Goal: Communication & Community: Answer question/provide support

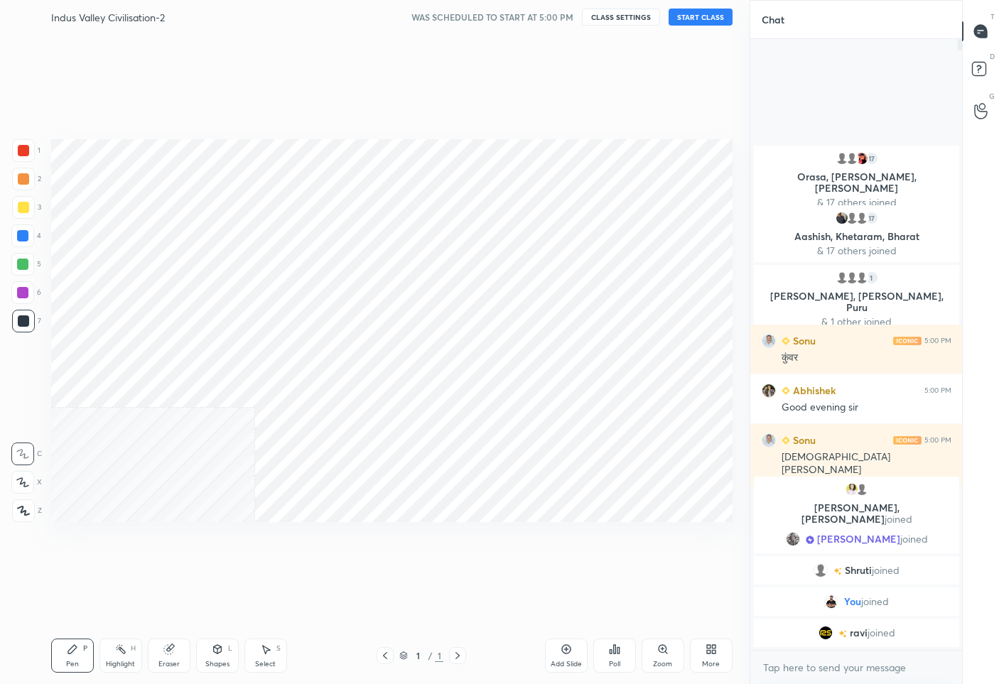
scroll to position [593, 692]
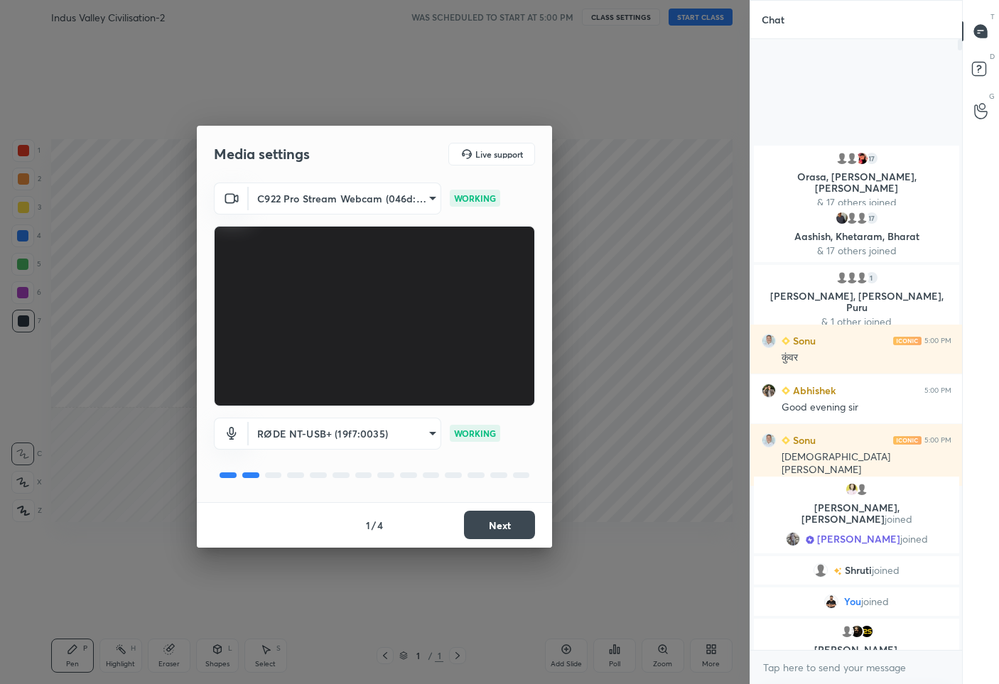
click at [502, 533] on button "Next" at bounding box center [499, 525] width 71 height 28
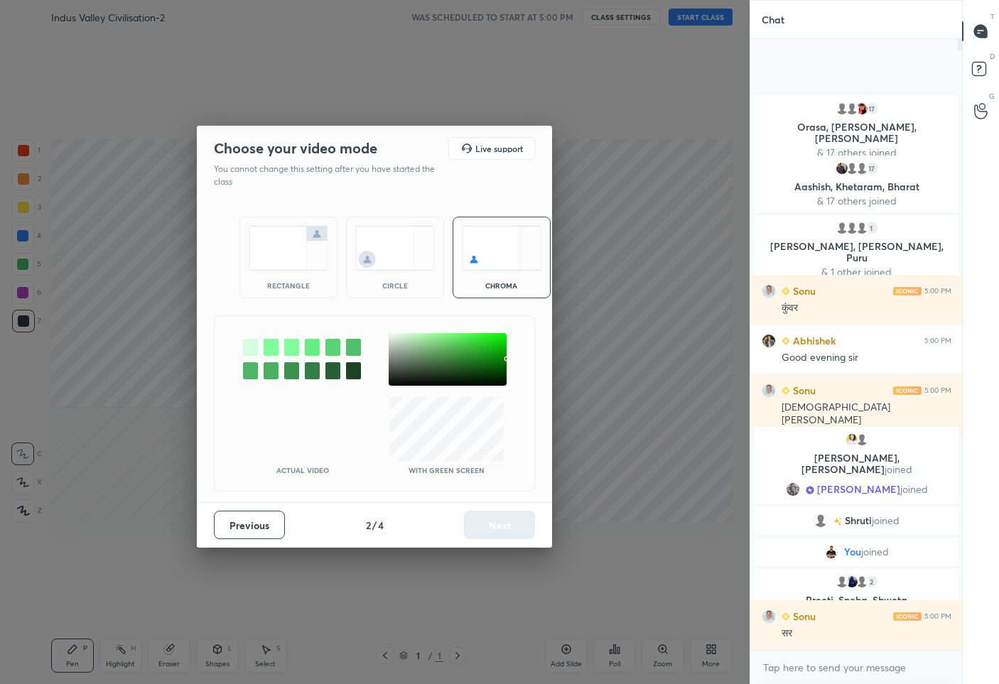
click at [389, 335] on div at bounding box center [448, 359] width 118 height 53
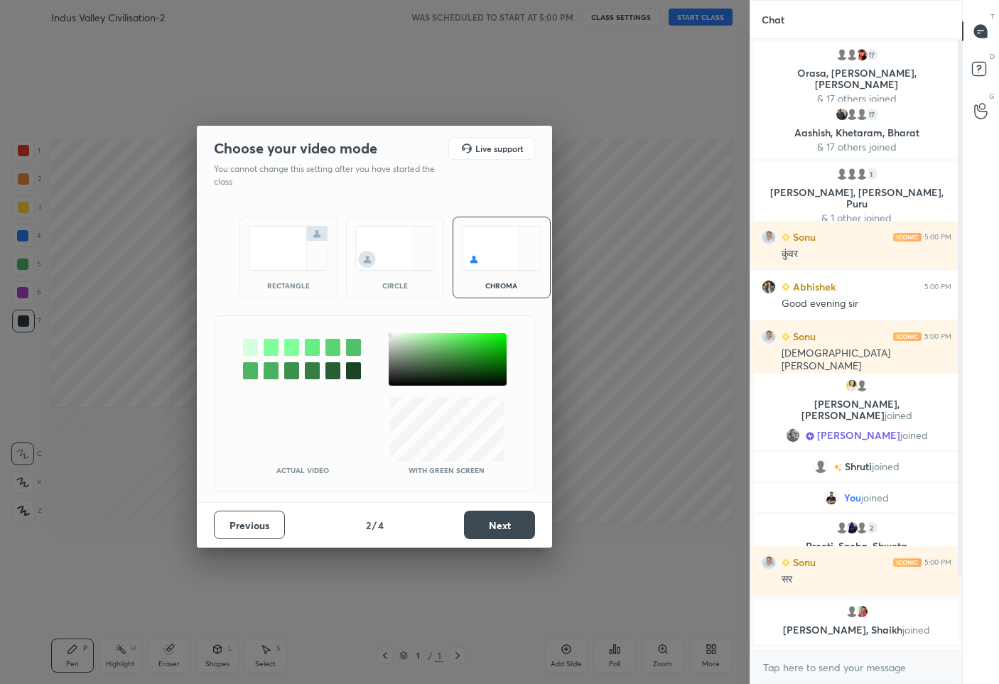
click at [389, 335] on div at bounding box center [388, 334] width 3 height 3
click at [392, 335] on div at bounding box center [391, 334] width 3 height 3
click at [517, 533] on button "Next" at bounding box center [499, 525] width 71 height 28
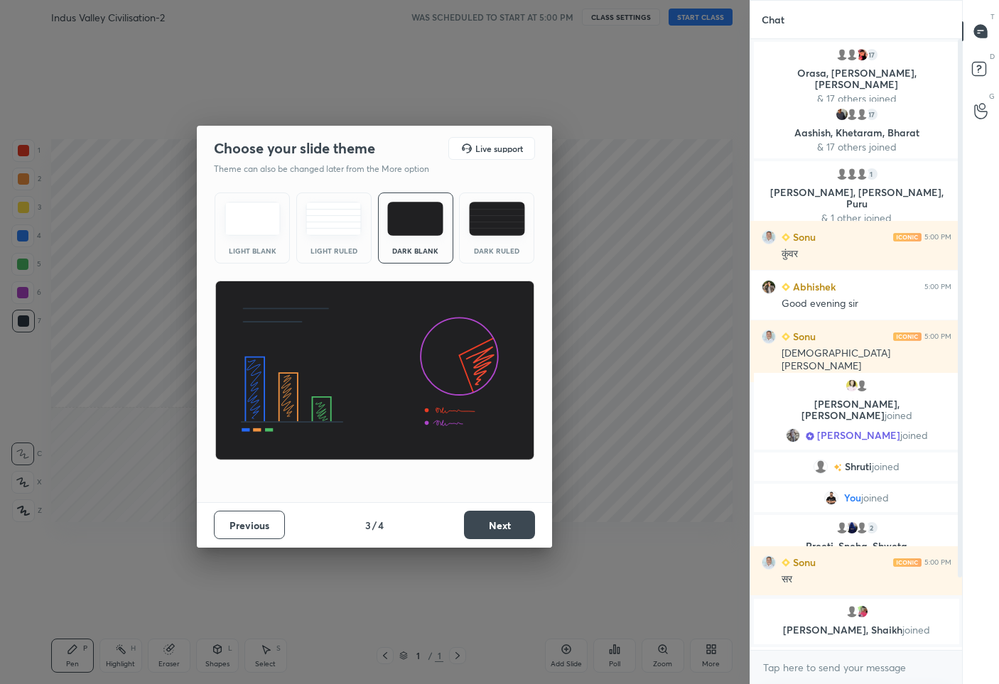
click at [514, 527] on button "Next" at bounding box center [499, 525] width 71 height 28
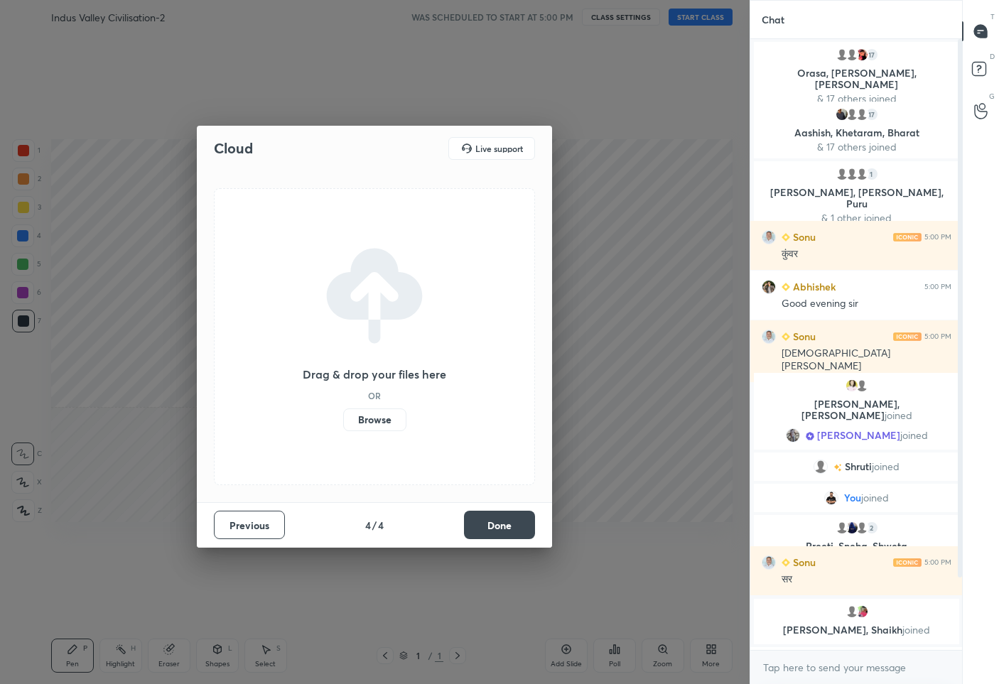
click at [514, 527] on button "Done" at bounding box center [499, 525] width 71 height 28
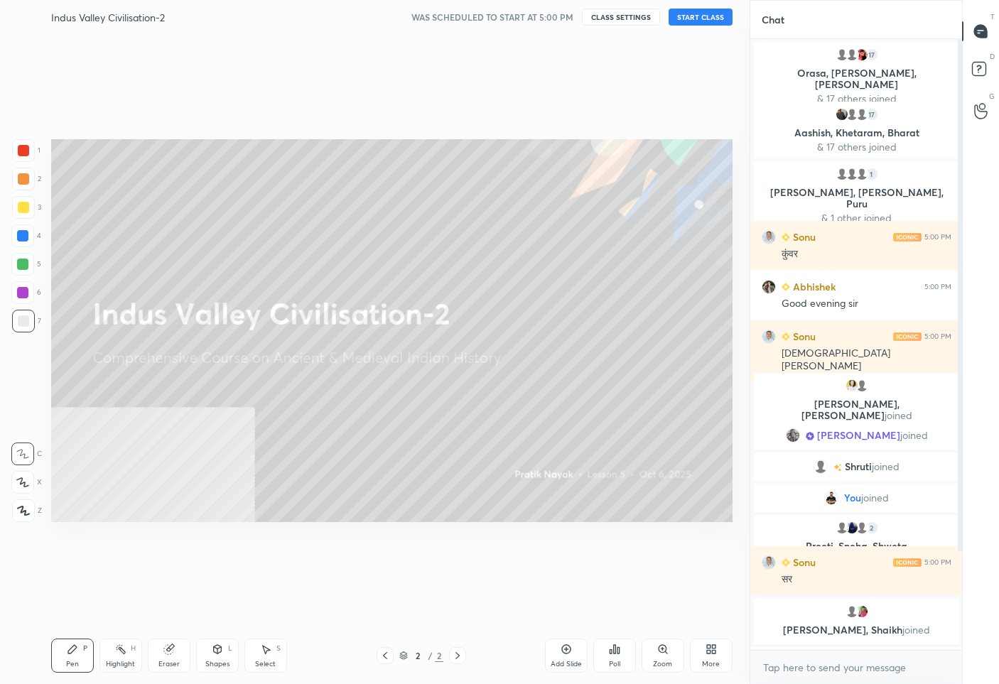
click at [698, 11] on button "START CLASS" at bounding box center [701, 17] width 64 height 17
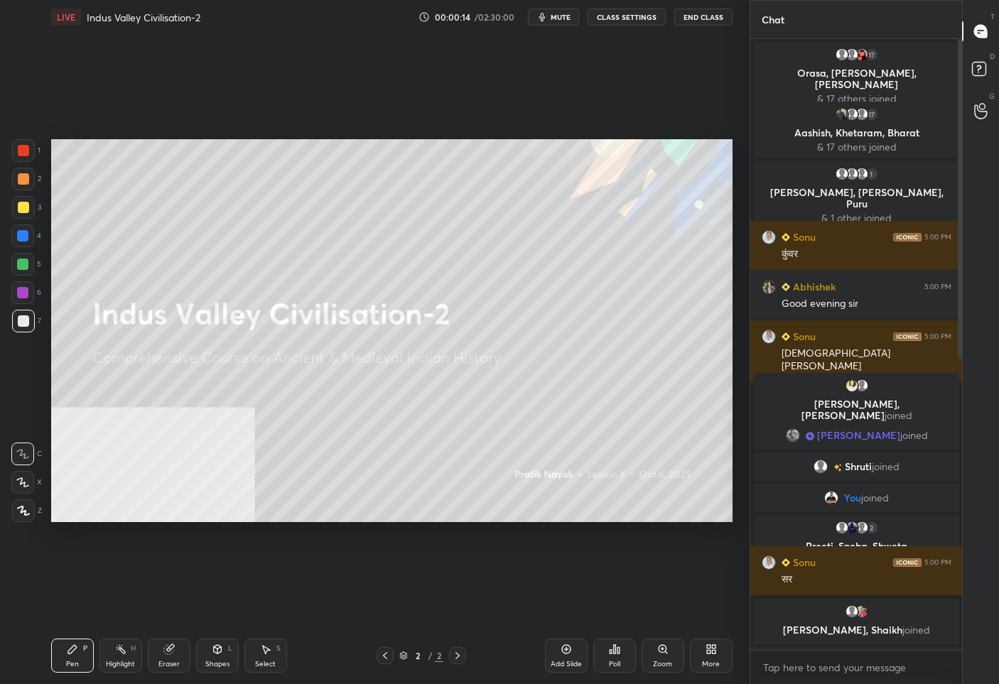
click at [233, 537] on div "Setting up your live class Poll for secs No correct answer Start poll" at bounding box center [391, 330] width 693 height 593
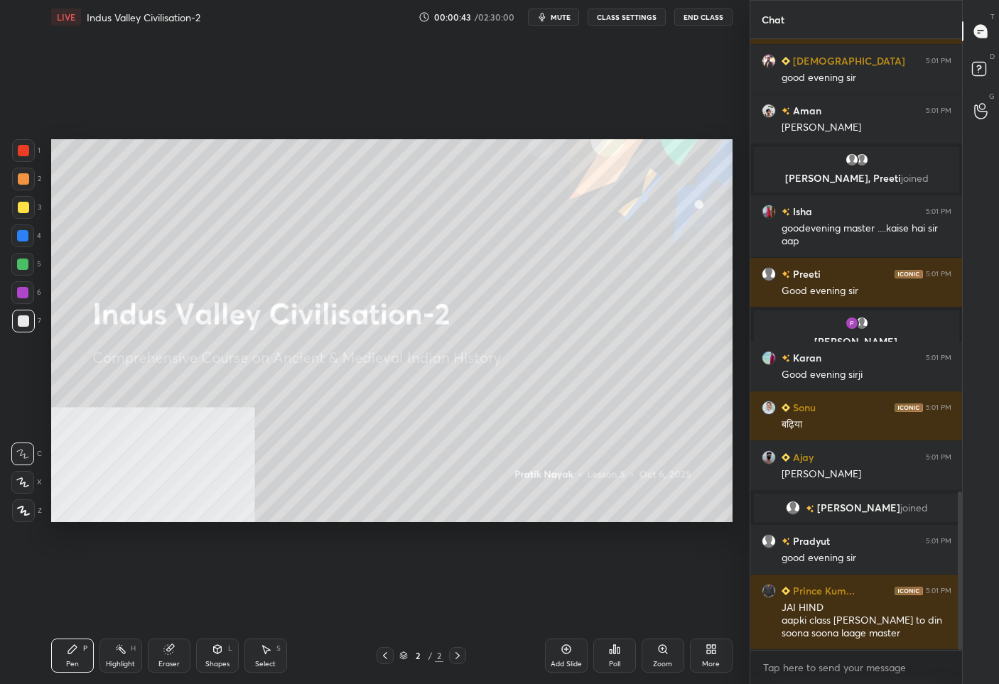
scroll to position [4, 4]
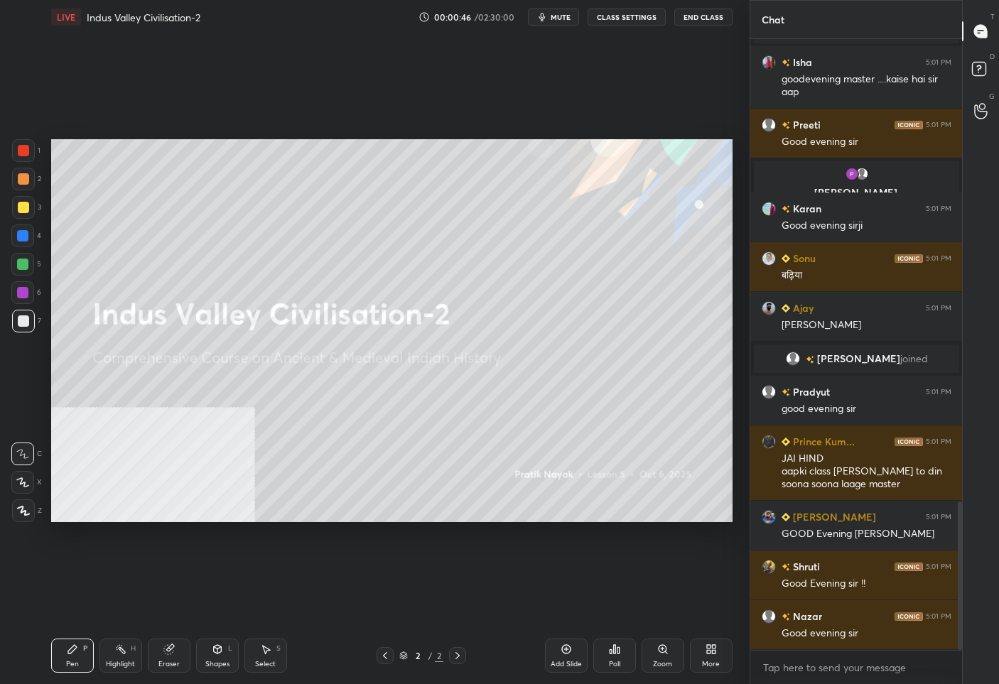
click at [555, 659] on div "Add Slide" at bounding box center [566, 656] width 43 height 34
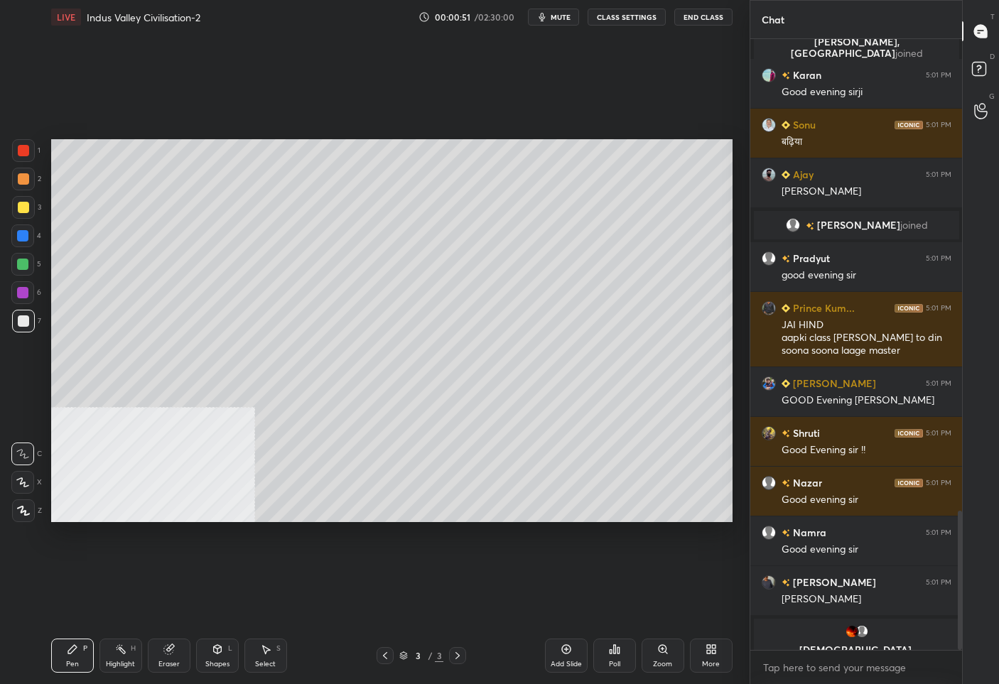
scroll to position [2065, 0]
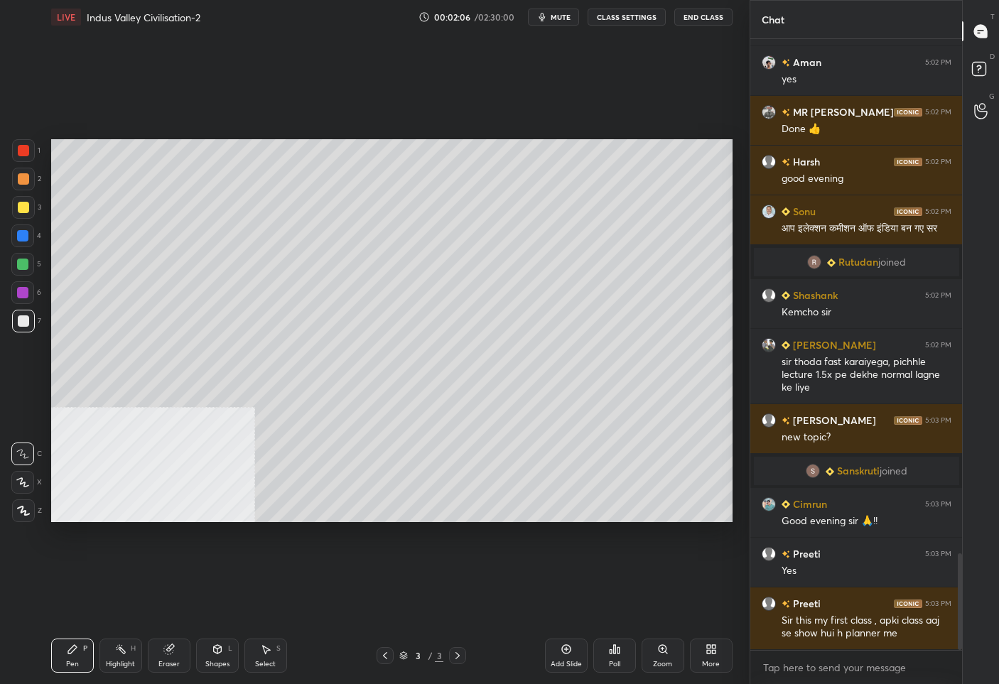
click at [26, 512] on icon at bounding box center [23, 511] width 11 height 9
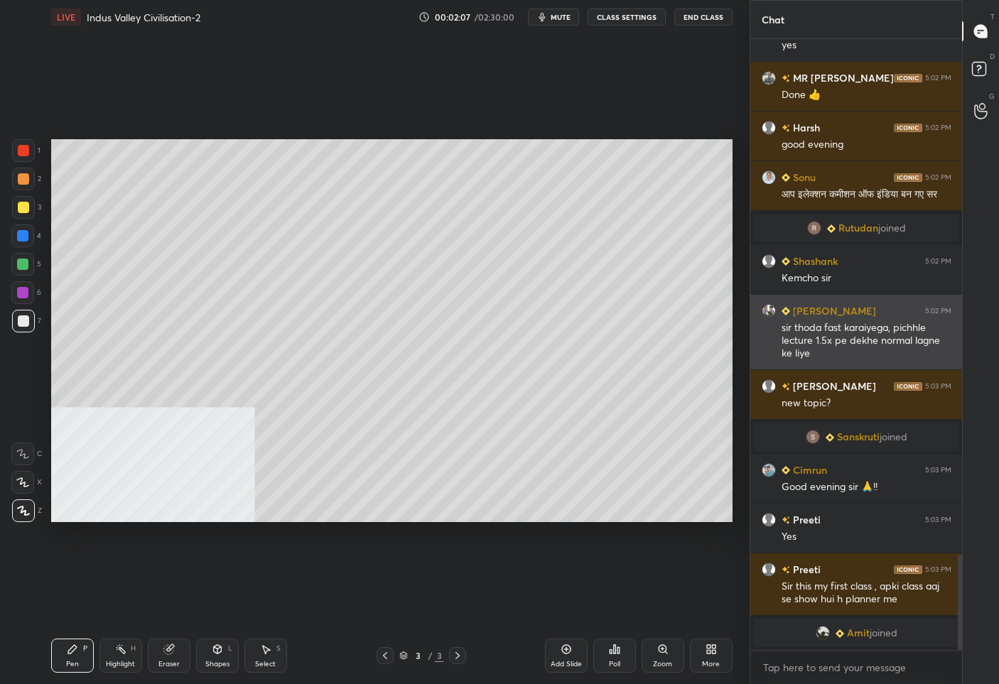
click at [784, 309] on img "grid" at bounding box center [786, 311] width 9 height 9
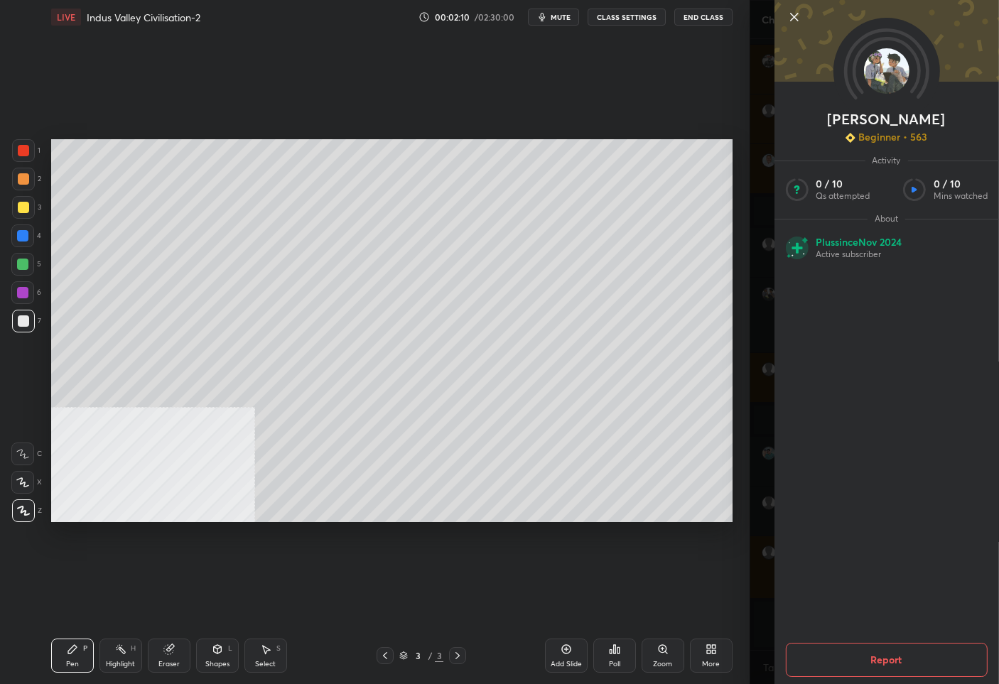
click at [799, 6] on div at bounding box center [886, 41] width 225 height 82
click at [799, 13] on icon at bounding box center [793, 17] width 17 height 17
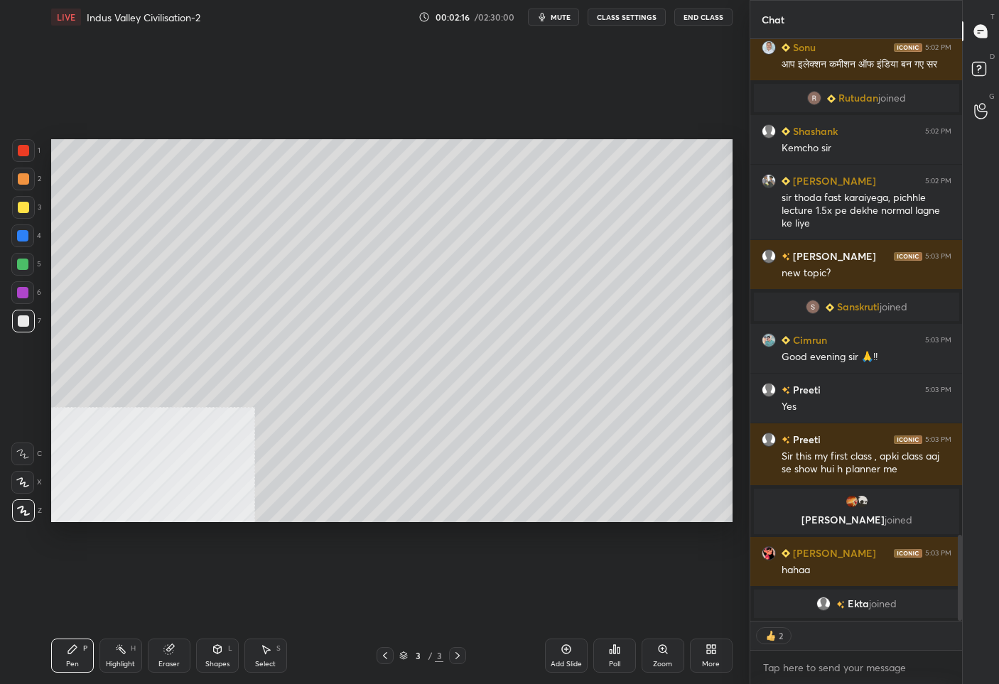
click at [22, 146] on div at bounding box center [23, 150] width 11 height 11
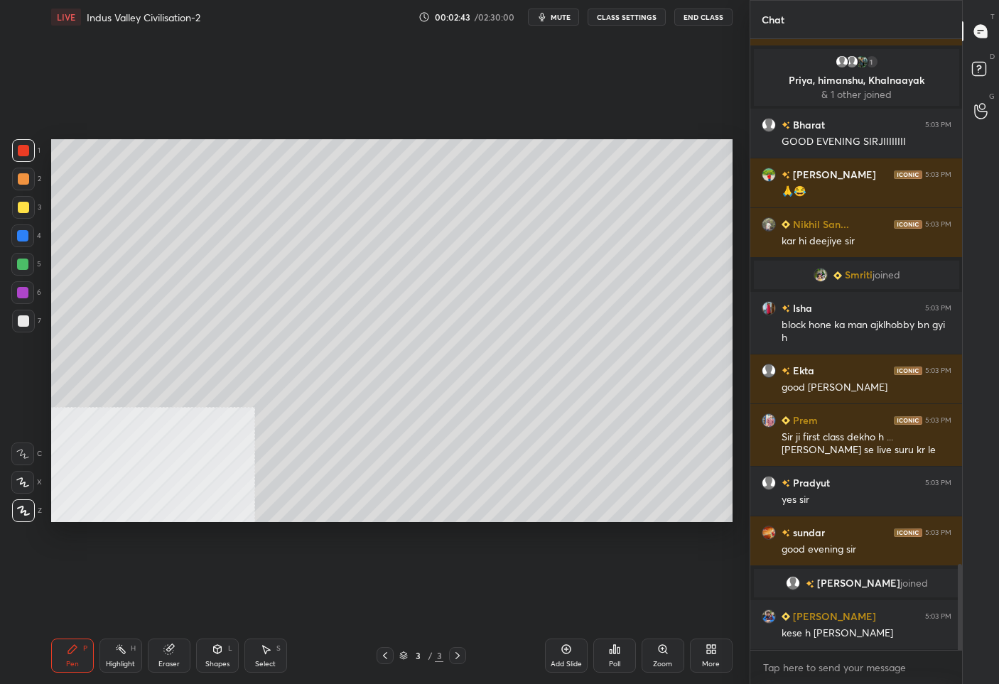
scroll to position [3739, 0]
click at [387, 658] on icon at bounding box center [384, 655] width 11 height 11
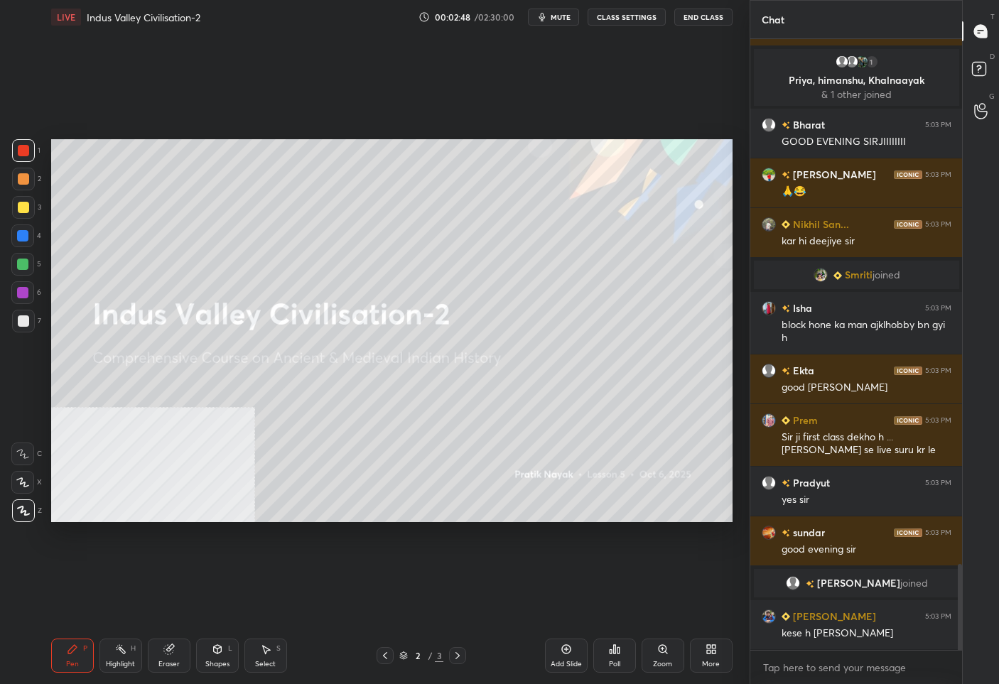
click at [710, 657] on div "More" at bounding box center [711, 656] width 43 height 34
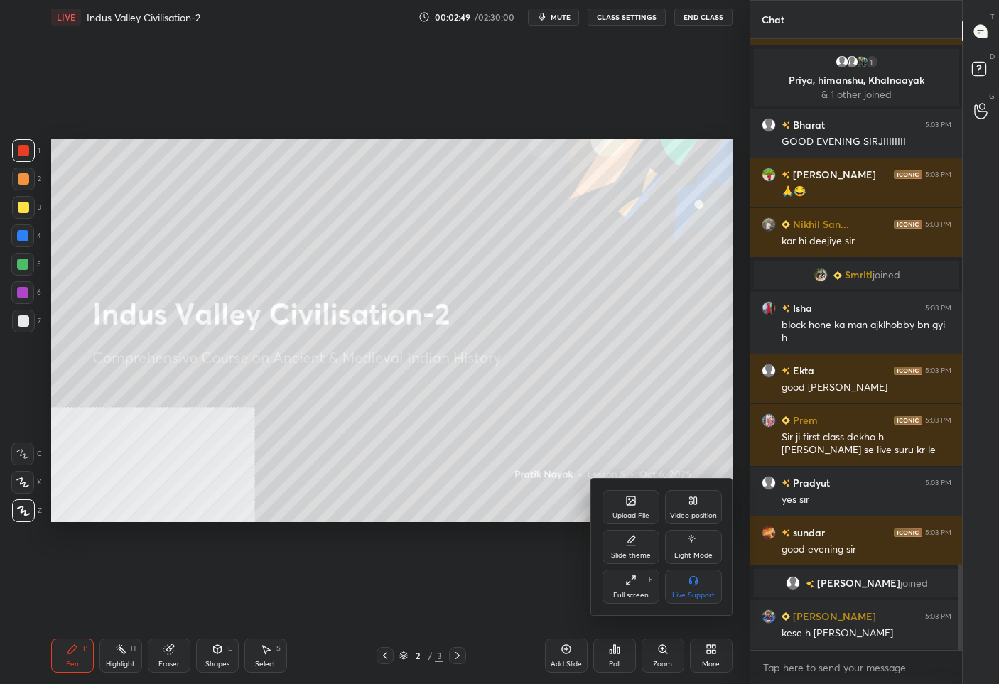
click at [639, 509] on div "Upload File" at bounding box center [631, 507] width 57 height 34
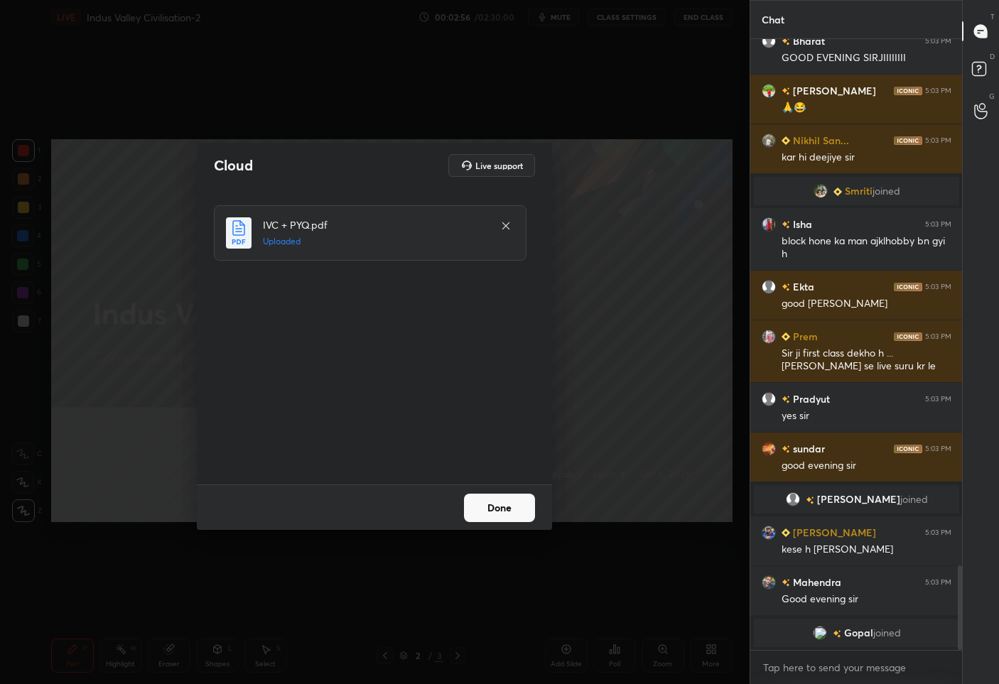
scroll to position [3844, 0]
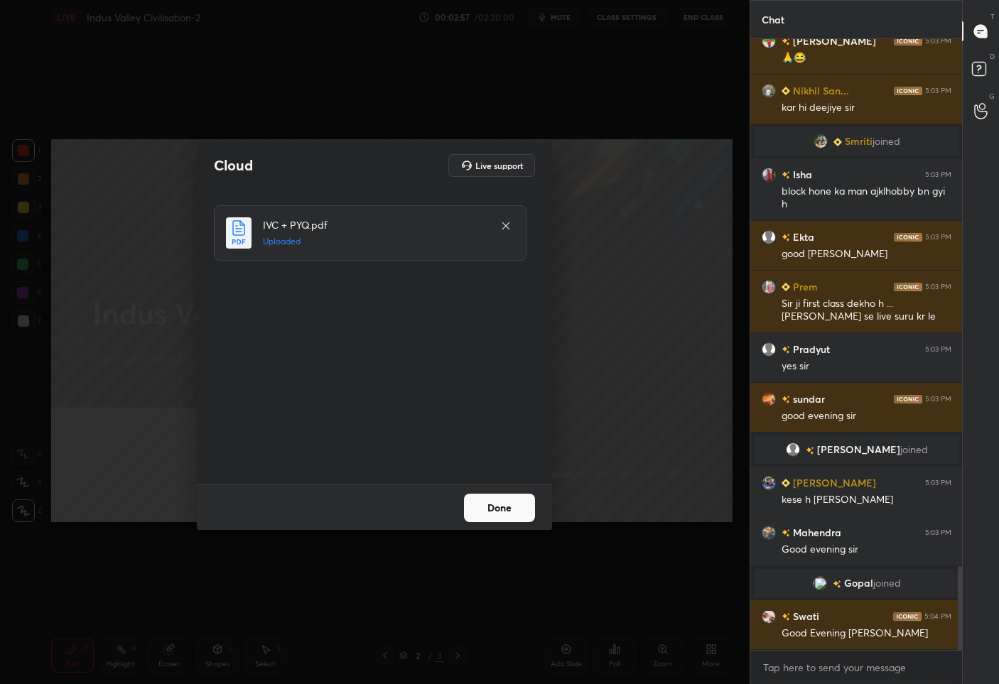
click at [501, 513] on button "Done" at bounding box center [499, 508] width 71 height 28
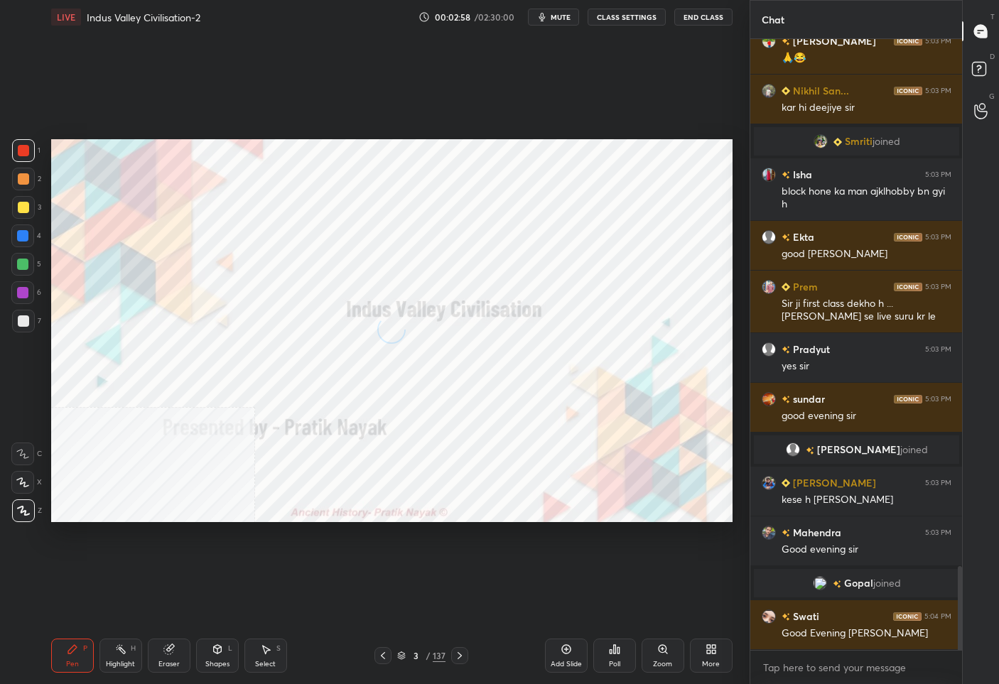
scroll to position [3879, 0]
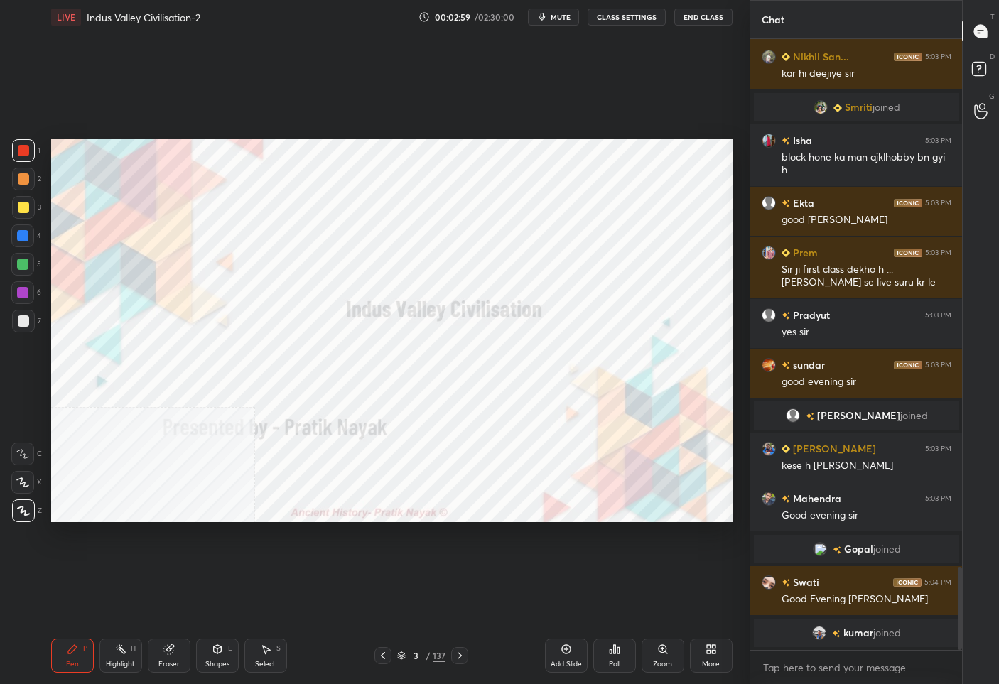
click at [420, 652] on div "3" at bounding box center [416, 656] width 14 height 9
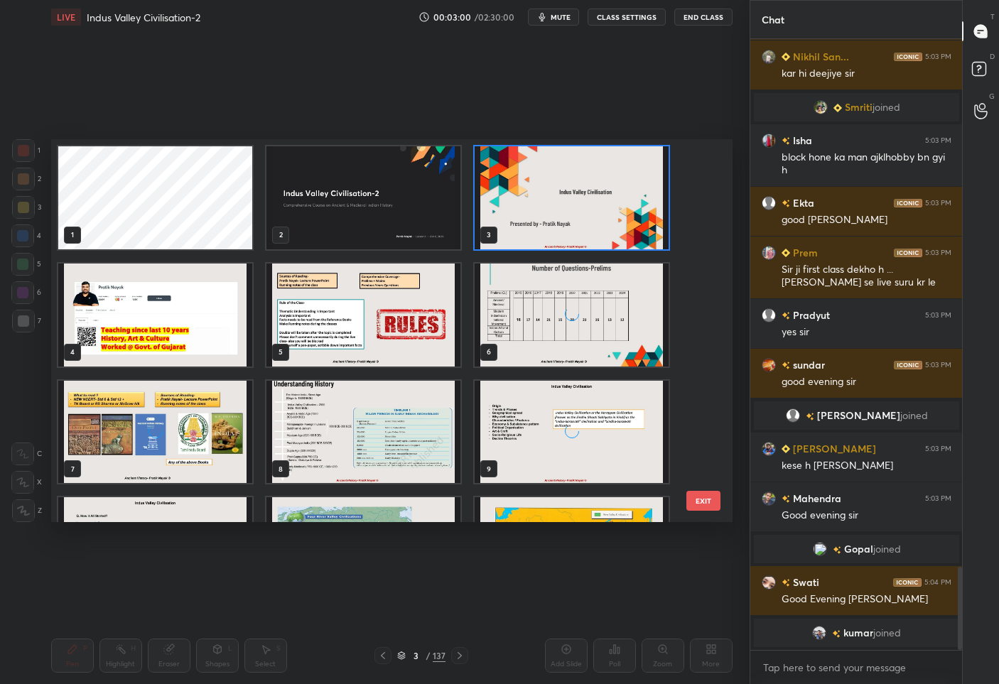
scroll to position [77, 0]
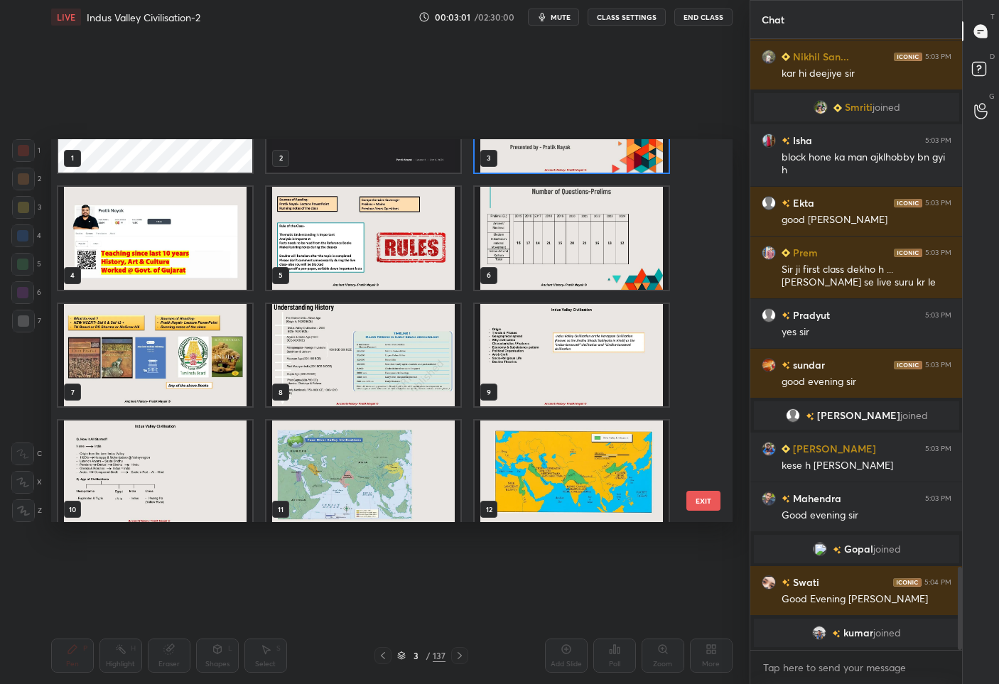
click at [455, 362] on img "grid" at bounding box center [363, 354] width 194 height 103
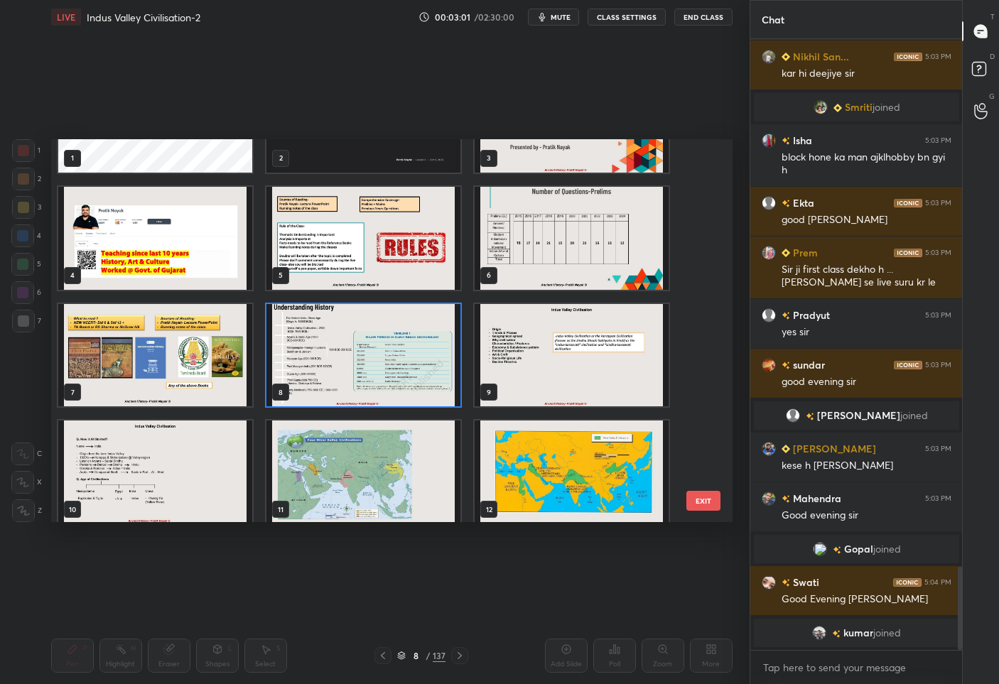
click at [399, 374] on img "grid" at bounding box center [363, 354] width 194 height 103
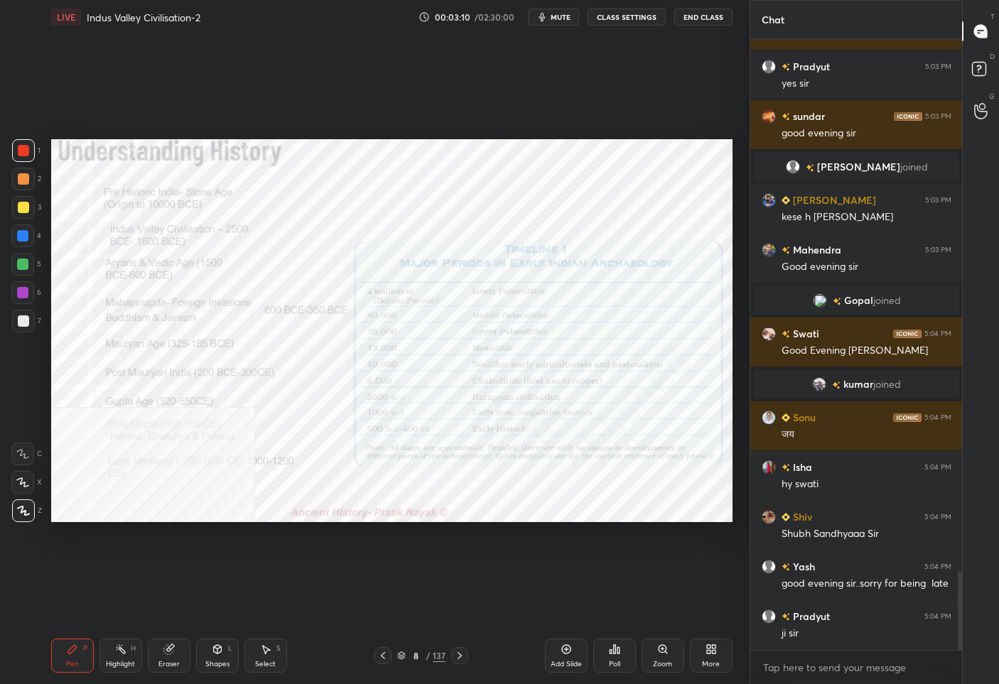
scroll to position [4163, 0]
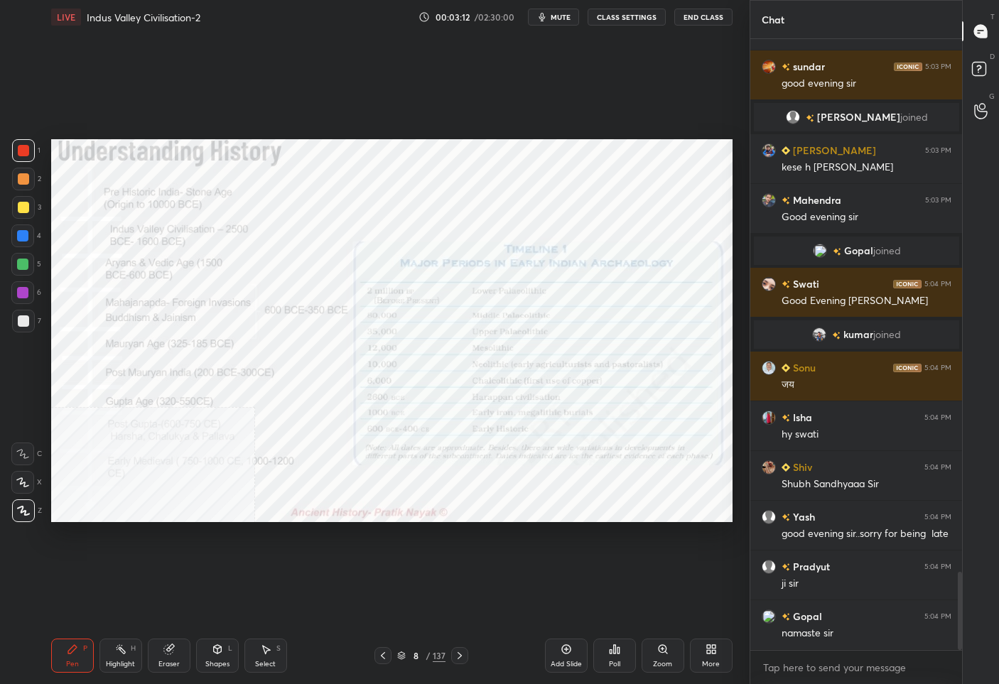
click at [404, 658] on icon at bounding box center [401, 658] width 7 height 2
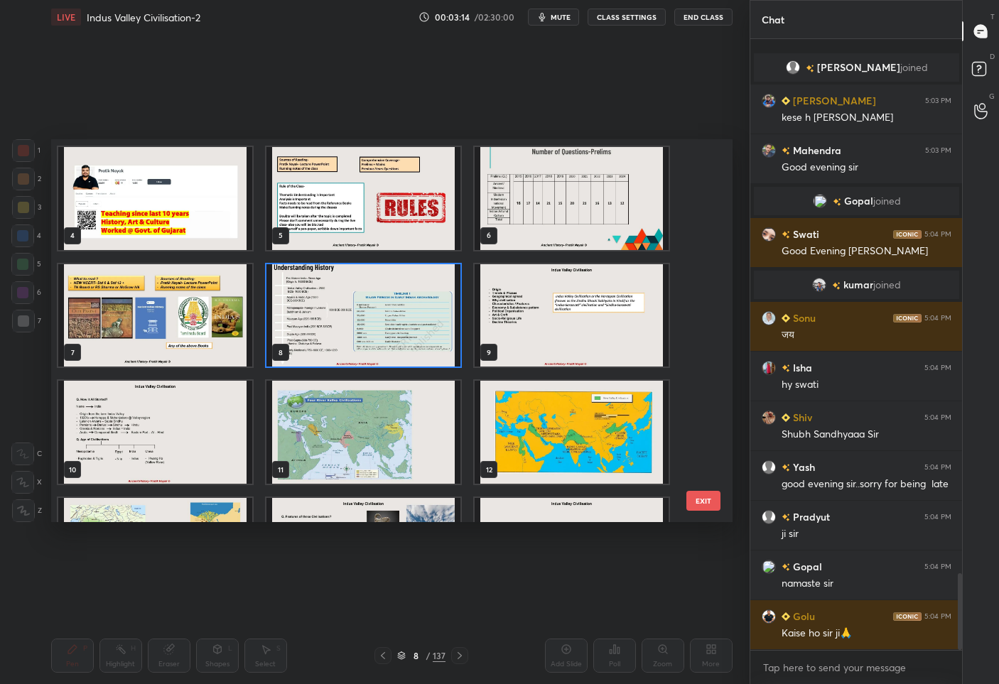
scroll to position [330, 0]
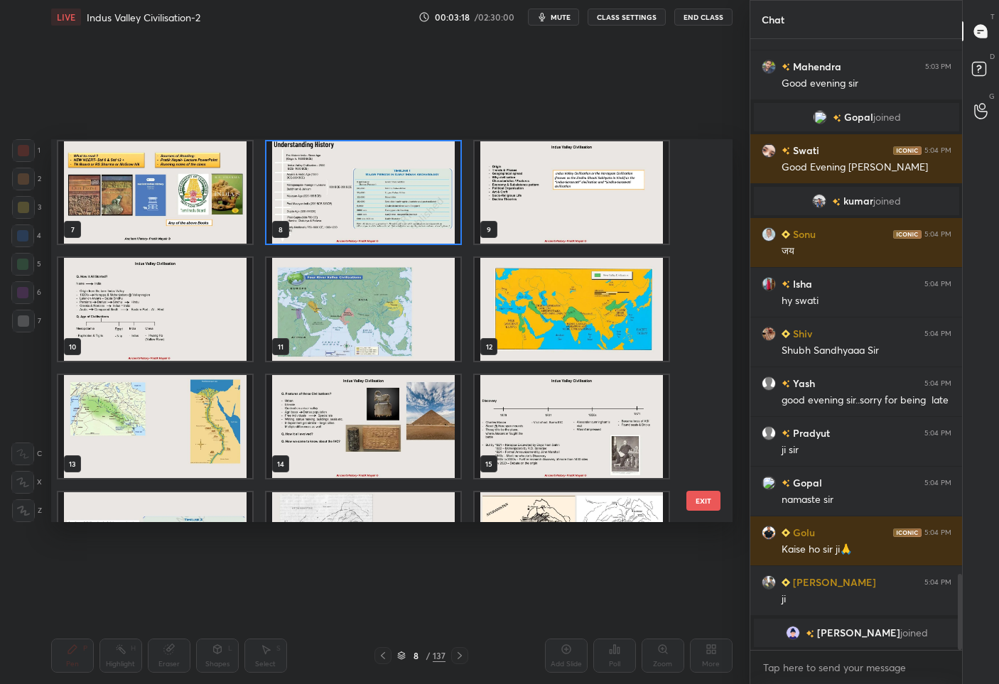
click at [525, 177] on img "grid" at bounding box center [572, 192] width 194 height 103
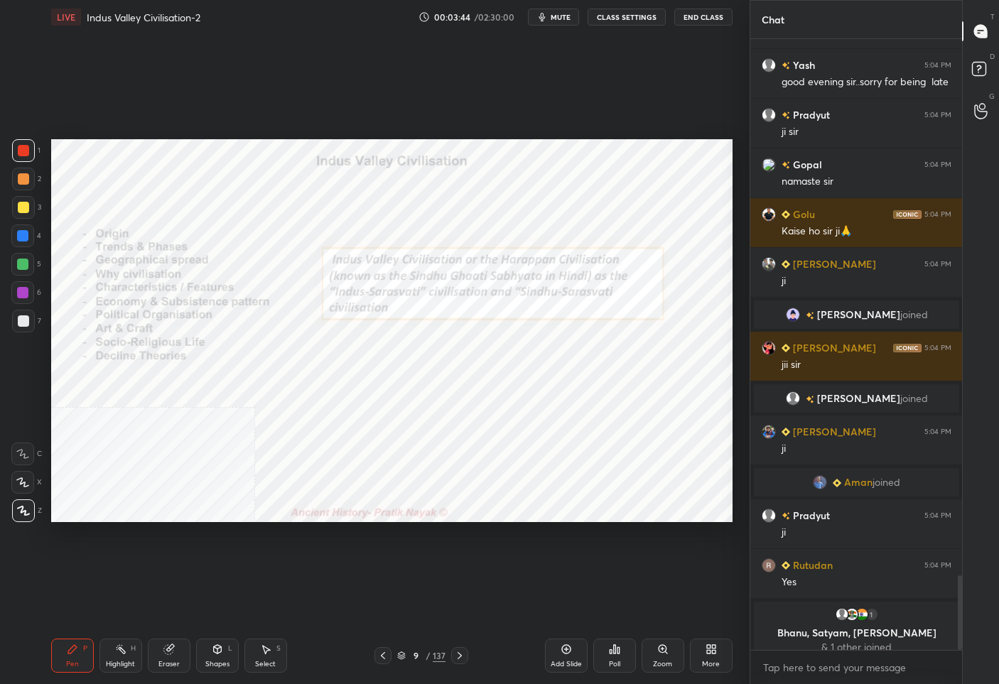
scroll to position [4406, 0]
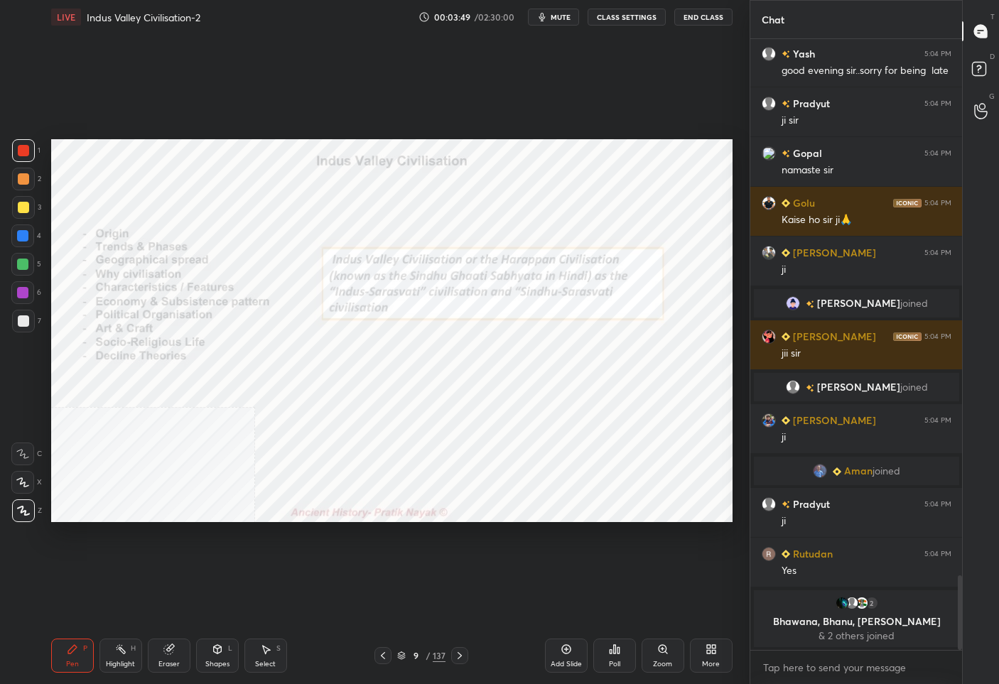
click at [413, 638] on div "Pen P Highlight H Eraser Shapes L Select S 9 / 137 Add Slide Poll Zoom More" at bounding box center [391, 655] width 681 height 57
click at [416, 648] on div "9 / 137" at bounding box center [421, 655] width 94 height 17
click at [418, 654] on div "9" at bounding box center [416, 656] width 14 height 9
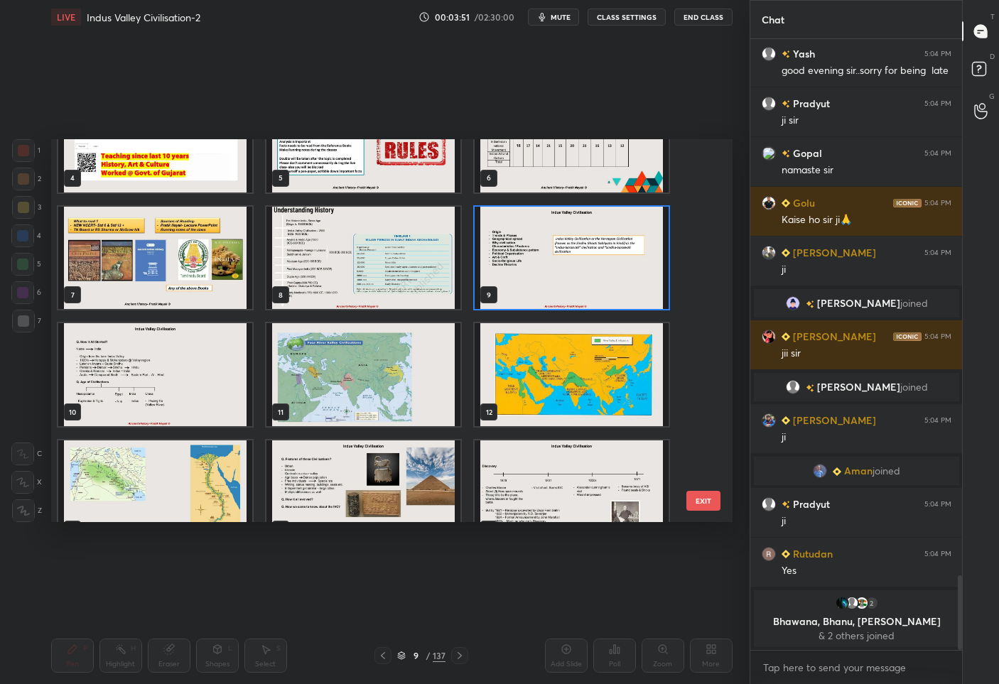
scroll to position [316, 0]
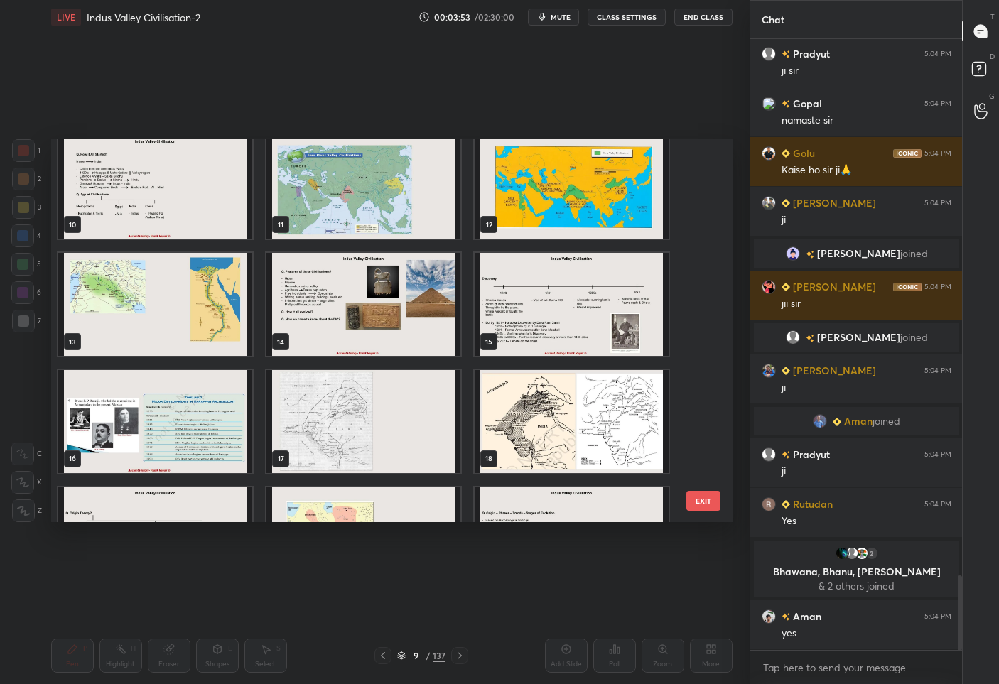
click at [534, 318] on img "grid" at bounding box center [572, 304] width 194 height 103
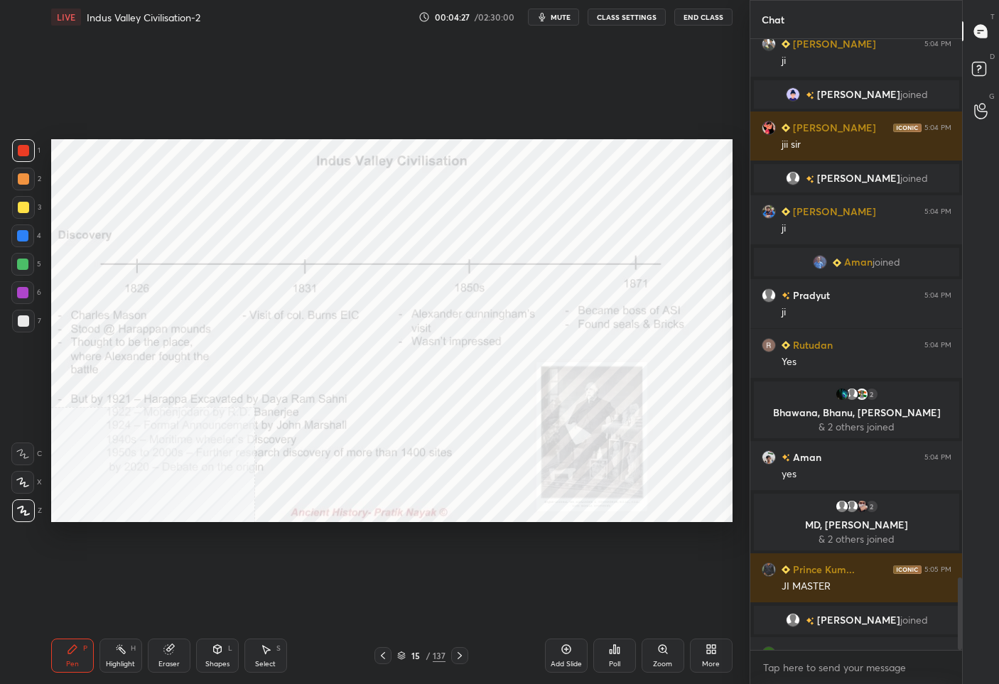
scroll to position [4544, 0]
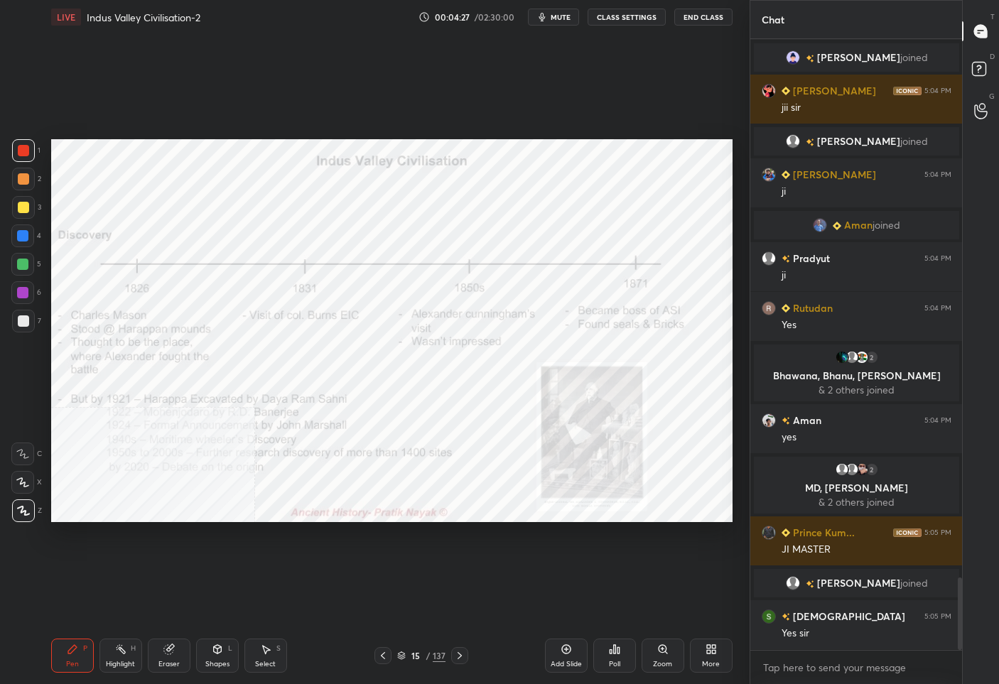
click at [718, 661] on div "More" at bounding box center [711, 664] width 18 height 7
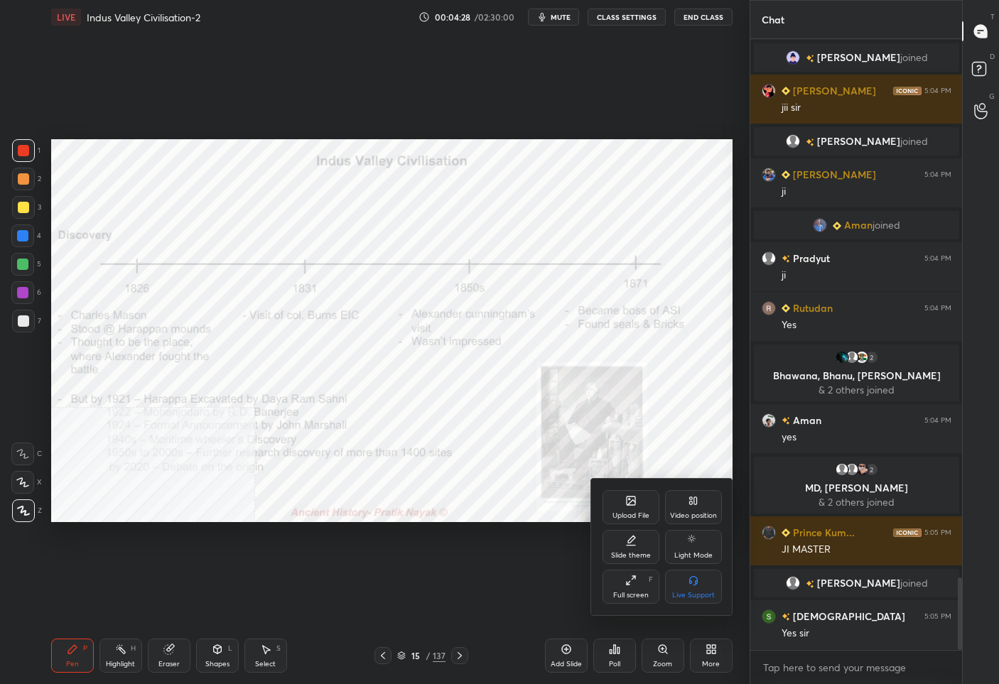
click at [685, 505] on div "Video position" at bounding box center [693, 507] width 57 height 34
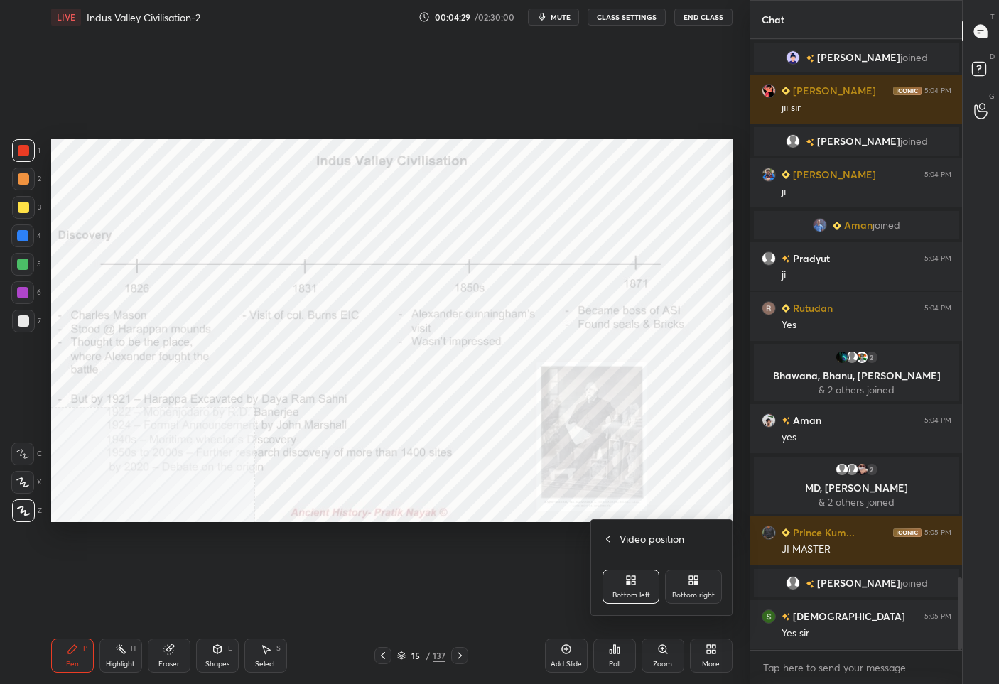
click at [689, 578] on icon at bounding box center [691, 578] width 4 height 4
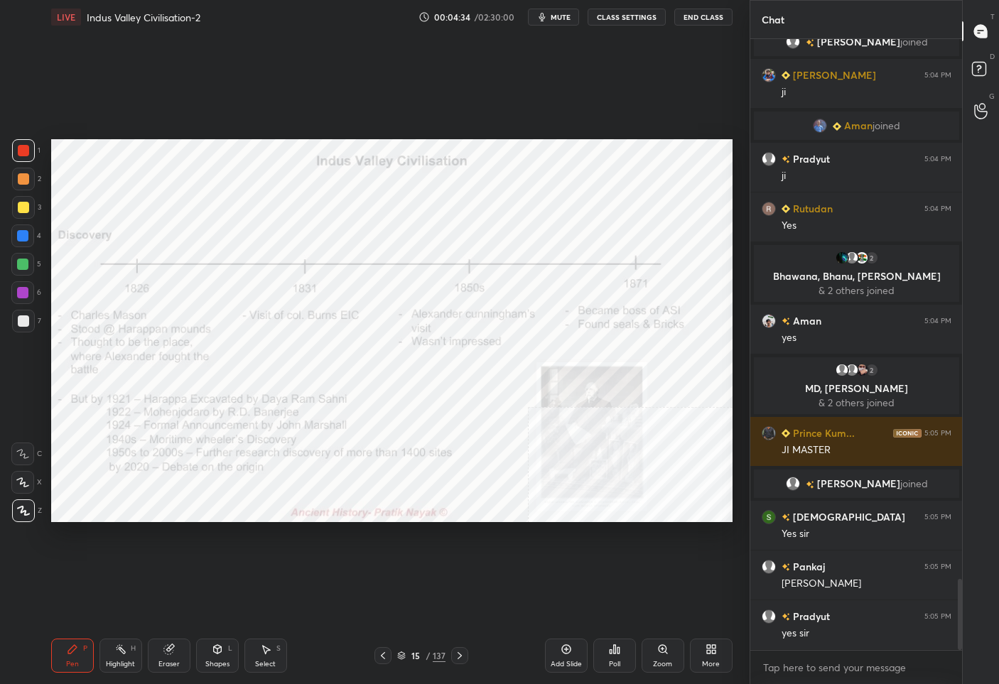
scroll to position [4693, 0]
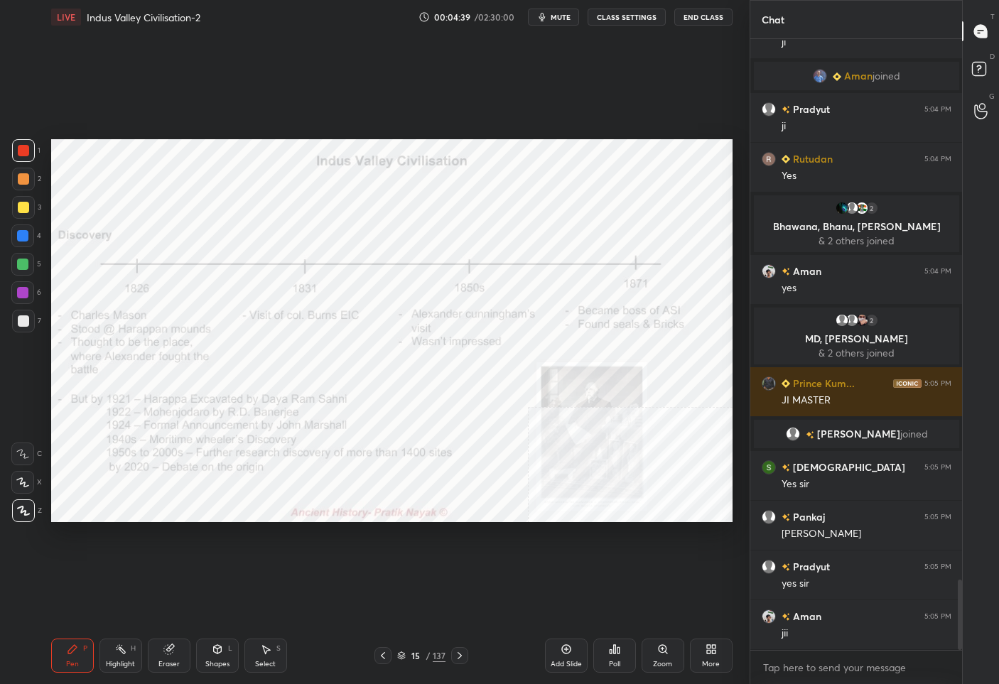
click at [423, 656] on div "15" at bounding box center [416, 656] width 14 height 9
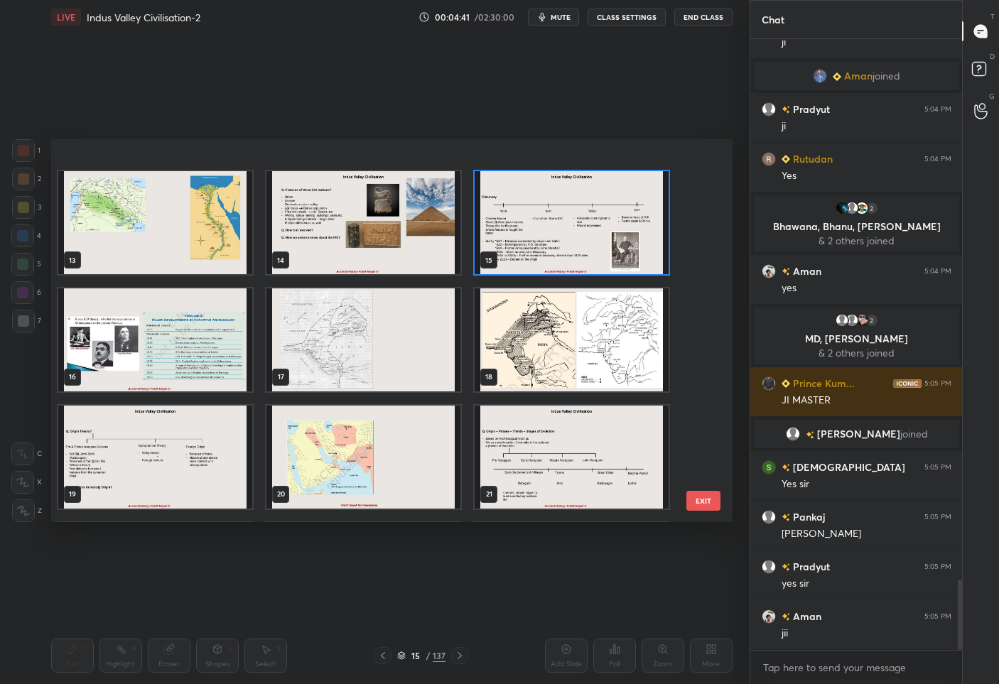
scroll to position [483, 0]
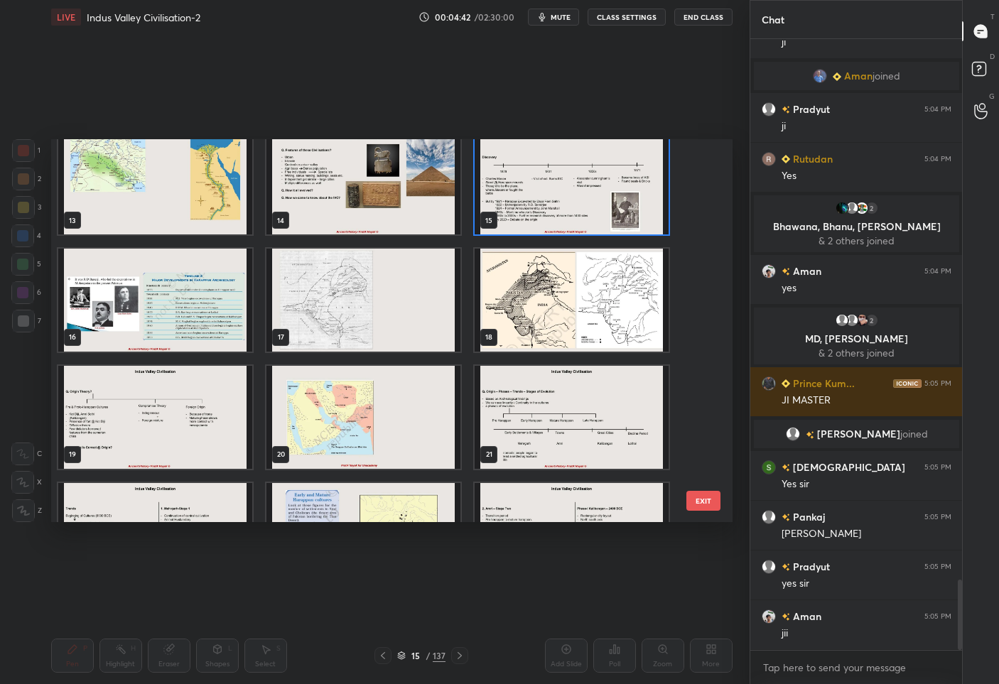
click at [338, 277] on img "grid" at bounding box center [363, 300] width 194 height 103
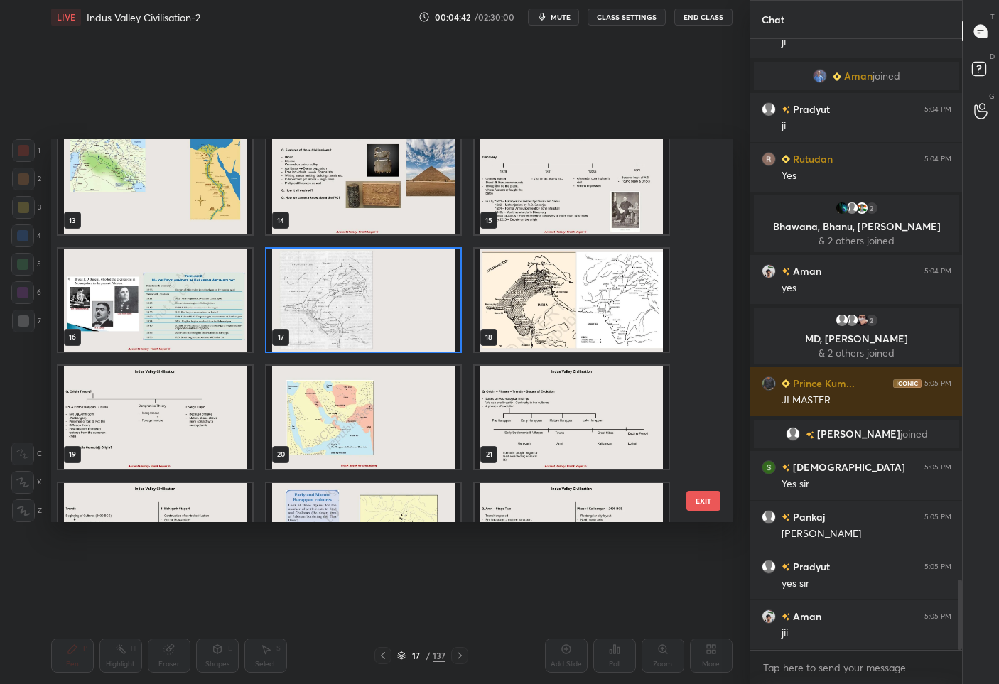
click at [338, 277] on img "grid" at bounding box center [363, 300] width 194 height 103
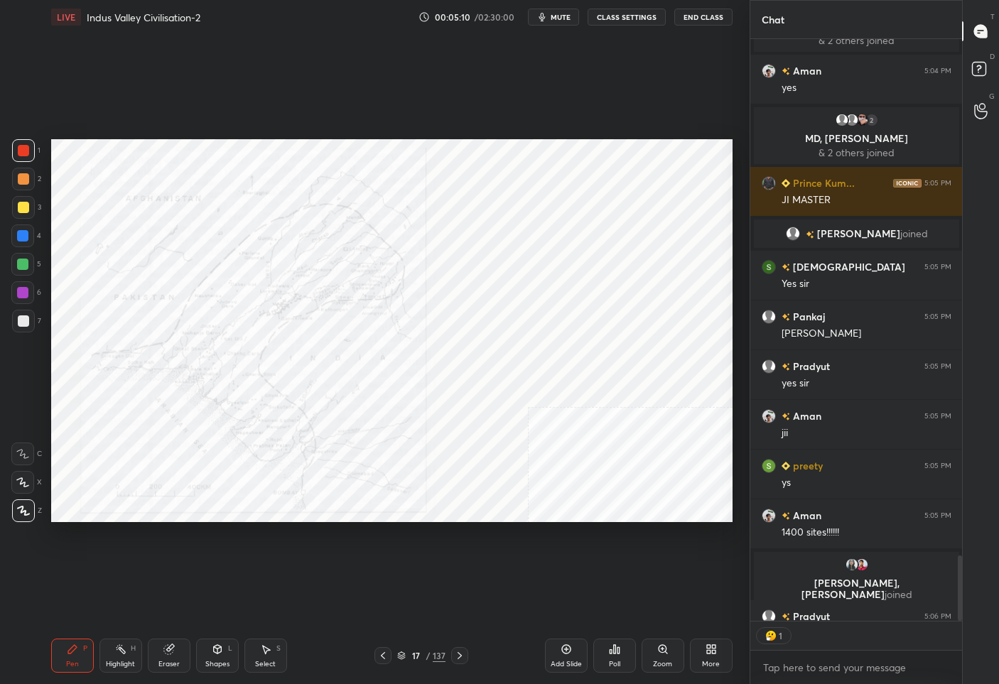
scroll to position [4, 4]
click at [414, 663] on div "17 / 137" at bounding box center [421, 655] width 94 height 17
click at [417, 657] on div "17" at bounding box center [416, 656] width 14 height 9
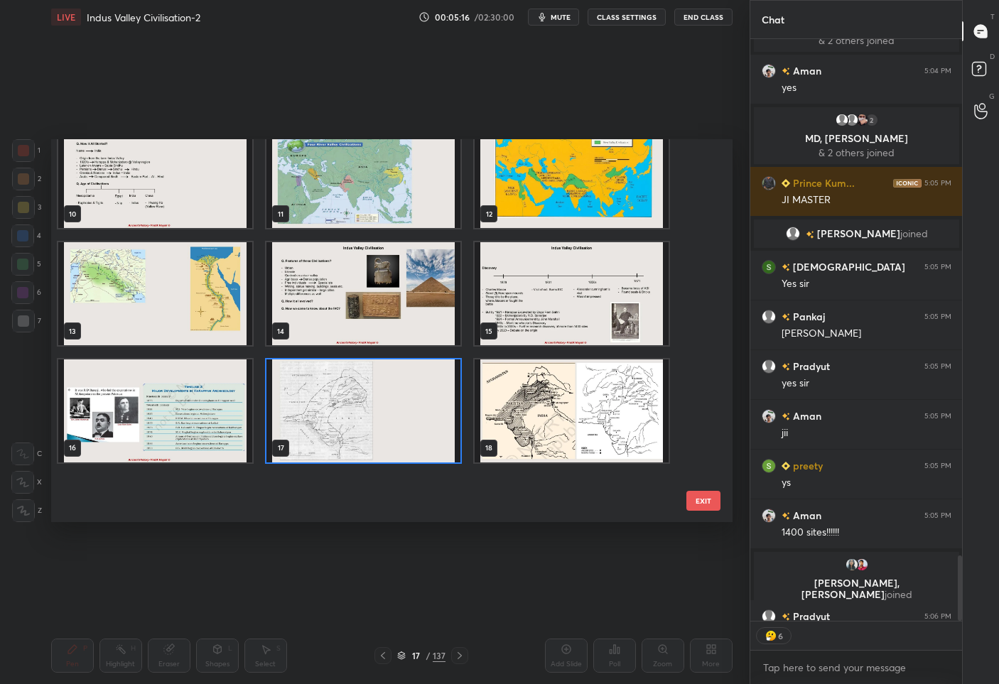
scroll to position [250, 0]
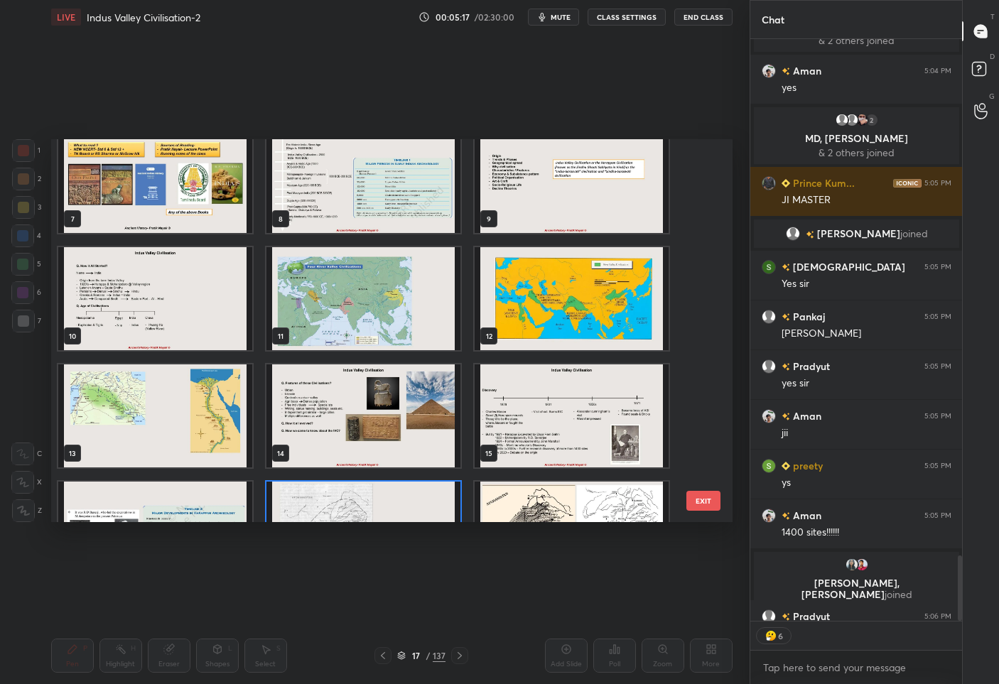
click at [385, 284] on img "grid" at bounding box center [363, 298] width 194 height 103
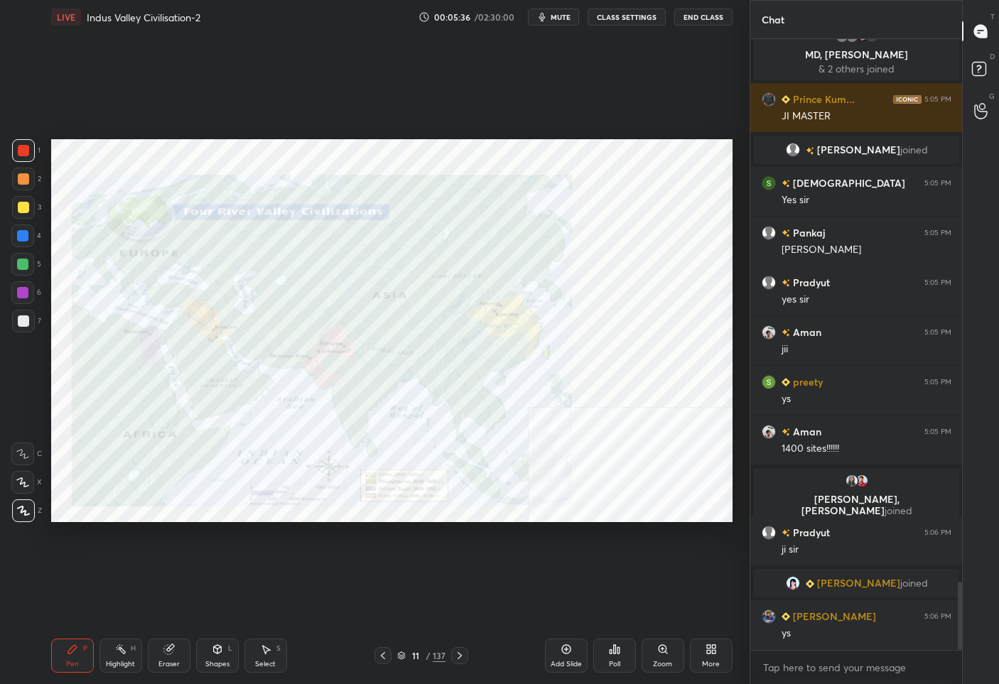
scroll to position [4915, 0]
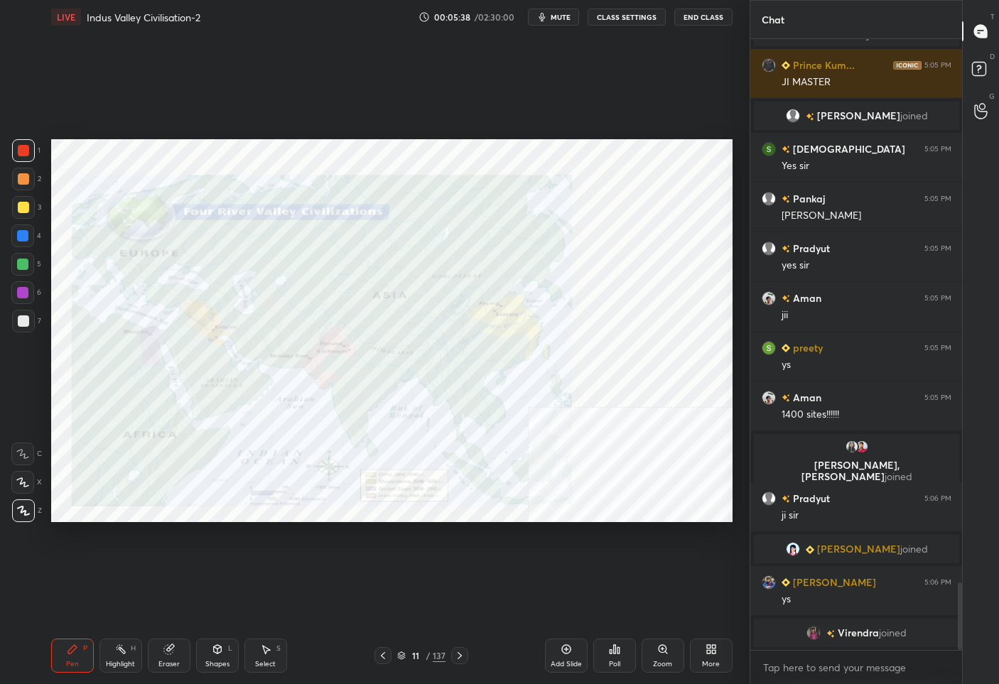
click at [423, 649] on div "11 / 137" at bounding box center [421, 655] width 94 height 17
click at [421, 659] on div "11" at bounding box center [416, 656] width 14 height 9
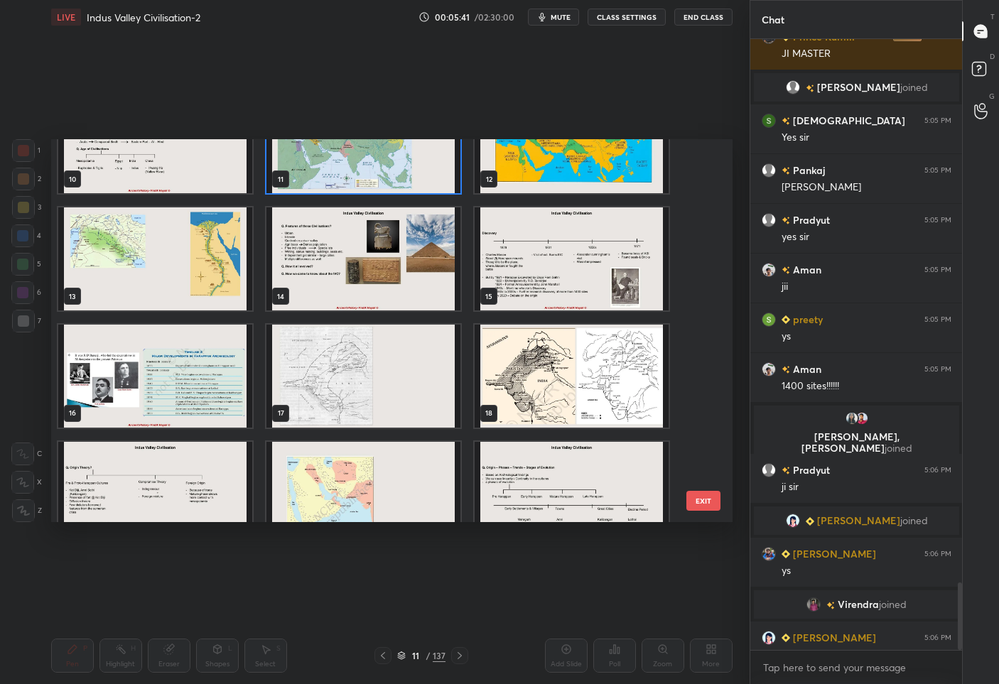
scroll to position [4936, 0]
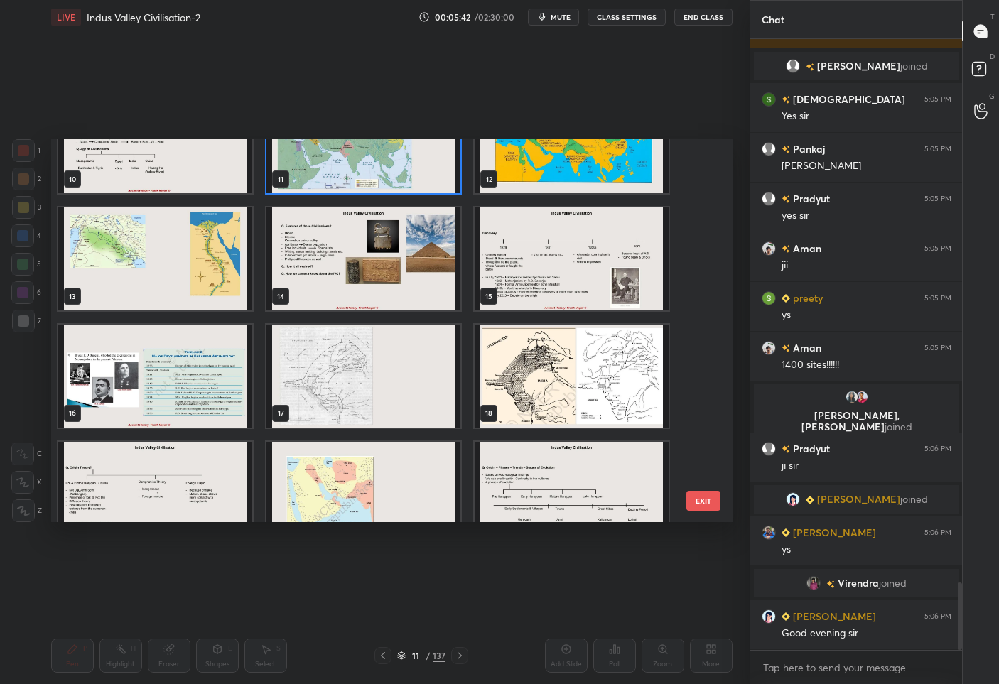
click at [148, 399] on img "grid" at bounding box center [155, 376] width 194 height 103
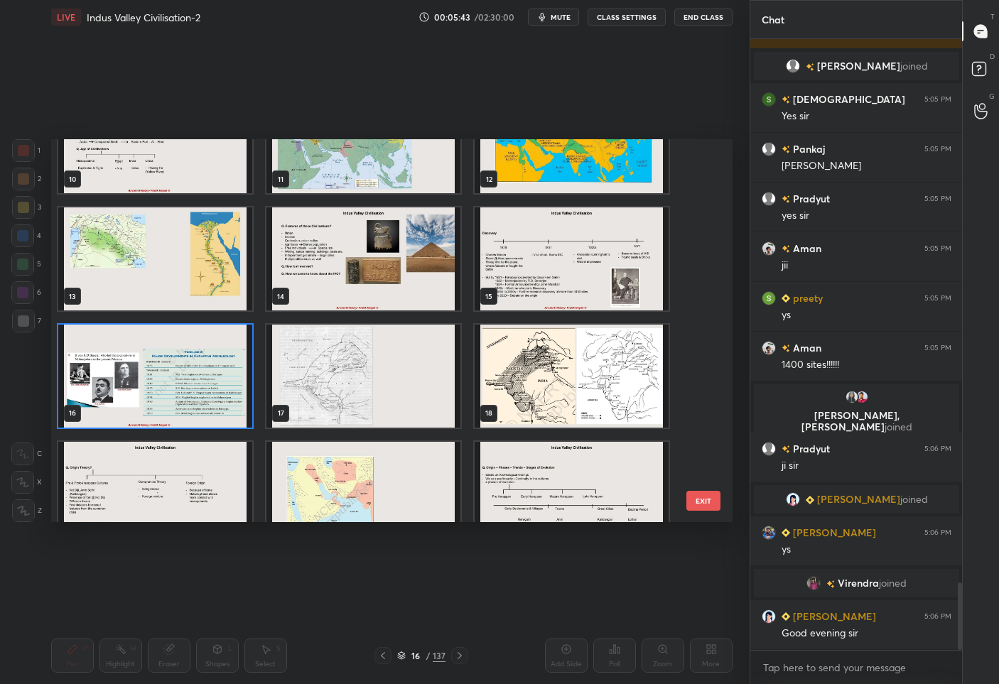
click at [148, 399] on img "grid" at bounding box center [155, 376] width 194 height 103
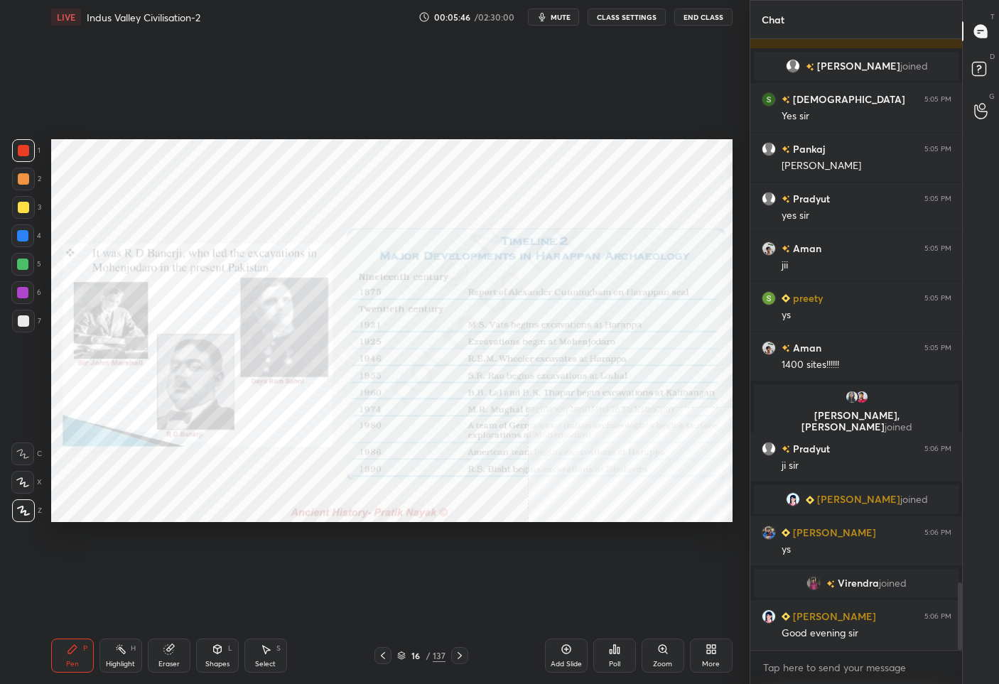
click at [715, 657] on div "More" at bounding box center [711, 656] width 43 height 34
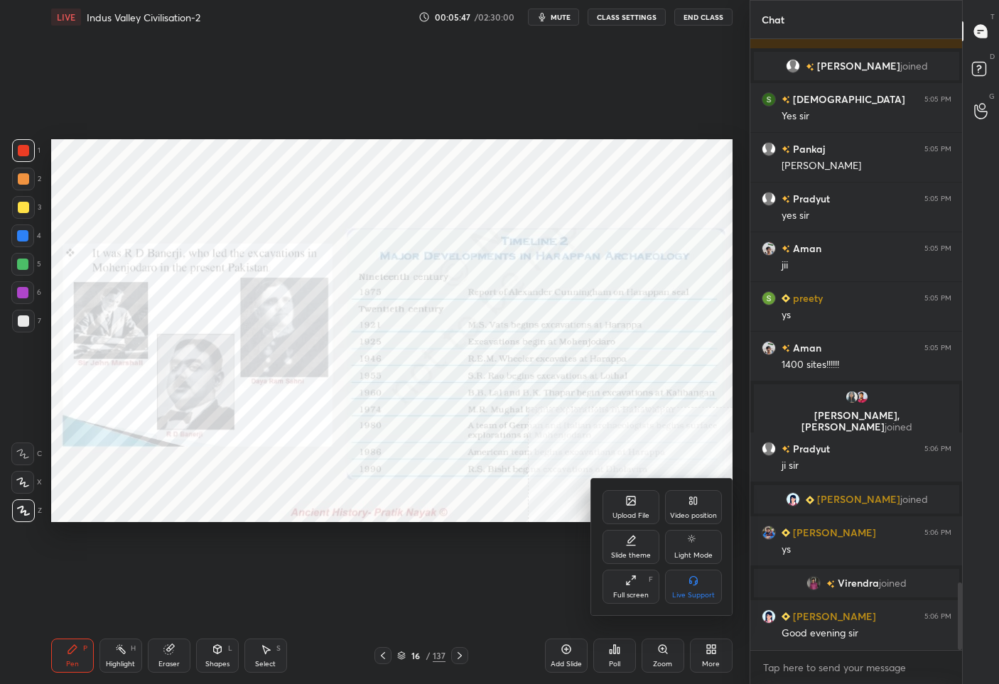
click at [696, 507] on div "Video position" at bounding box center [693, 507] width 57 height 34
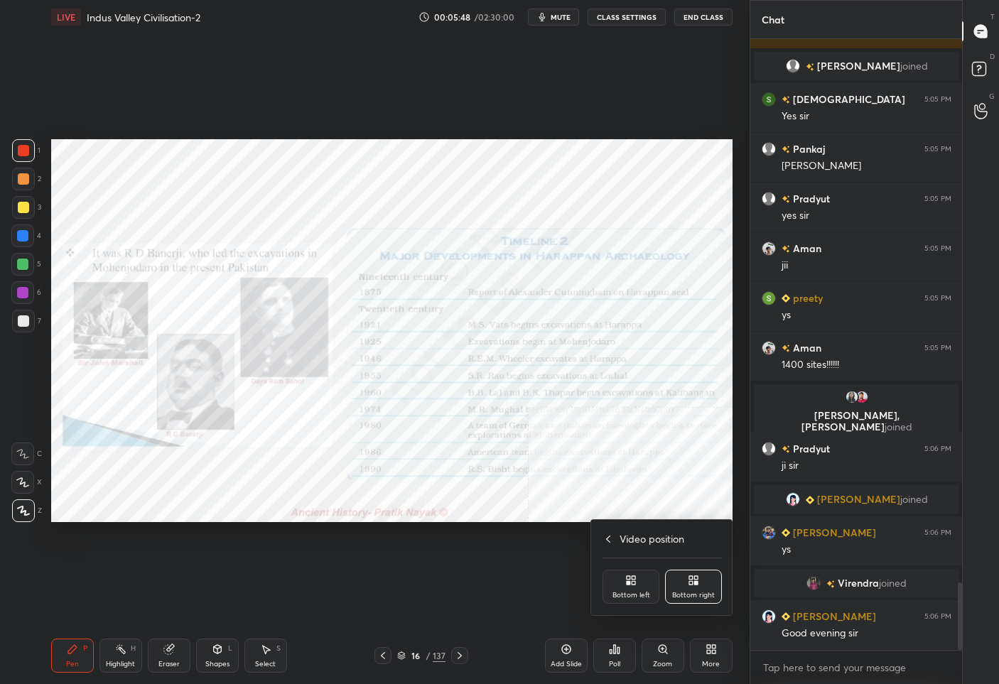
click at [627, 585] on icon at bounding box center [629, 583] width 4 height 4
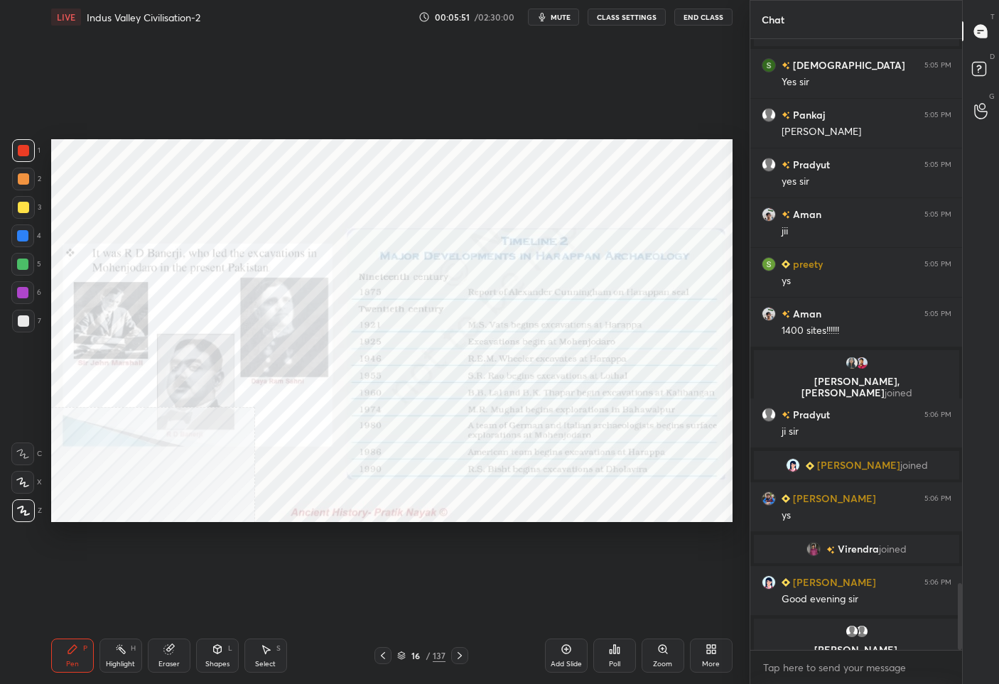
scroll to position [4987, 0]
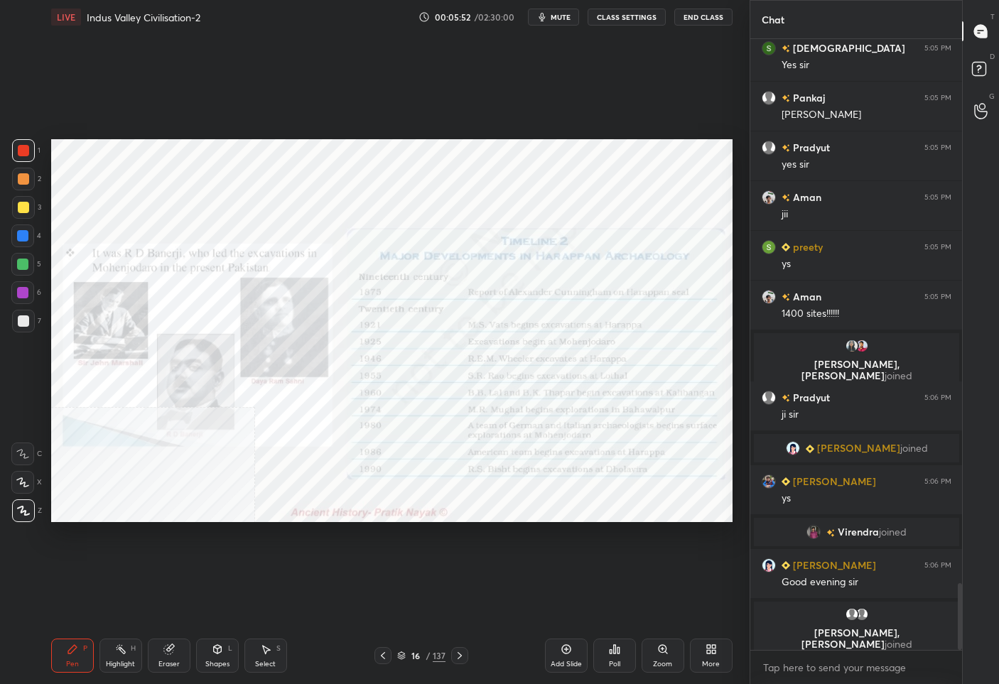
click at [674, 647] on div "Zoom" at bounding box center [663, 656] width 43 height 34
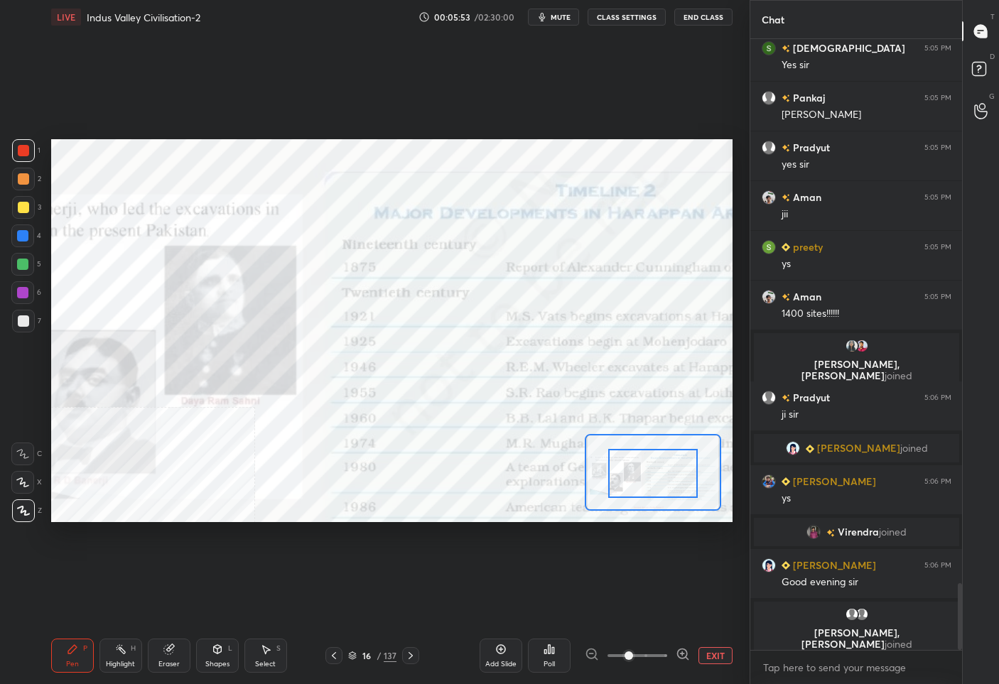
drag, startPoint x: 626, startPoint y: 466, endPoint x: 646, endPoint y: 486, distance: 28.1
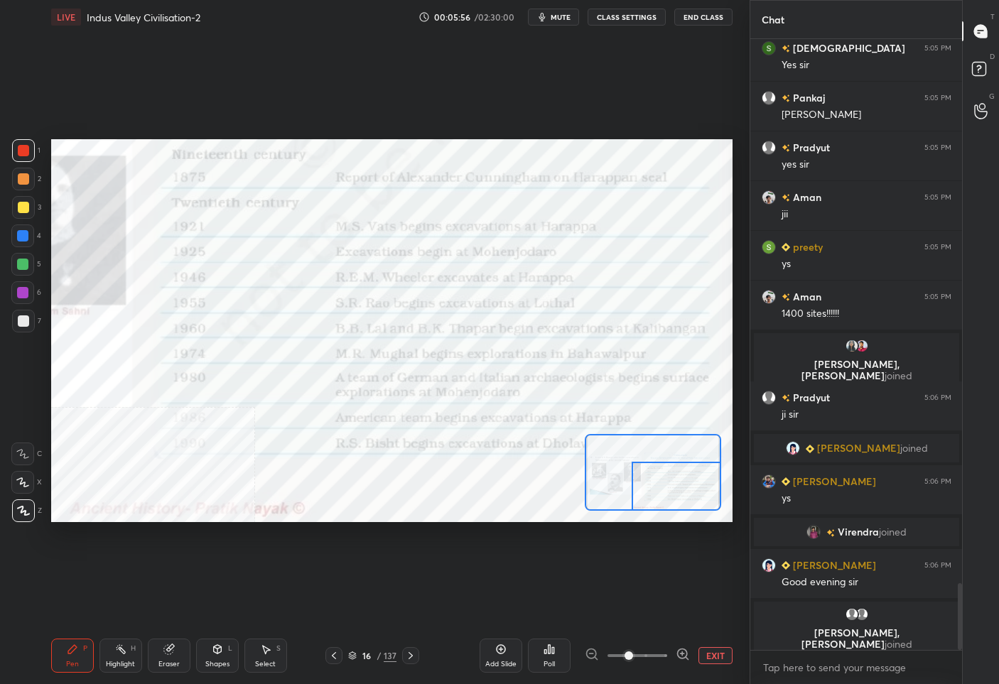
drag, startPoint x: 637, startPoint y: 469, endPoint x: 669, endPoint y: 489, distance: 37.7
click at [669, 489] on div at bounding box center [676, 486] width 89 height 49
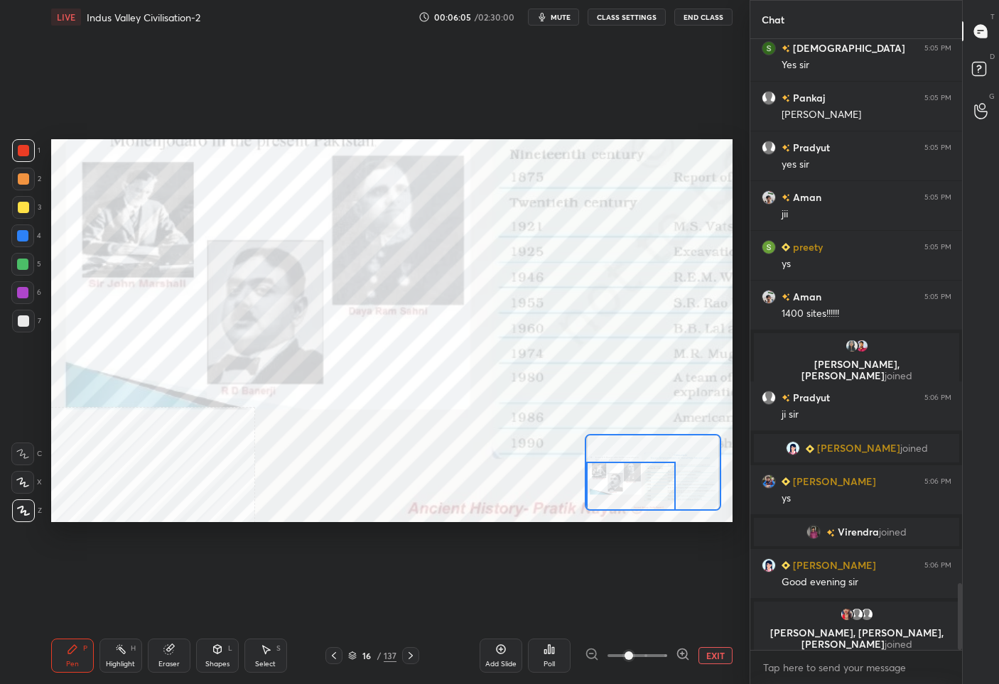
drag, startPoint x: 674, startPoint y: 480, endPoint x: 631, endPoint y: 483, distance: 42.8
click at [631, 483] on div at bounding box center [630, 486] width 89 height 49
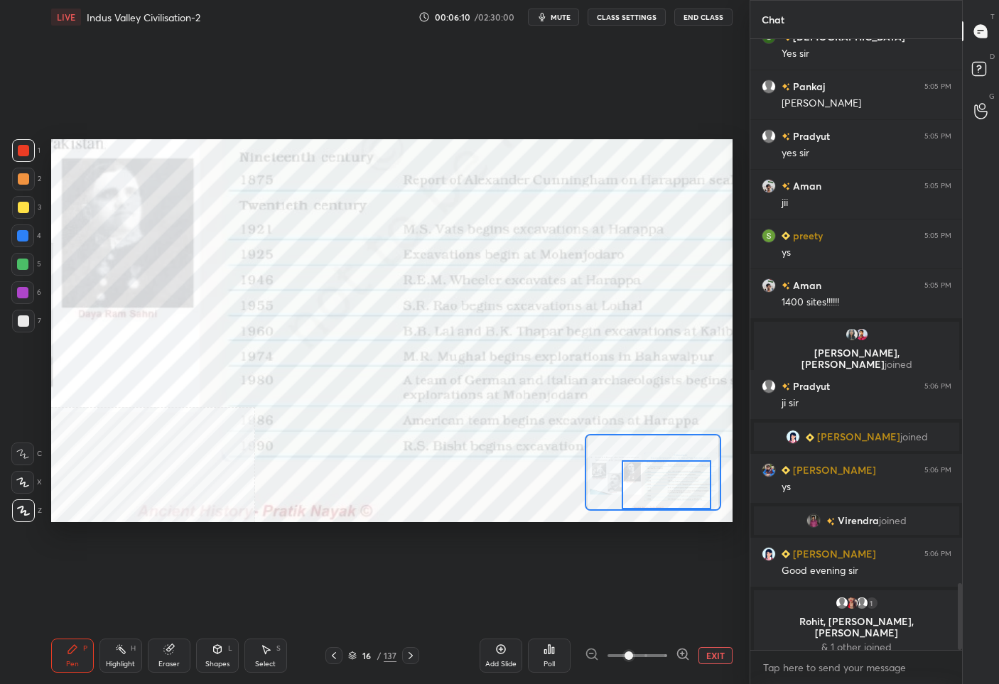
drag, startPoint x: 647, startPoint y: 491, endPoint x: 682, endPoint y: 490, distance: 35.6
click at [682, 490] on div at bounding box center [666, 484] width 89 height 49
click at [377, 664] on div "Pen P Highlight H Eraser Shapes L Select S 16 / 137 Add Slide Poll EXIT" at bounding box center [391, 655] width 681 height 57
click at [376, 657] on div "16 / 137" at bounding box center [372, 656] width 48 height 13
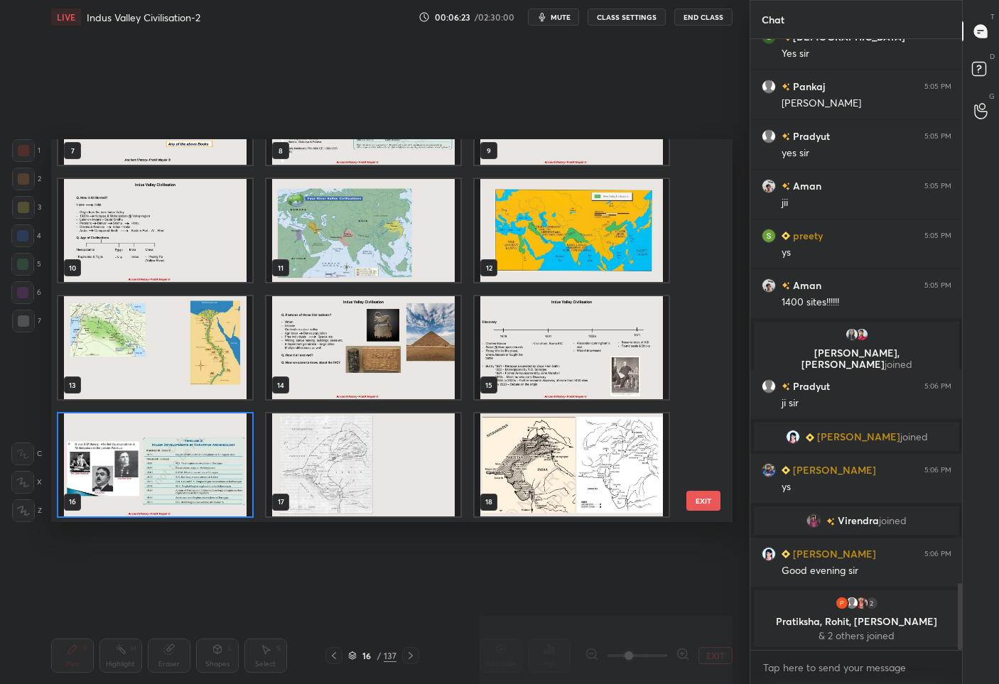
scroll to position [435, 0]
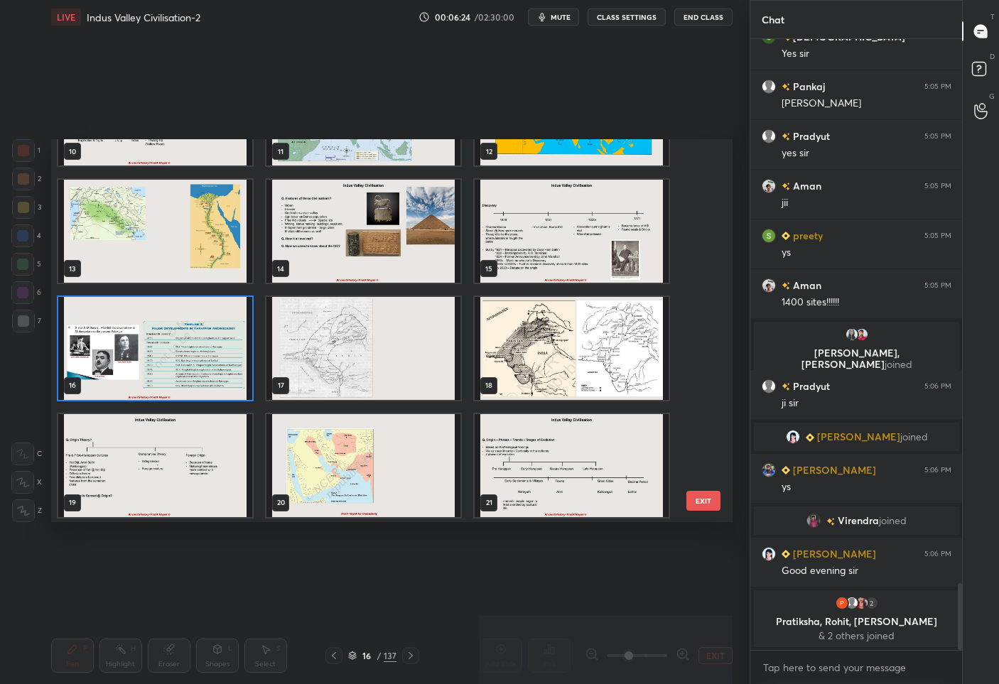
click at [529, 362] on img "grid" at bounding box center [572, 348] width 194 height 103
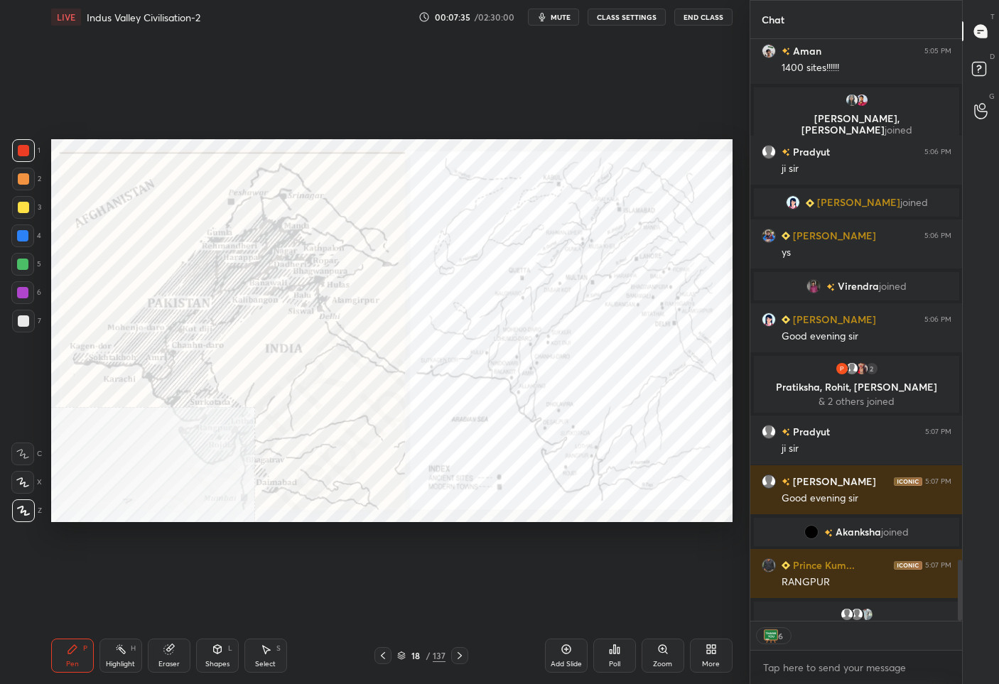
scroll to position [5273, 0]
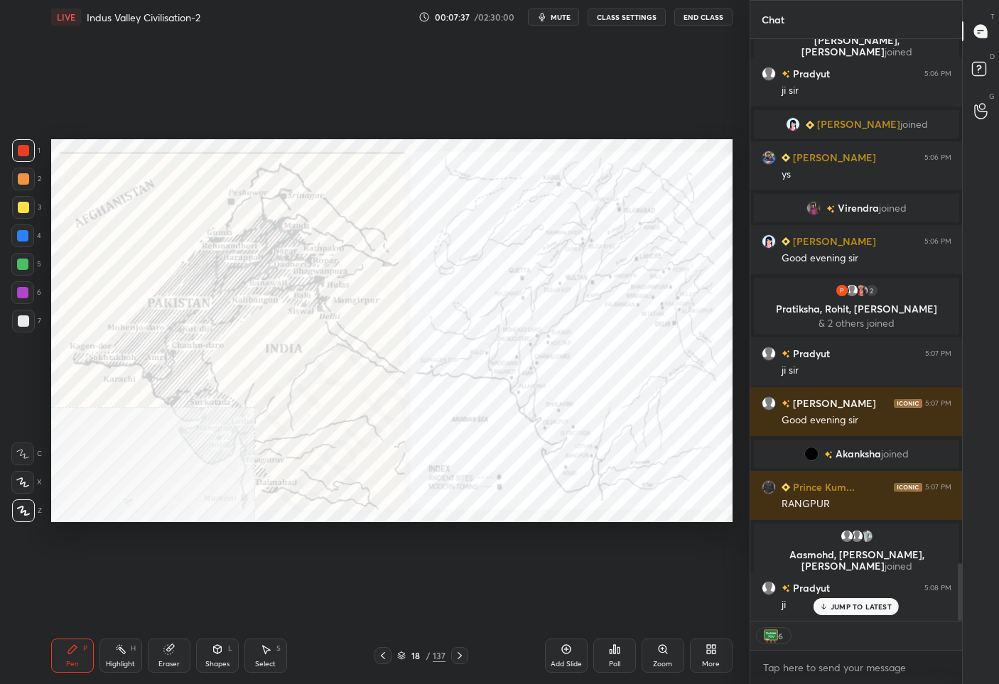
click at [837, 605] on p "JUMP TO LATEST" at bounding box center [861, 607] width 61 height 9
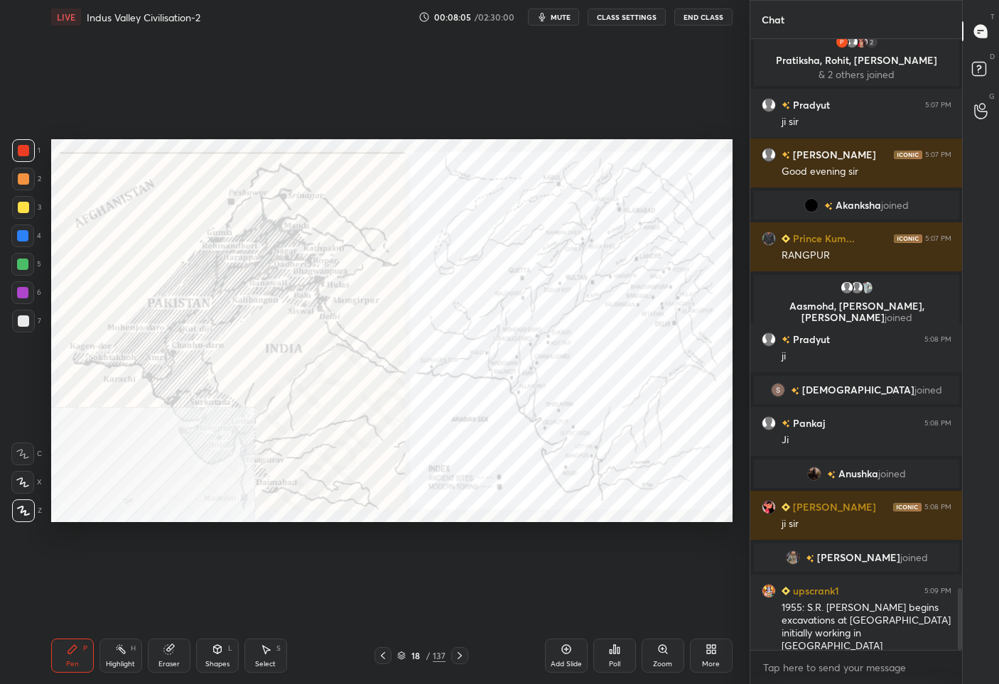
scroll to position [5486, 0]
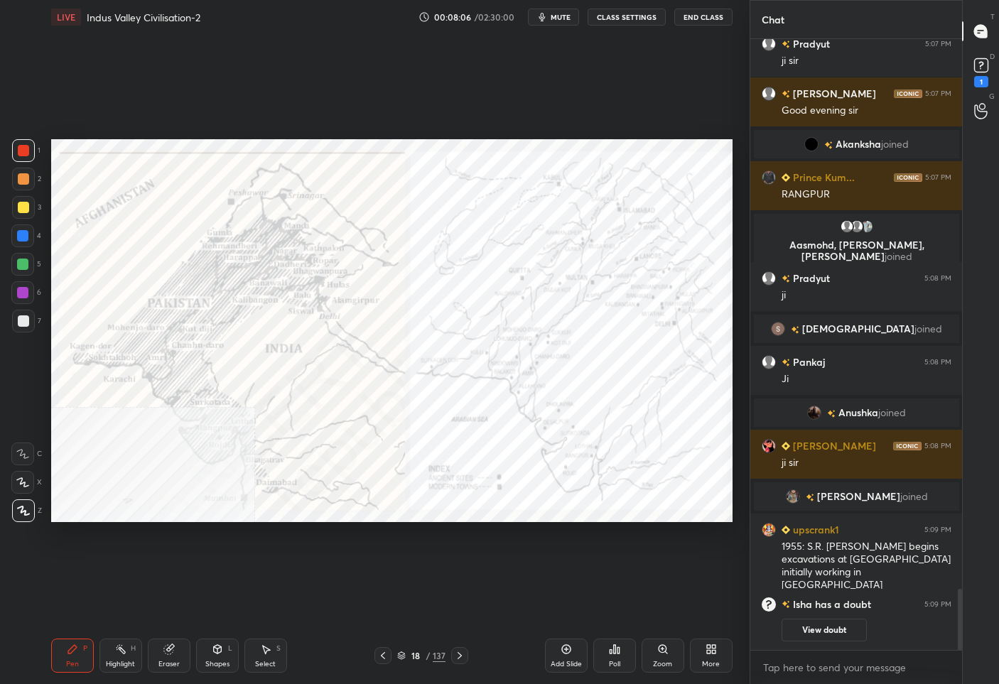
click at [433, 659] on div "137" at bounding box center [439, 656] width 13 height 13
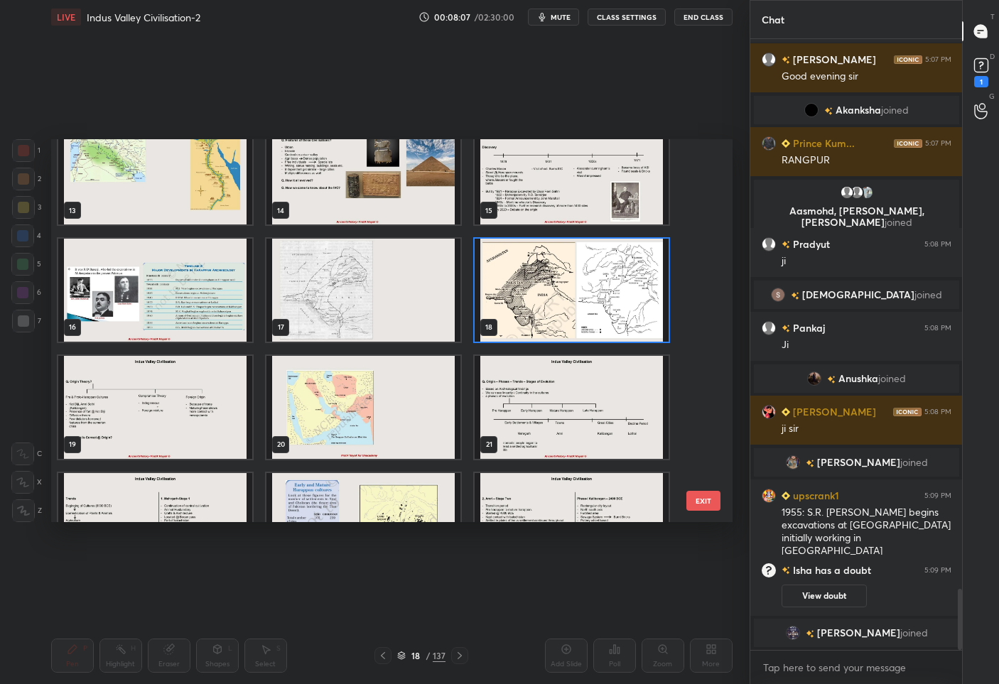
scroll to position [533, 0]
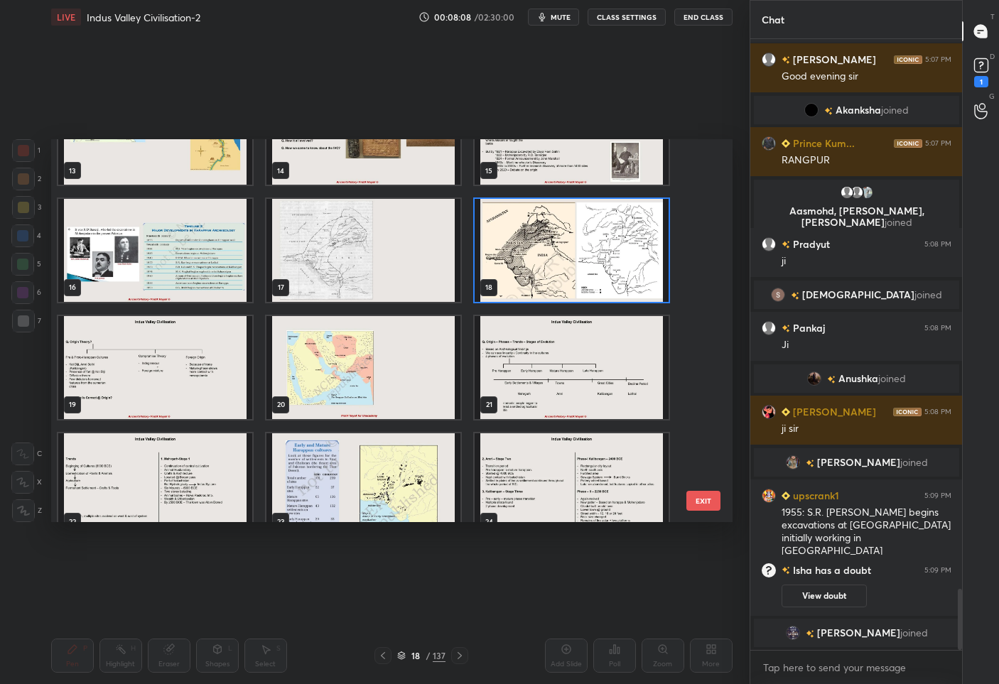
click at [188, 231] on img "grid" at bounding box center [155, 250] width 194 height 103
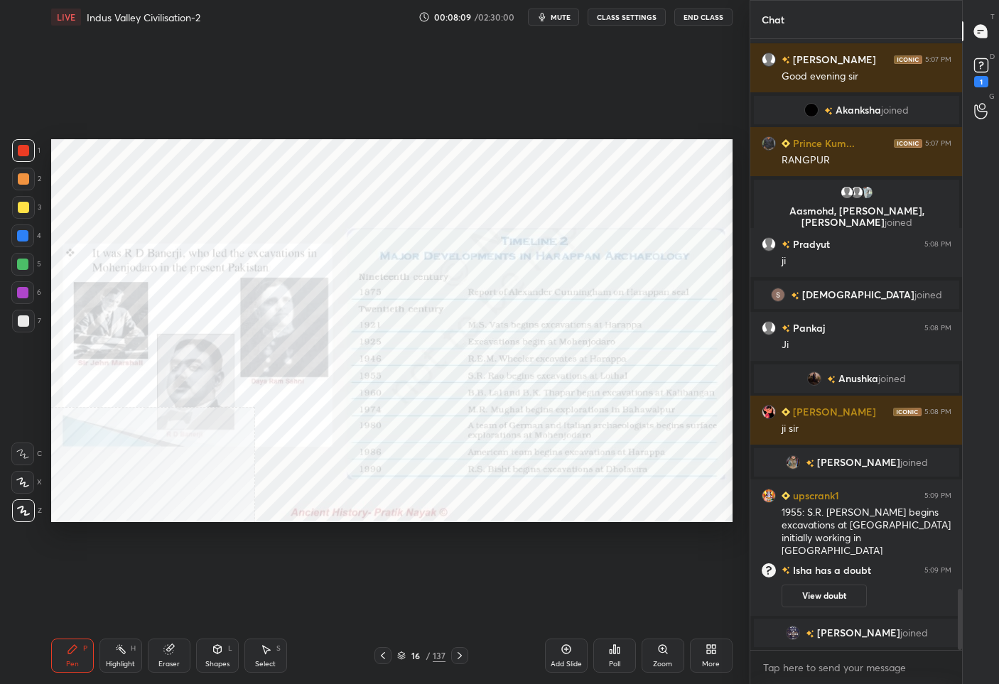
click at [666, 661] on div "Zoom" at bounding box center [662, 664] width 19 height 7
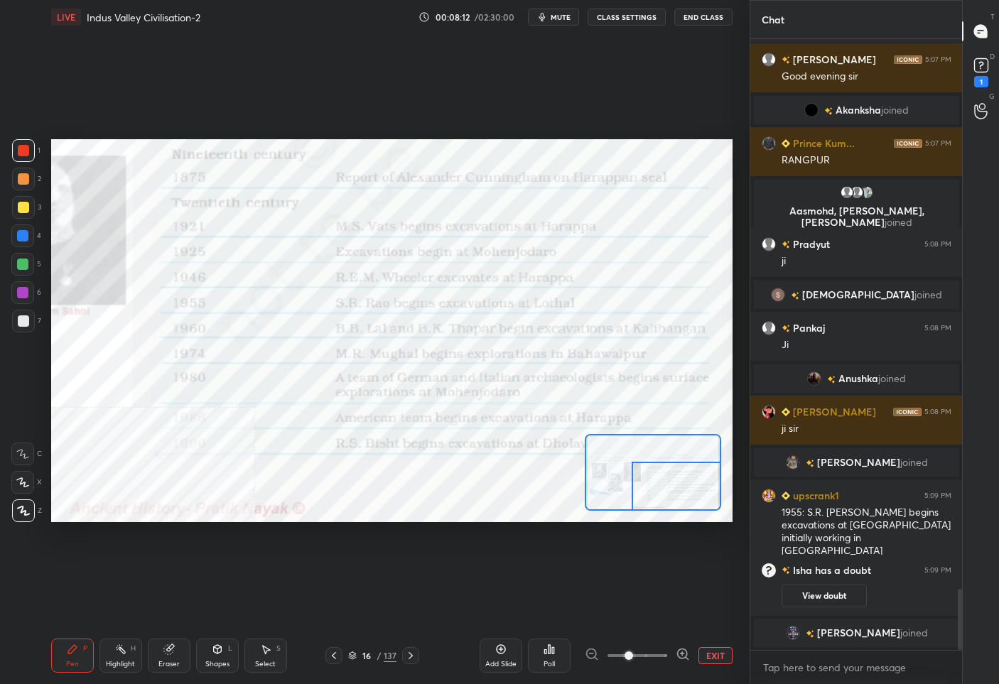
drag, startPoint x: 662, startPoint y: 473, endPoint x: 704, endPoint y: 487, distance: 43.4
click at [704, 487] on div at bounding box center [676, 486] width 89 height 49
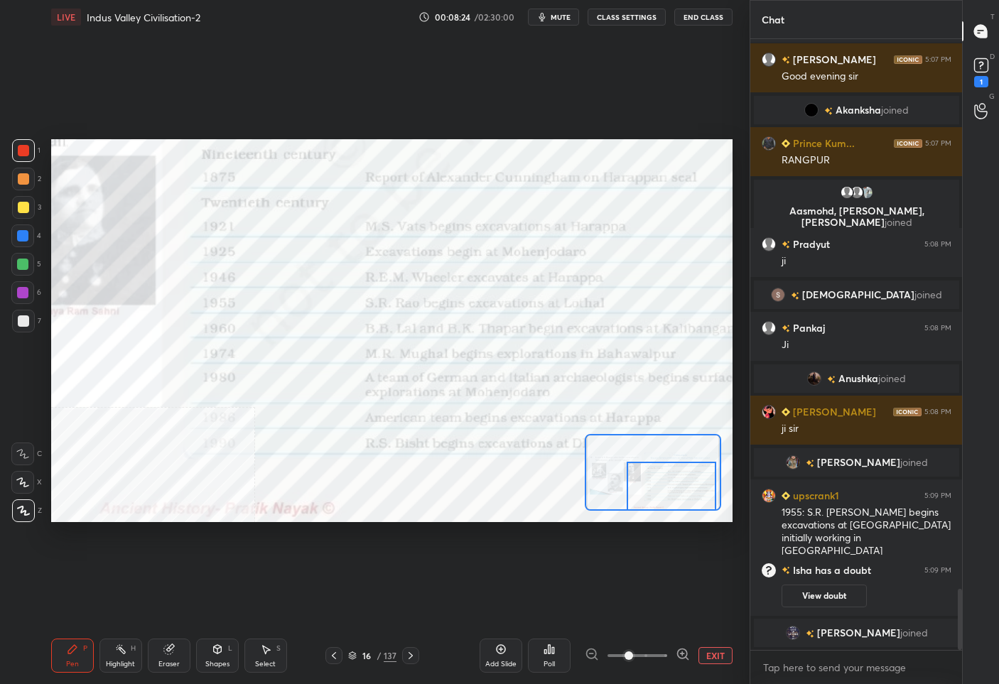
click at [663, 512] on div "Setting up your live class Poll for secs No correct answer Start poll" at bounding box center [391, 331] width 681 height 384
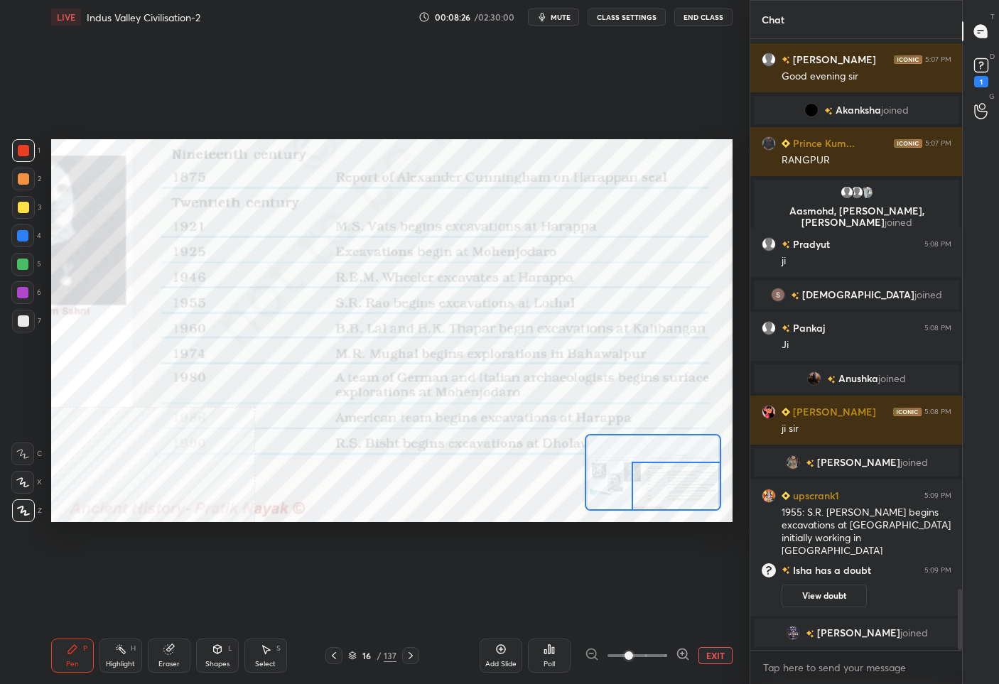
click at [698, 516] on div "Setting up your live class Poll for secs No correct answer Start poll" at bounding box center [391, 331] width 681 height 384
click at [618, 449] on div "Setting up your live class Poll for secs No correct answer Start poll" at bounding box center [391, 331] width 681 height 384
click at [595, 459] on div "Setting up your live class Poll for secs No correct answer Start poll" at bounding box center [391, 331] width 681 height 384
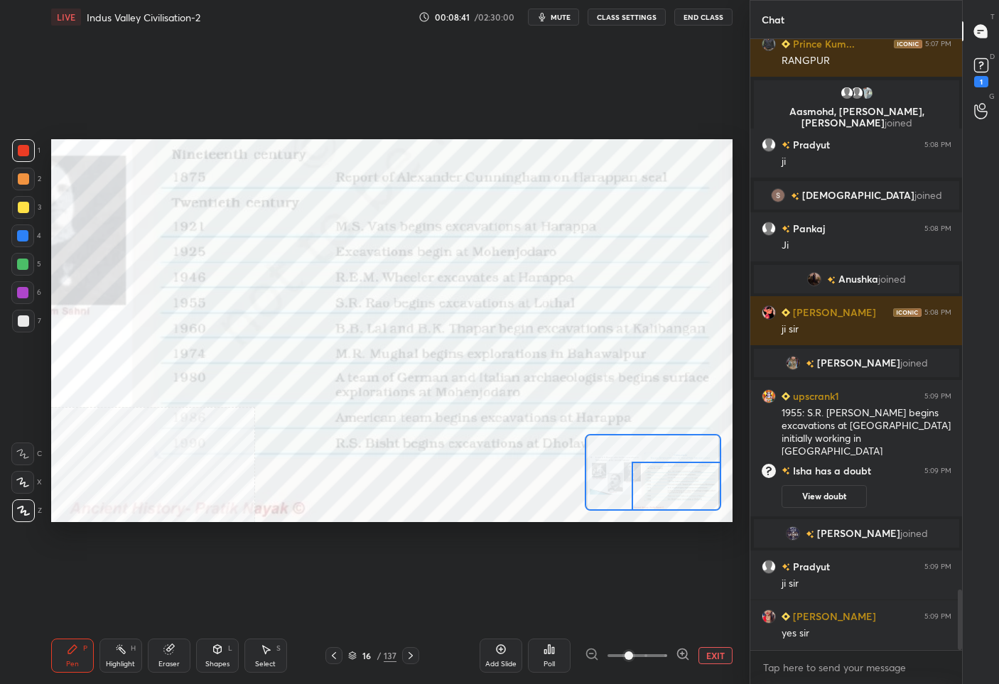
scroll to position [5641, 0]
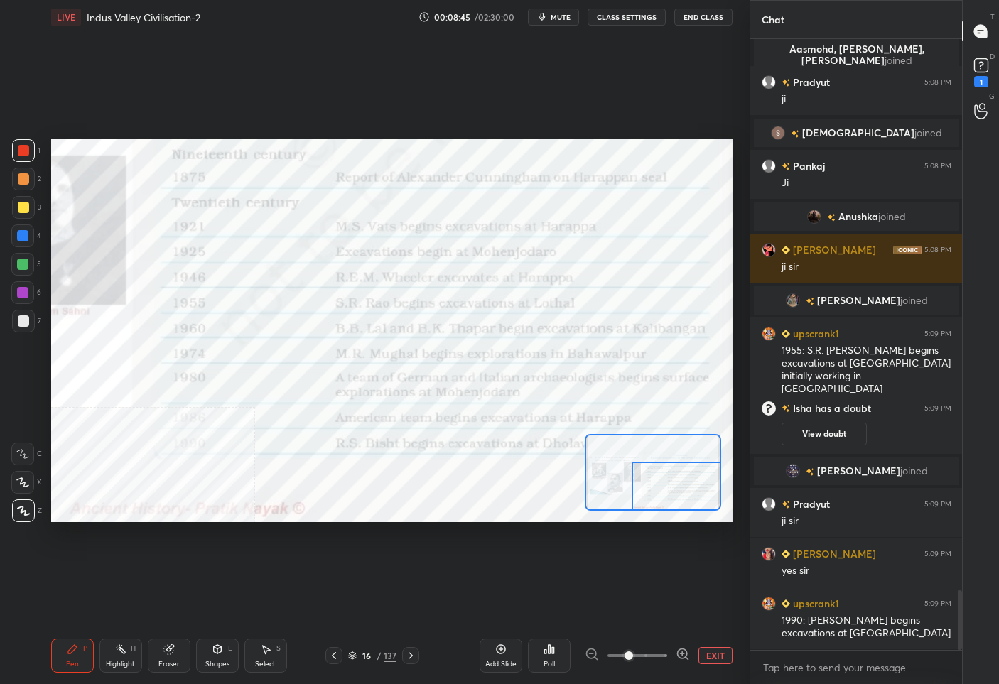
click at [372, 659] on div "16" at bounding box center [367, 656] width 14 height 9
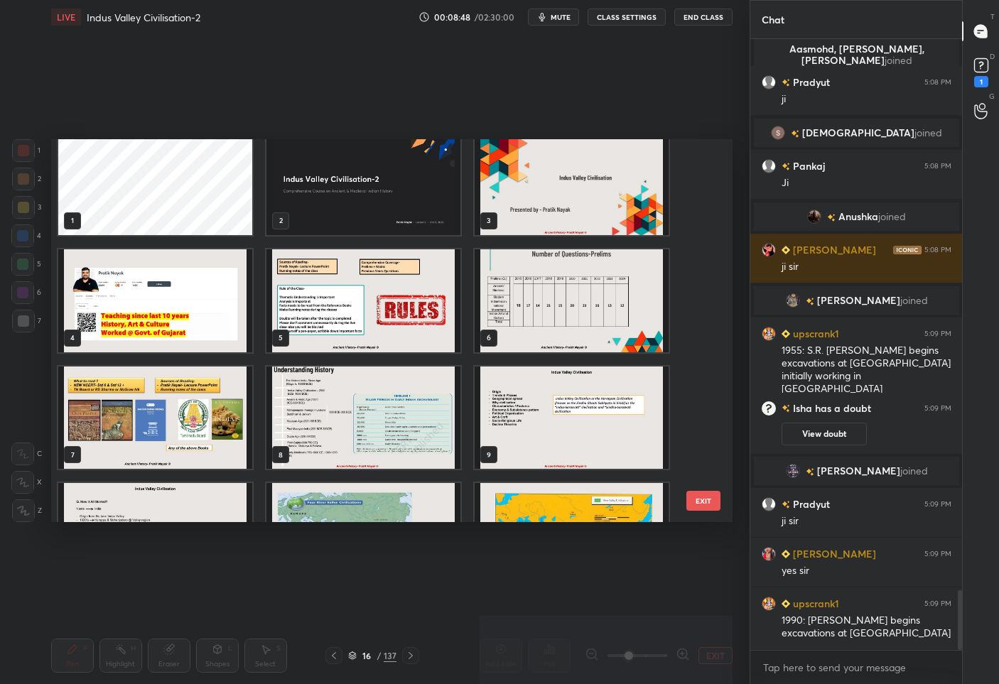
scroll to position [0, 0]
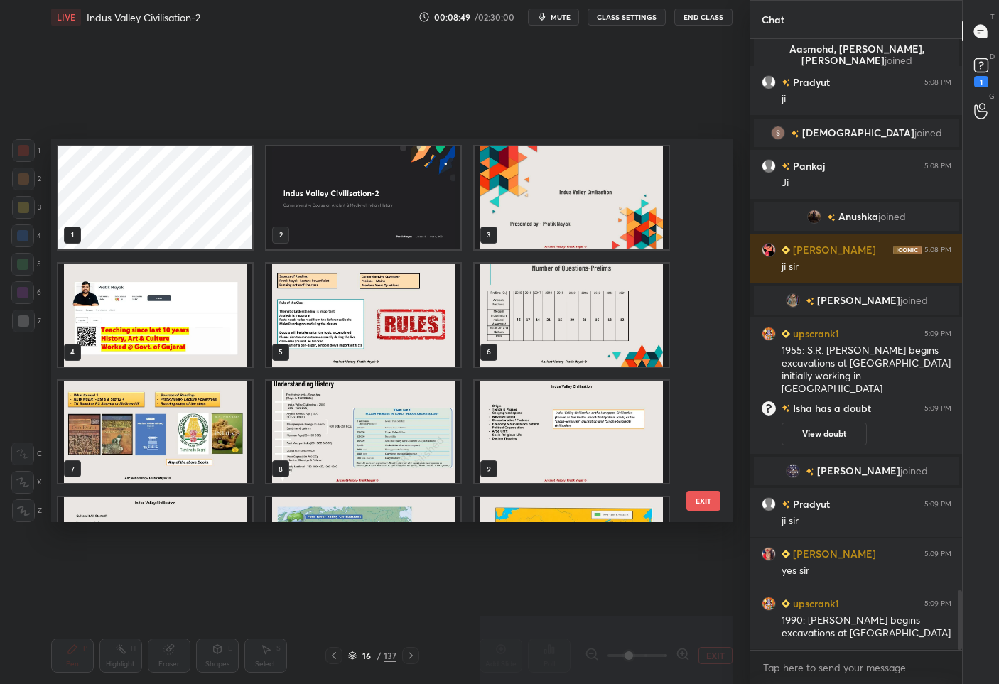
click at [578, 448] on img "grid" at bounding box center [572, 431] width 194 height 103
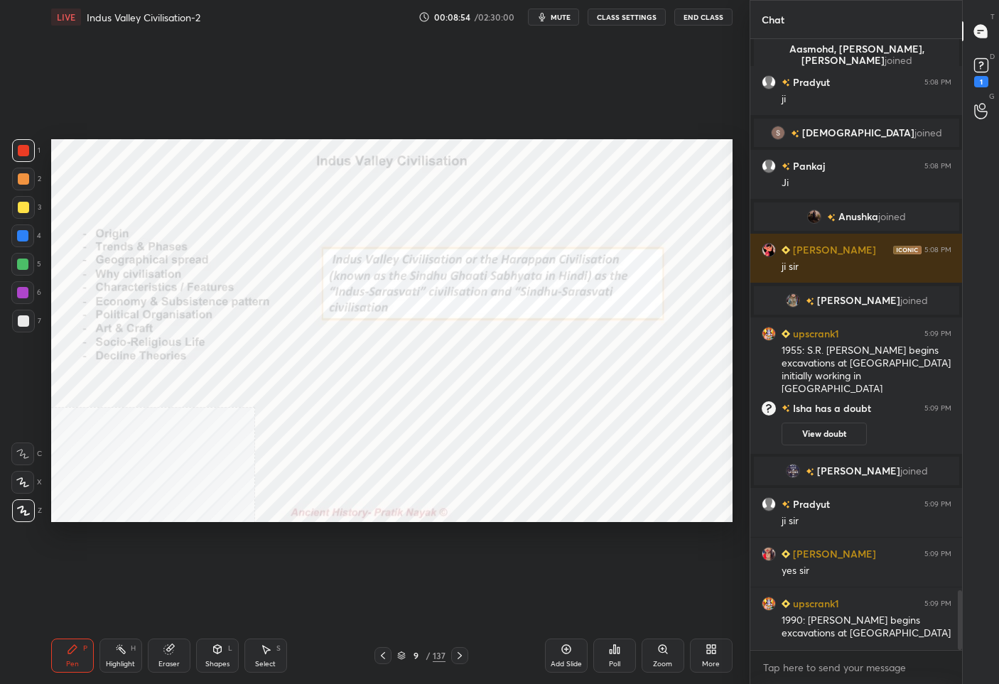
click at [397, 650] on div "9 / 137" at bounding box center [421, 656] width 48 height 13
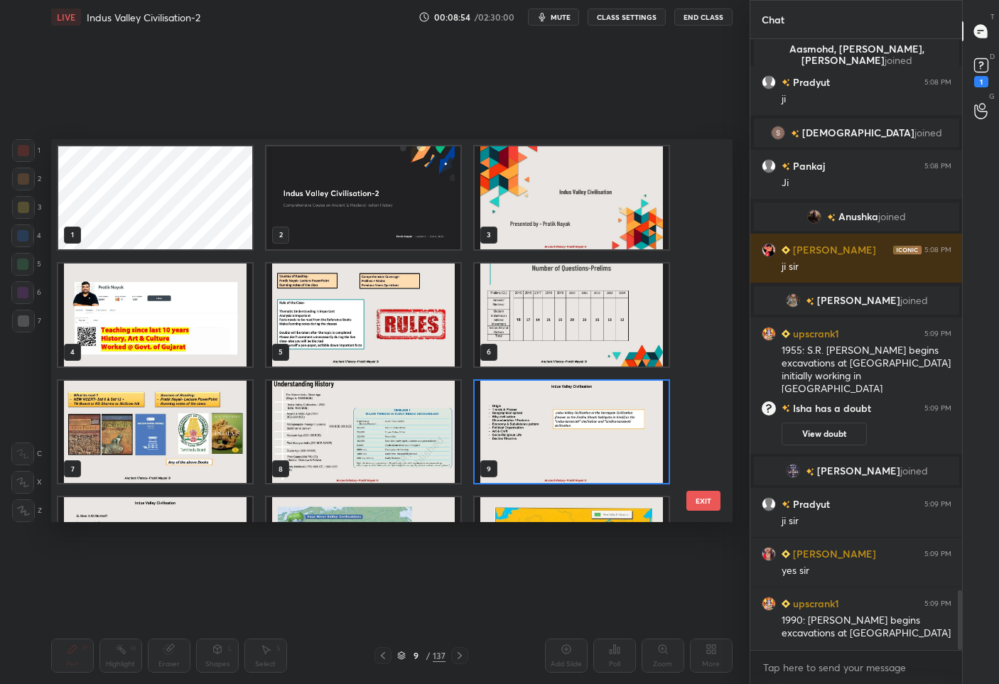
scroll to position [379, 674]
click at [579, 226] on img "grid" at bounding box center [572, 197] width 194 height 103
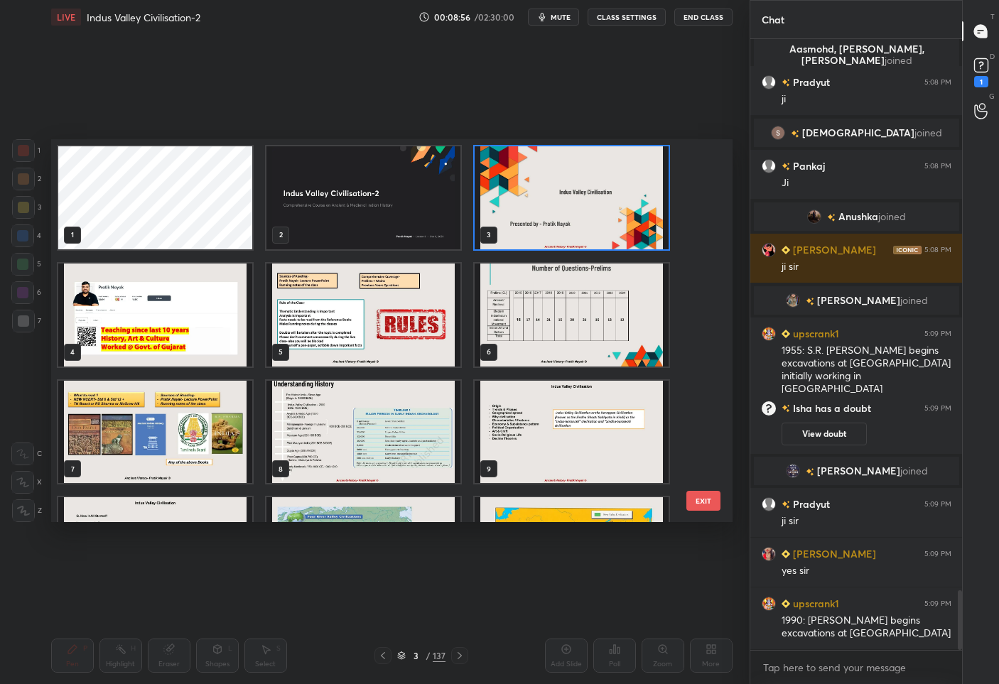
click at [444, 239] on img "grid" at bounding box center [363, 197] width 194 height 103
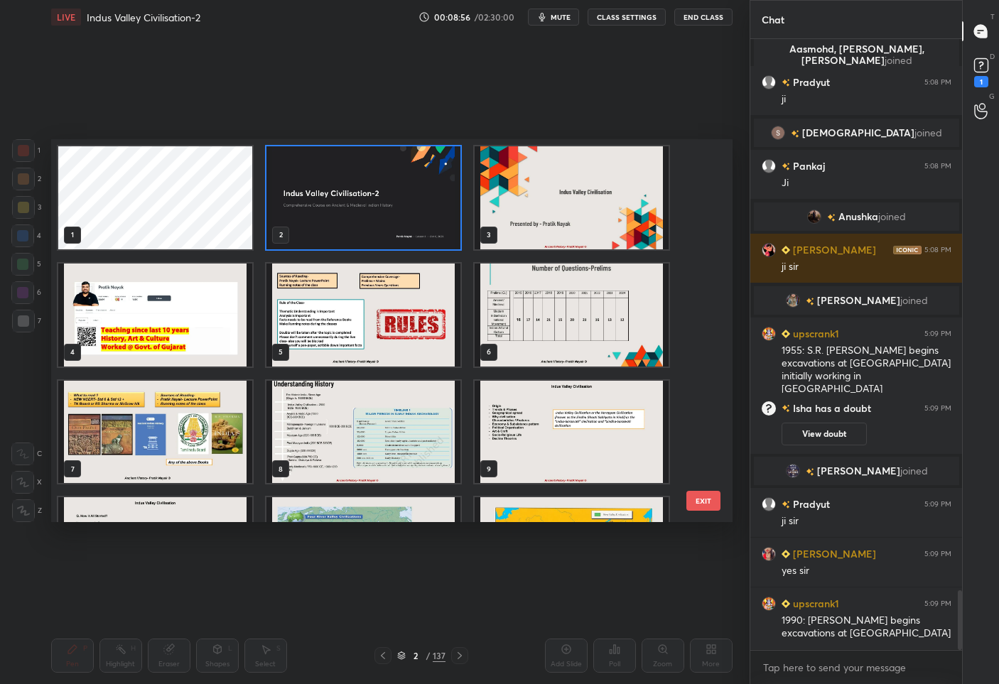
click at [444, 239] on img "grid" at bounding box center [363, 197] width 194 height 103
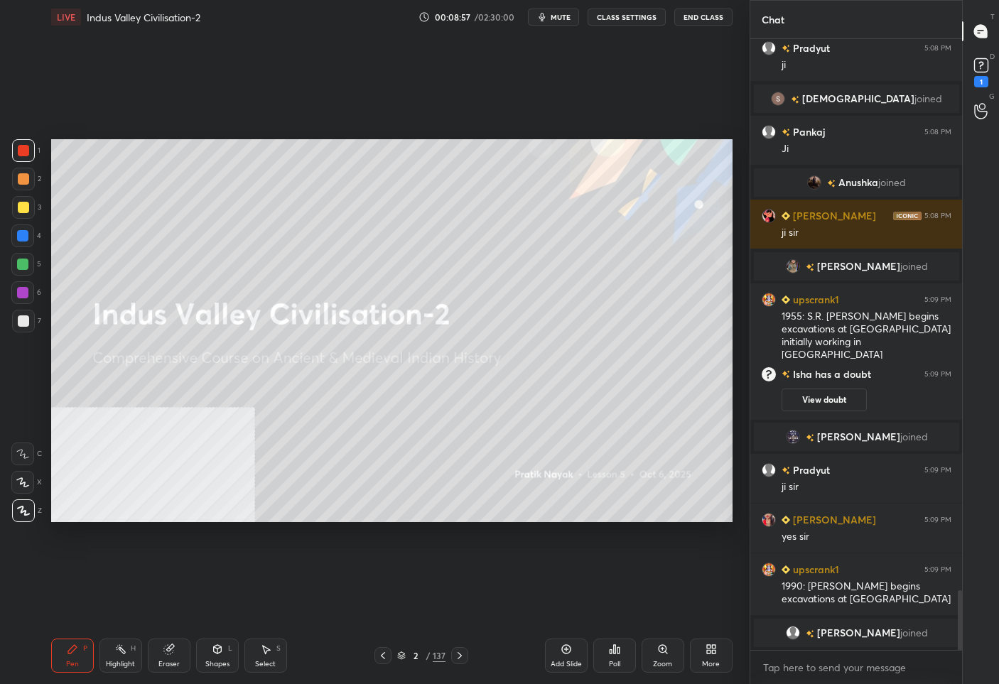
scroll to position [5632, 0]
click at [554, 668] on div "Add Slide" at bounding box center [566, 664] width 31 height 7
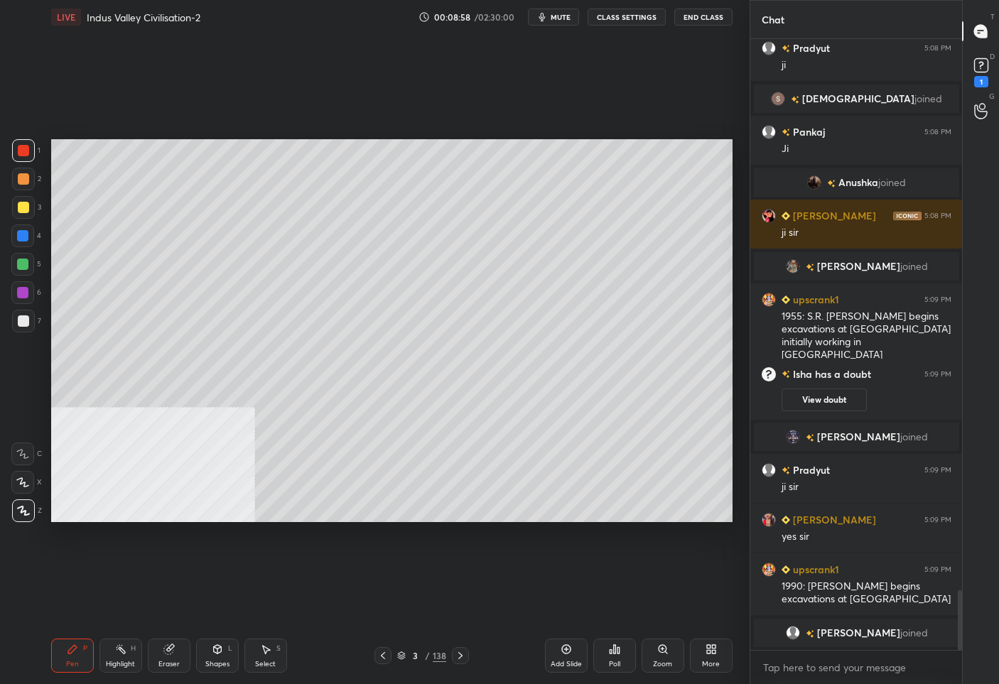
scroll to position [5682, 0]
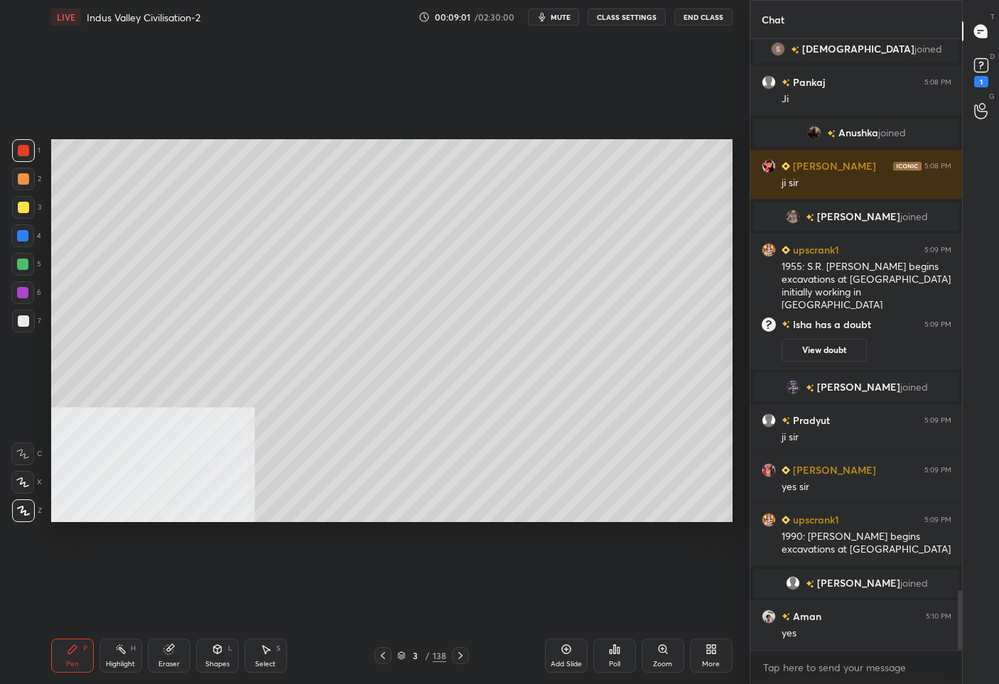
click at [18, 206] on div at bounding box center [23, 207] width 11 height 11
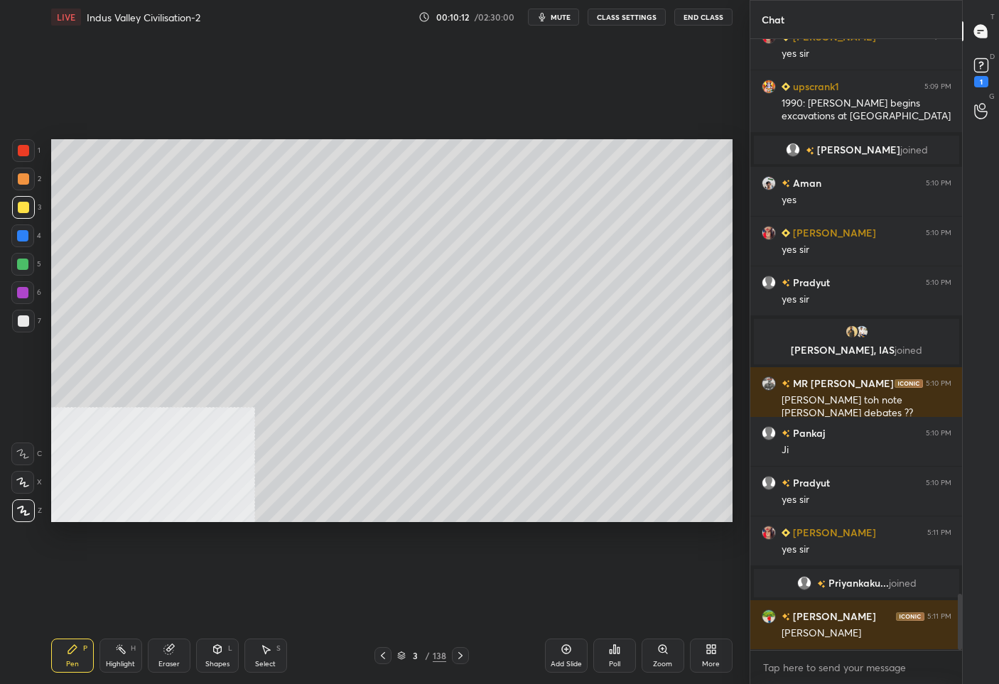
scroll to position [6025, 0]
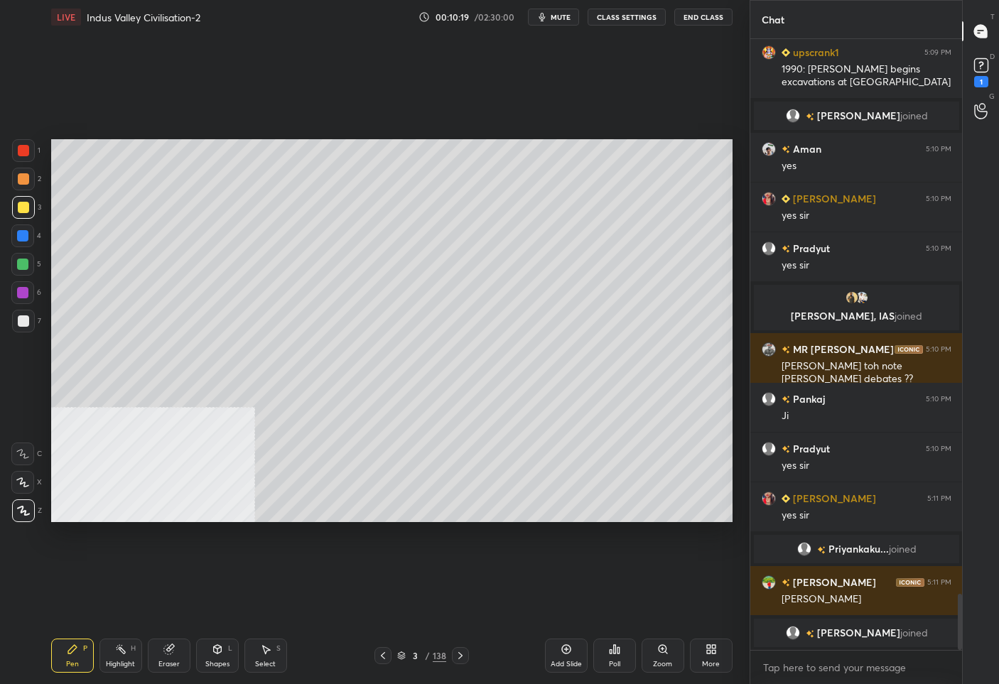
click at [427, 652] on div "/" at bounding box center [428, 656] width 4 height 9
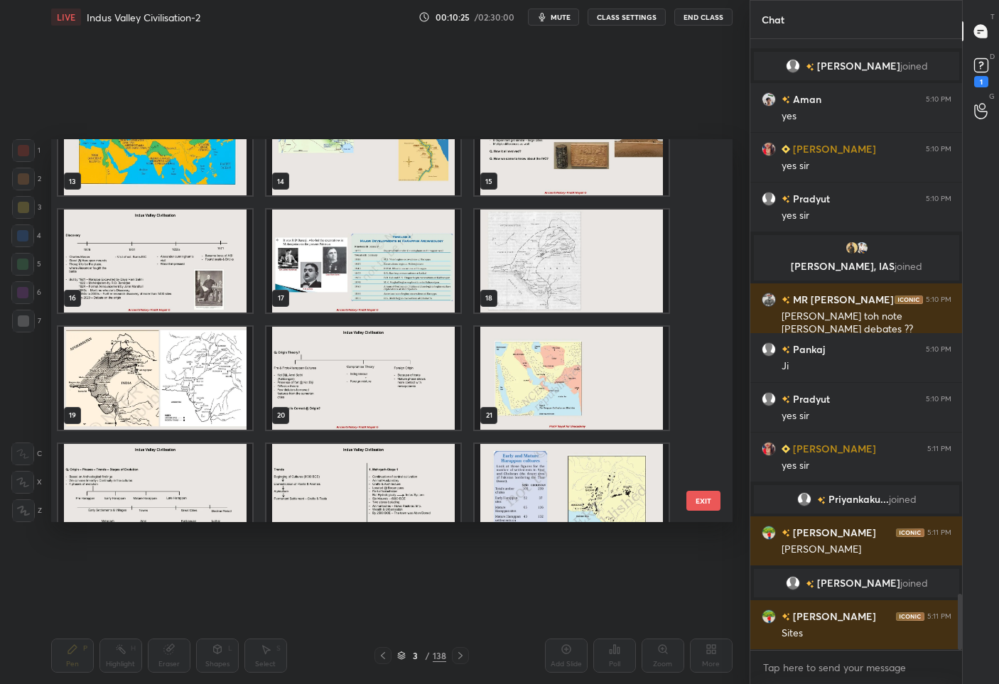
scroll to position [512, 0]
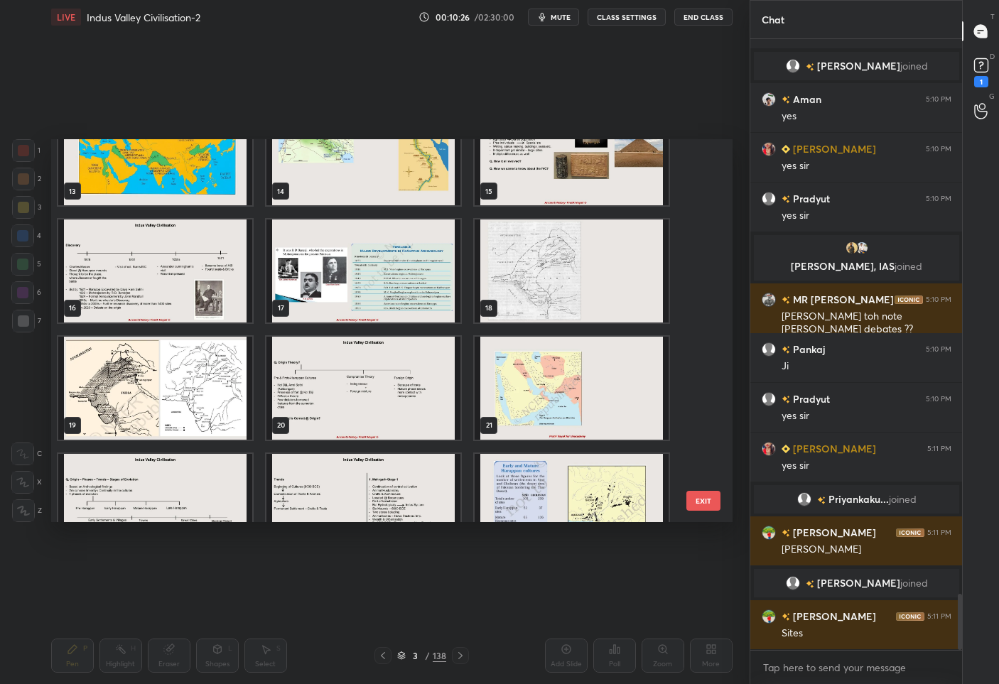
click at [581, 268] on img "grid" at bounding box center [572, 271] width 194 height 103
click at [580, 270] on img "grid" at bounding box center [572, 271] width 194 height 103
click at [579, 270] on img "grid" at bounding box center [572, 271] width 194 height 103
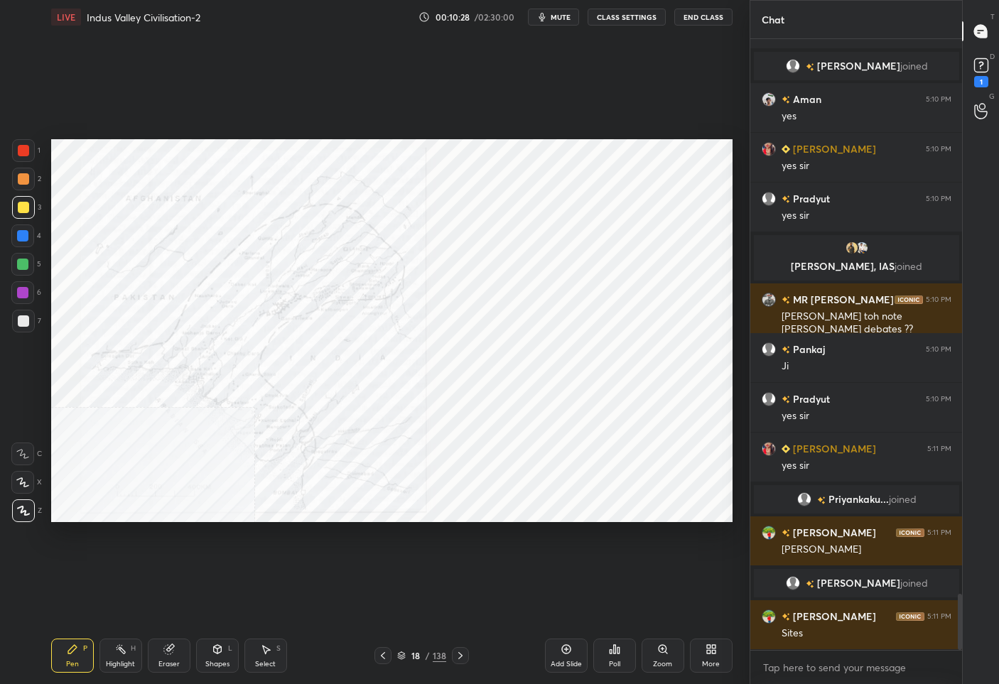
click at [28, 150] on div at bounding box center [23, 150] width 11 height 11
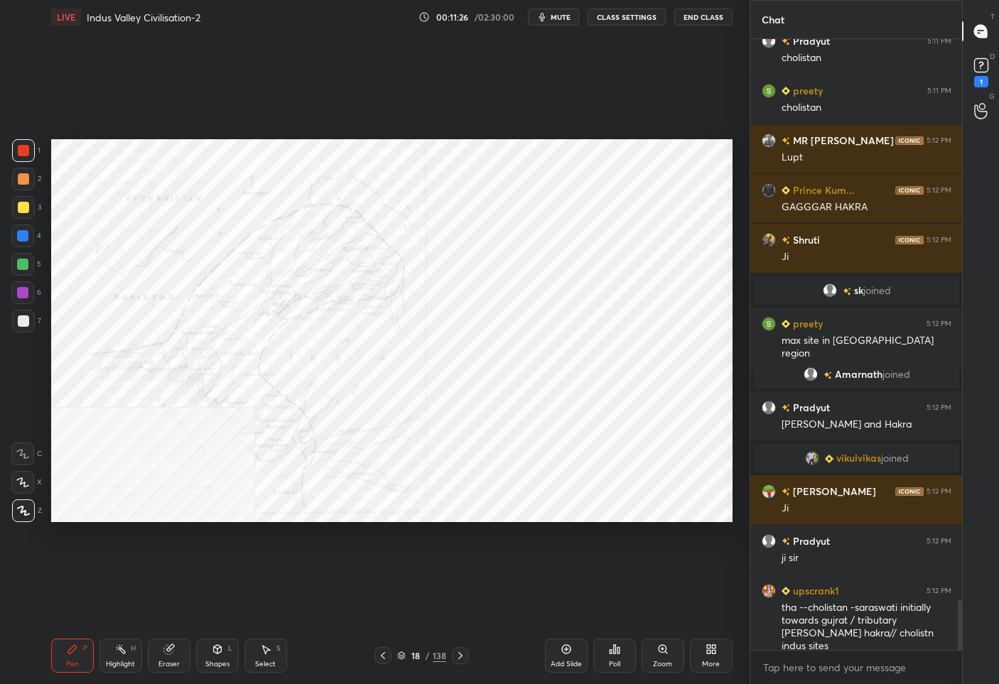
scroll to position [6855, 0]
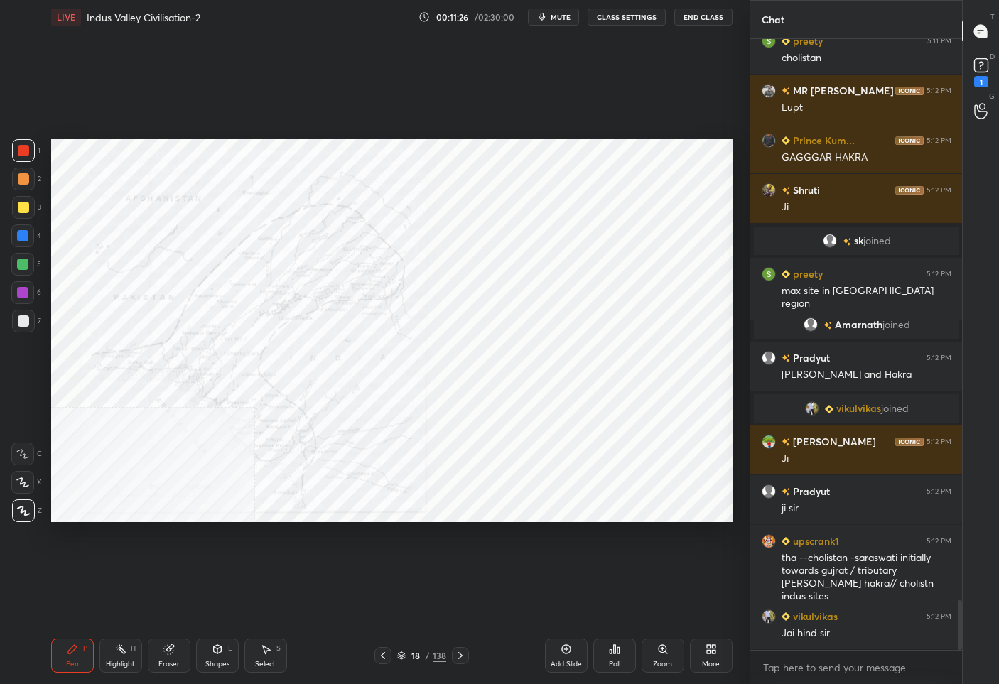
click at [413, 657] on div "18" at bounding box center [416, 656] width 14 height 9
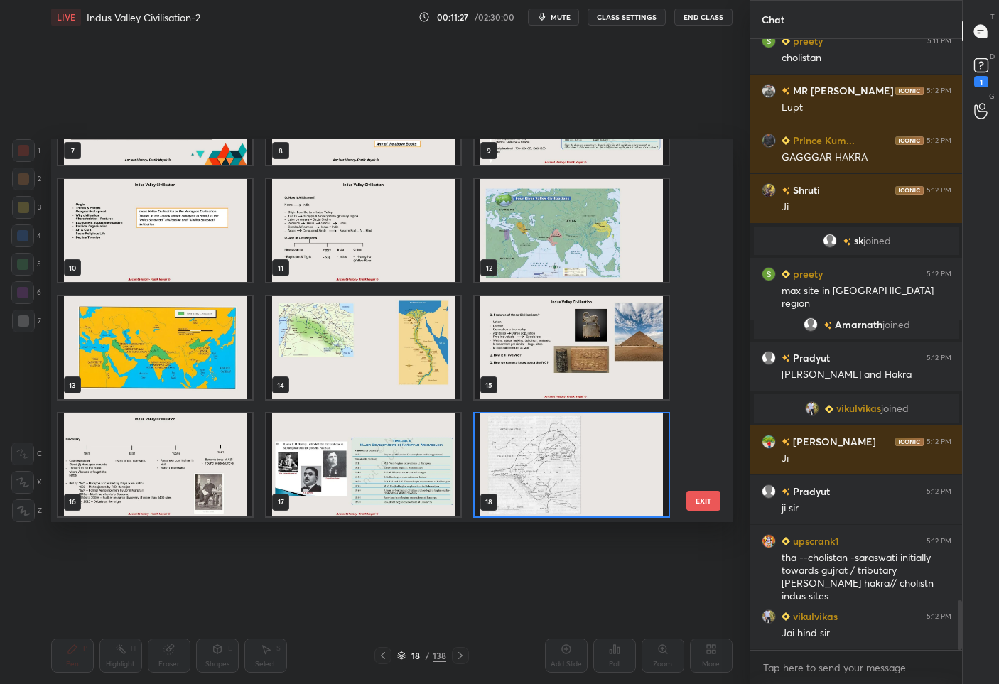
scroll to position [0, 0]
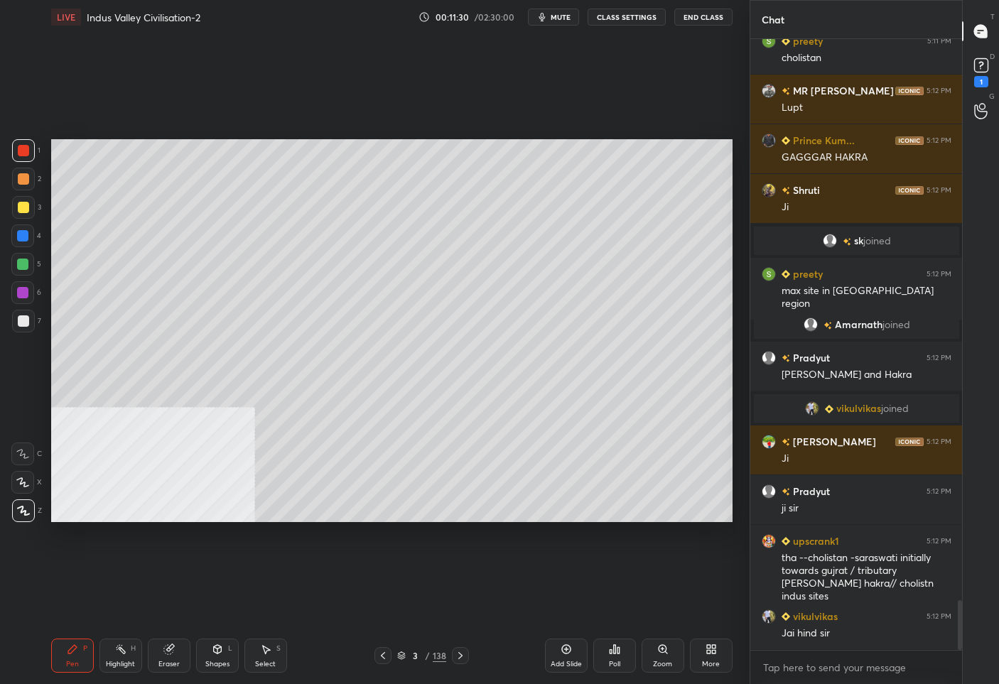
click at [36, 331] on div "7" at bounding box center [26, 321] width 29 height 23
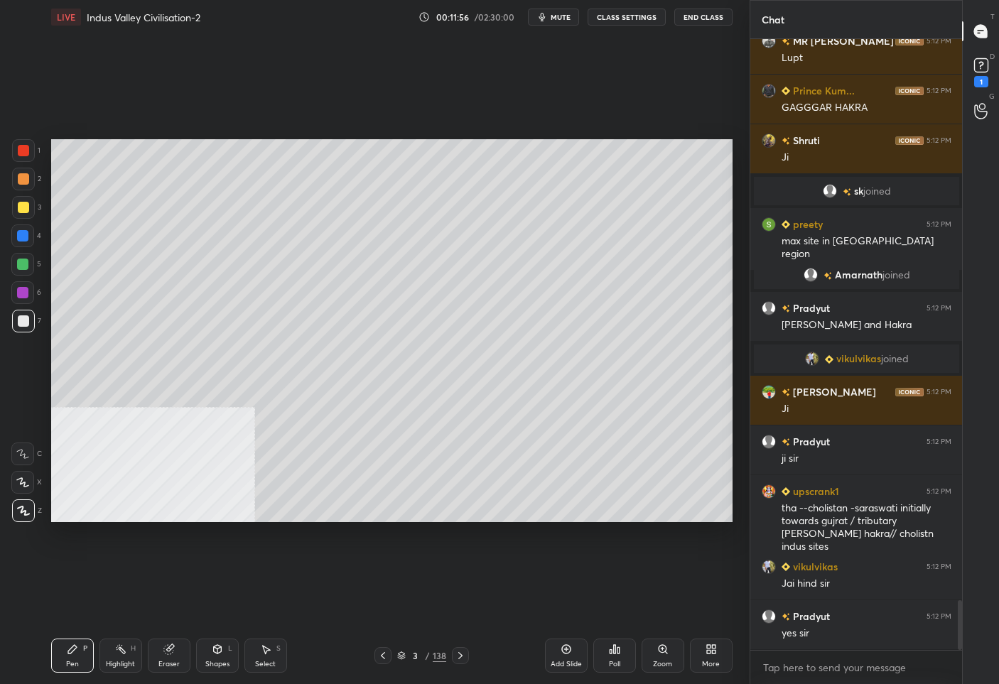
click at [559, 649] on div "Add Slide" at bounding box center [566, 656] width 43 height 34
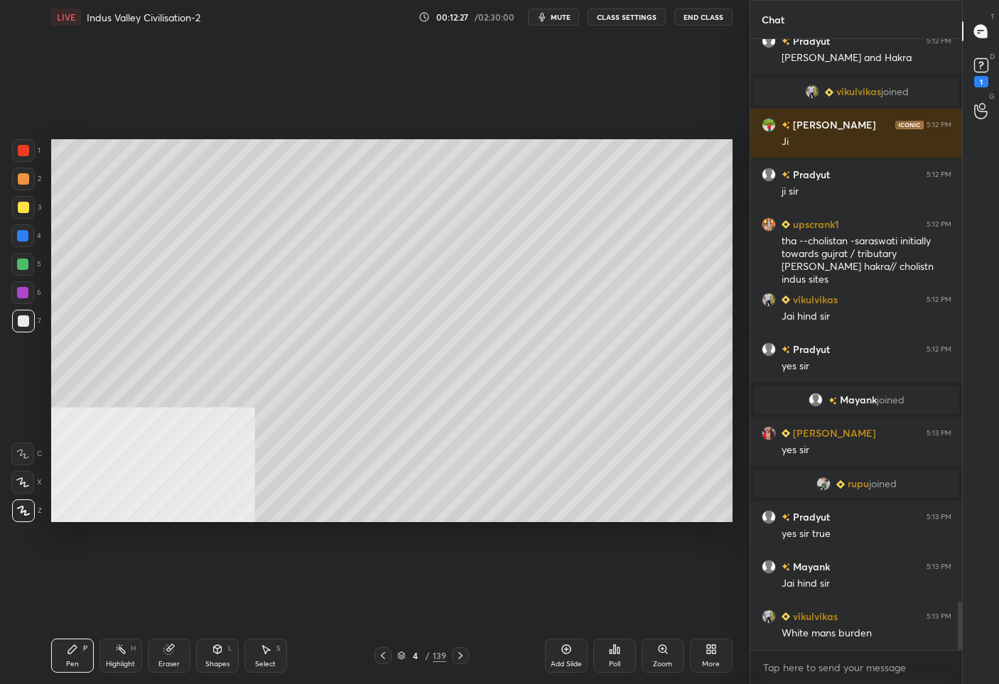
scroll to position [7139, 0]
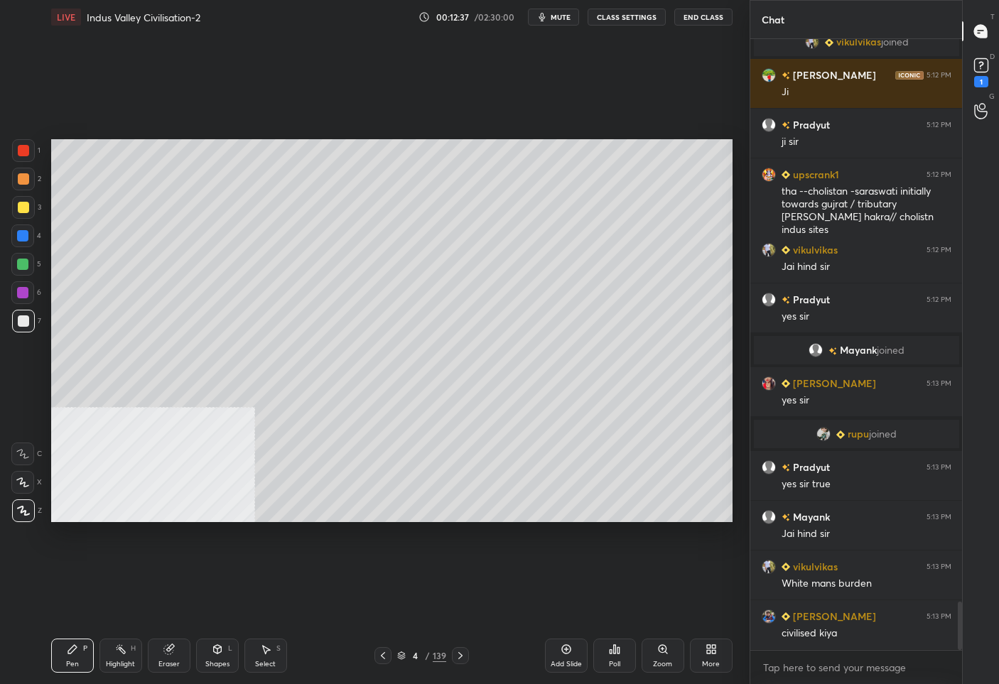
click at [417, 657] on div "4" at bounding box center [416, 656] width 14 height 9
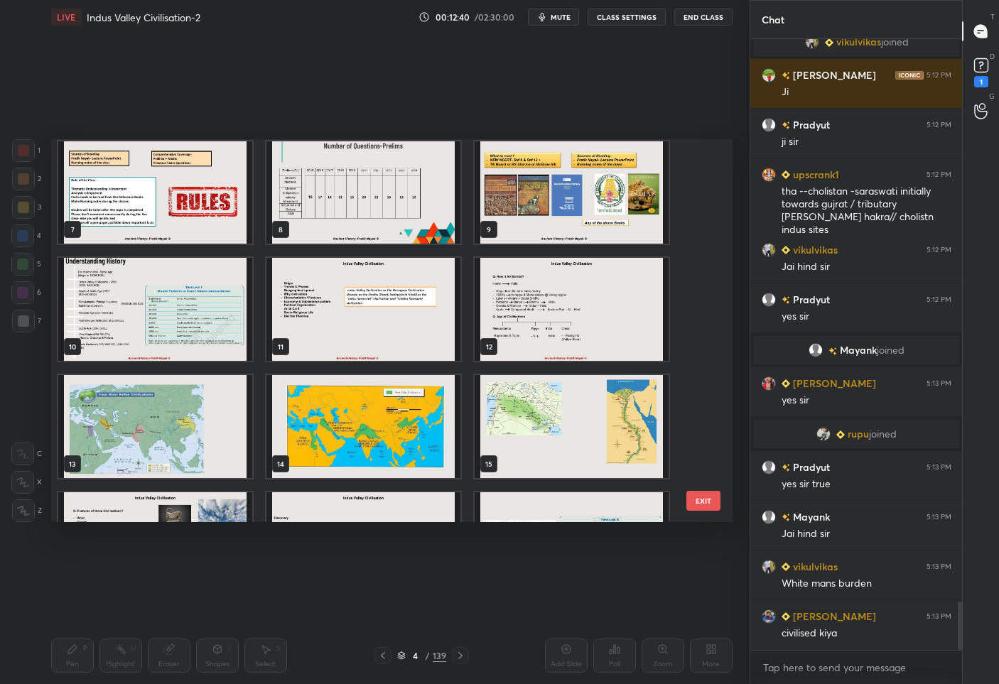
scroll to position [397, 0]
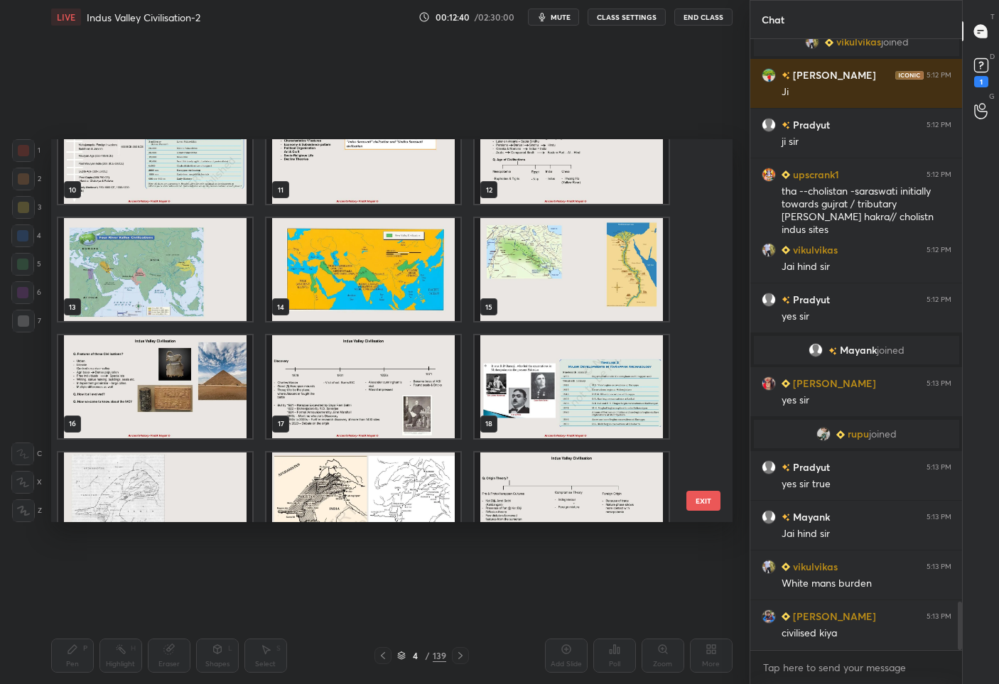
click at [144, 265] on img "grid" at bounding box center [155, 269] width 194 height 103
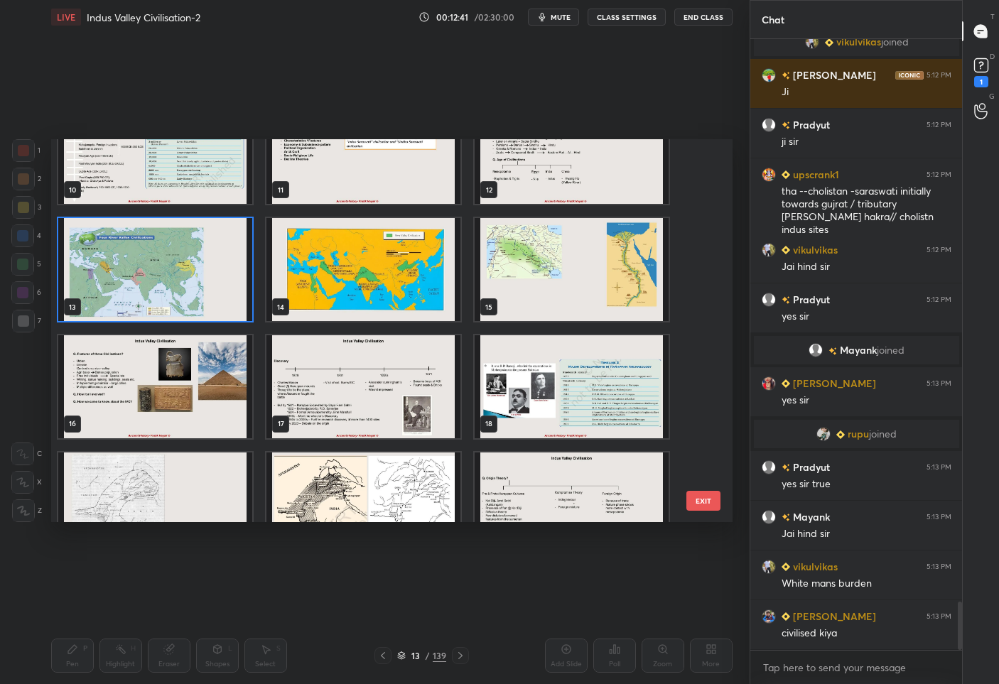
click at [144, 265] on img "grid" at bounding box center [155, 269] width 194 height 103
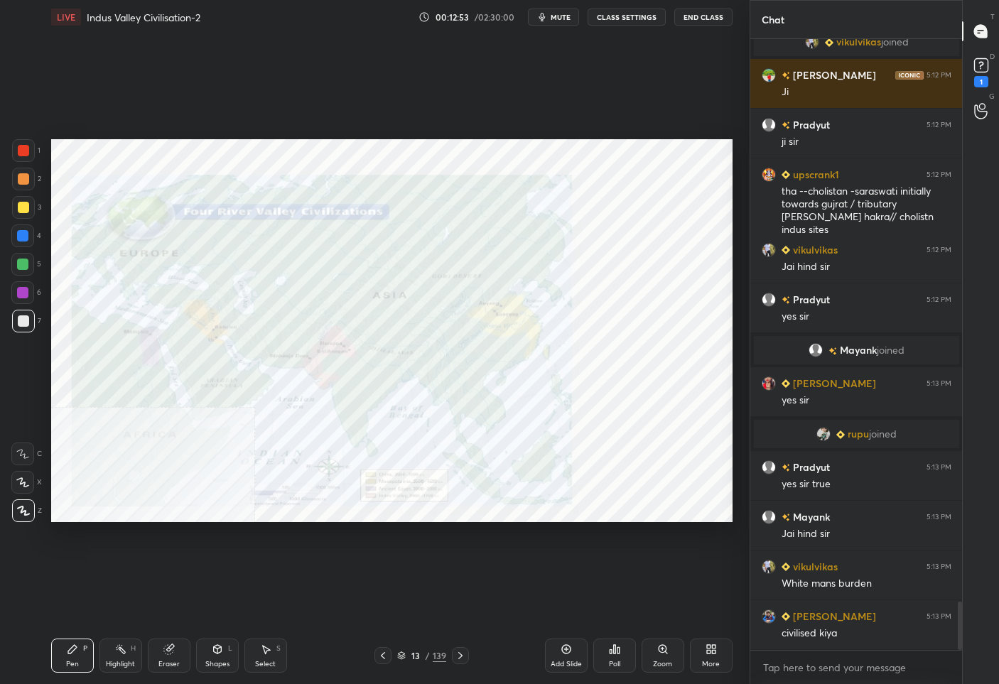
scroll to position [7189, 0]
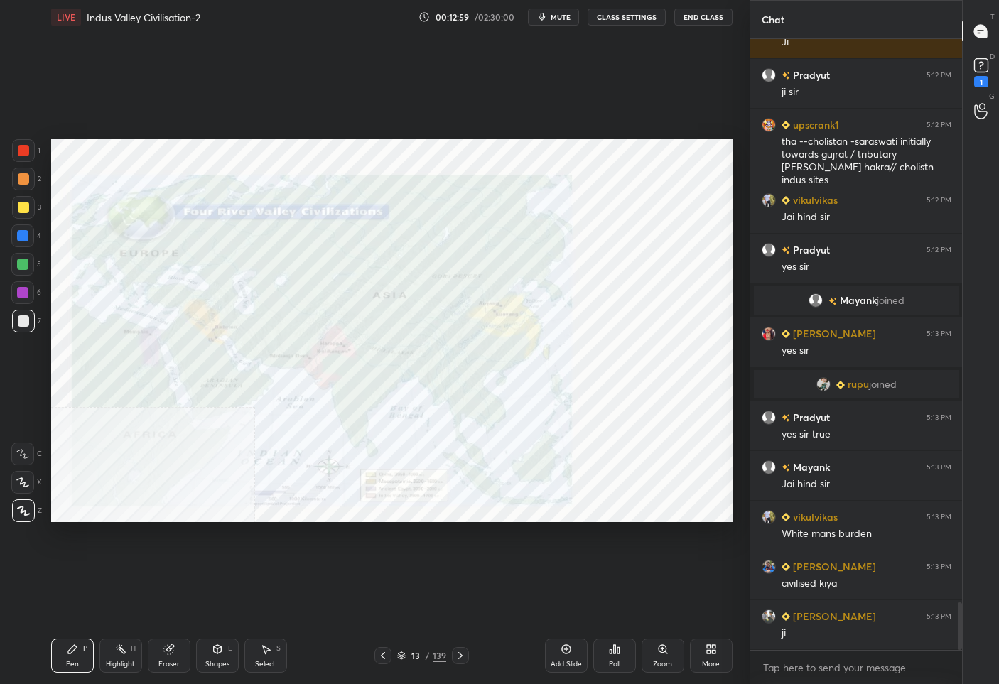
click at [416, 654] on div "13" at bounding box center [416, 656] width 14 height 9
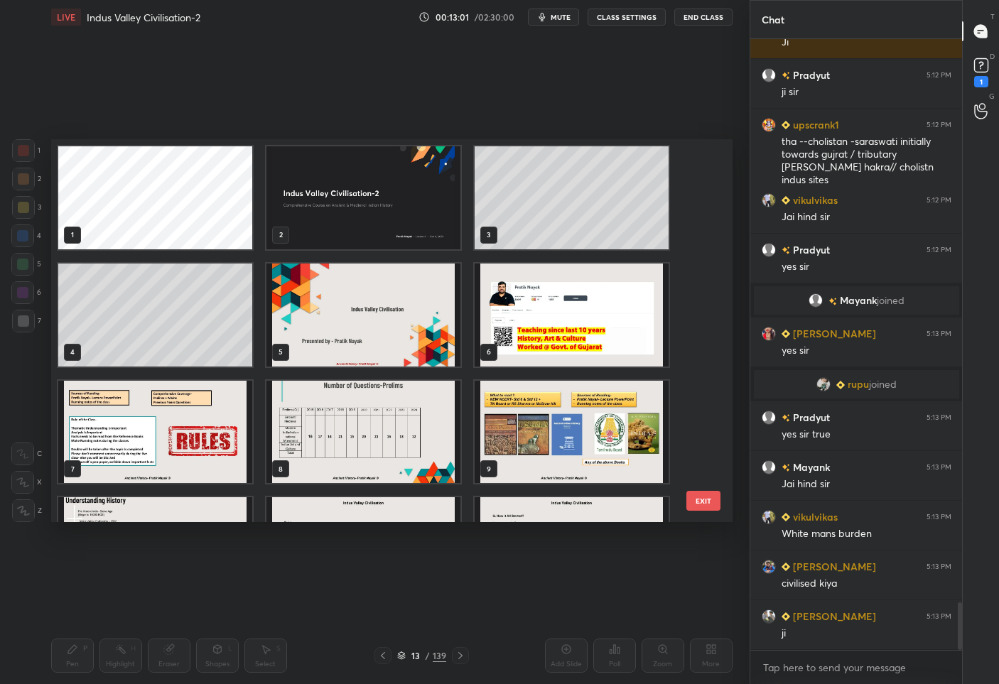
scroll to position [7238, 0]
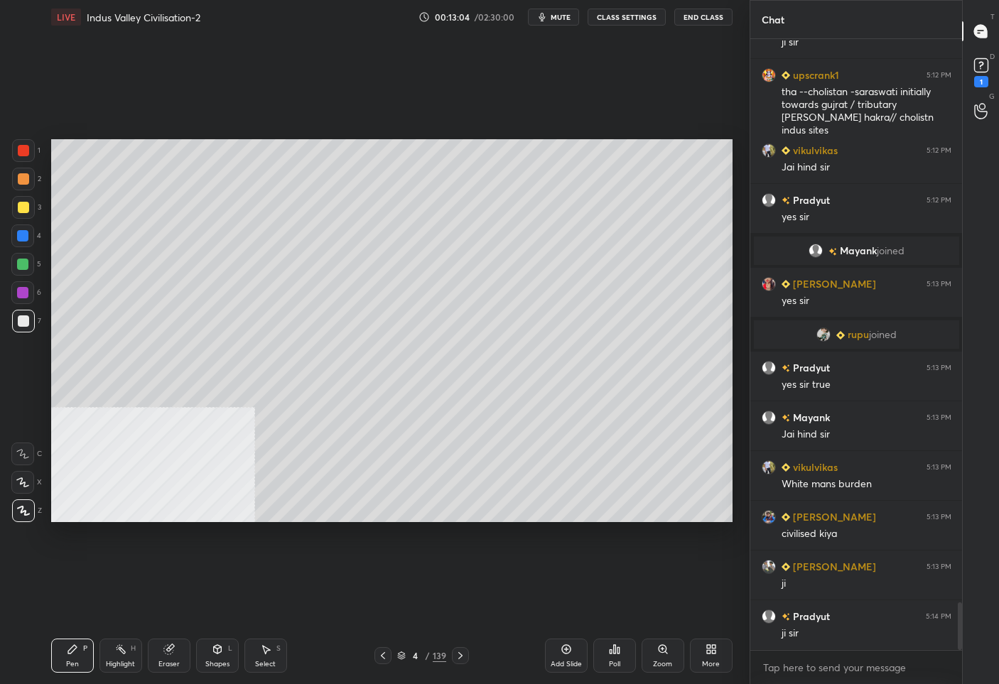
drag, startPoint x: 24, startPoint y: 212, endPoint x: 43, endPoint y: 210, distance: 19.3
click at [23, 212] on div at bounding box center [23, 207] width 11 height 11
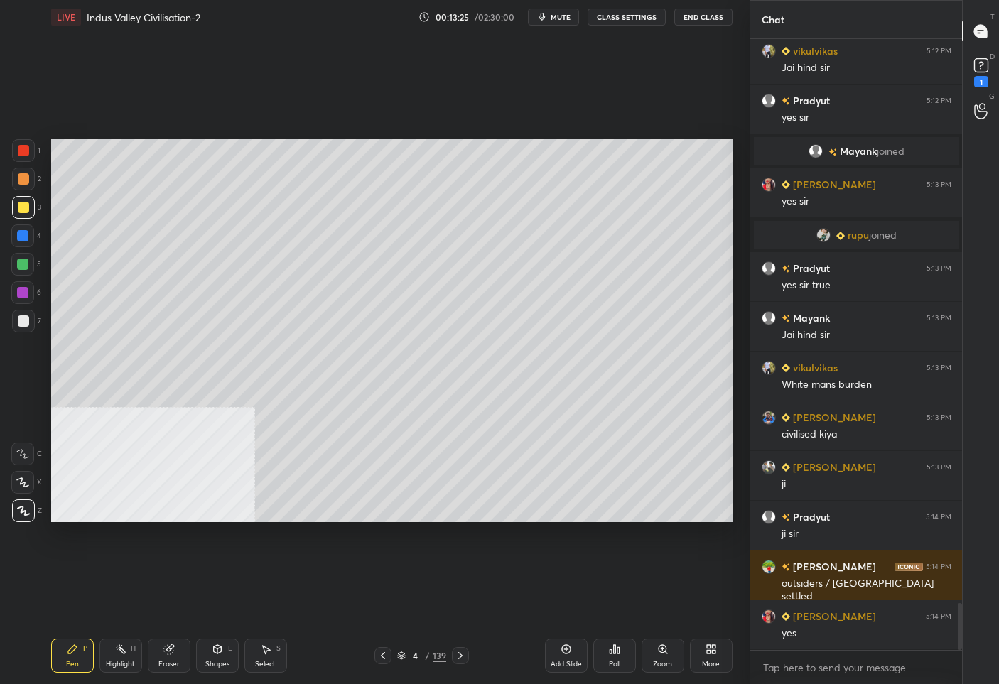
scroll to position [7372, 0]
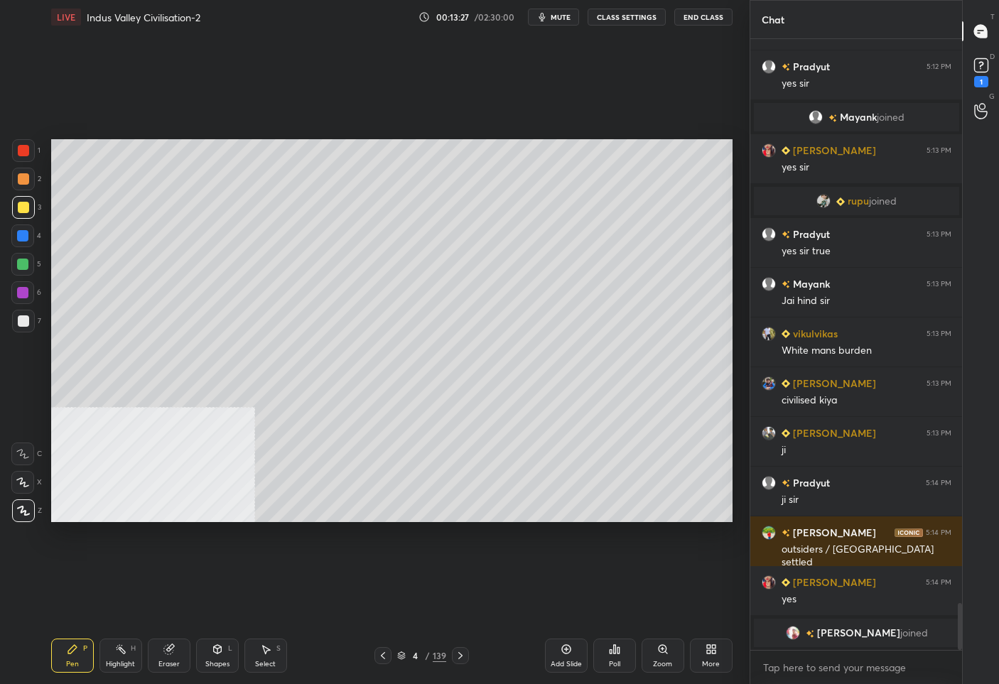
click at [419, 654] on div "4" at bounding box center [416, 656] width 14 height 9
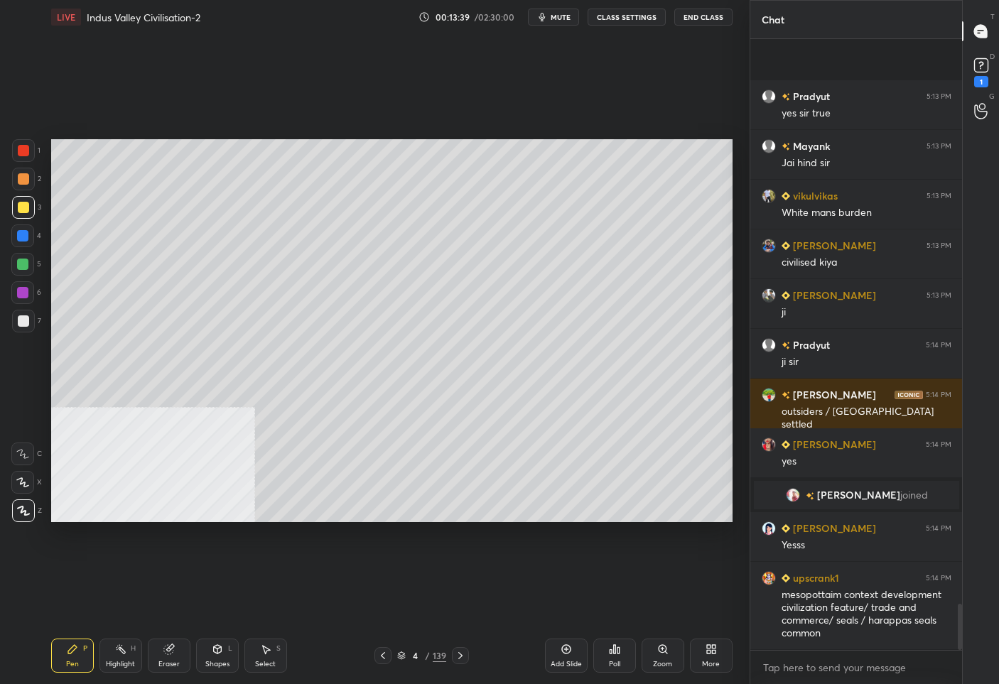
scroll to position [7481, 0]
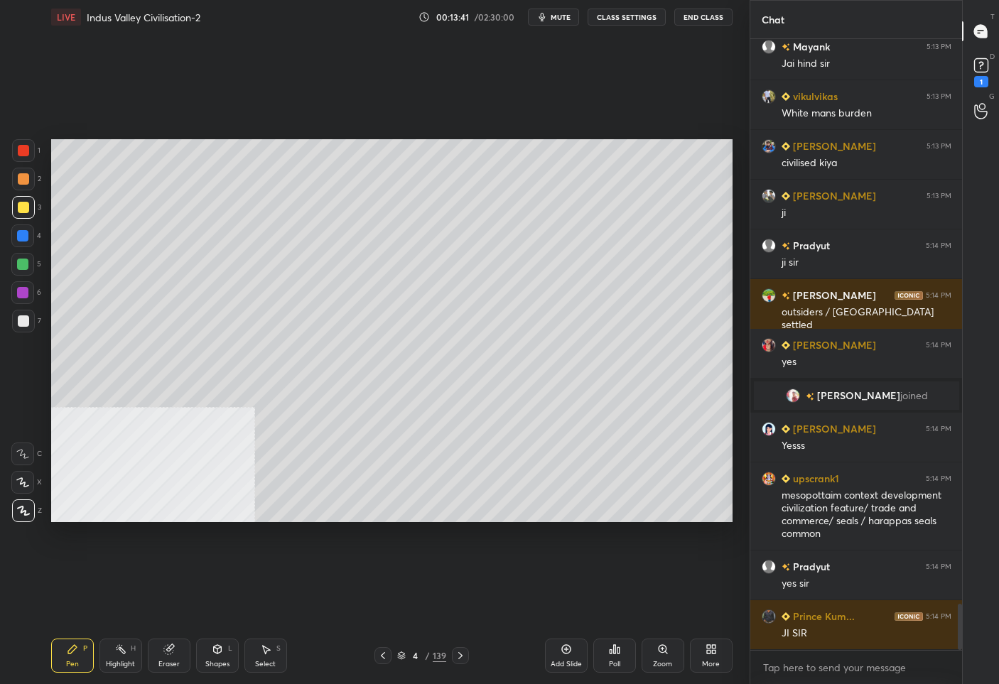
click at [413, 657] on div "4" at bounding box center [416, 656] width 14 height 9
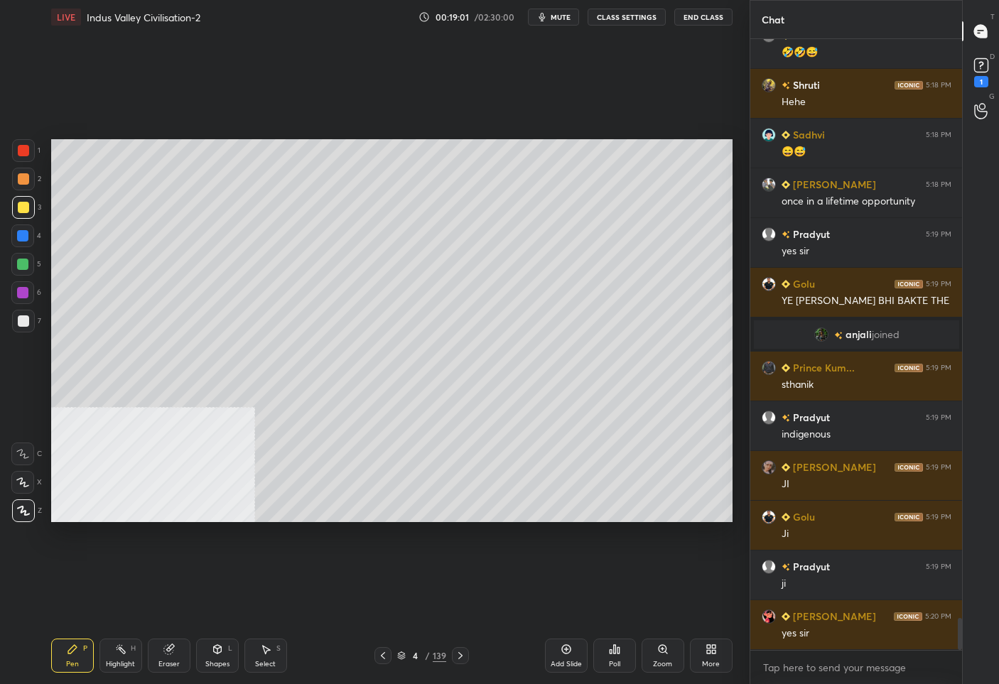
scroll to position [11111, 0]
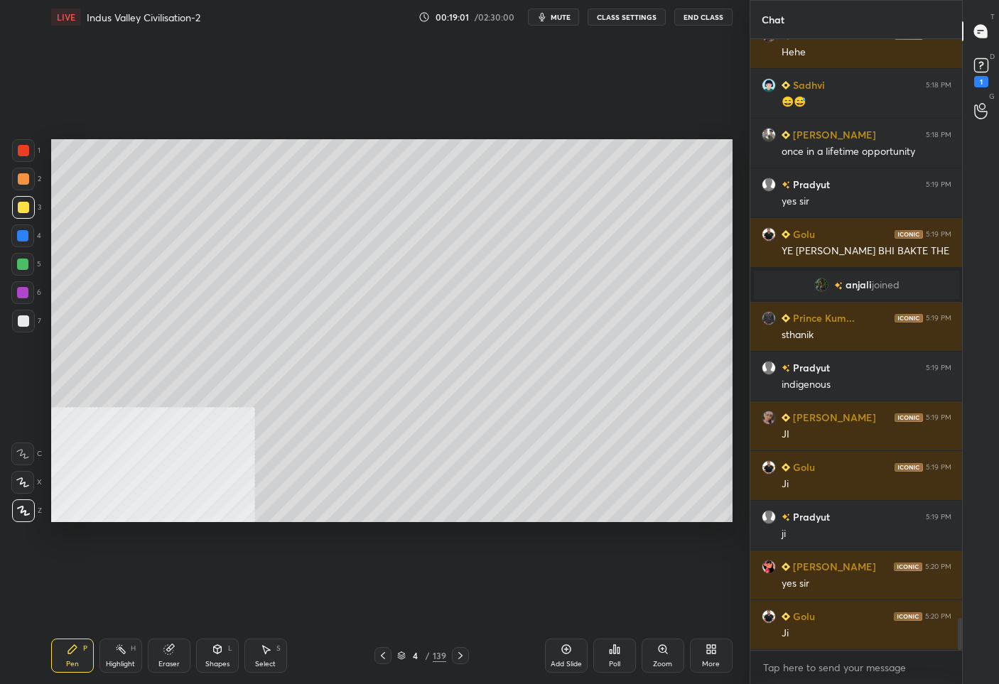
click at [571, 655] on div "Add Slide" at bounding box center [566, 656] width 43 height 34
click at [561, 22] on button "mute" at bounding box center [553, 17] width 51 height 17
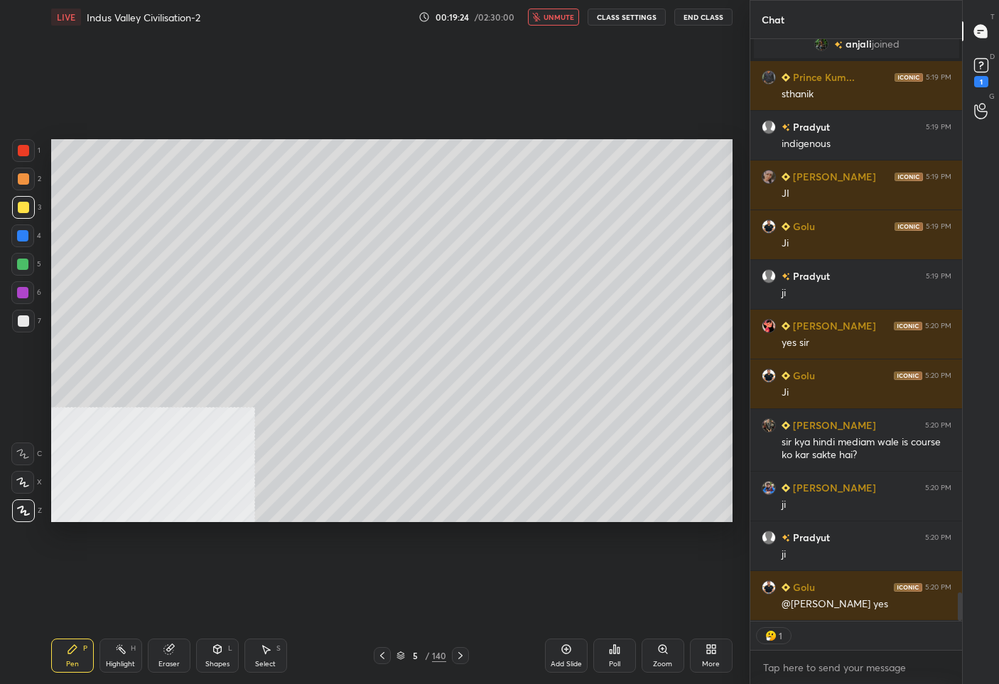
scroll to position [11401, 0]
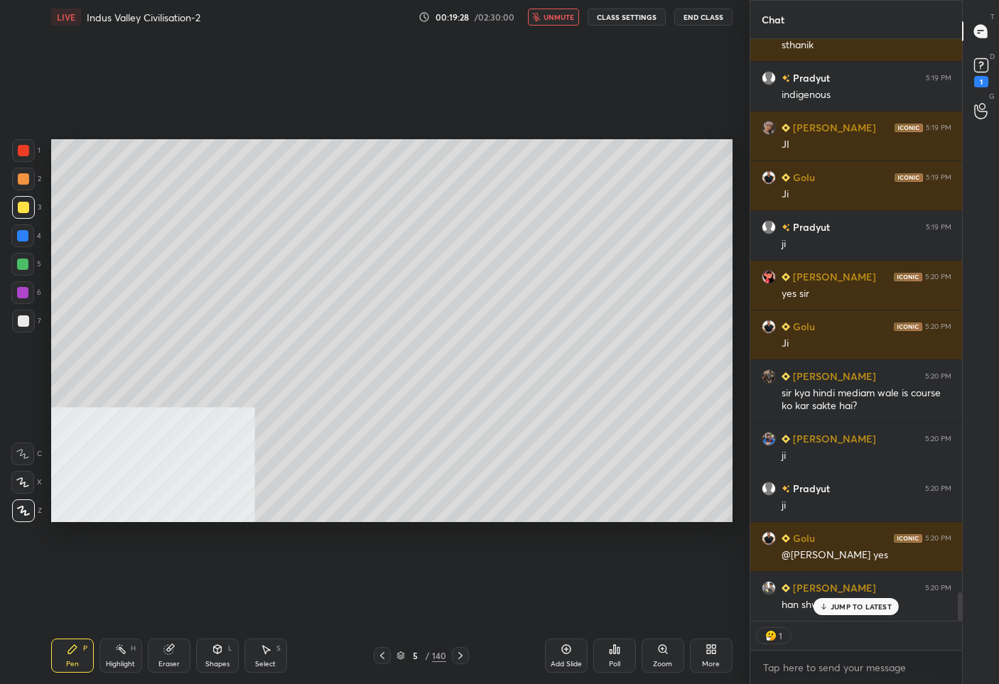
click at [539, 16] on icon "button" at bounding box center [537, 17] width 8 height 9
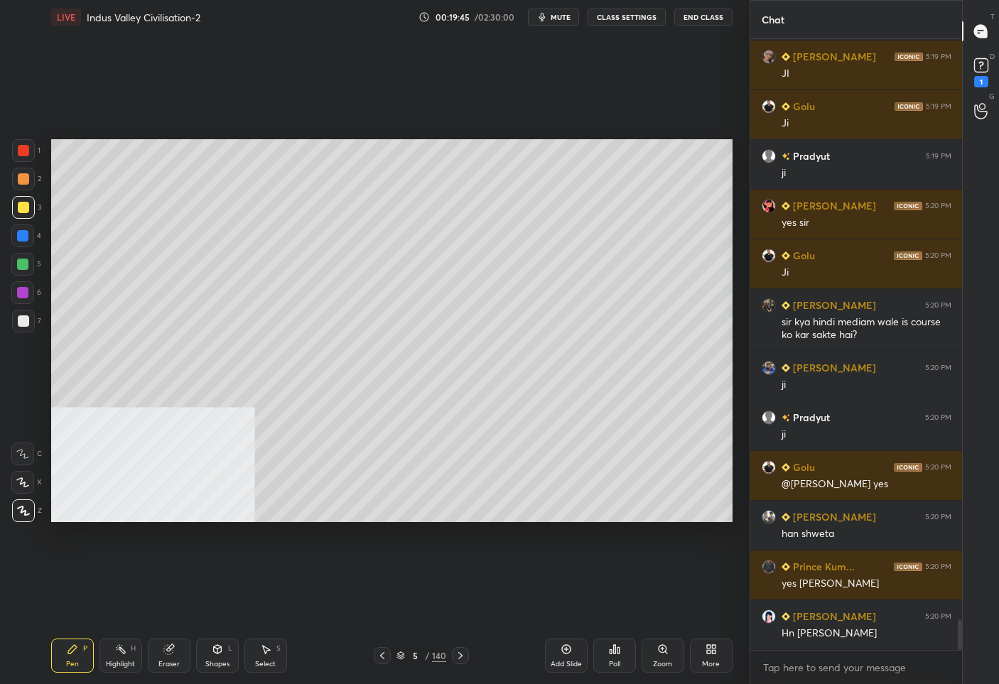
scroll to position [11522, 0]
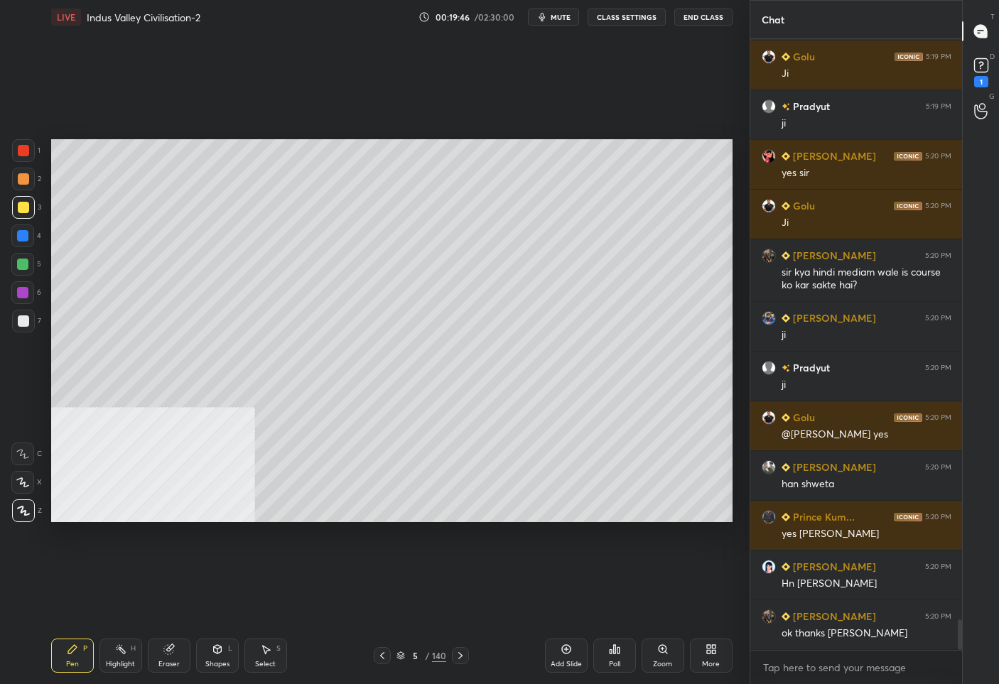
click at [382, 661] on icon at bounding box center [382, 655] width 11 height 11
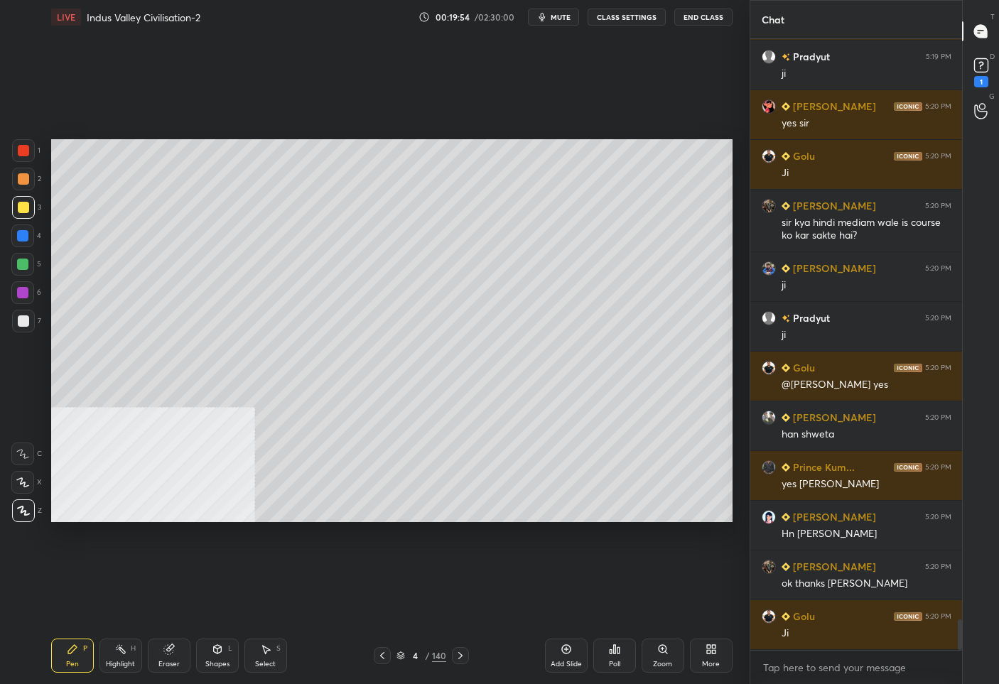
click at [464, 650] on icon at bounding box center [460, 655] width 11 height 11
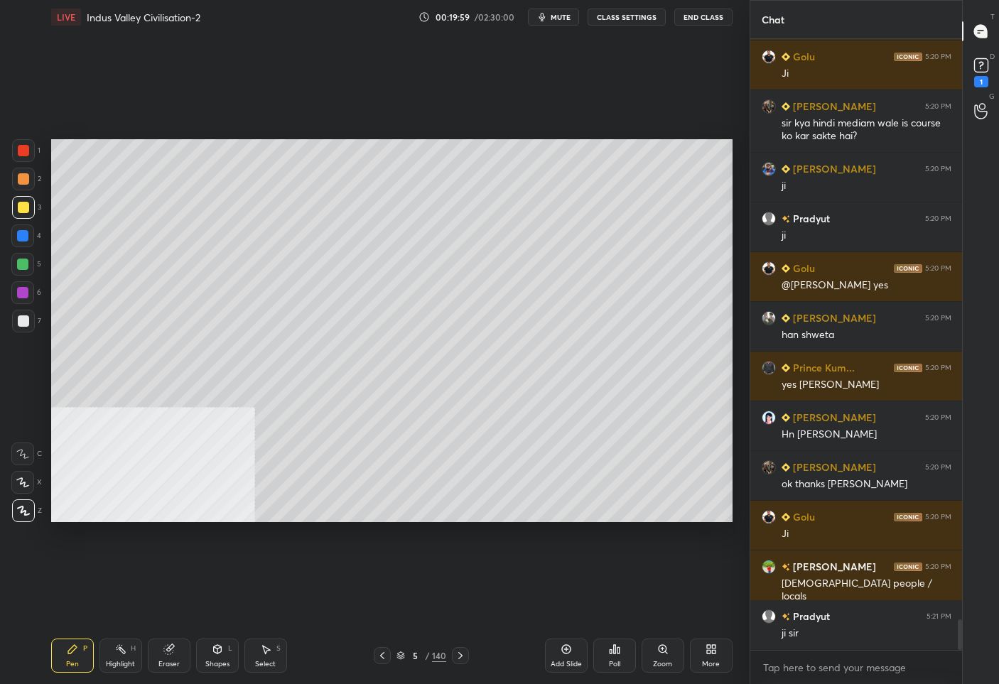
scroll to position [11466, 0]
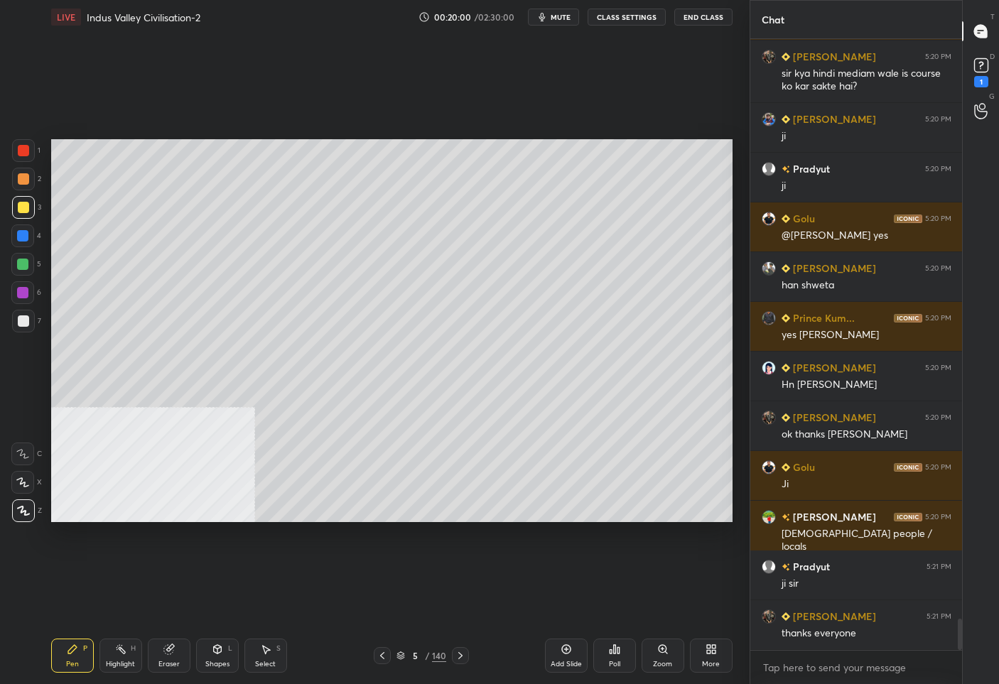
click at [382, 654] on icon at bounding box center [382, 655] width 4 height 7
drag, startPoint x: 460, startPoint y: 654, endPoint x: 466, endPoint y: 648, distance: 8.6
click at [463, 652] on icon at bounding box center [460, 655] width 11 height 11
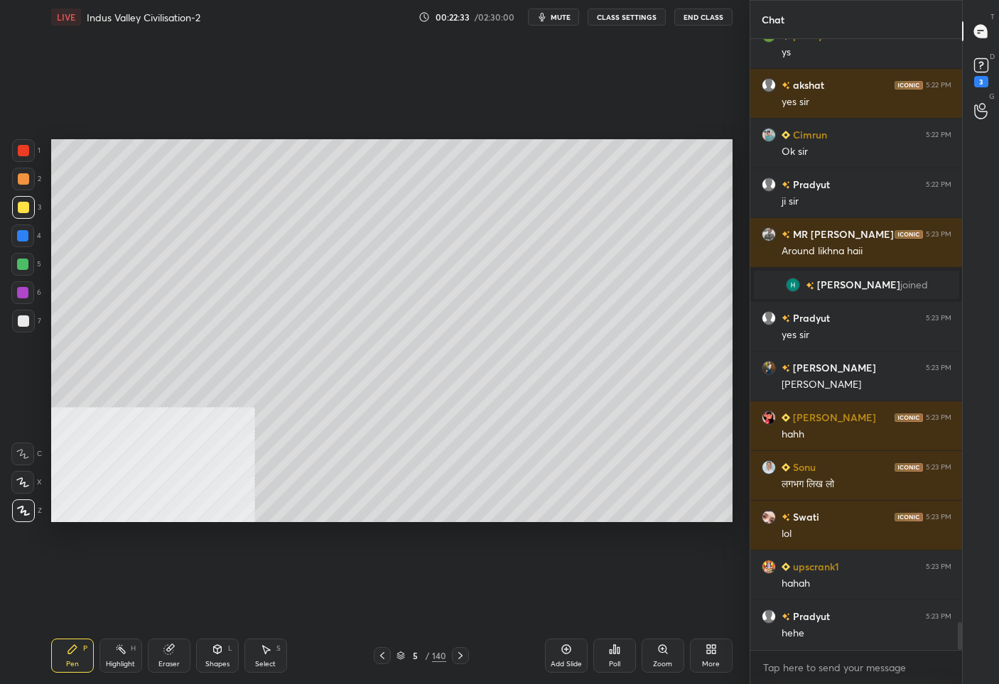
scroll to position [13006, 0]
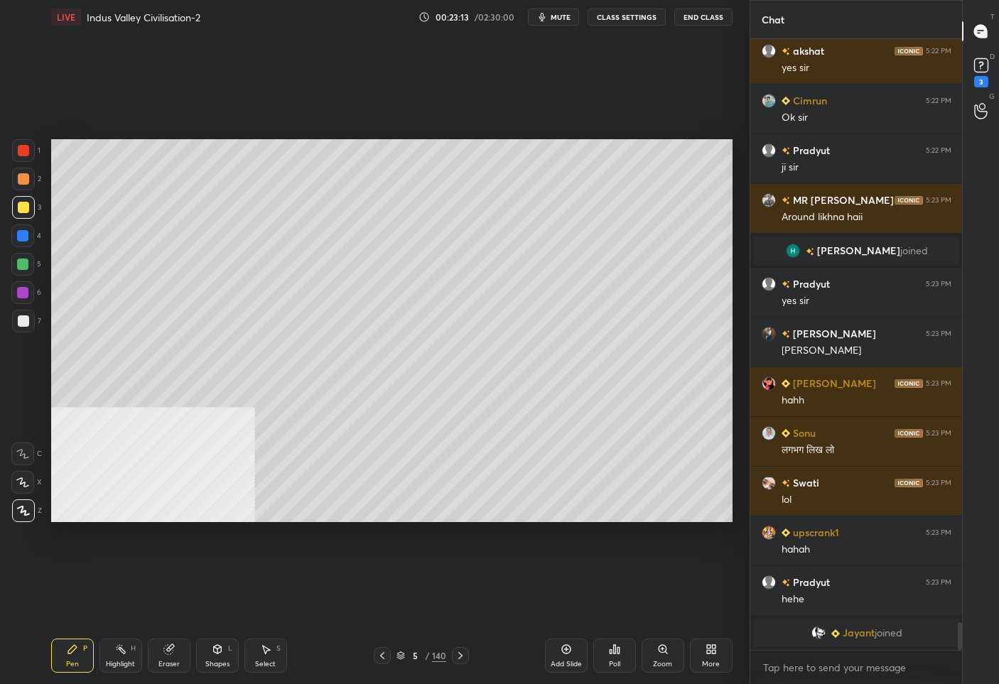
drag, startPoint x: 27, startPoint y: 325, endPoint x: 33, endPoint y: 320, distance: 7.7
click at [26, 325] on div at bounding box center [23, 321] width 11 height 11
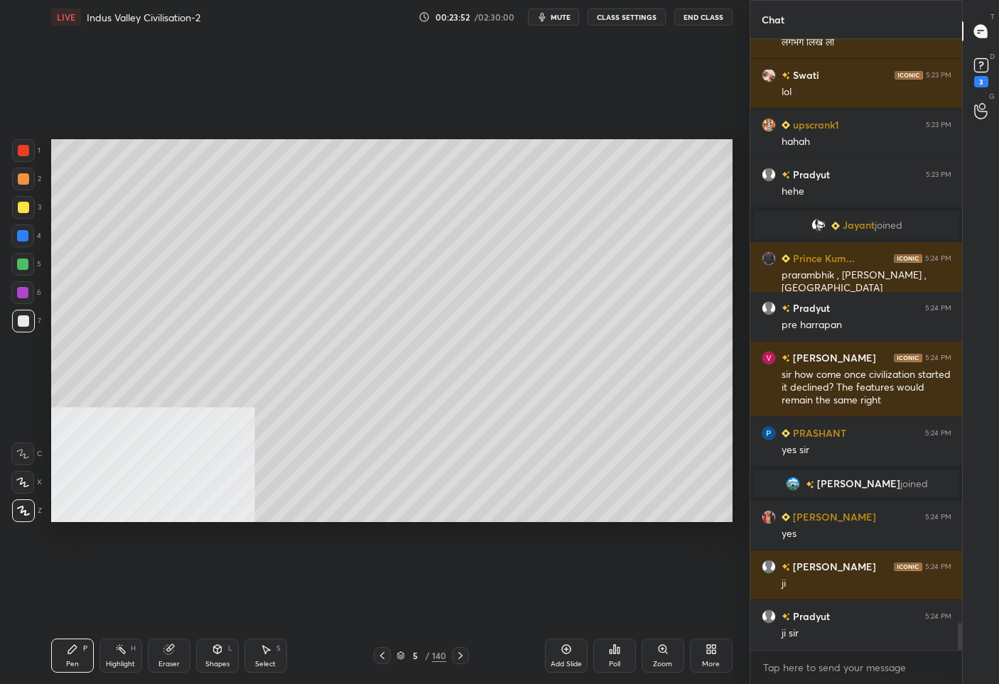
scroll to position [13180, 0]
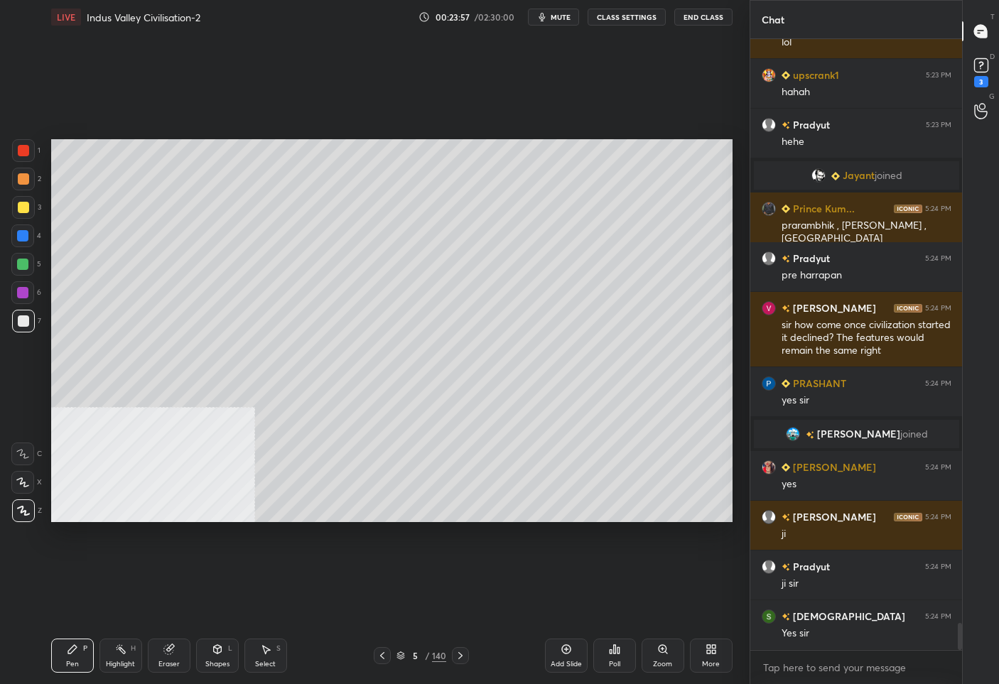
click at [413, 656] on div "5" at bounding box center [415, 656] width 14 height 9
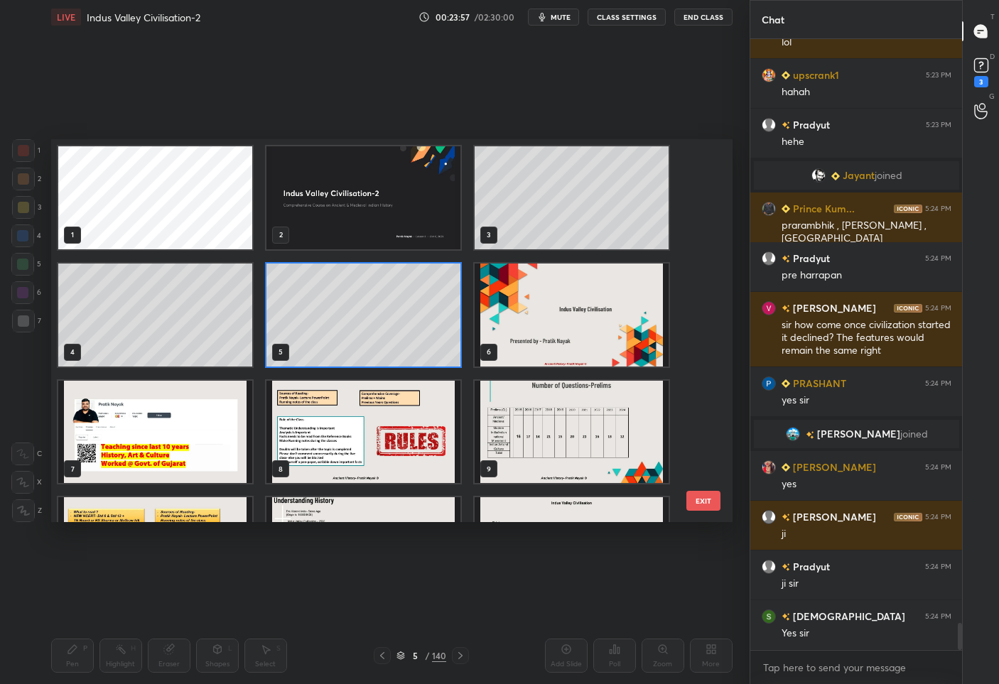
scroll to position [379, 674]
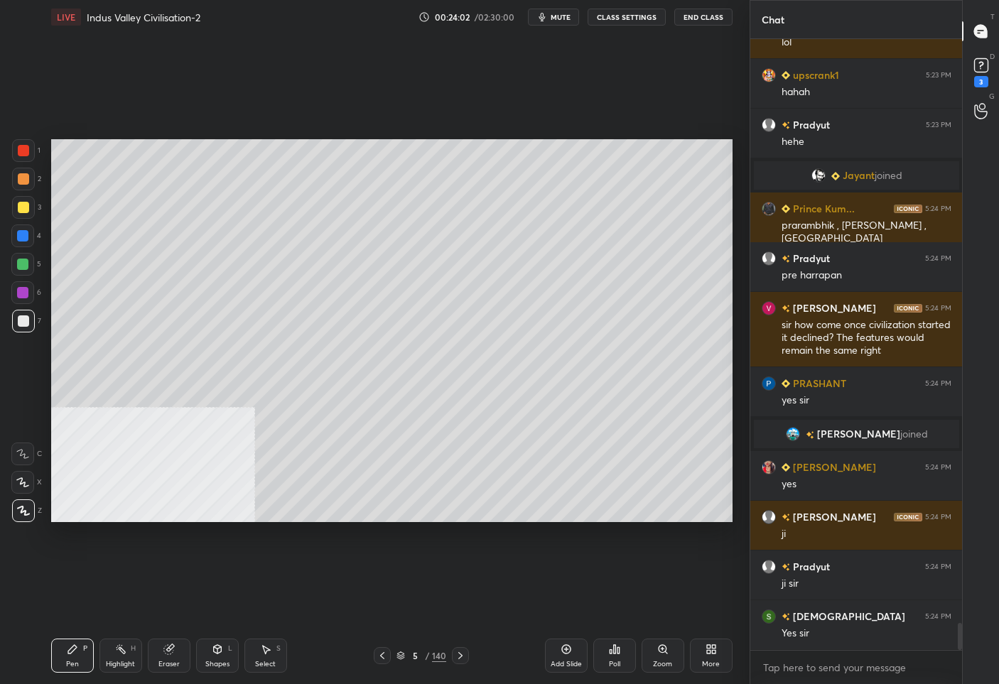
click at [418, 652] on div "5" at bounding box center [415, 656] width 14 height 9
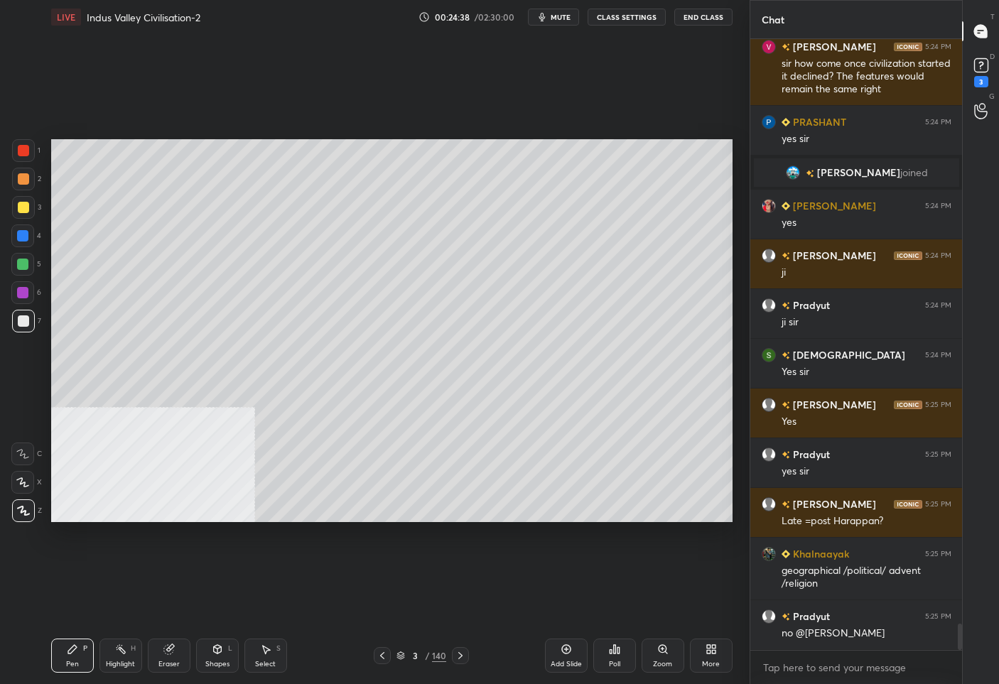
scroll to position [13456, 0]
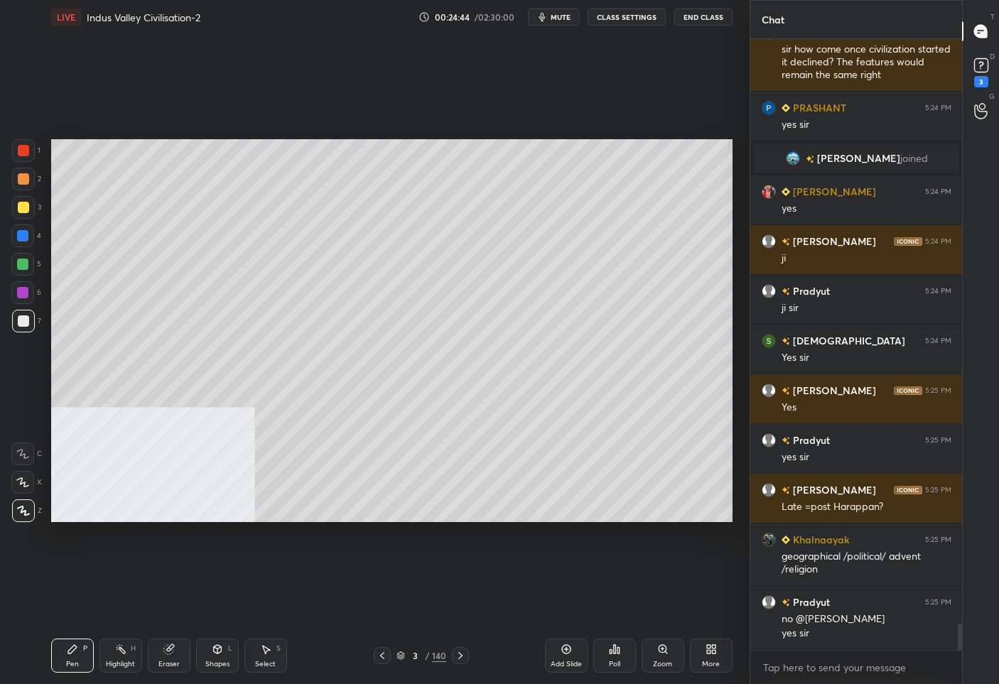
click at [424, 659] on div "3 / 140" at bounding box center [422, 656] width 50 height 13
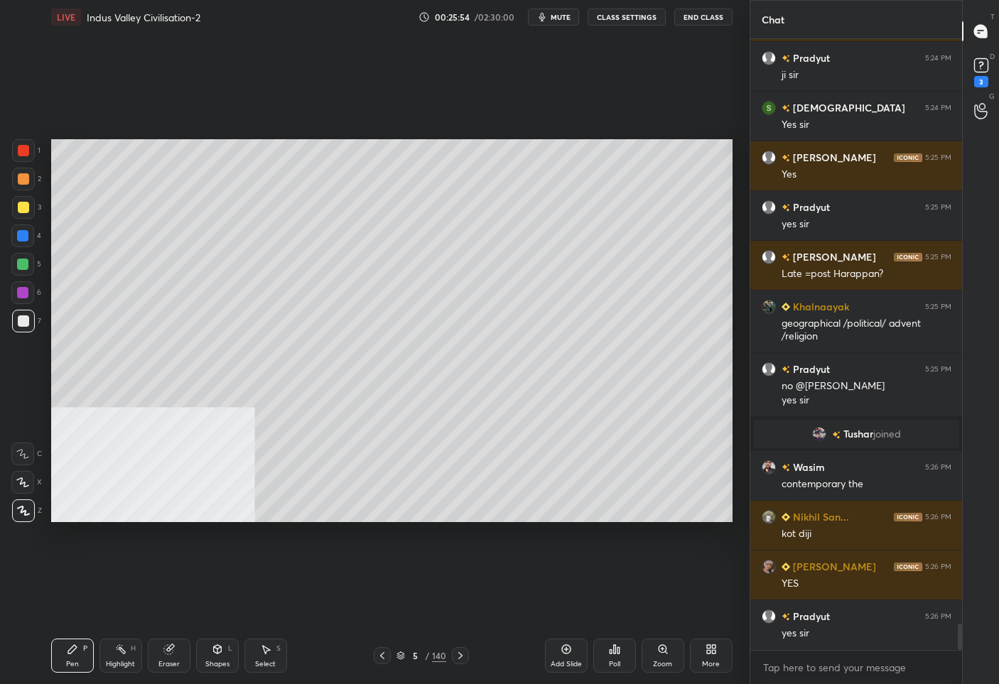
scroll to position [13597, 0]
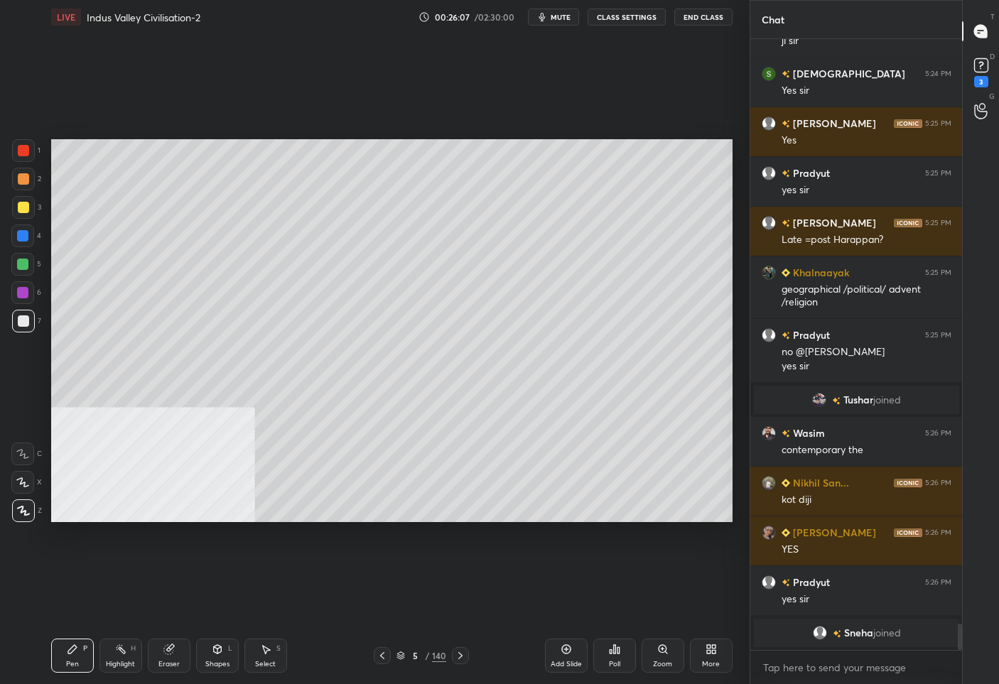
click at [426, 658] on div "/" at bounding box center [427, 656] width 4 height 9
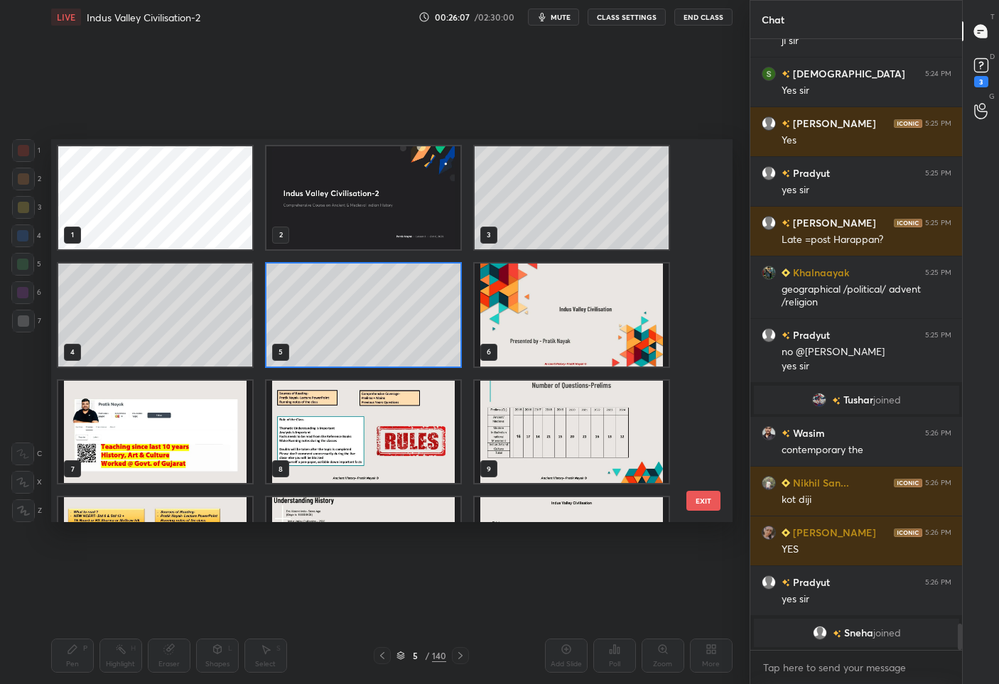
scroll to position [6, 0]
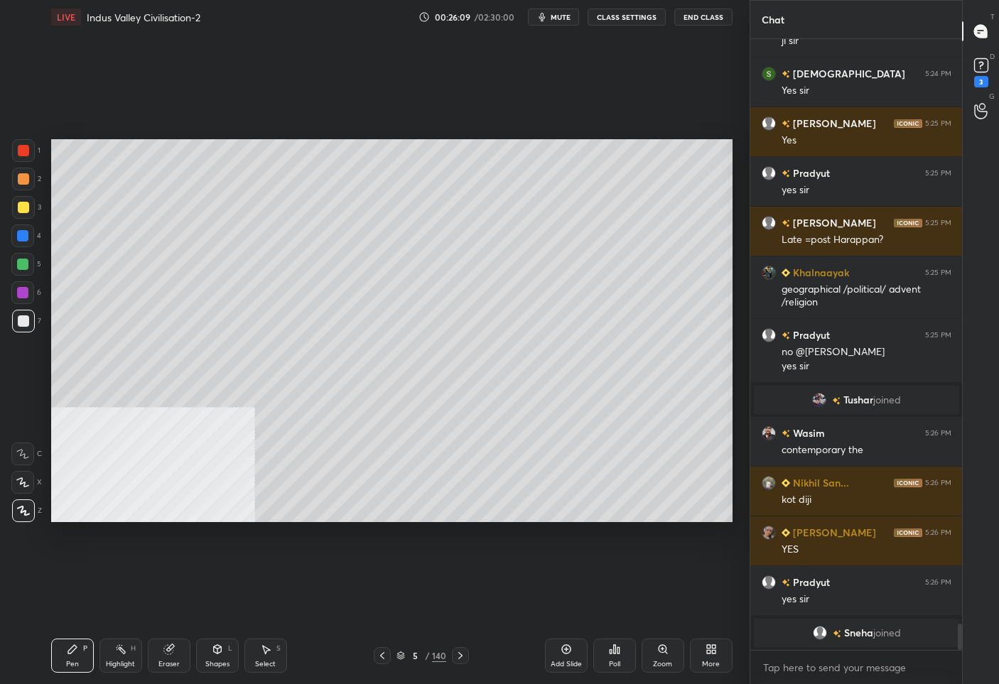
click at [556, 655] on div "Add Slide" at bounding box center [566, 656] width 43 height 34
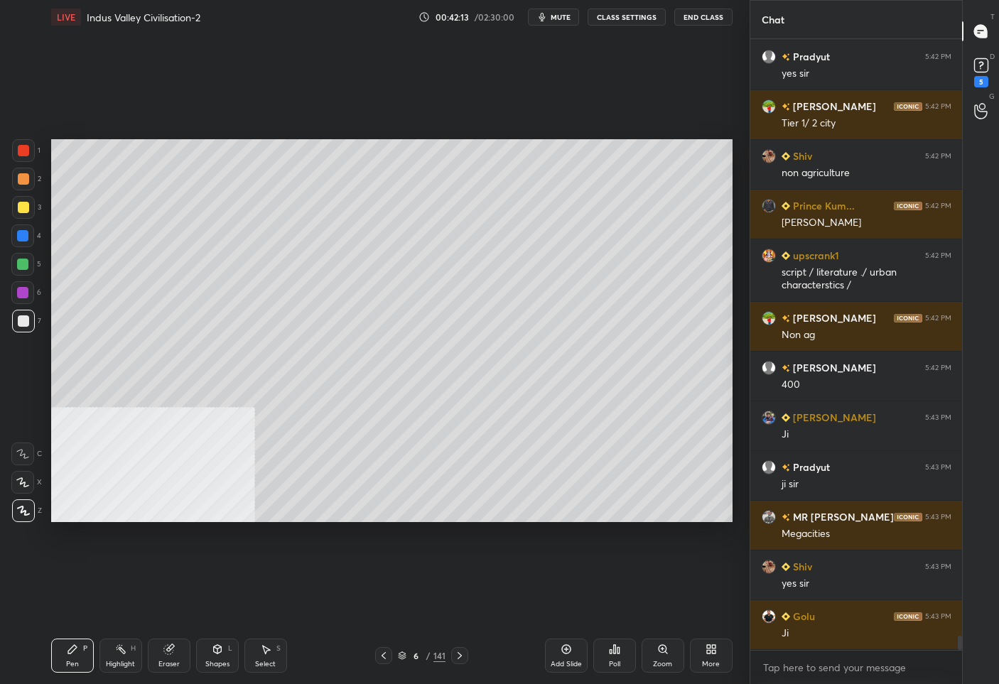
scroll to position [25578, 0]
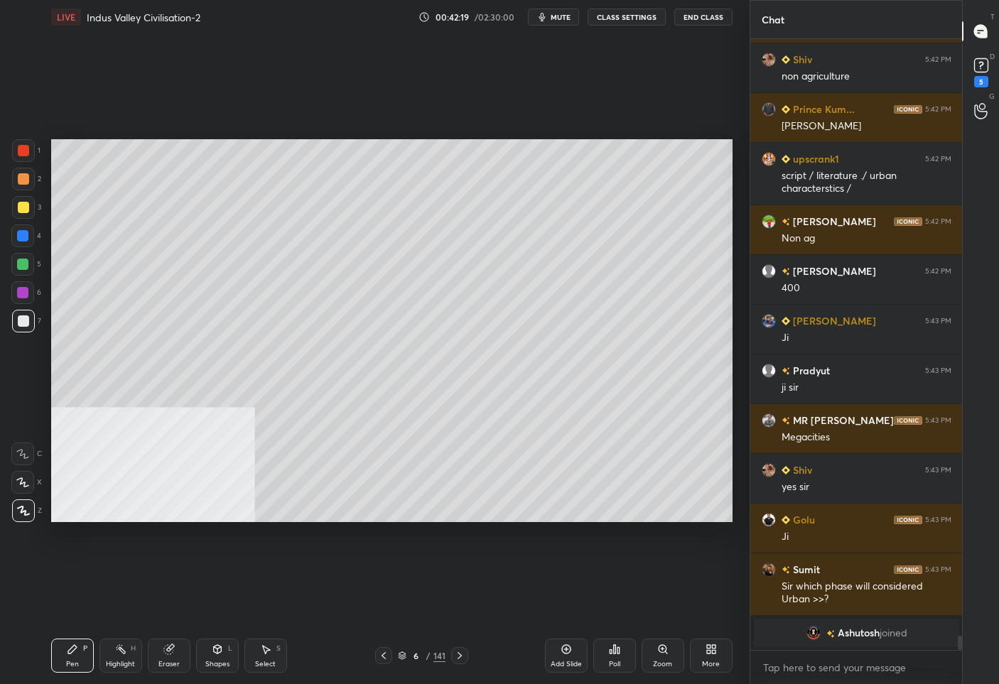
click at [382, 654] on icon at bounding box center [383, 655] width 11 height 11
click at [465, 652] on div at bounding box center [459, 655] width 17 height 17
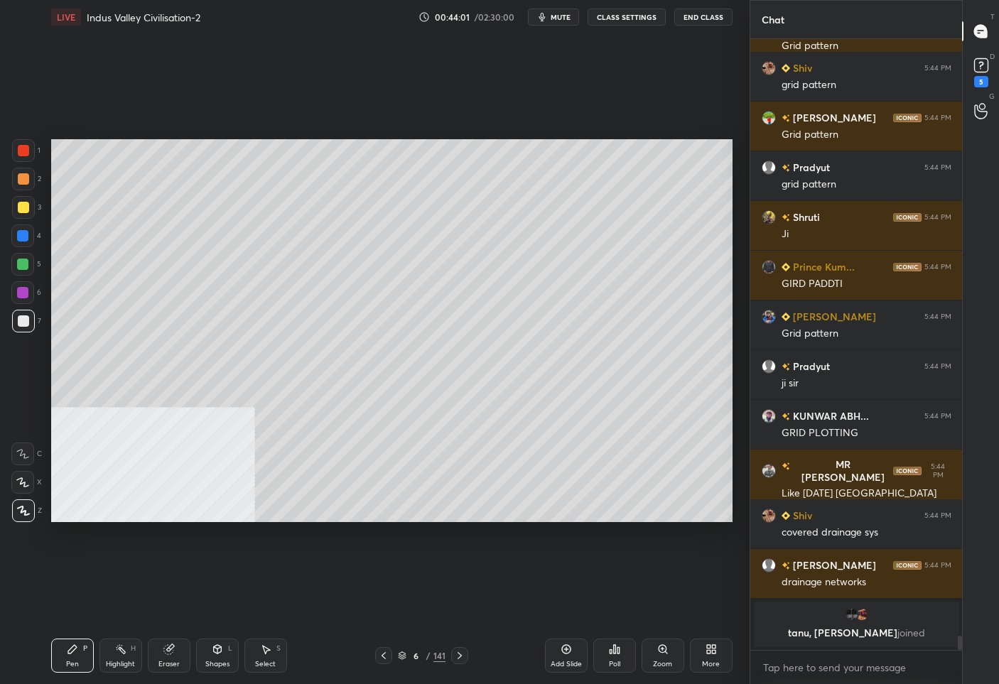
scroll to position [25245, 0]
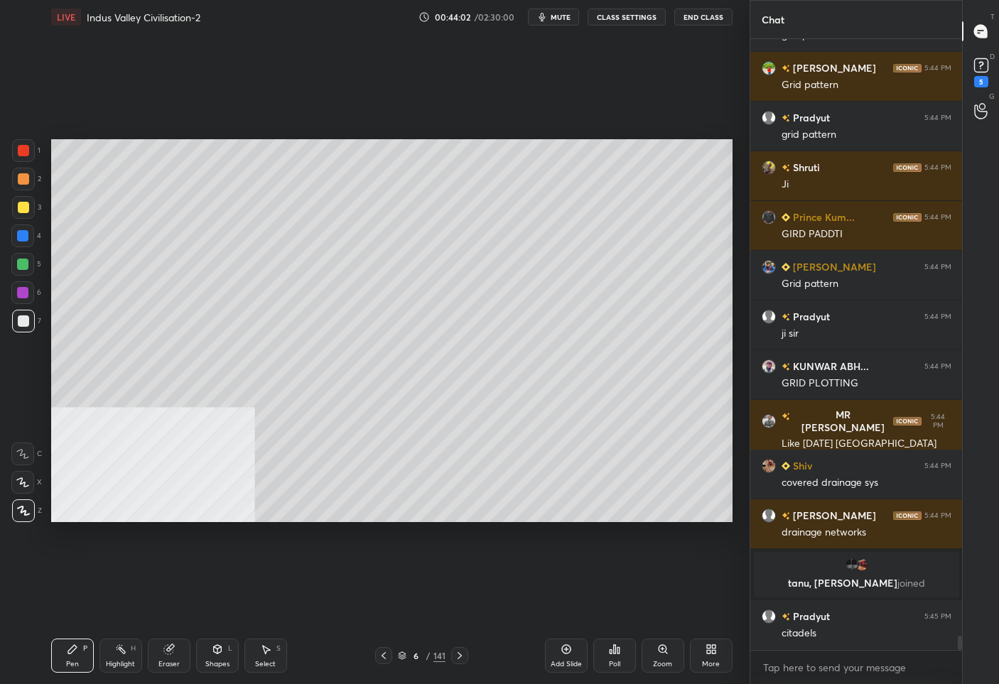
click at [564, 652] on icon at bounding box center [566, 649] width 11 height 11
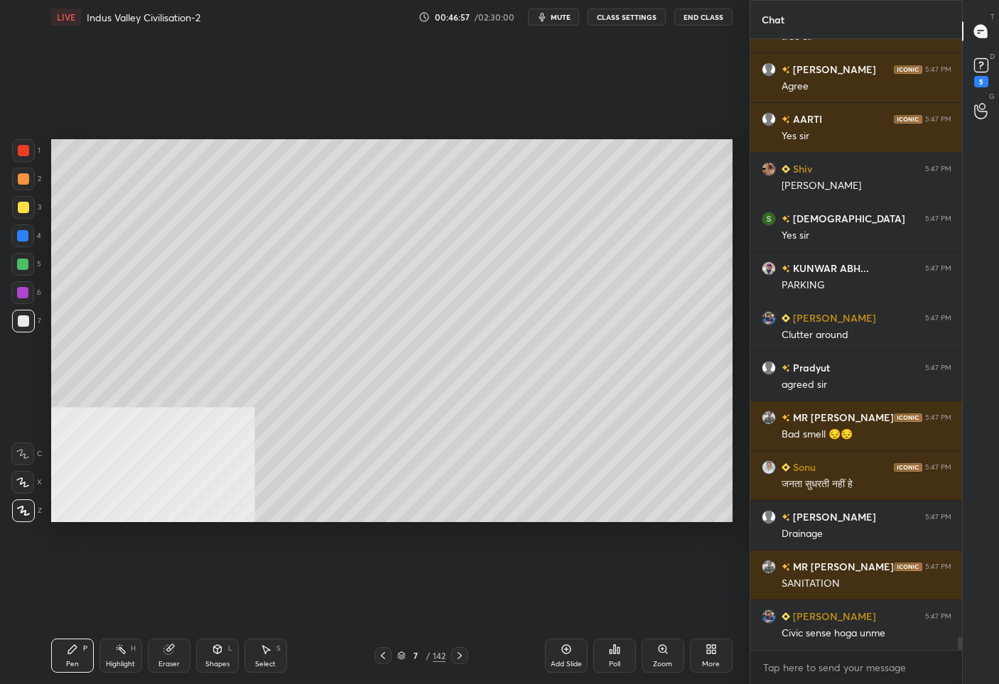
scroll to position [27332, 0]
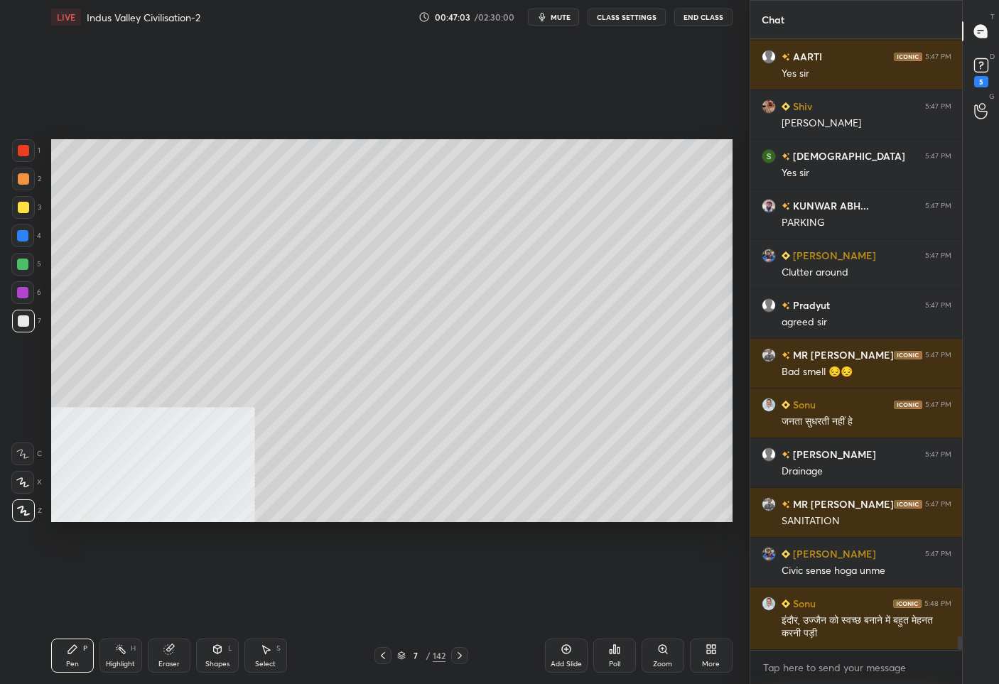
drag, startPoint x: 384, startPoint y: 655, endPoint x: 386, endPoint y: 647, distance: 7.9
click at [384, 654] on icon at bounding box center [382, 655] width 11 height 11
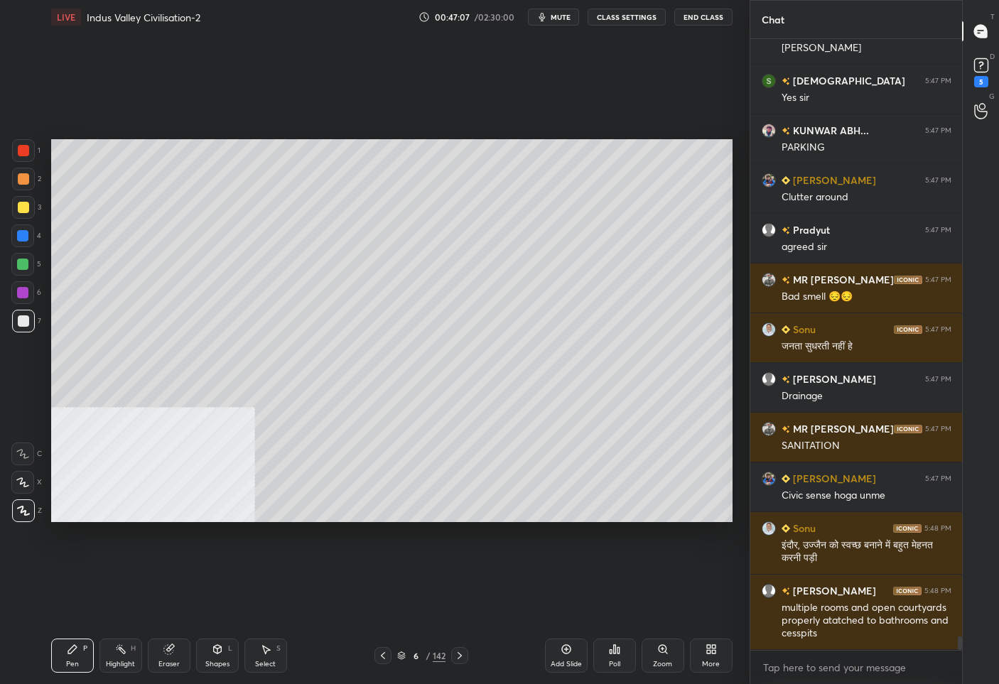
scroll to position [27457, 0]
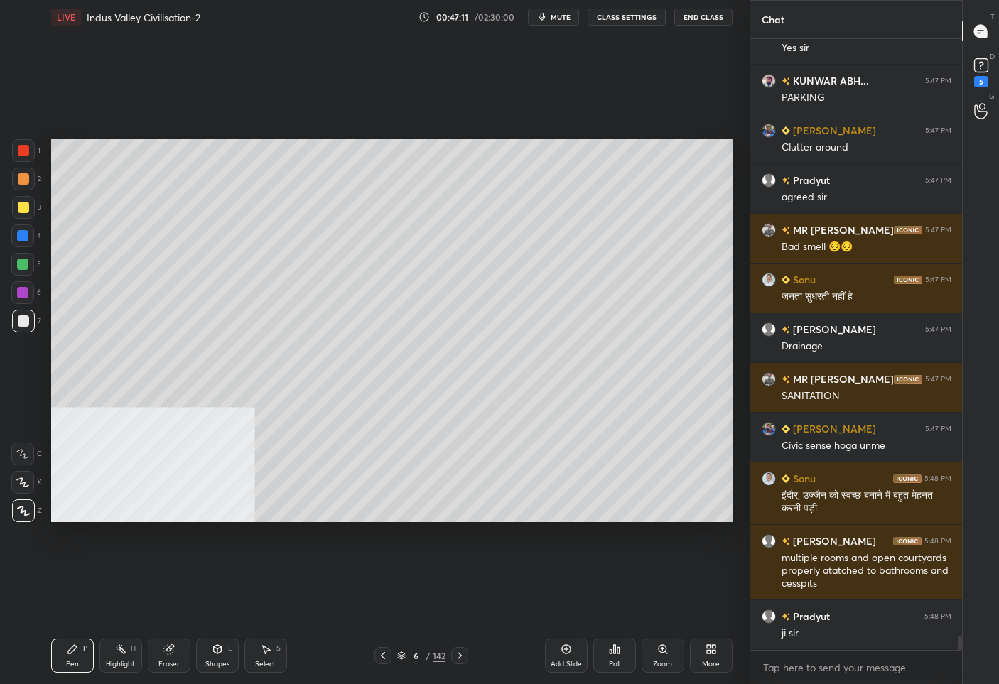
click at [460, 652] on icon at bounding box center [459, 655] width 11 height 11
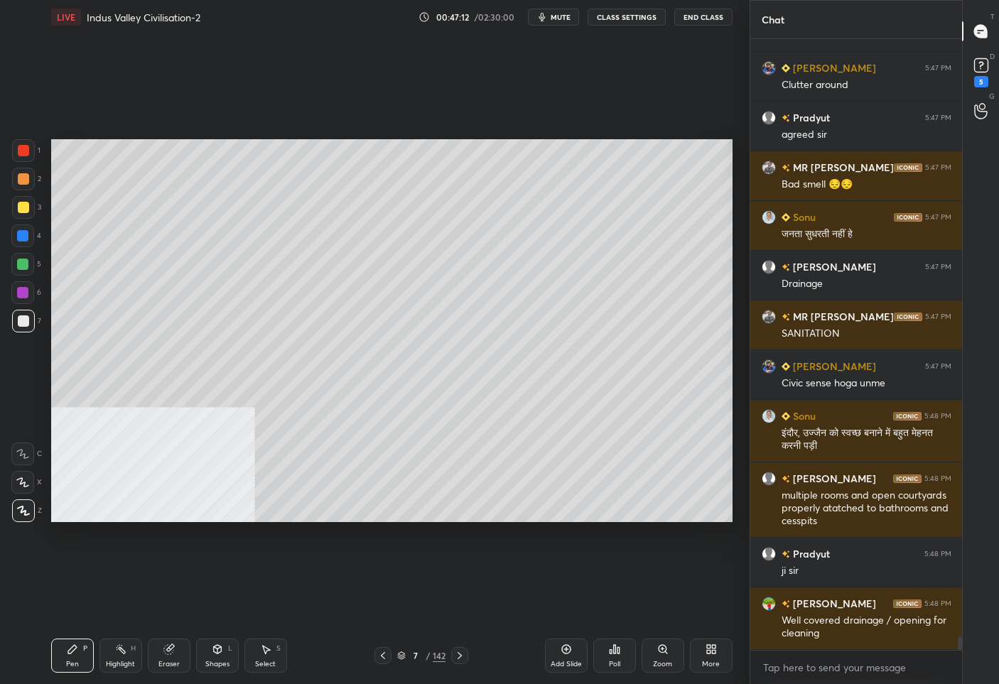
click at [570, 661] on div "Add Slide" at bounding box center [566, 664] width 31 height 7
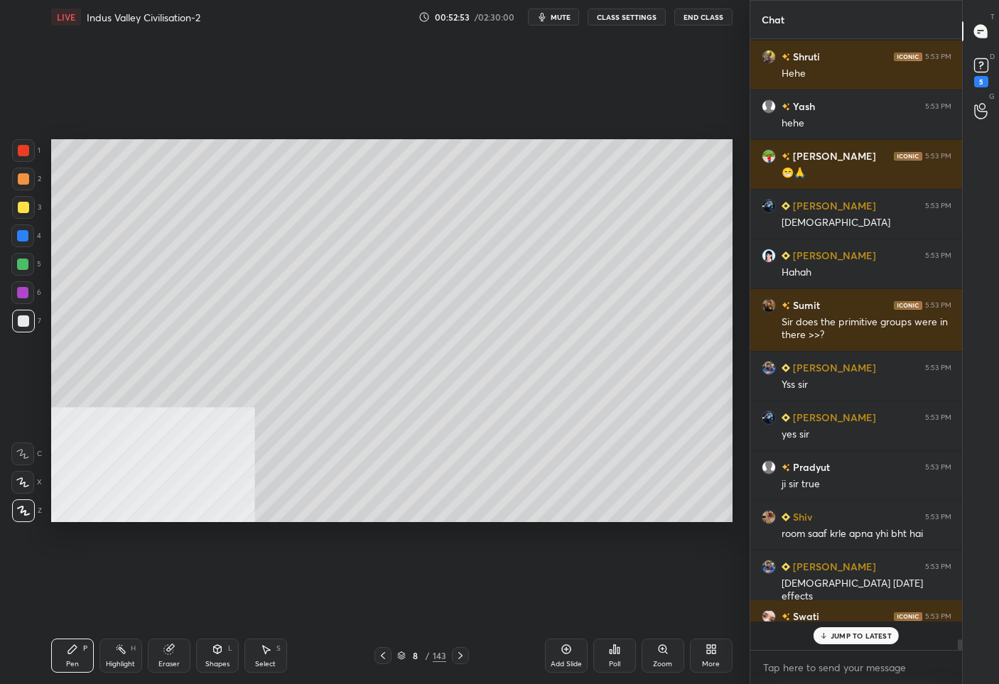
scroll to position [32566, 0]
click at [565, 661] on div "Add Slide" at bounding box center [566, 664] width 31 height 7
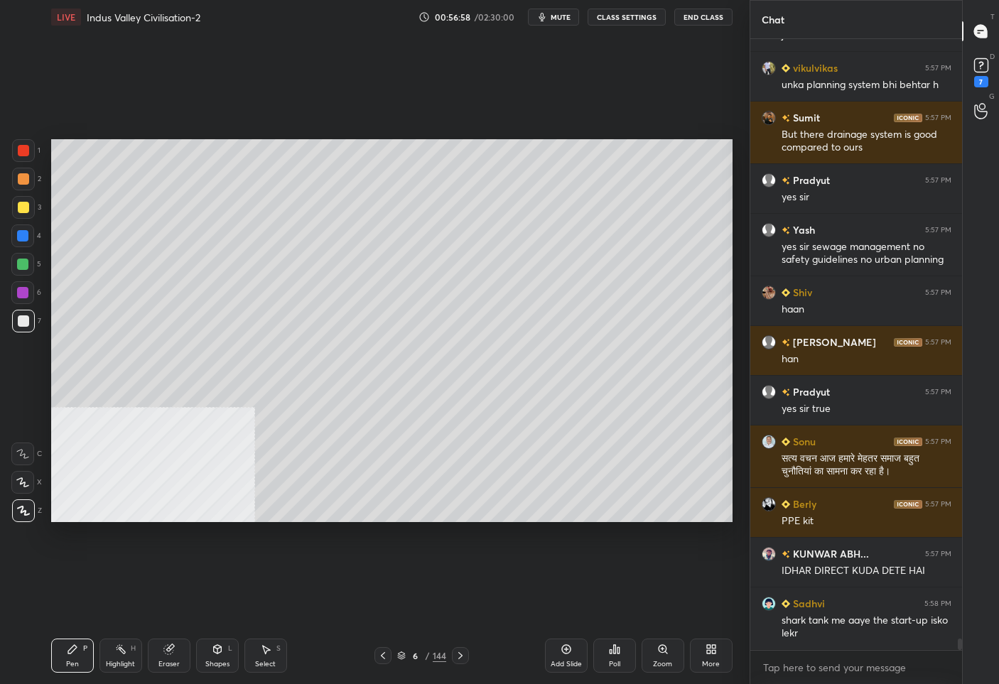
scroll to position [33270, 0]
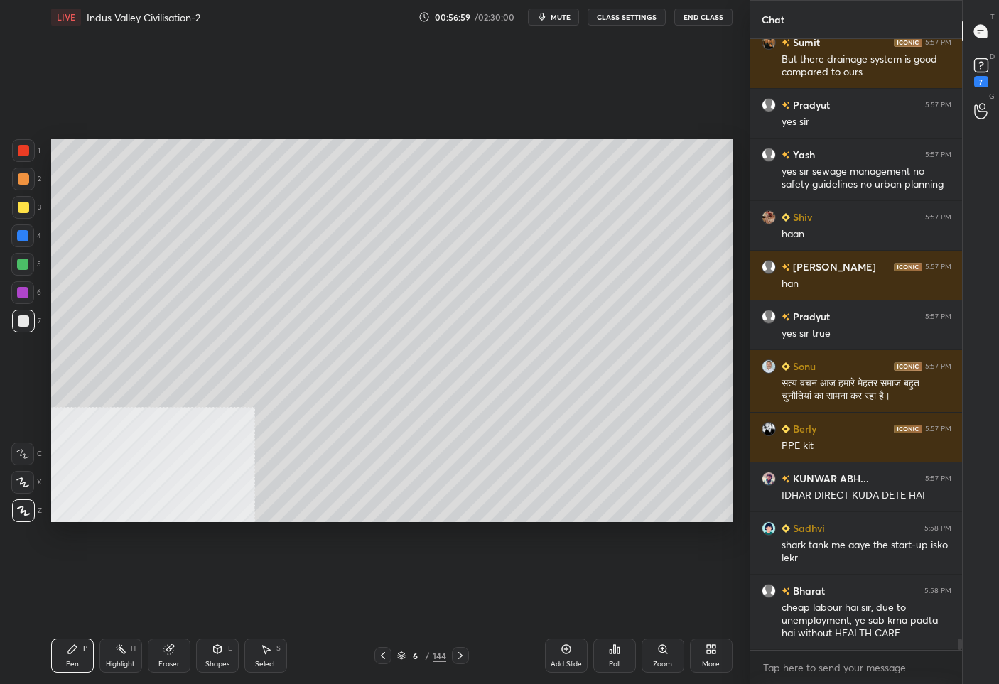
drag, startPoint x: 28, startPoint y: 210, endPoint x: 37, endPoint y: 207, distance: 9.7
click at [28, 210] on div at bounding box center [23, 207] width 23 height 23
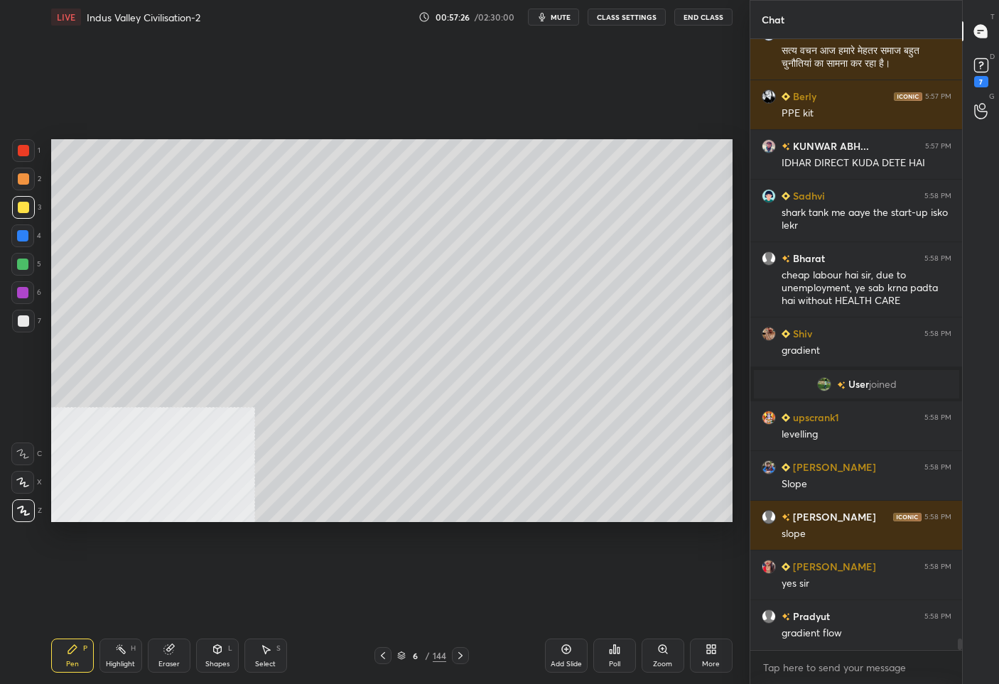
scroll to position [33281, 0]
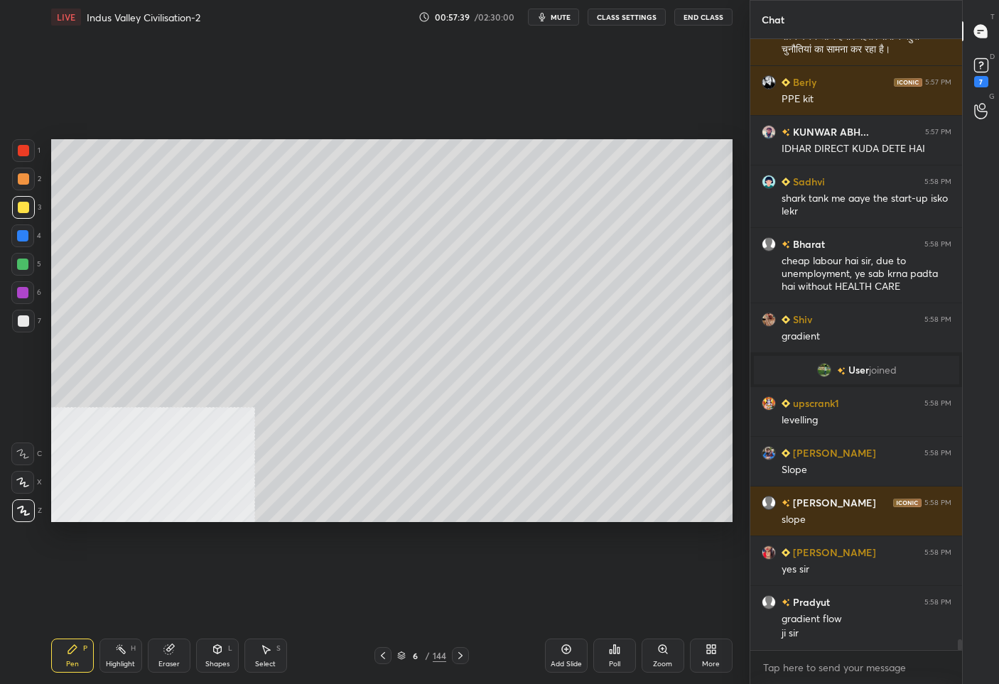
click at [462, 655] on icon at bounding box center [460, 655] width 11 height 11
click at [564, 657] on div "Add Slide" at bounding box center [566, 656] width 43 height 34
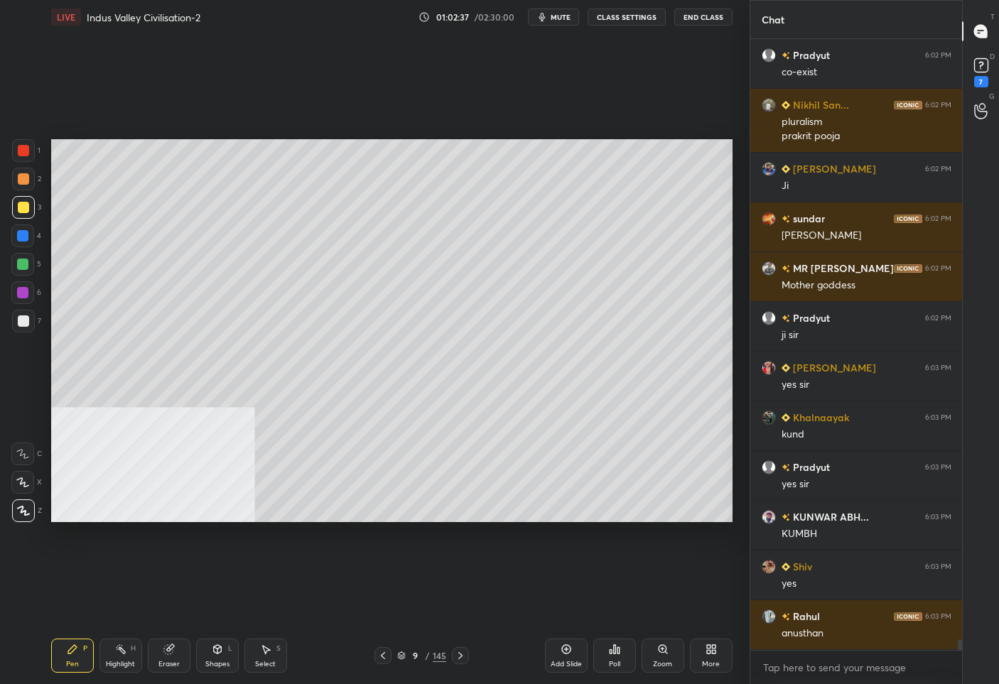
scroll to position [34719, 0]
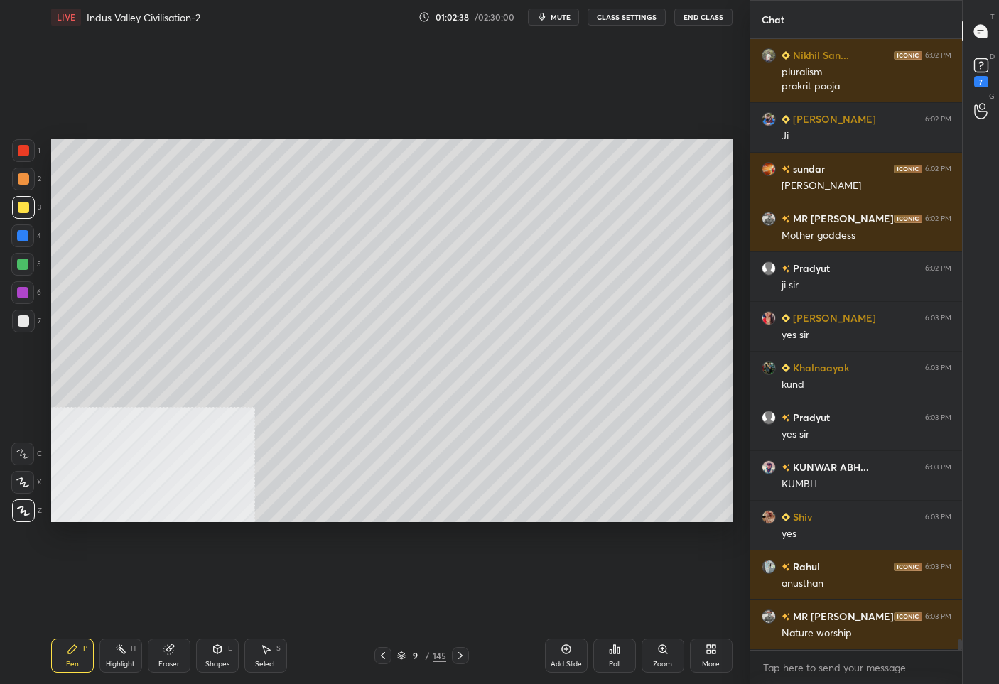
click at [419, 654] on div "9" at bounding box center [416, 656] width 14 height 9
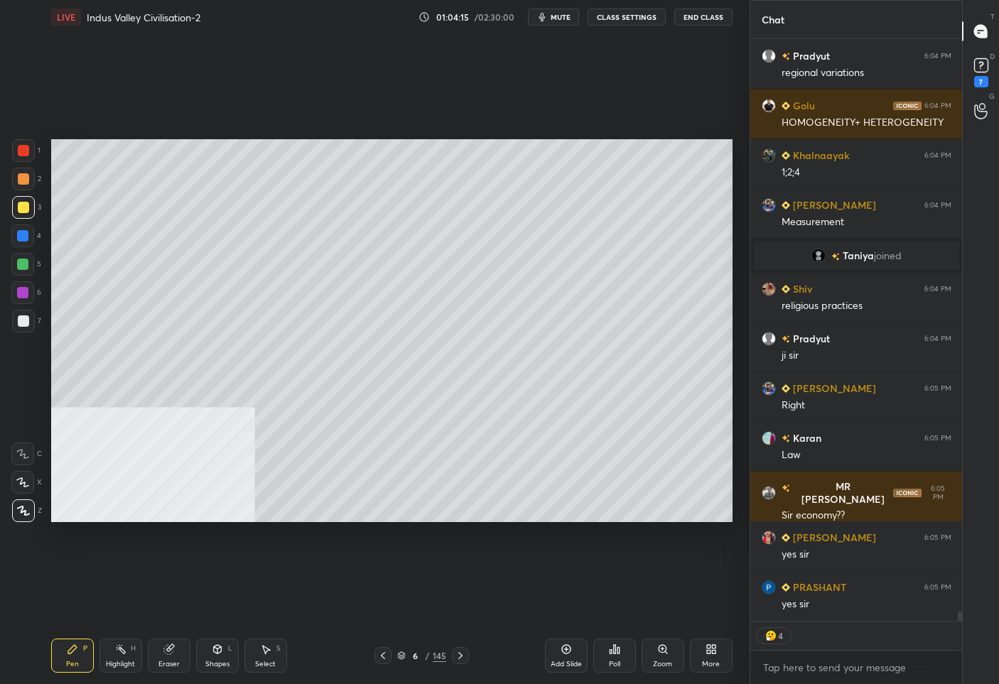
scroll to position [35167, 0]
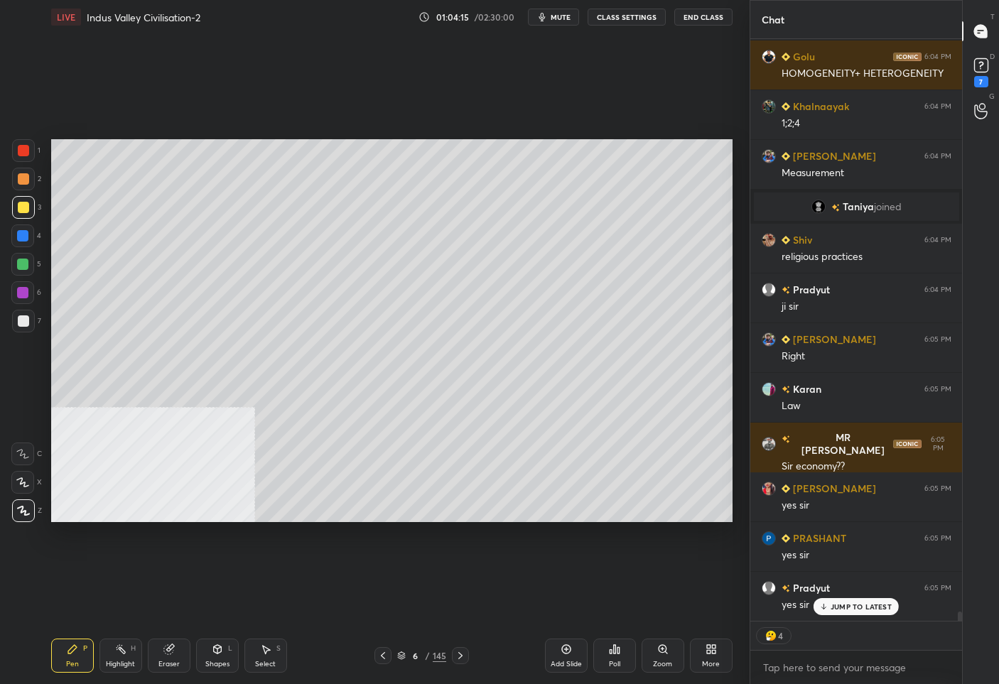
click at [417, 659] on div "6" at bounding box center [416, 656] width 14 height 9
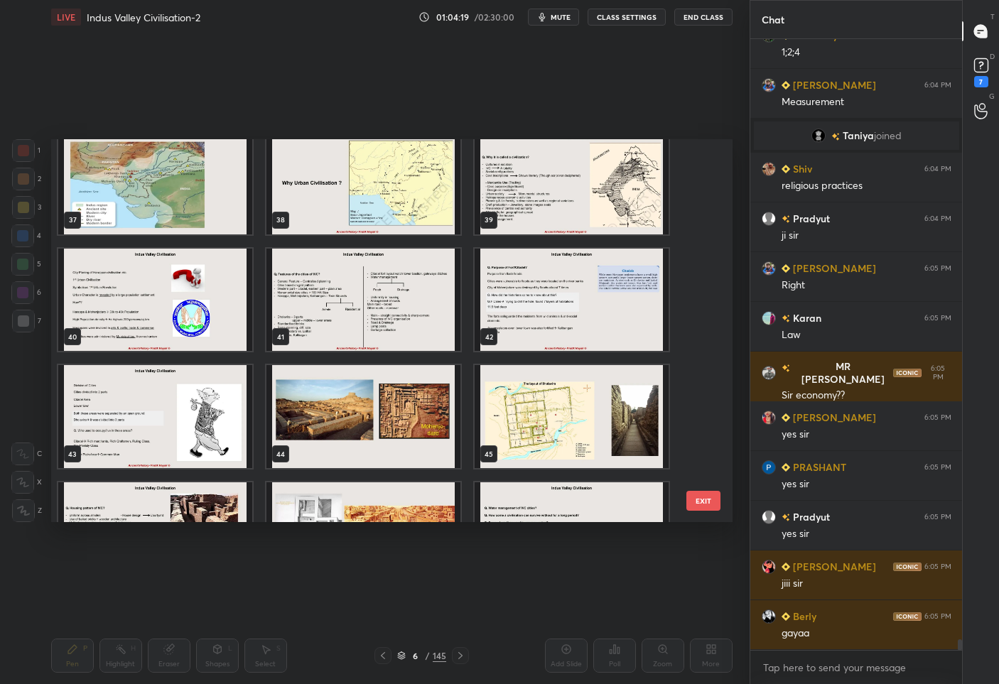
scroll to position [35288, 0]
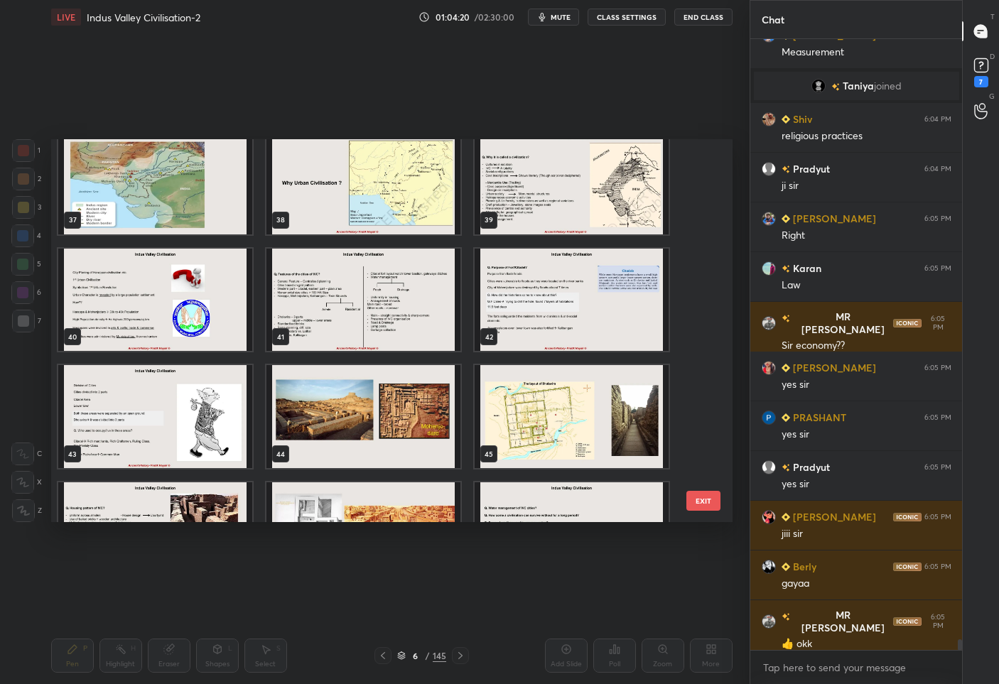
click at [559, 180] on img "grid" at bounding box center [572, 182] width 194 height 103
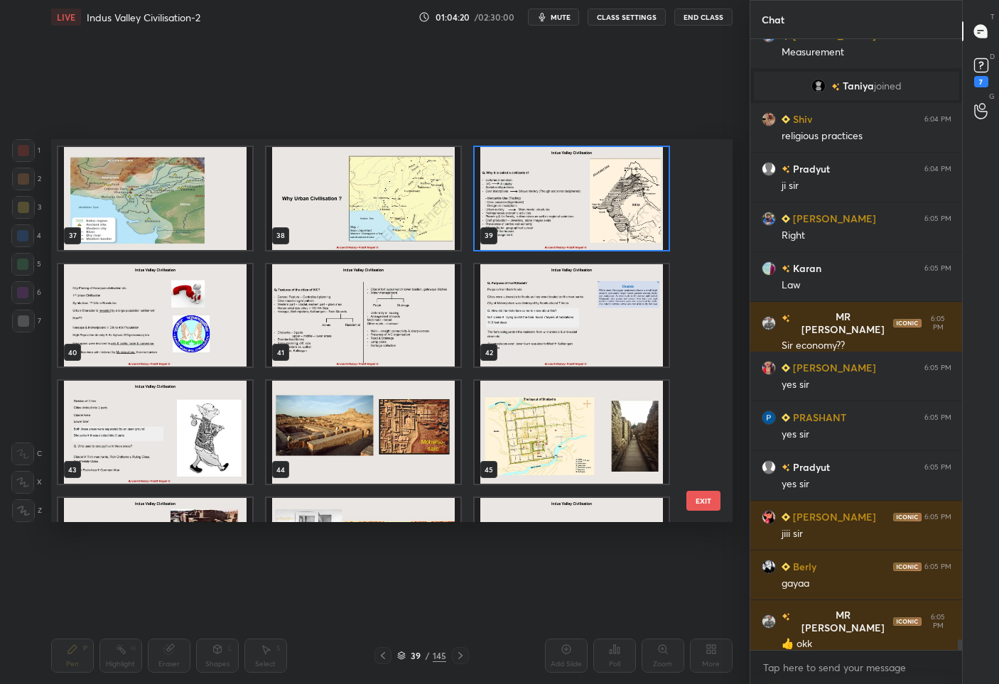
click at [559, 180] on div "31 32 33 34 35 36 37 38 39 40 41 42 43 44 45 46 47 48" at bounding box center [379, 331] width 657 height 384
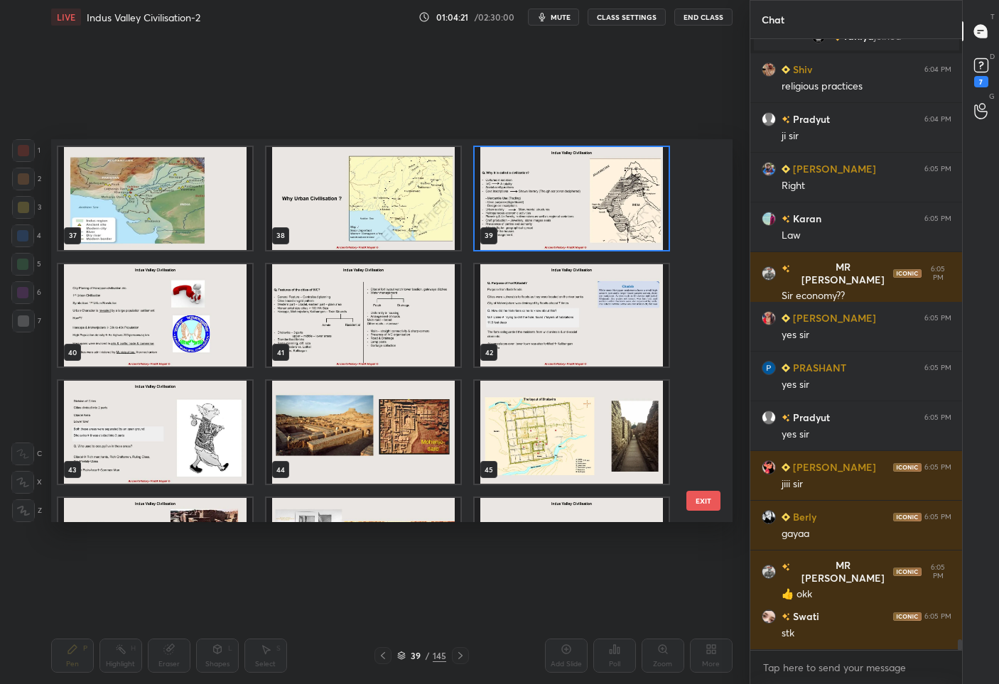
click at [577, 202] on img "grid" at bounding box center [572, 197] width 194 height 103
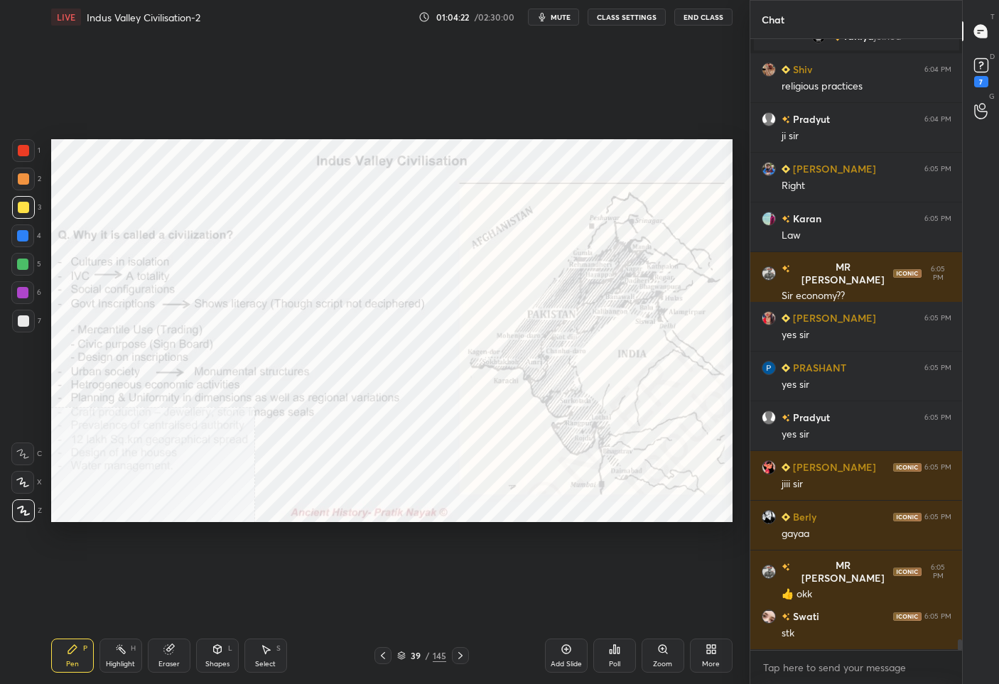
click at [577, 202] on img "grid" at bounding box center [572, 197] width 194 height 103
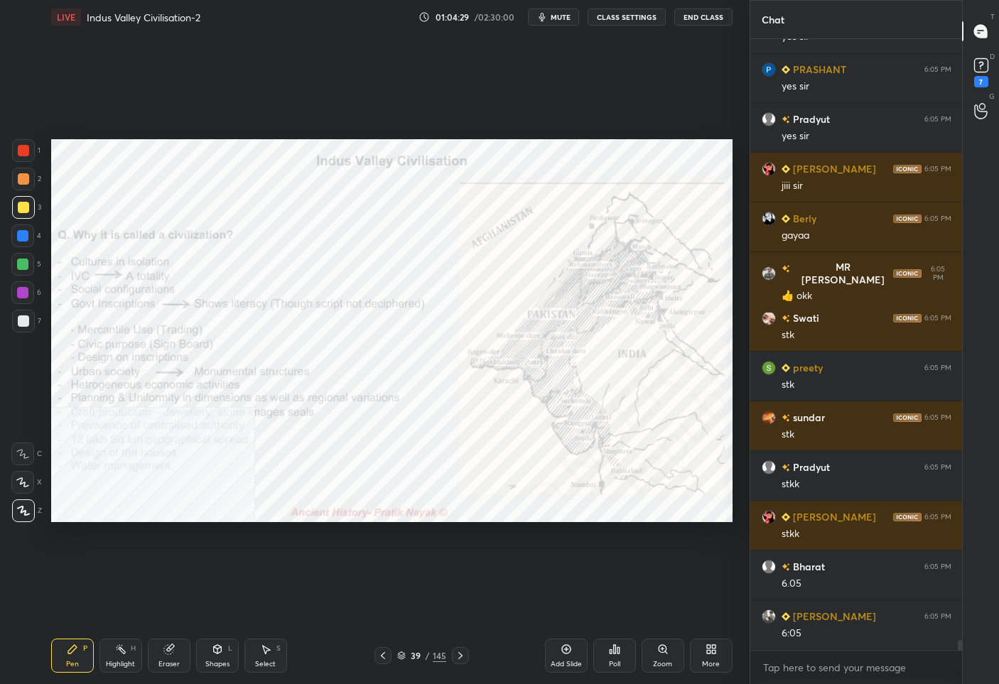
scroll to position [35686, 0]
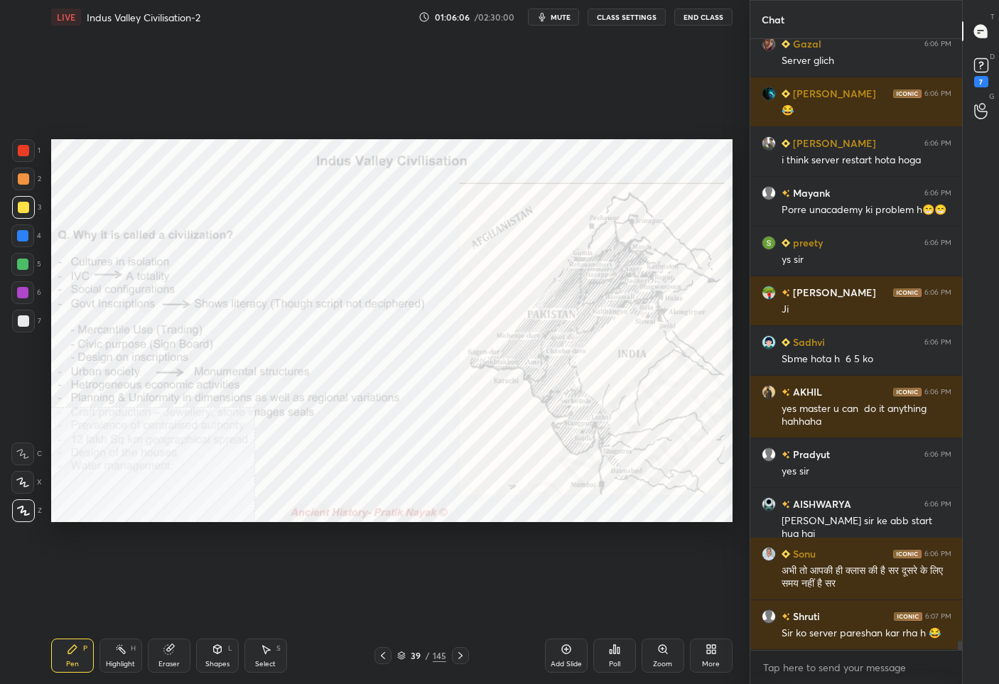
click at [22, 144] on div at bounding box center [23, 150] width 23 height 23
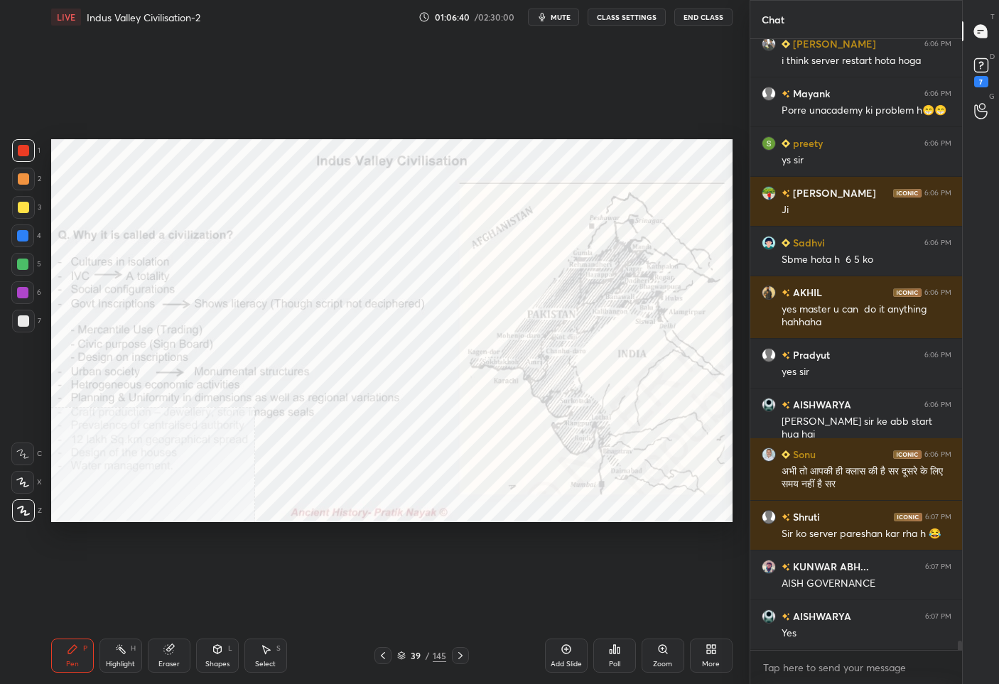
scroll to position [39355, 0]
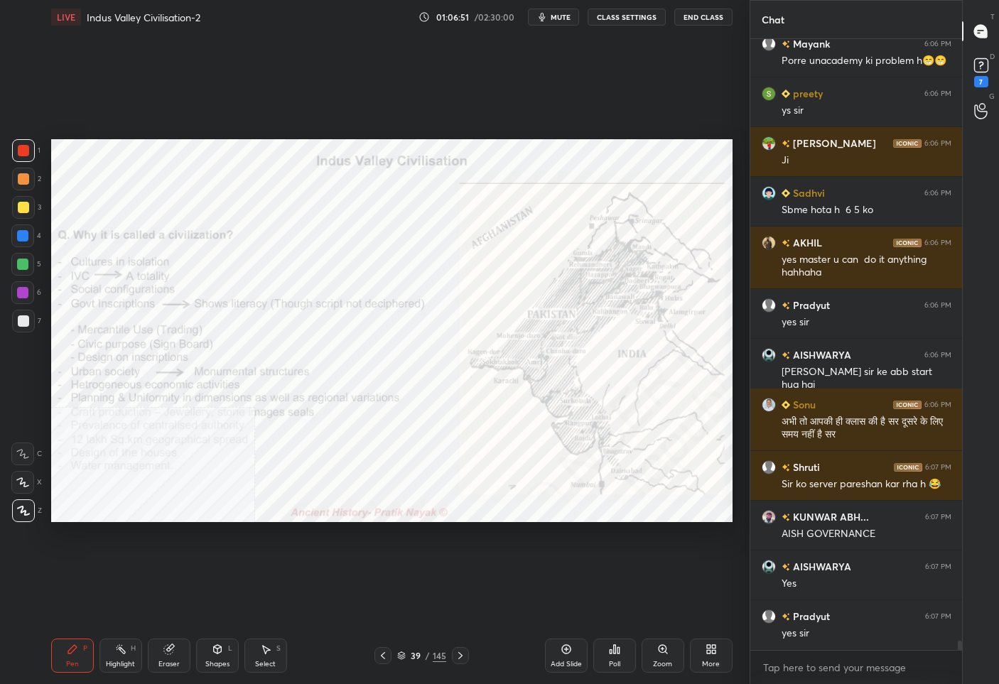
click at [418, 659] on div "39" at bounding box center [416, 656] width 14 height 9
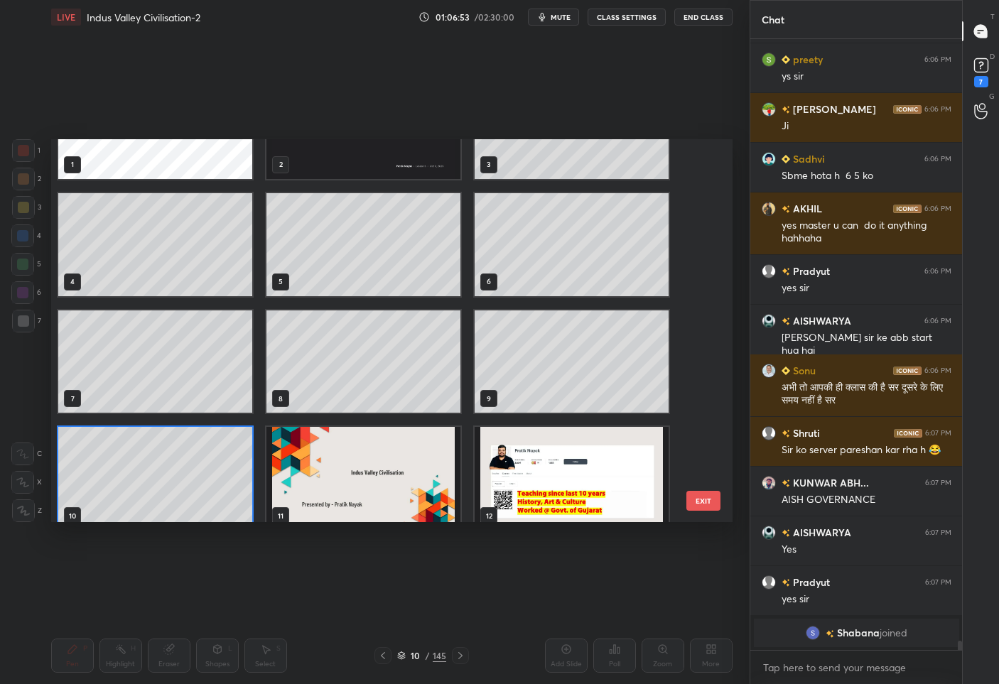
scroll to position [85, 0]
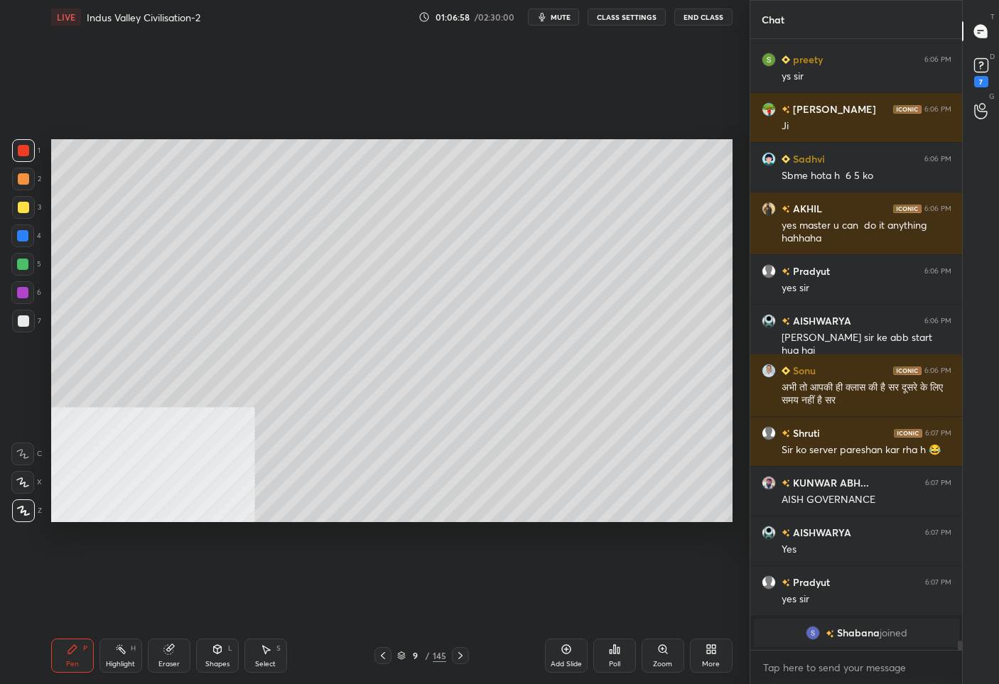
click at [376, 654] on div at bounding box center [382, 655] width 17 height 17
click at [460, 652] on icon at bounding box center [460, 655] width 11 height 11
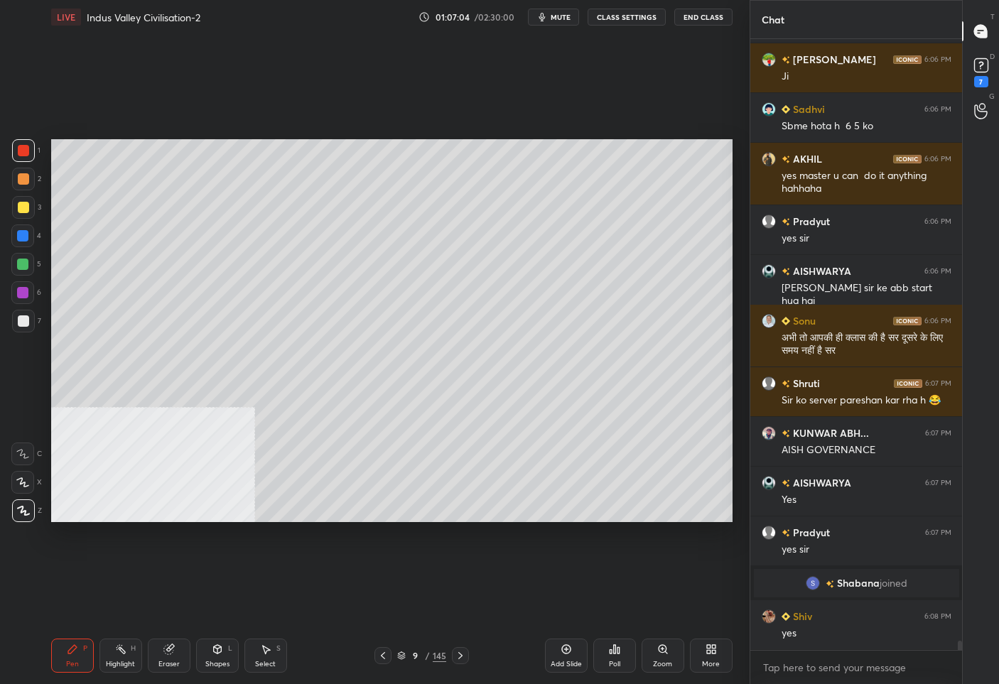
click at [573, 659] on div "Add Slide" at bounding box center [566, 656] width 43 height 34
click at [23, 211] on div at bounding box center [23, 207] width 11 height 11
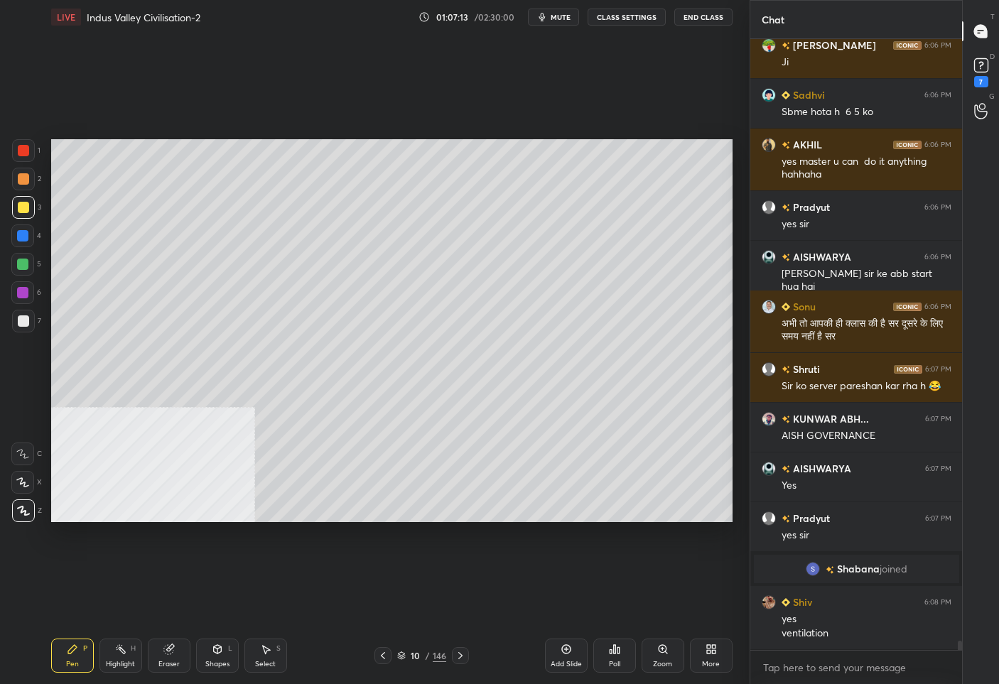
scroll to position [38952, 0]
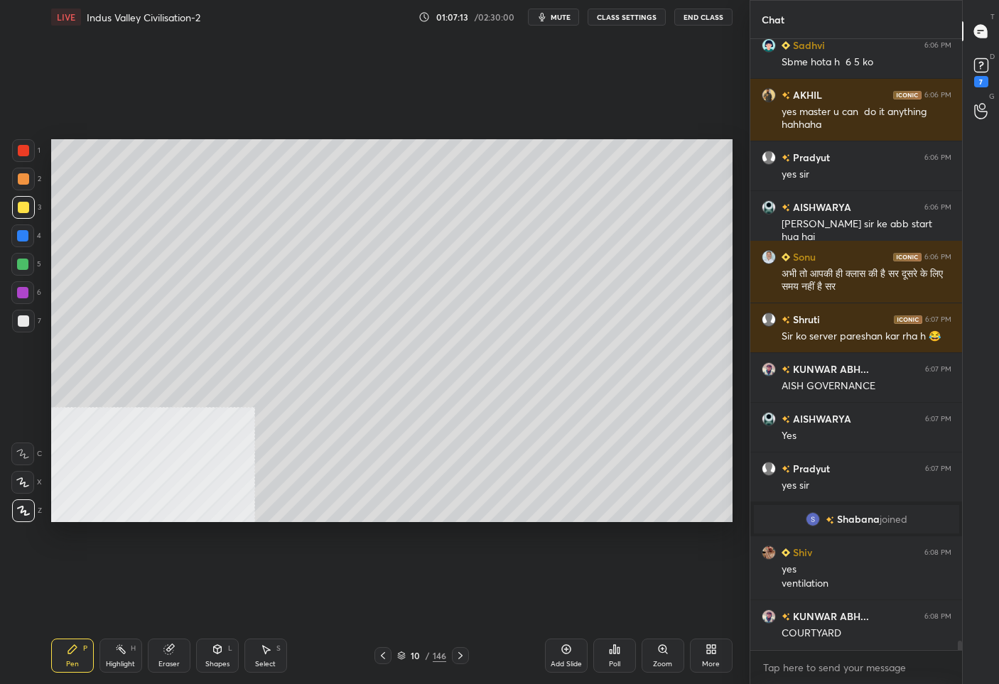
drag, startPoint x: 171, startPoint y: 652, endPoint x: 170, endPoint y: 640, distance: 12.2
click at [171, 652] on icon at bounding box center [167, 649] width 9 height 9
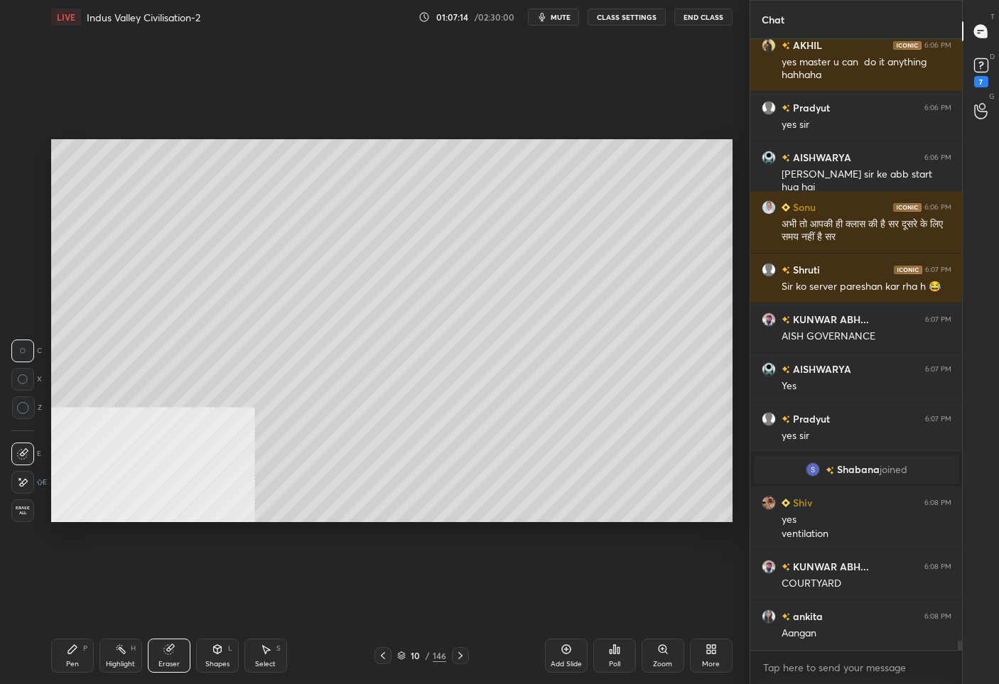
drag, startPoint x: 34, startPoint y: 512, endPoint x: 44, endPoint y: 510, distance: 10.3
click at [34, 510] on div "Erase all" at bounding box center [24, 511] width 26 height 23
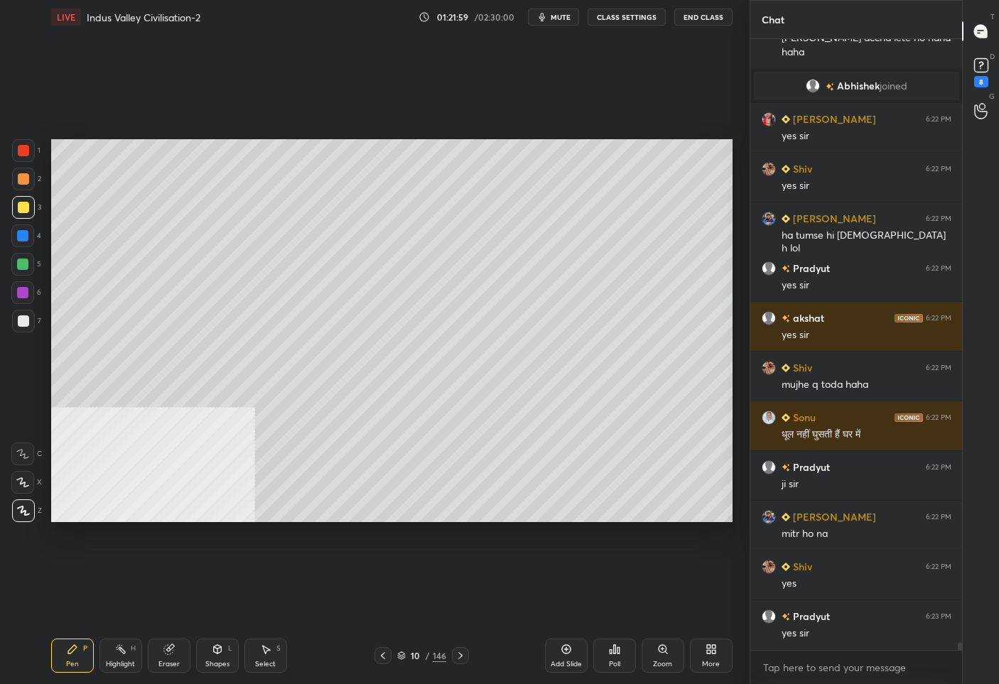
scroll to position [49167, 0]
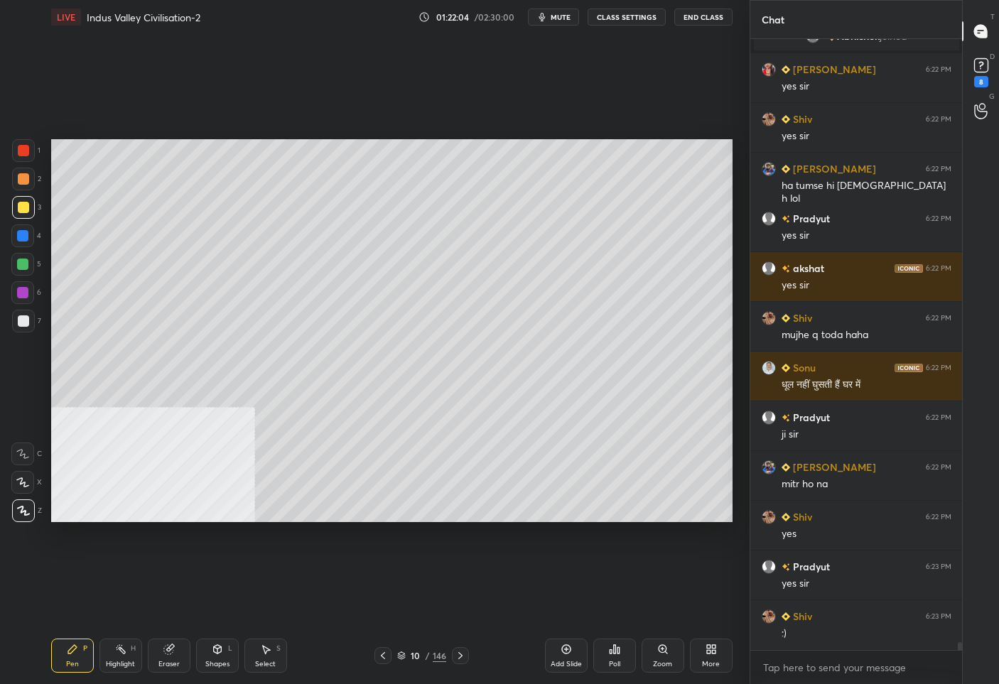
click at [413, 654] on div "10" at bounding box center [416, 656] width 14 height 9
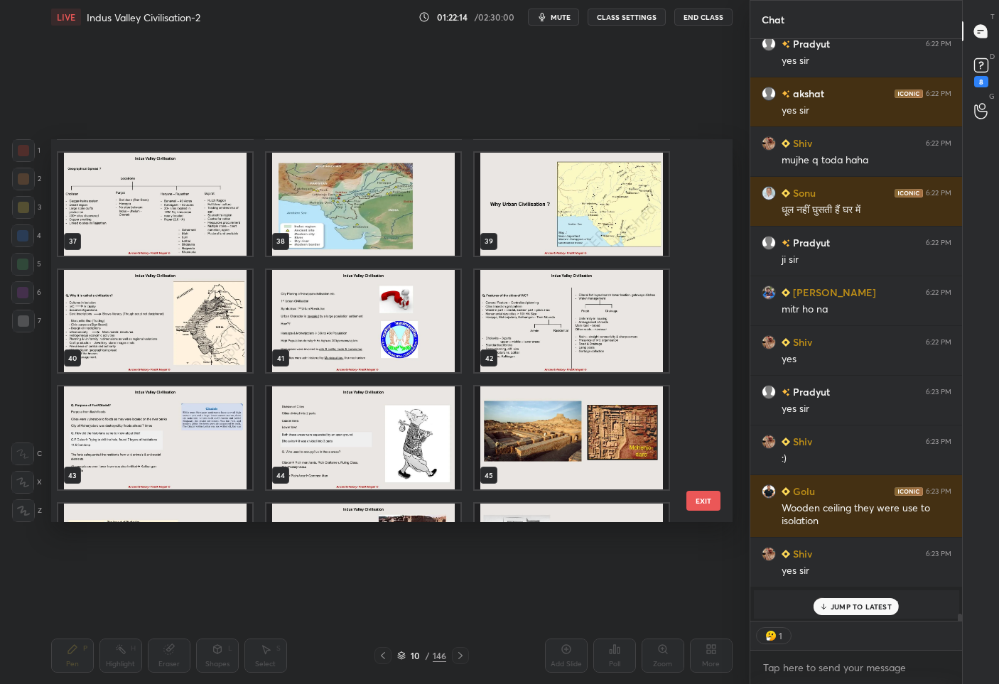
scroll to position [49393, 0]
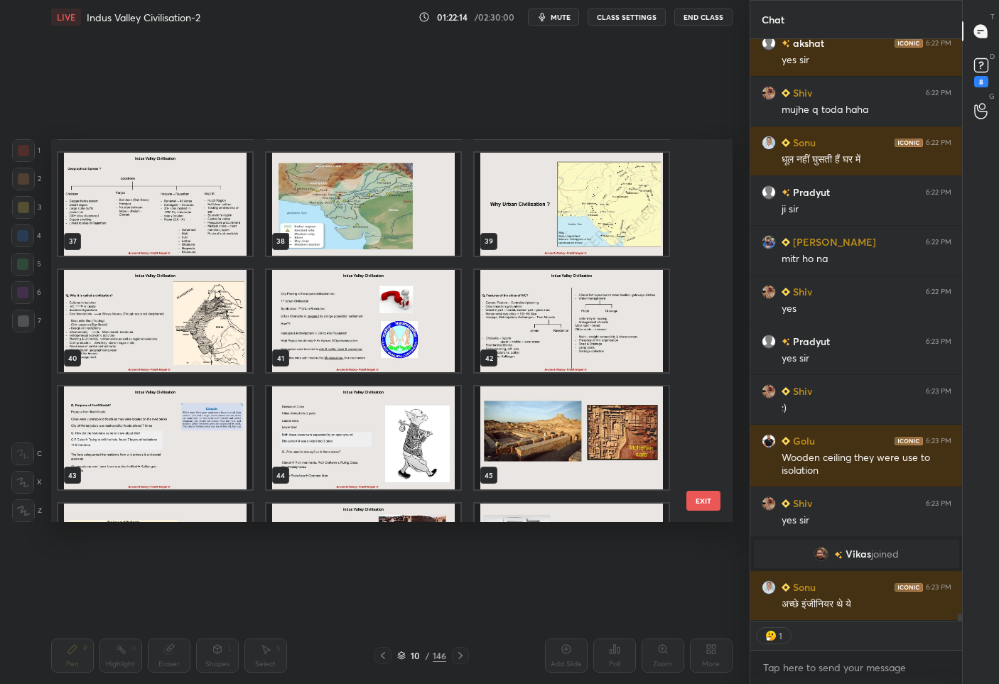
click at [180, 324] on img "grid" at bounding box center [155, 320] width 194 height 103
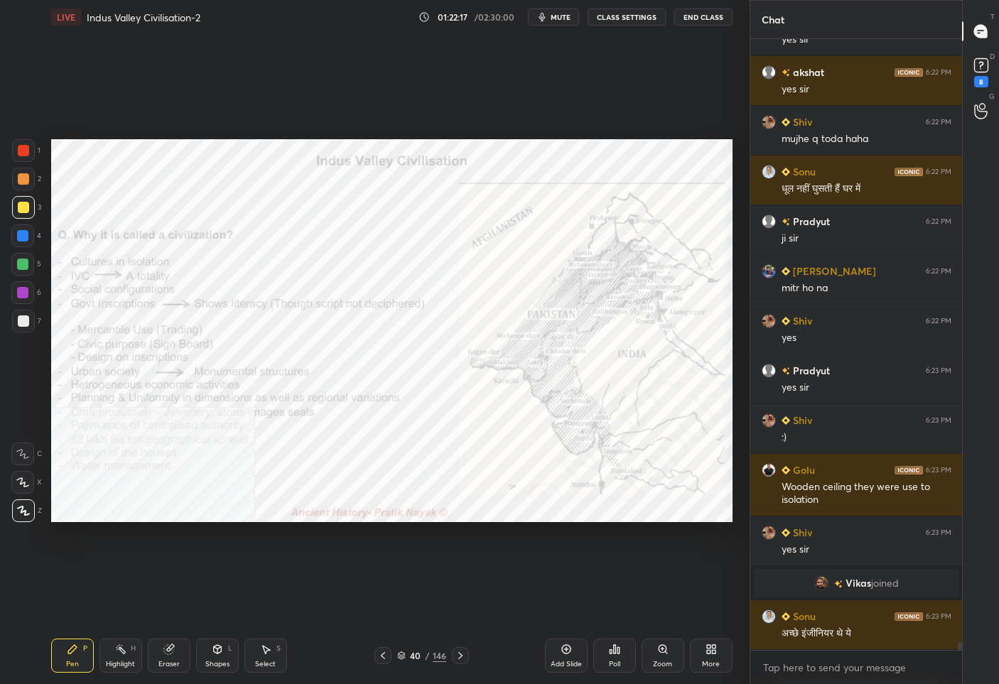
scroll to position [49413, 0]
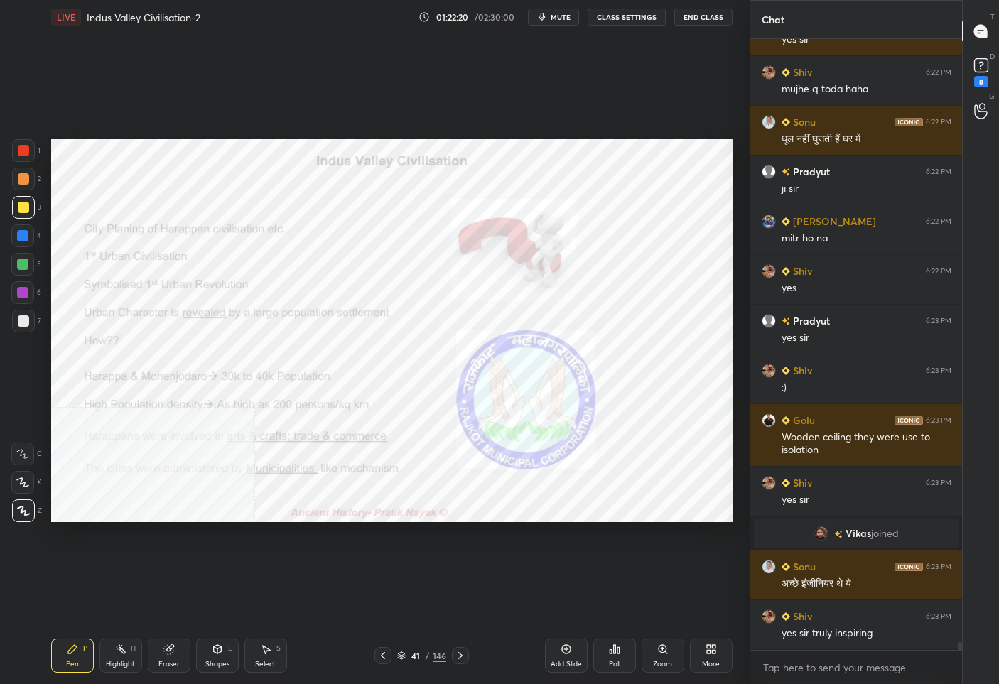
click at [28, 148] on div at bounding box center [23, 150] width 11 height 11
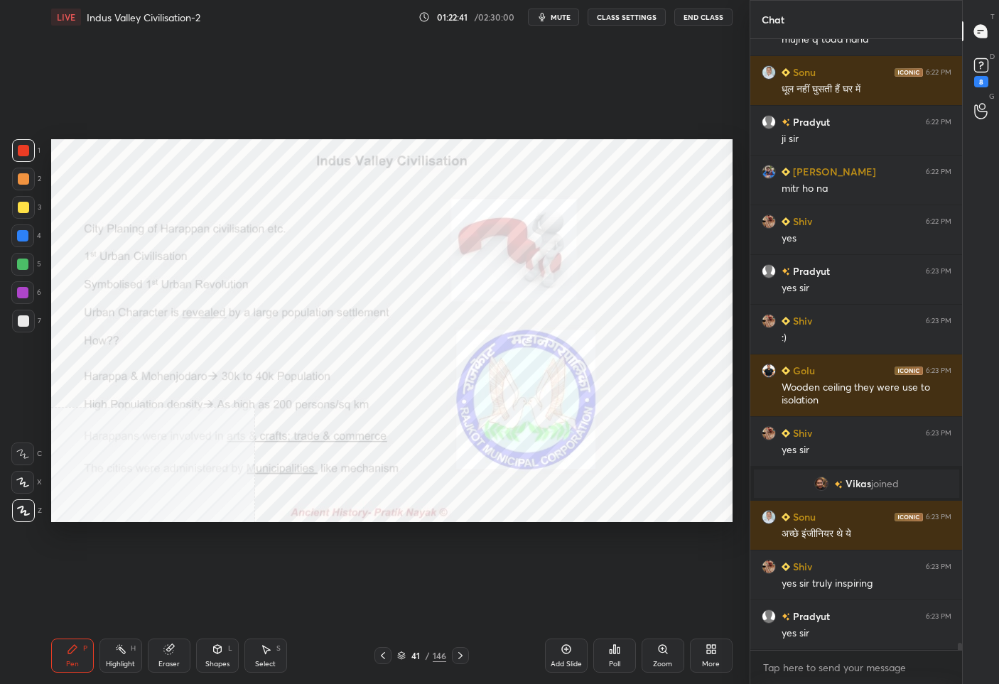
click at [416, 656] on div "41" at bounding box center [416, 656] width 14 height 9
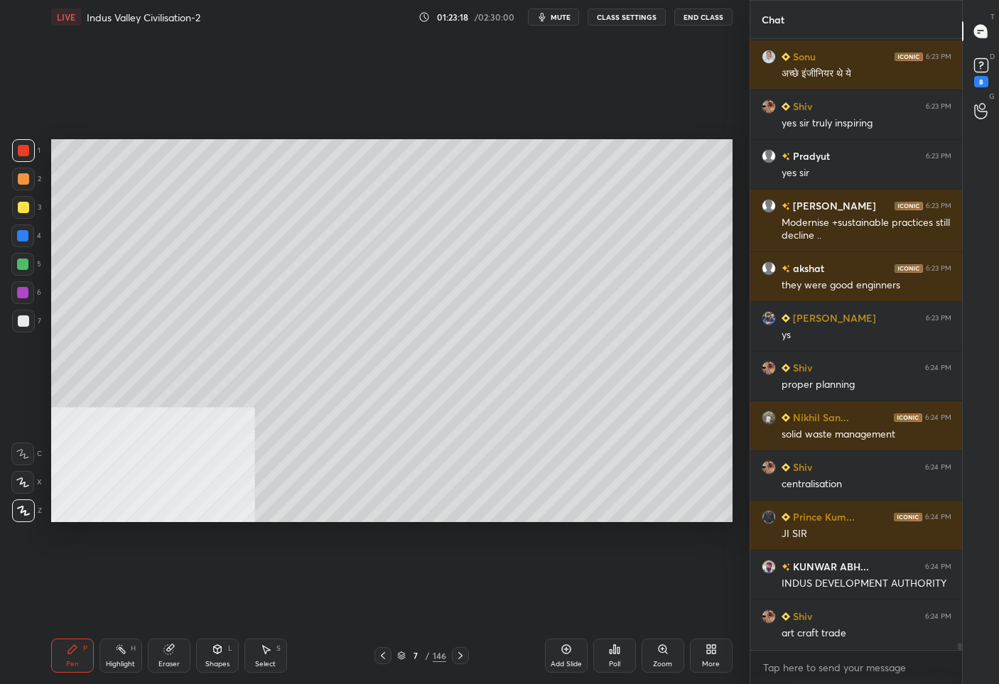
scroll to position [49986, 0]
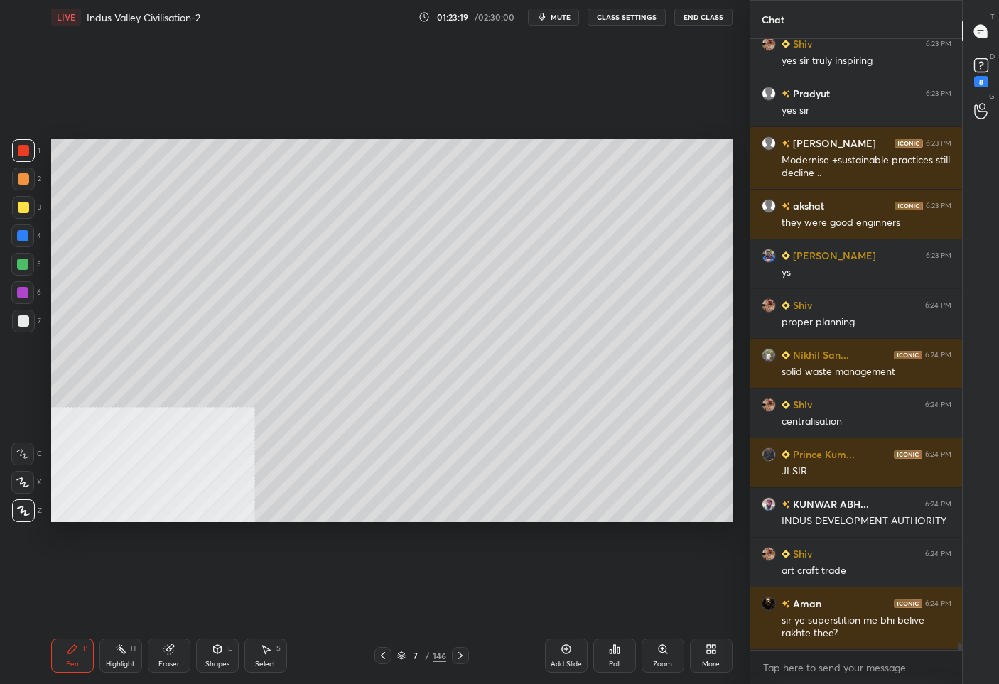
click at [414, 657] on div "7" at bounding box center [416, 656] width 14 height 9
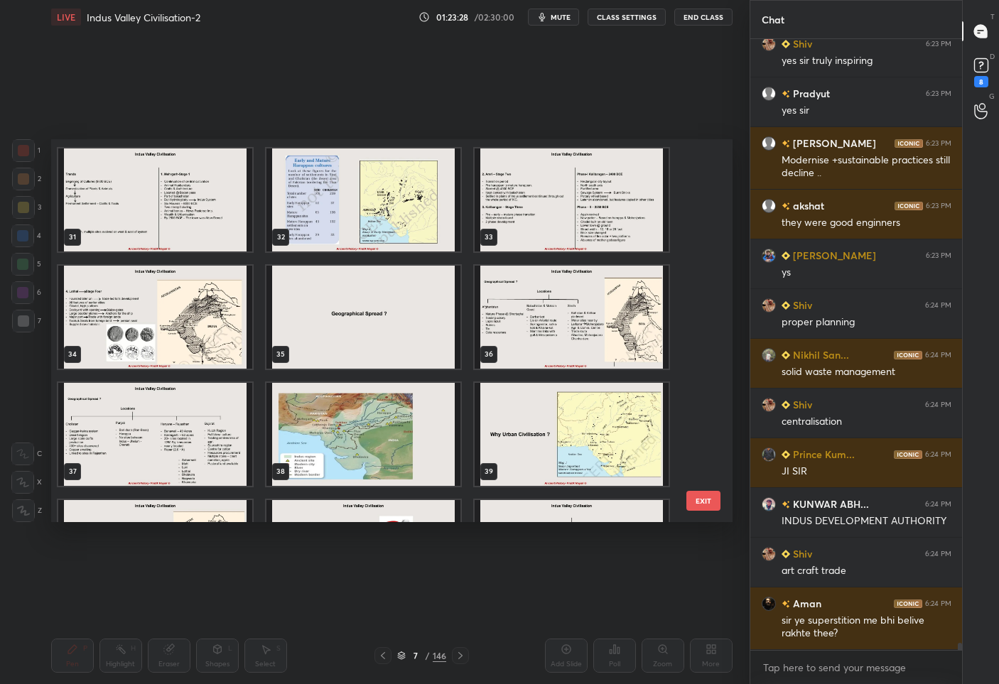
scroll to position [1344, 0]
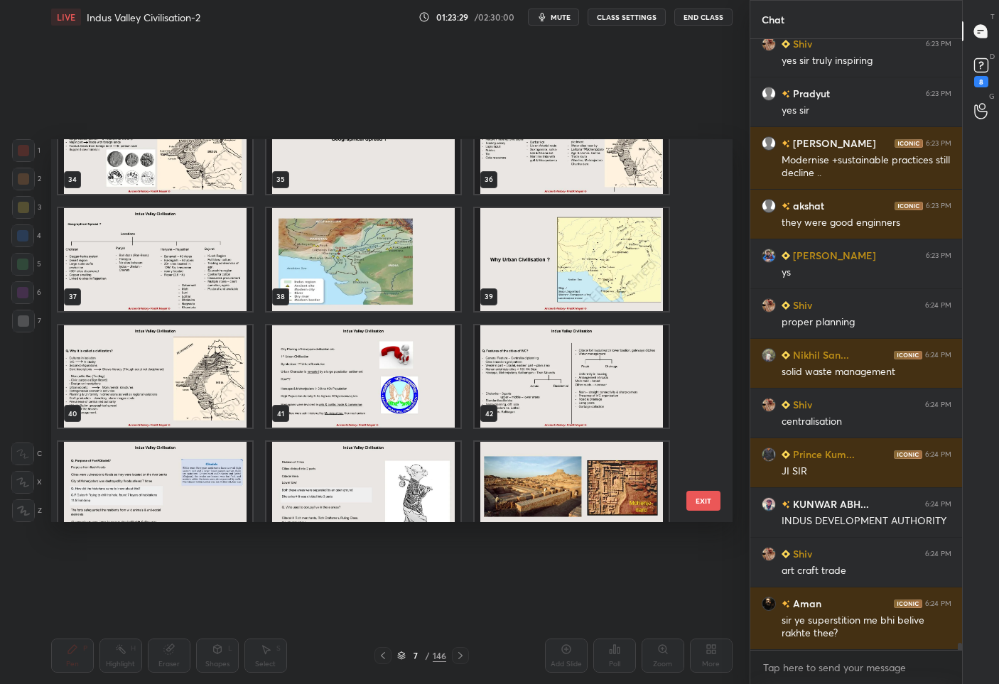
click at [581, 371] on img "grid" at bounding box center [572, 376] width 194 height 103
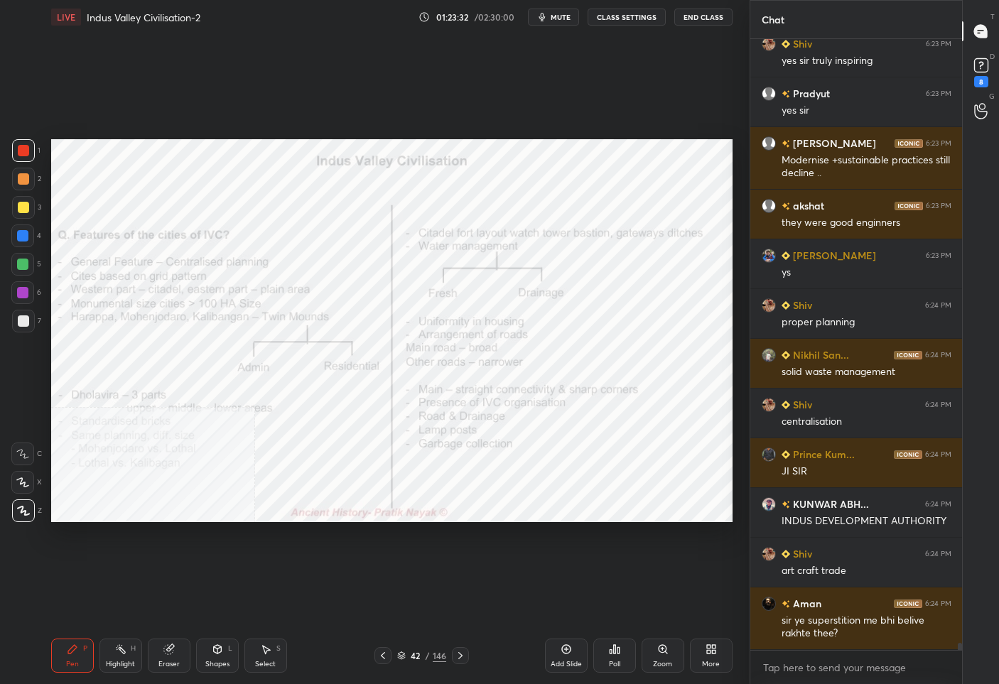
scroll to position [50036, 0]
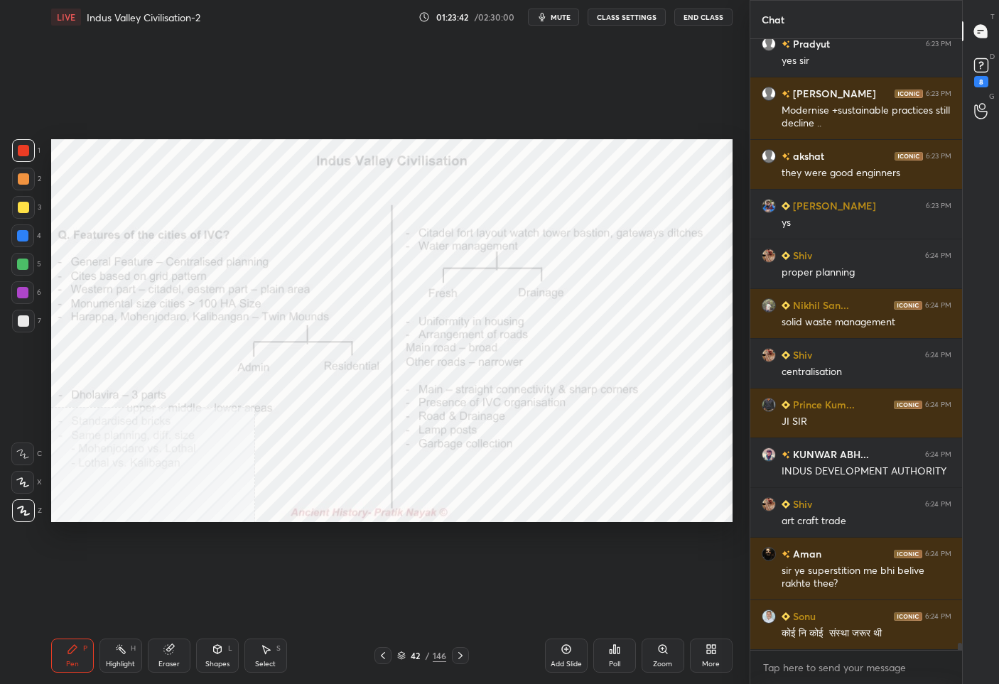
click at [423, 659] on div "42 / 146" at bounding box center [421, 656] width 49 height 13
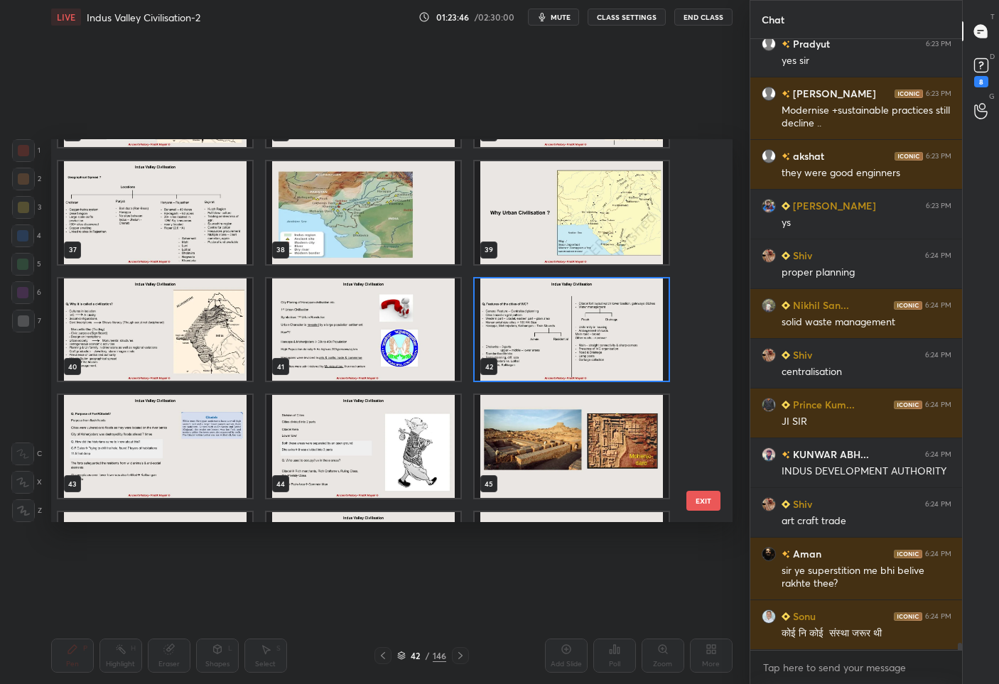
scroll to position [1384, 0]
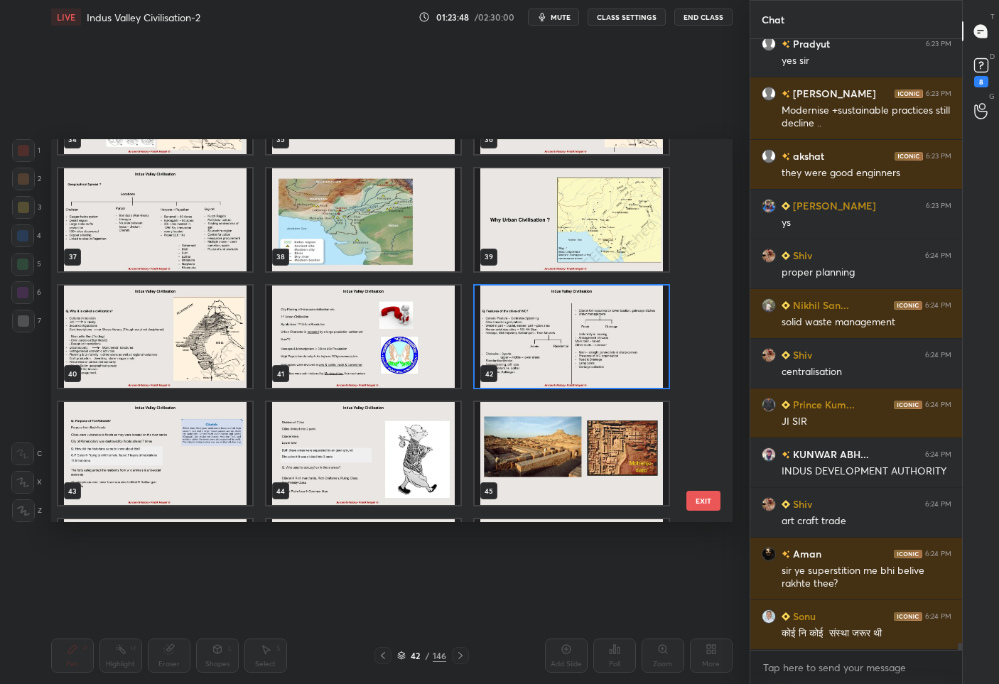
click at [507, 308] on img "grid" at bounding box center [572, 336] width 194 height 103
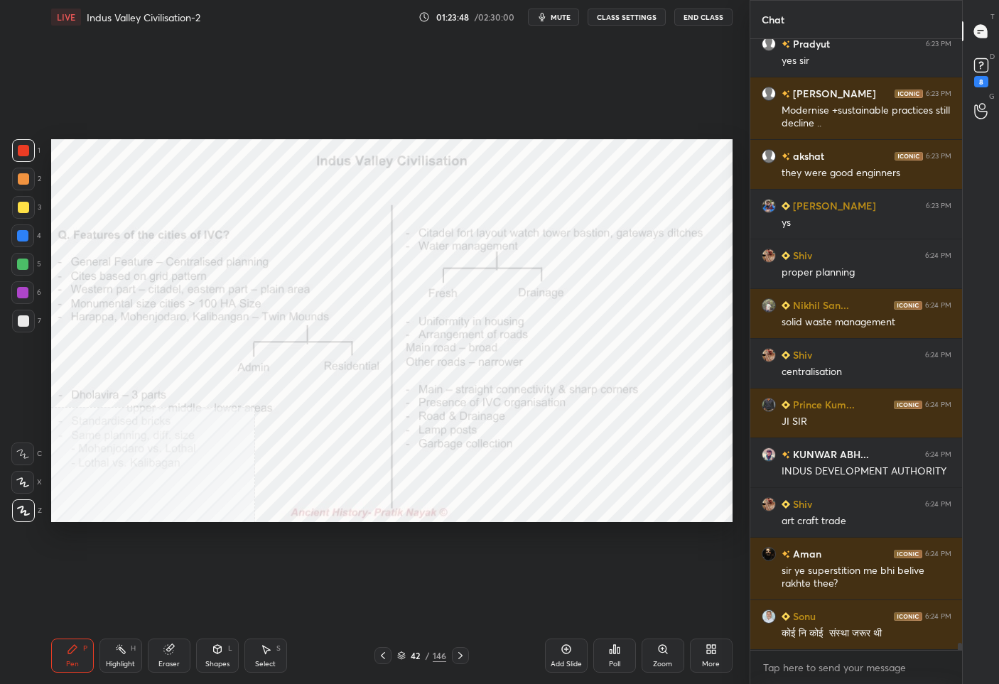
click at [507, 308] on img "grid" at bounding box center [572, 336] width 194 height 103
click at [708, 645] on icon at bounding box center [709, 647] width 4 height 4
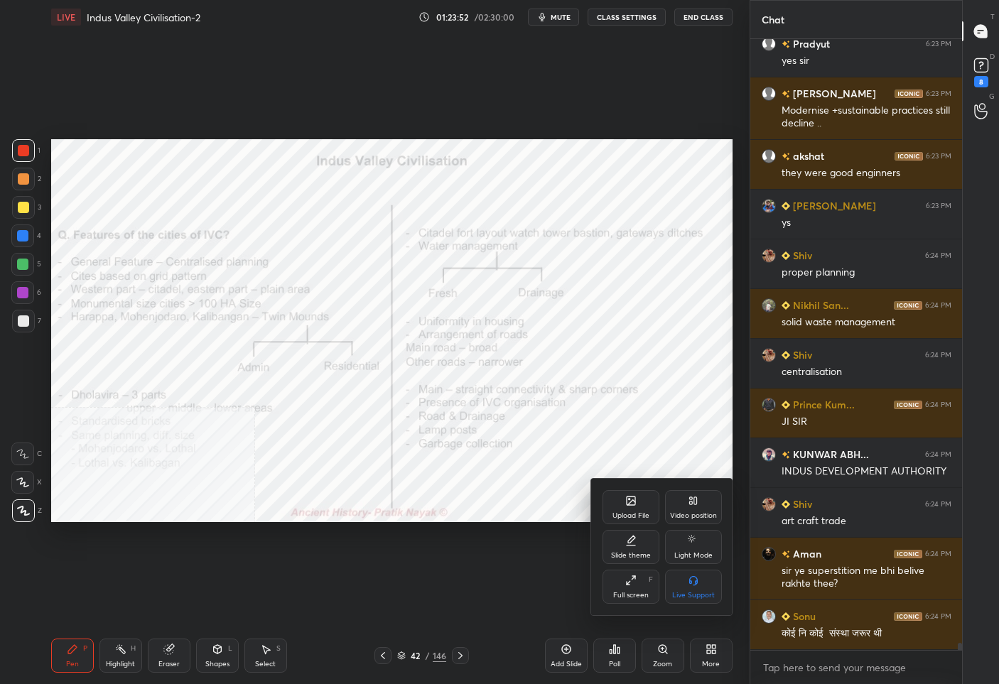
click at [673, 507] on div "Video position" at bounding box center [693, 507] width 57 height 34
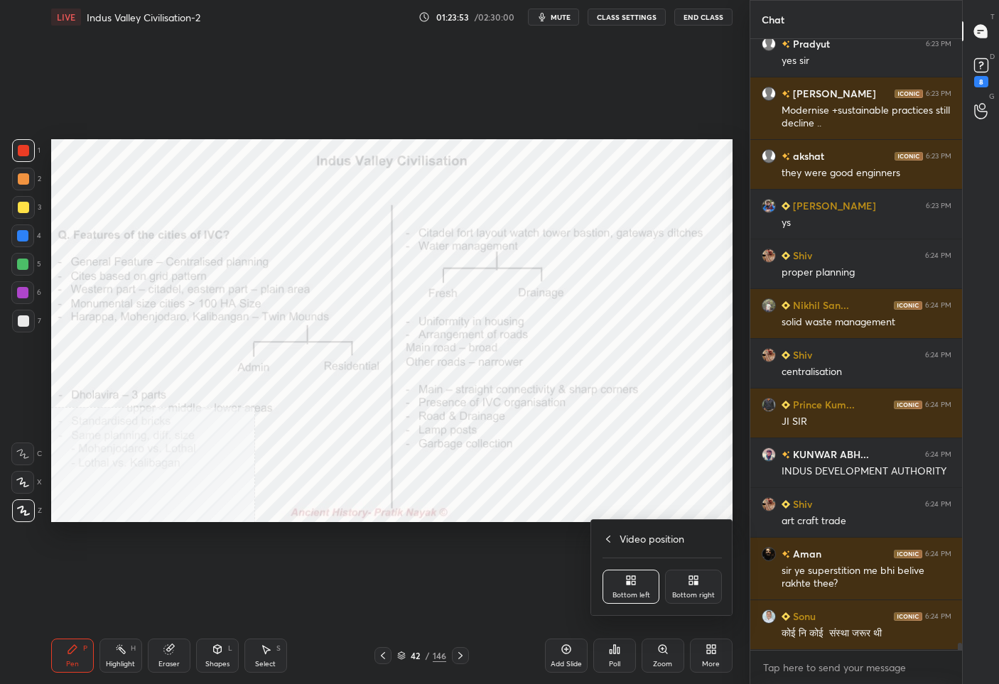
click at [684, 585] on div "Bottom right" at bounding box center [693, 587] width 57 height 34
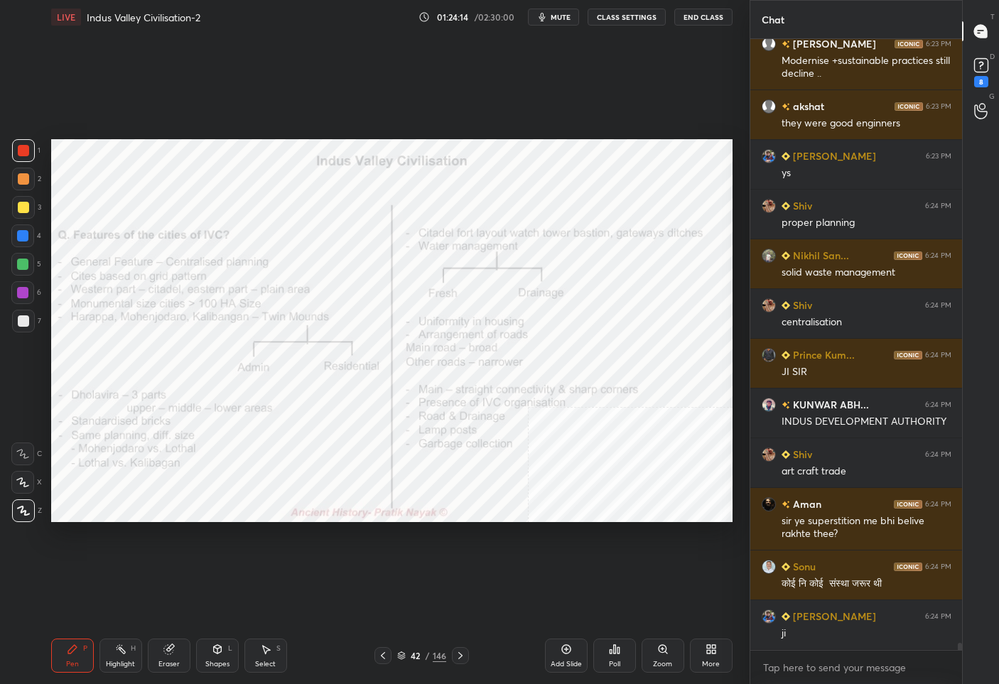
click at [419, 655] on div "42" at bounding box center [416, 656] width 14 height 9
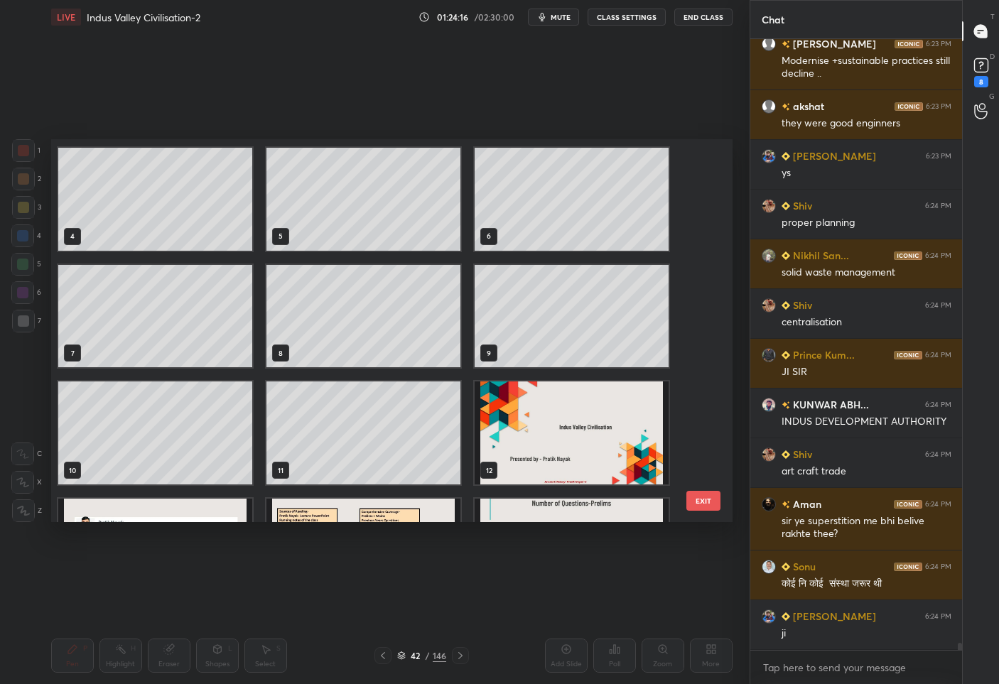
scroll to position [196, 0]
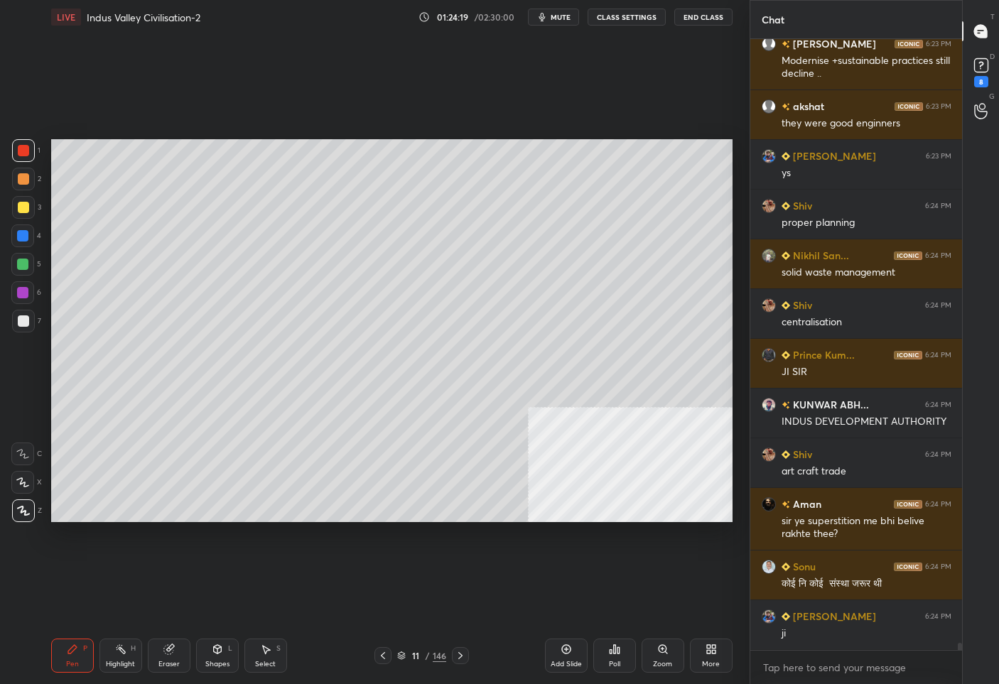
click at [566, 654] on icon at bounding box center [566, 649] width 11 height 11
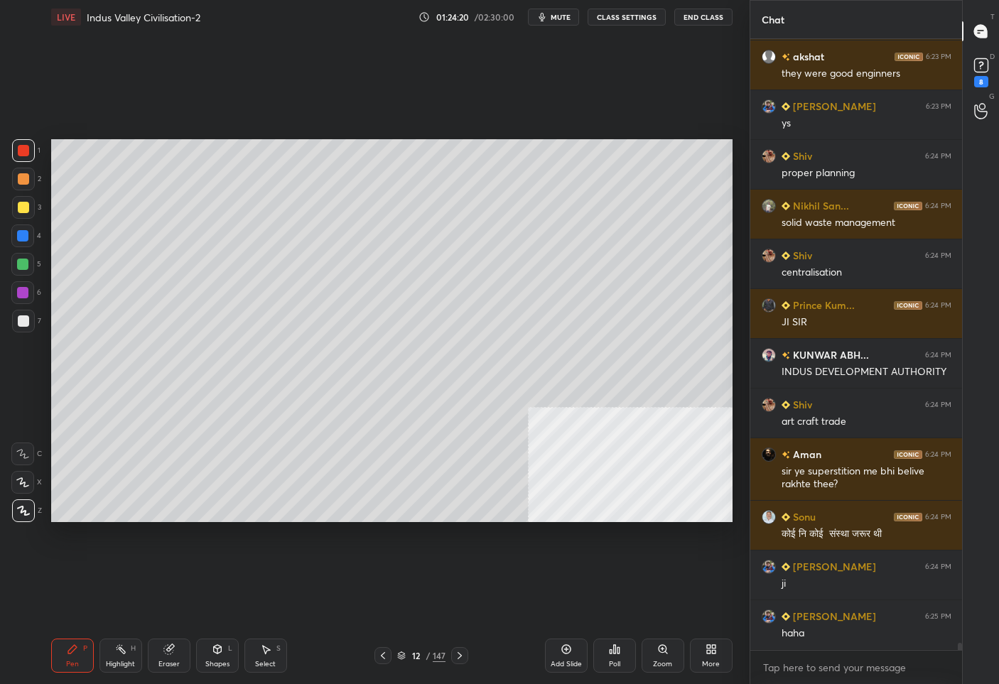
scroll to position [50198, 0]
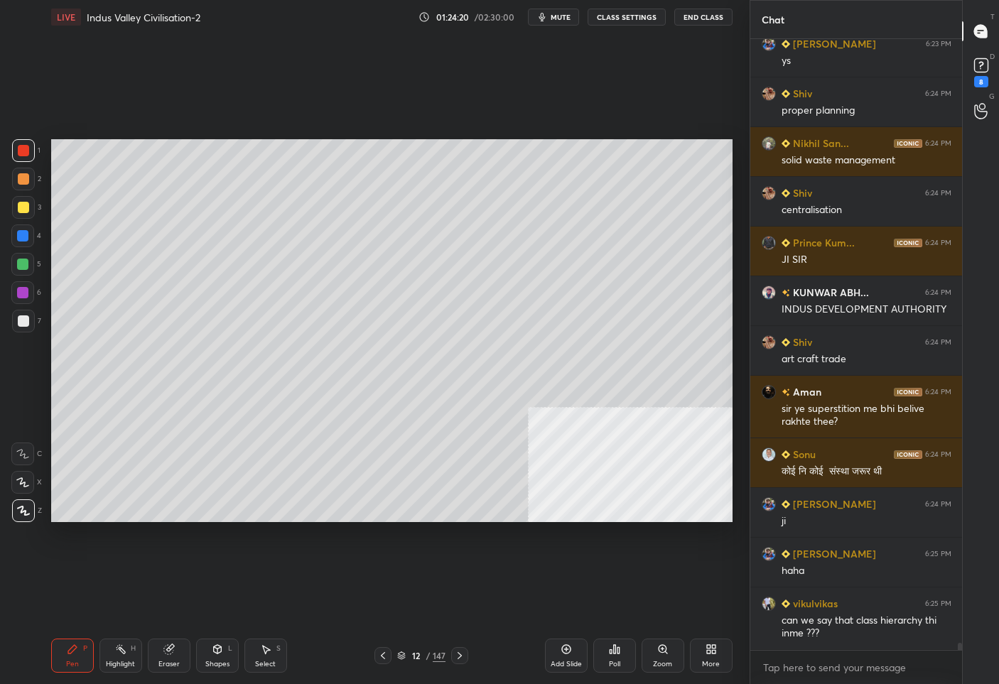
click at [28, 207] on div at bounding box center [23, 207] width 23 height 23
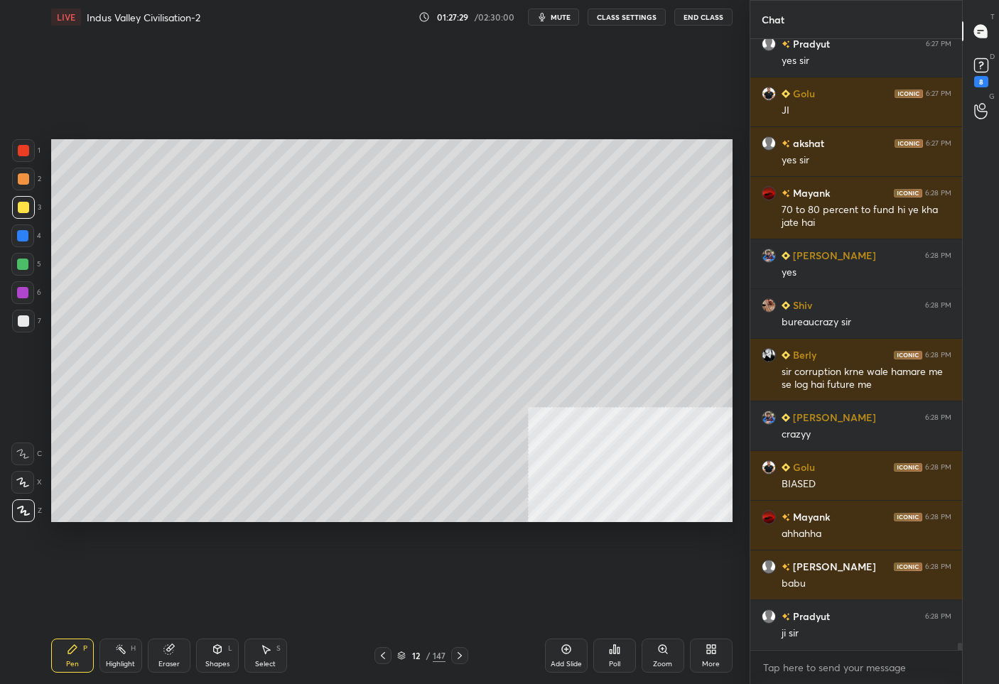
scroll to position [54180, 0]
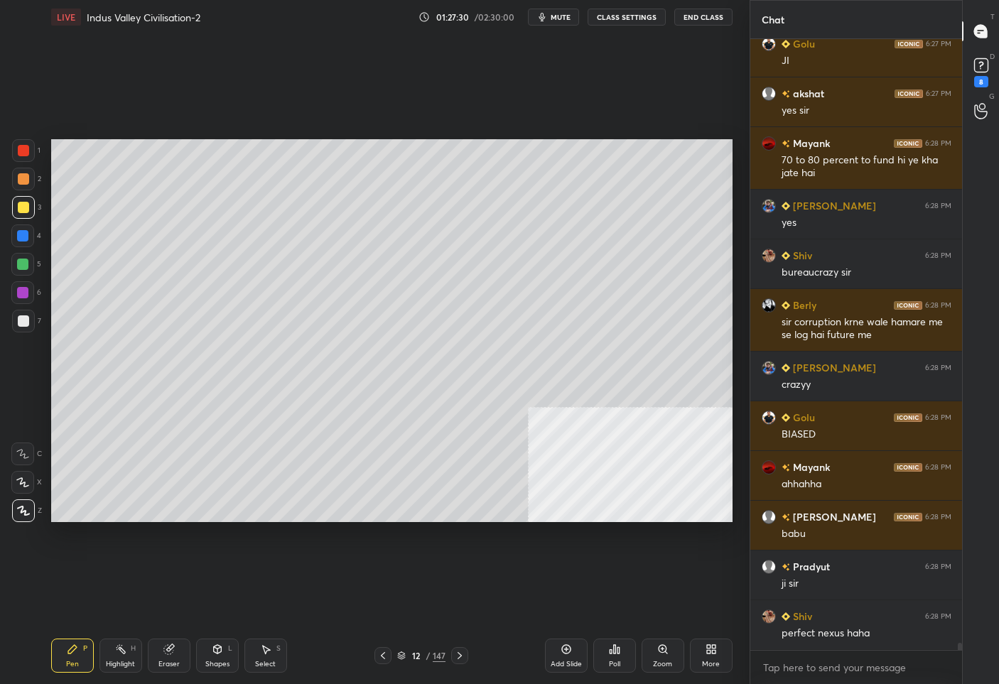
click at [168, 657] on div "Eraser" at bounding box center [169, 656] width 43 height 34
drag, startPoint x: 20, startPoint y: 513, endPoint x: 29, endPoint y: 503, distance: 13.6
click at [22, 512] on span "Erase all" at bounding box center [22, 511] width 21 height 10
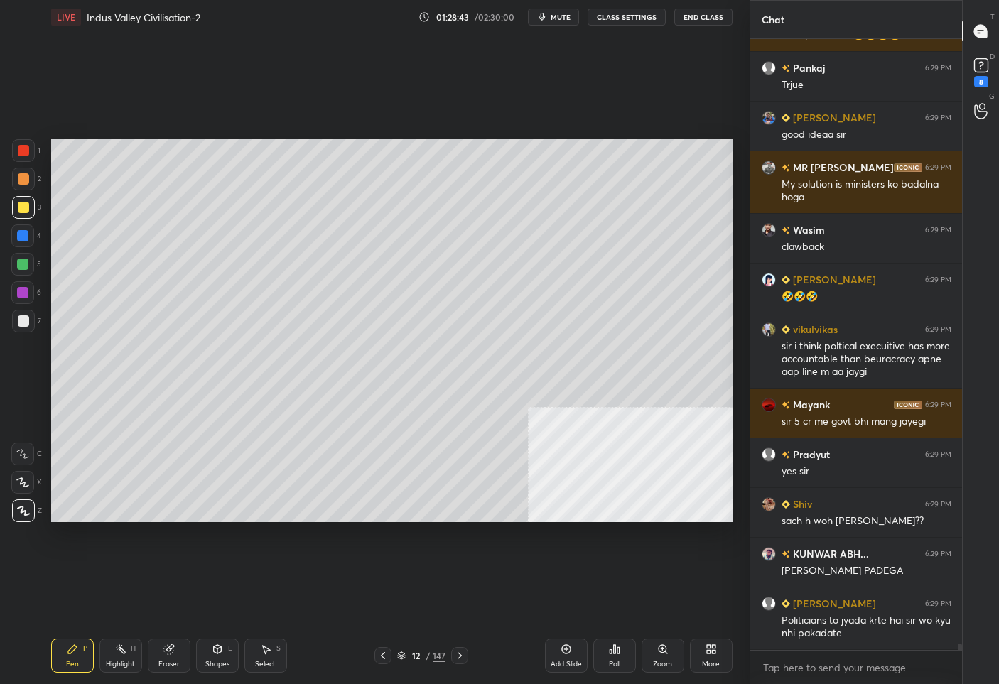
scroll to position [54763, 0]
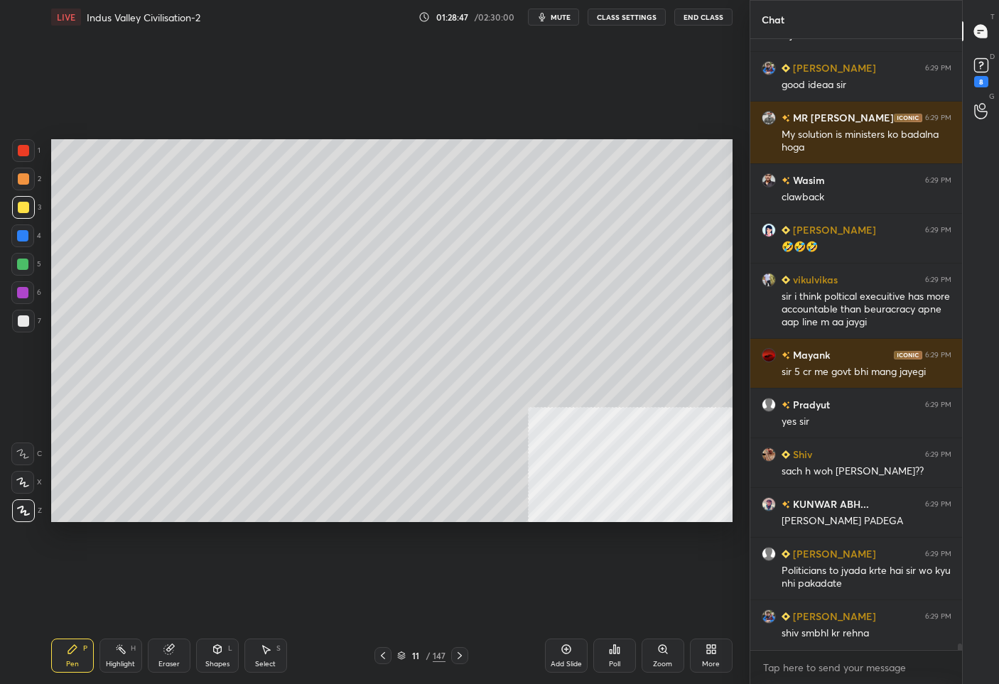
click at [417, 660] on div "11" at bounding box center [416, 656] width 14 height 9
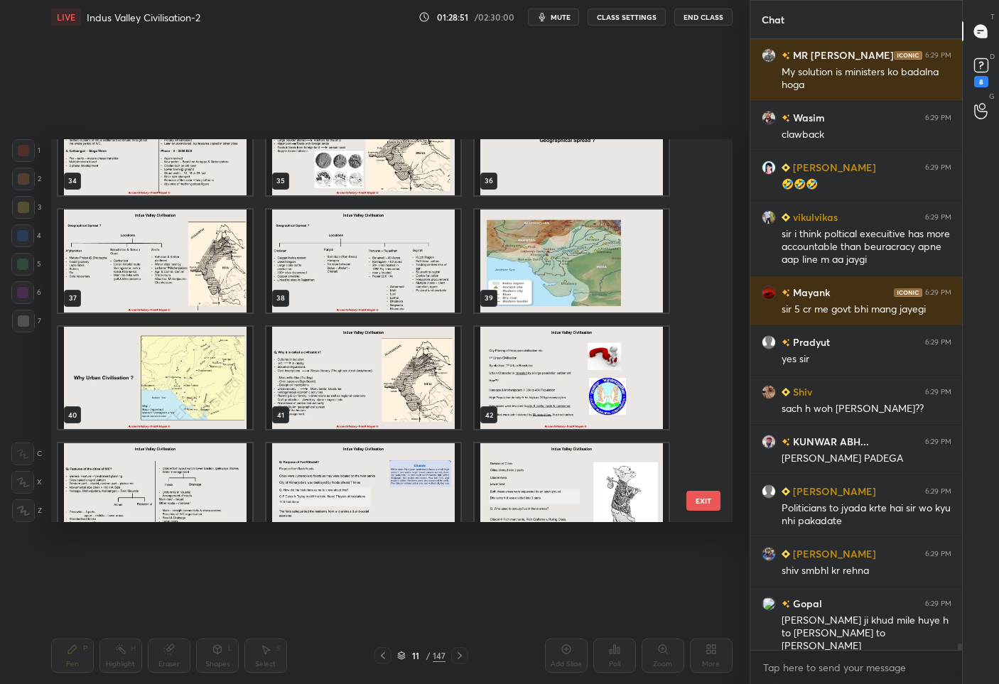
scroll to position [54875, 0]
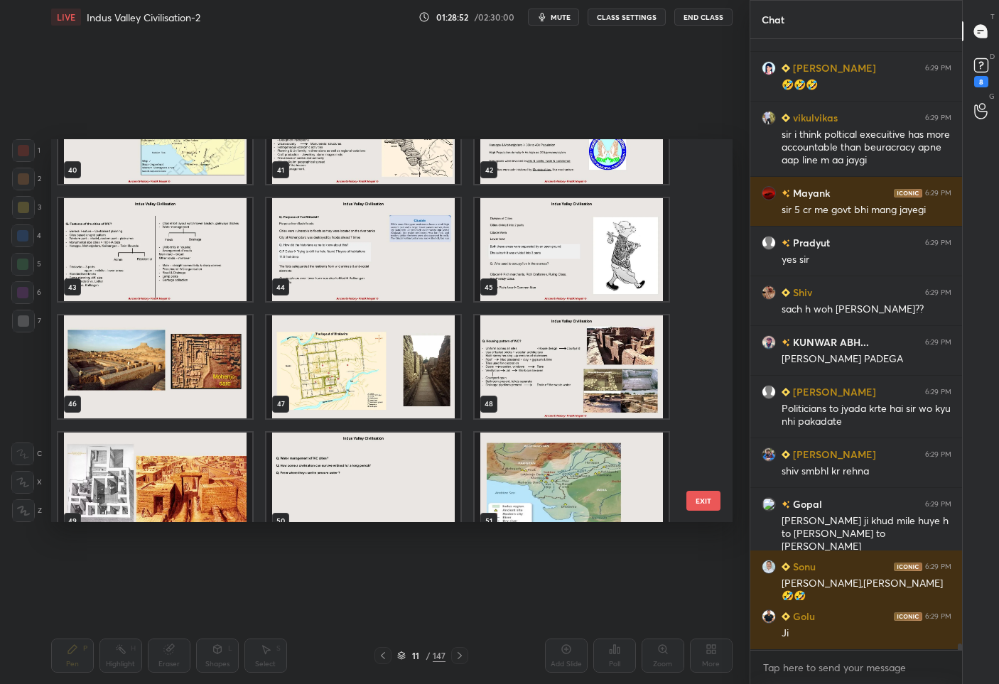
click at [175, 249] on img "grid" at bounding box center [155, 249] width 194 height 103
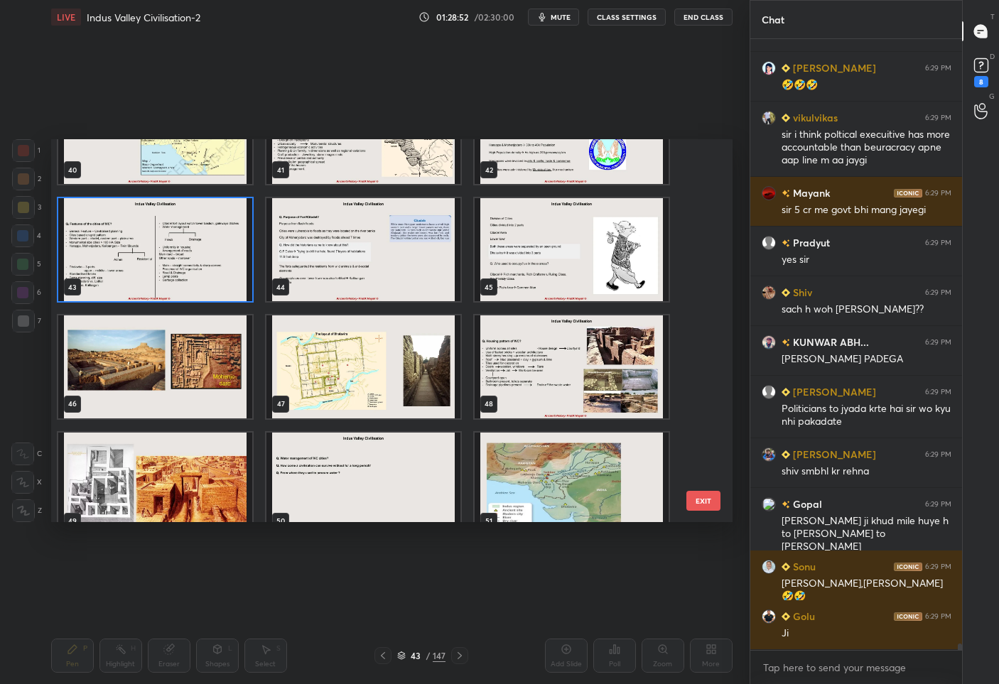
click at [175, 249] on img "grid" at bounding box center [155, 249] width 194 height 103
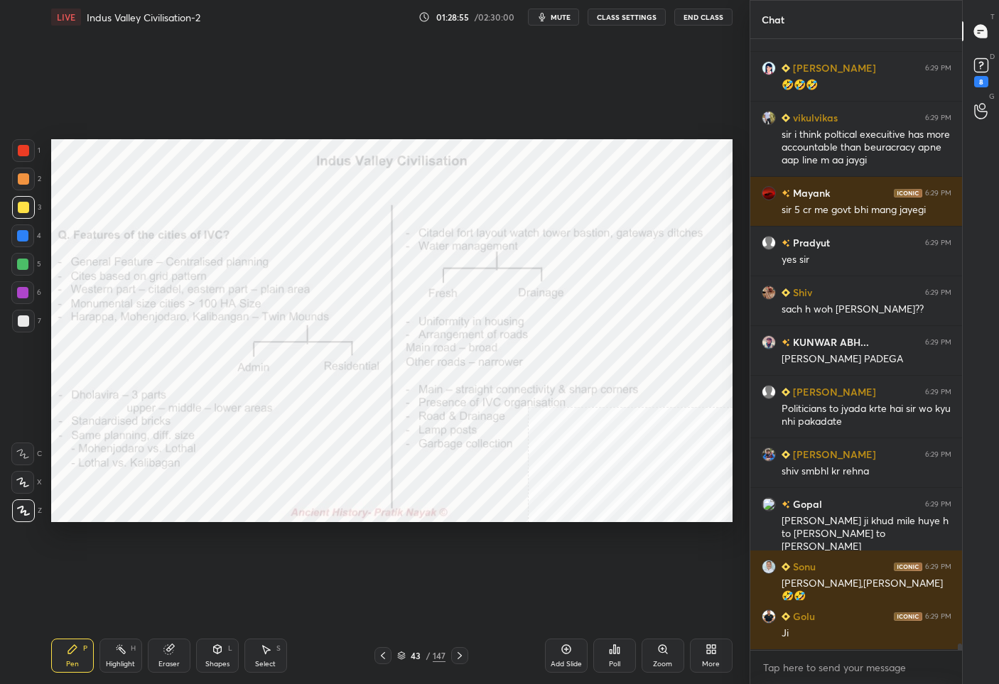
click at [21, 149] on div at bounding box center [23, 150] width 11 height 11
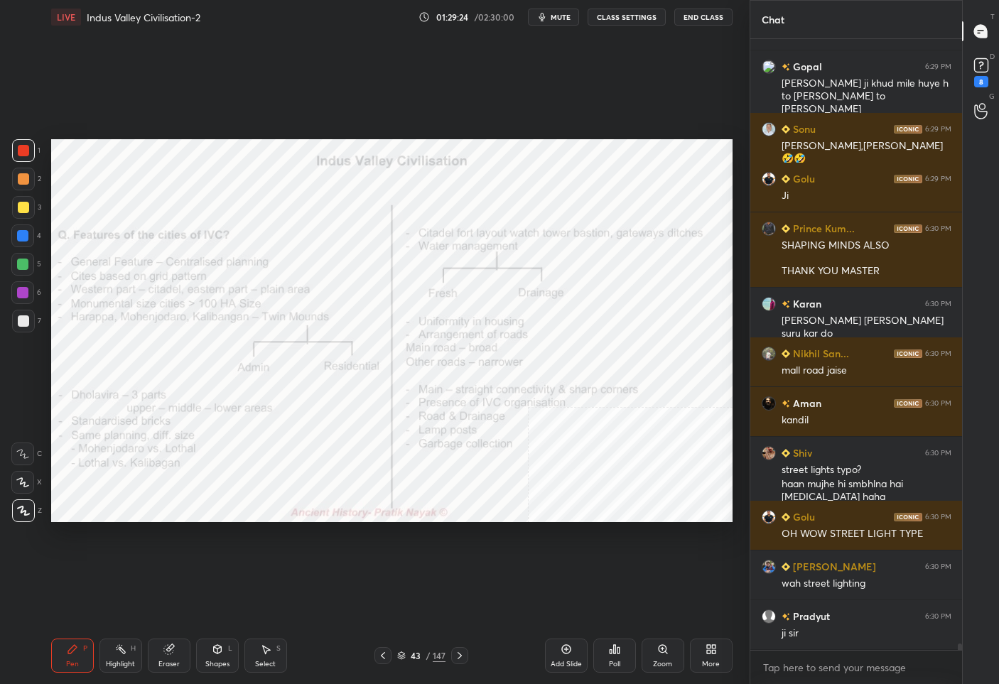
scroll to position [55412, 0]
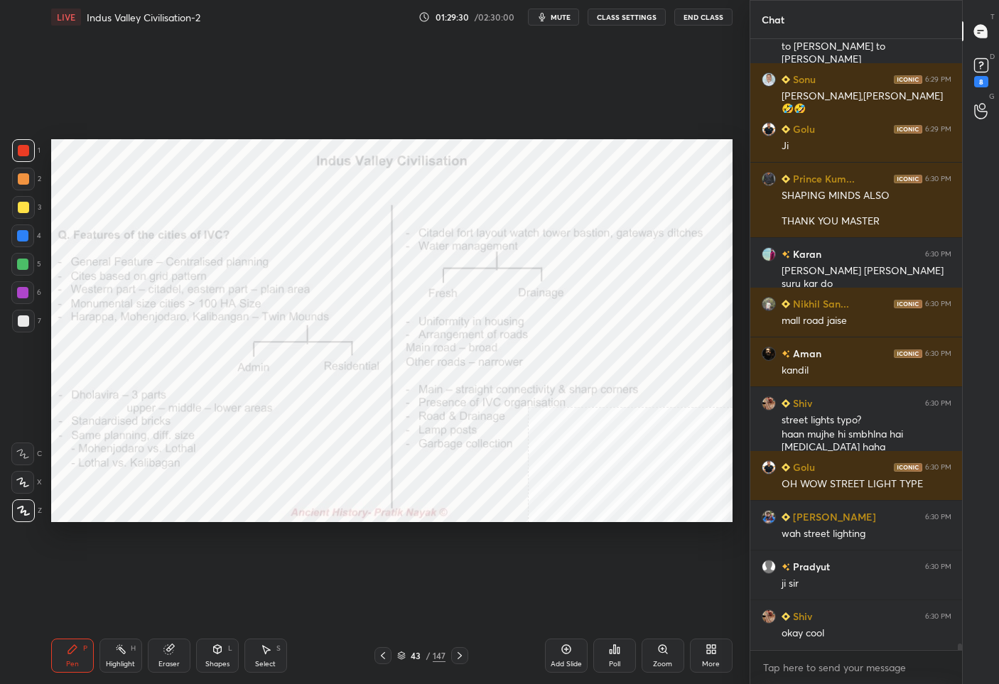
click at [456, 656] on icon at bounding box center [459, 655] width 11 height 11
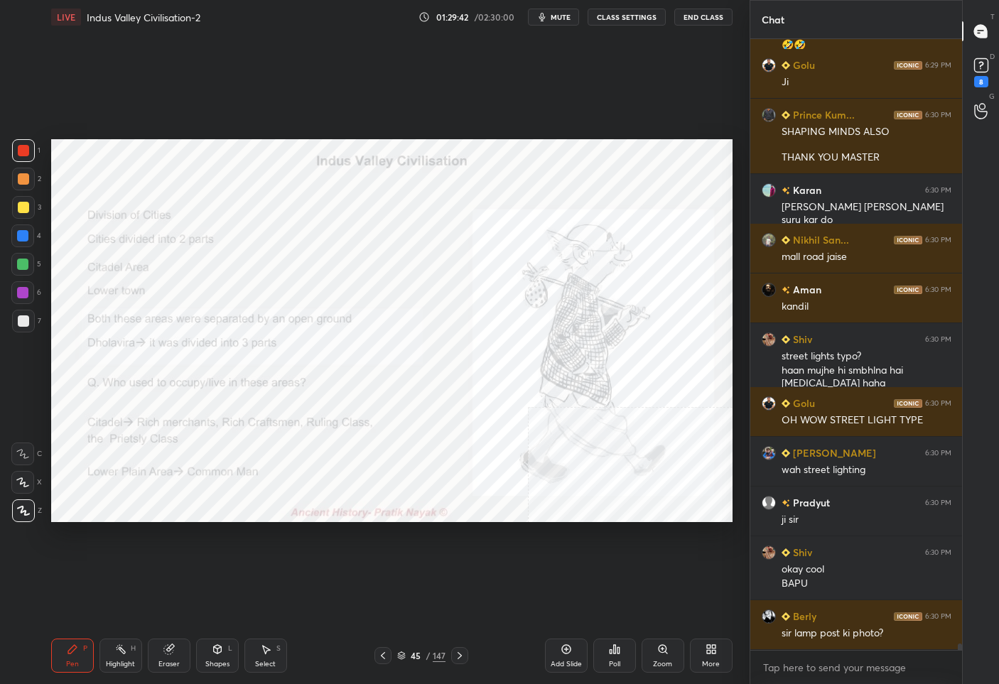
scroll to position [55526, 0]
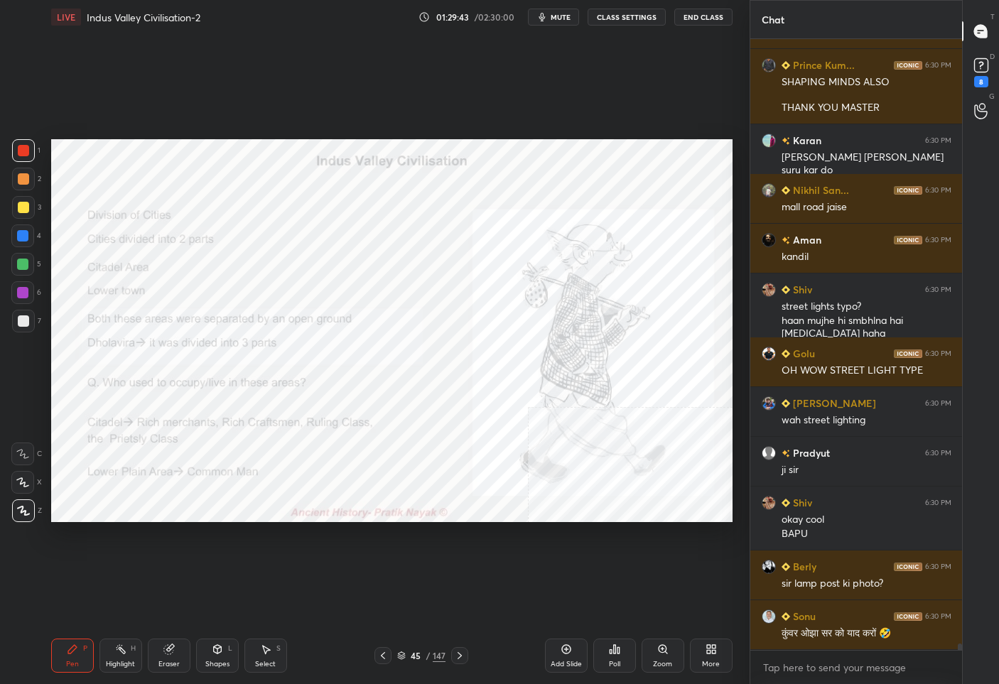
click at [414, 654] on div "45" at bounding box center [416, 656] width 14 height 9
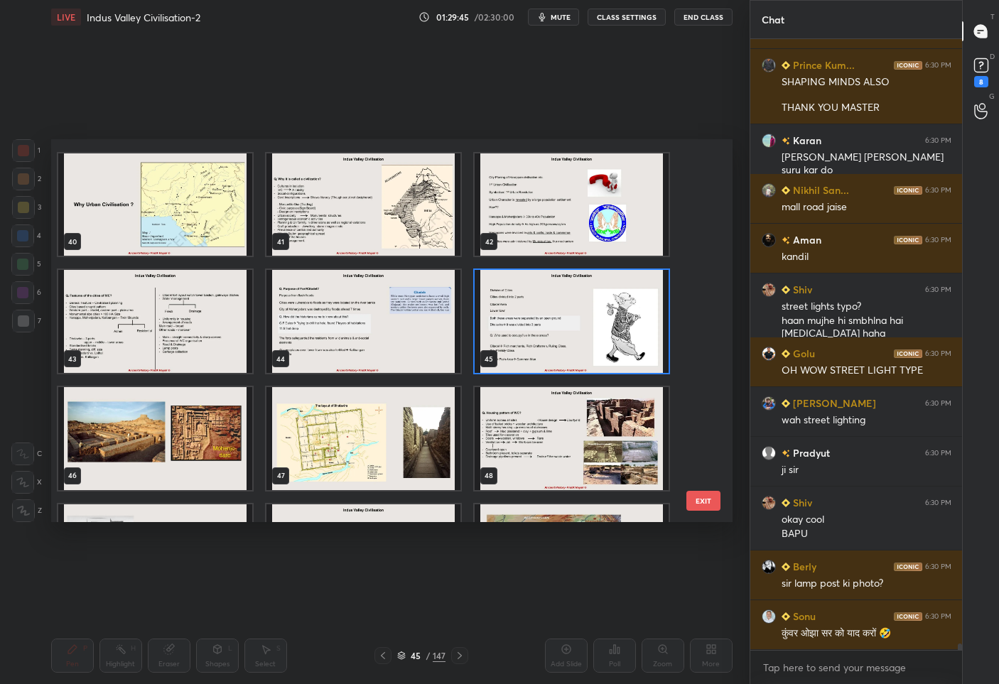
scroll to position [1546, 0]
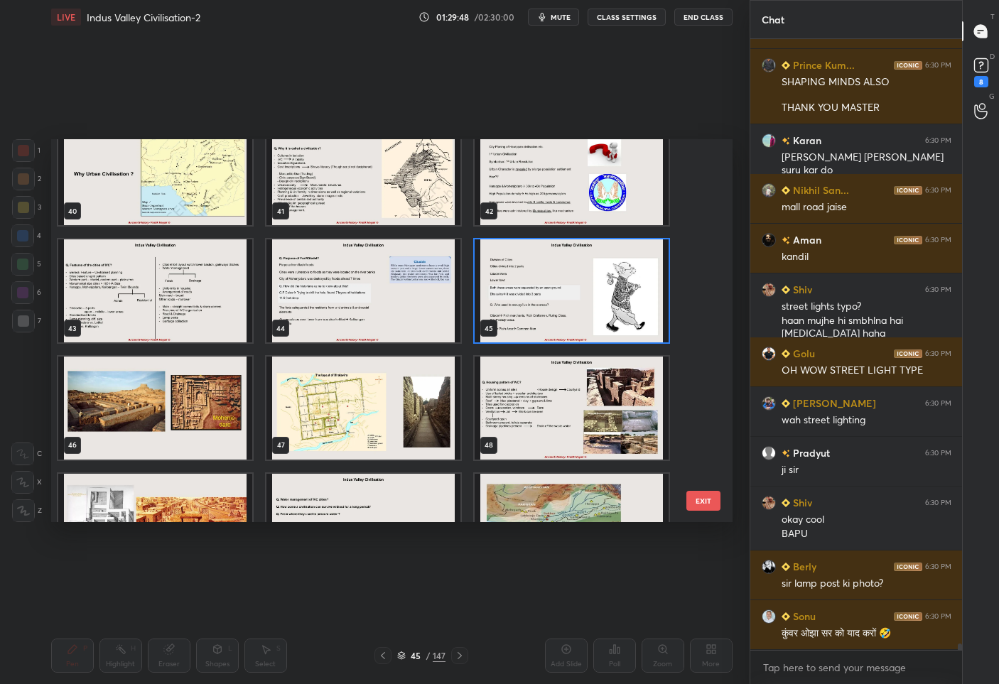
click at [569, 415] on img "grid" at bounding box center [572, 408] width 194 height 103
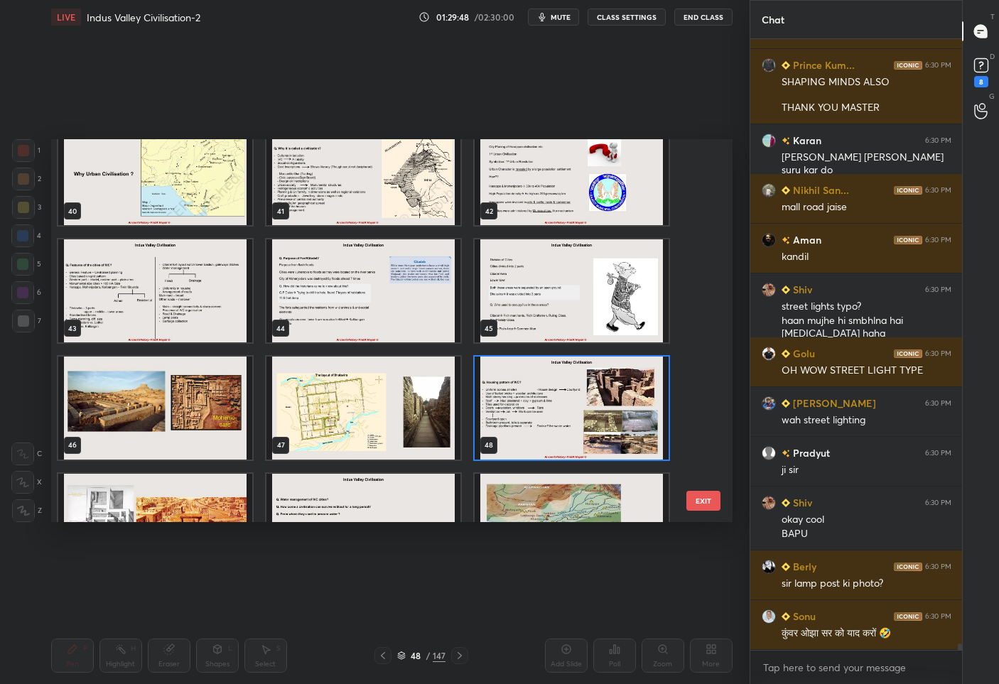
click at [569, 415] on img "grid" at bounding box center [572, 408] width 194 height 103
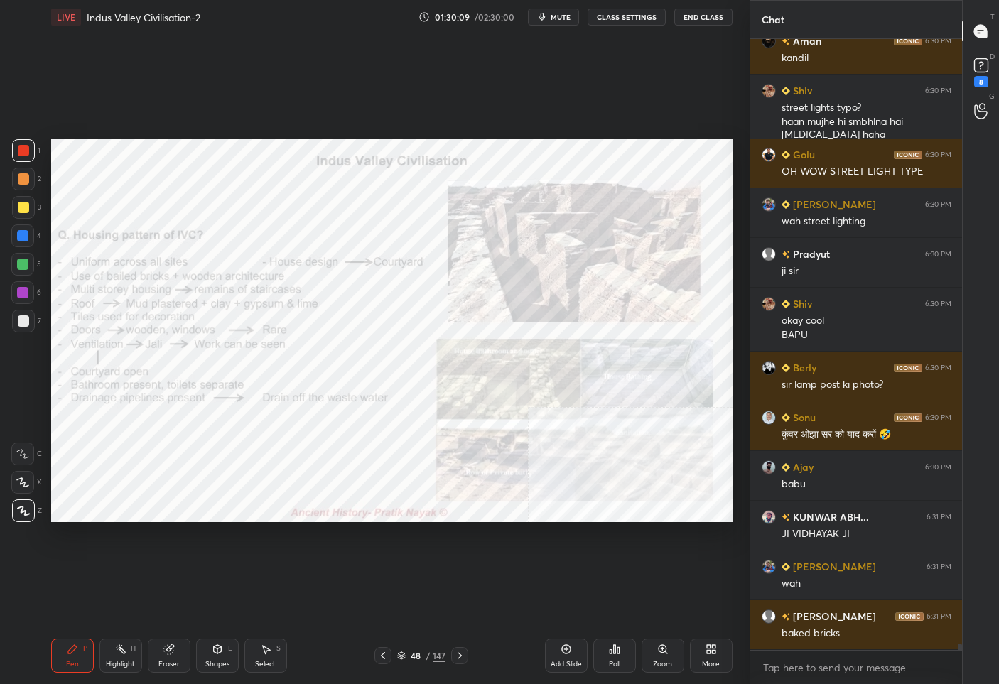
scroll to position [55775, 0]
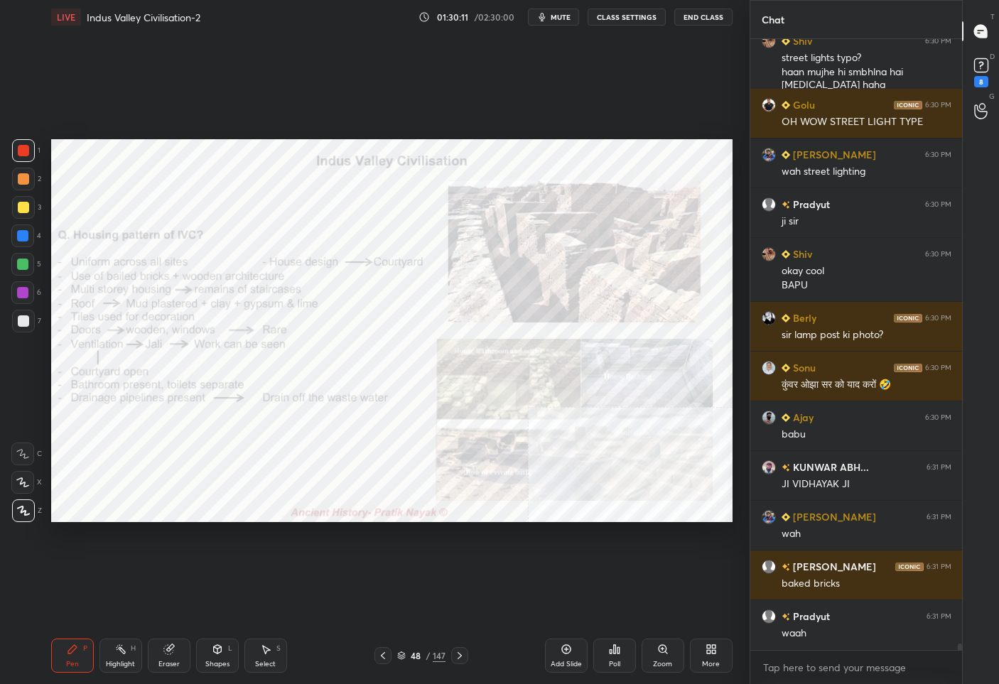
click at [423, 661] on div "48 / 147" at bounding box center [421, 656] width 48 height 13
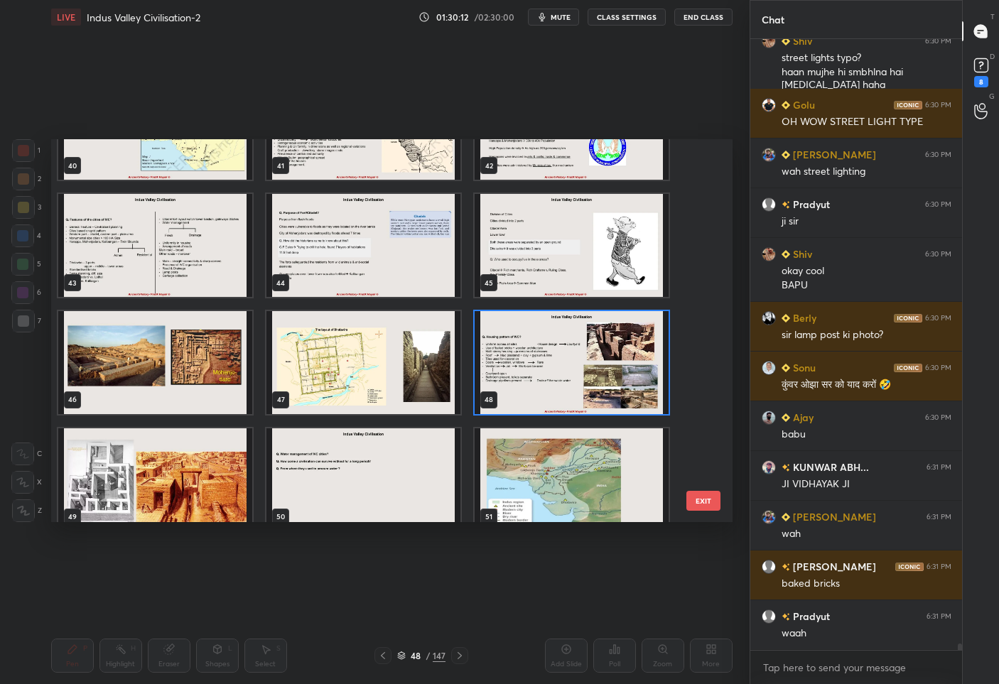
scroll to position [1654, 0]
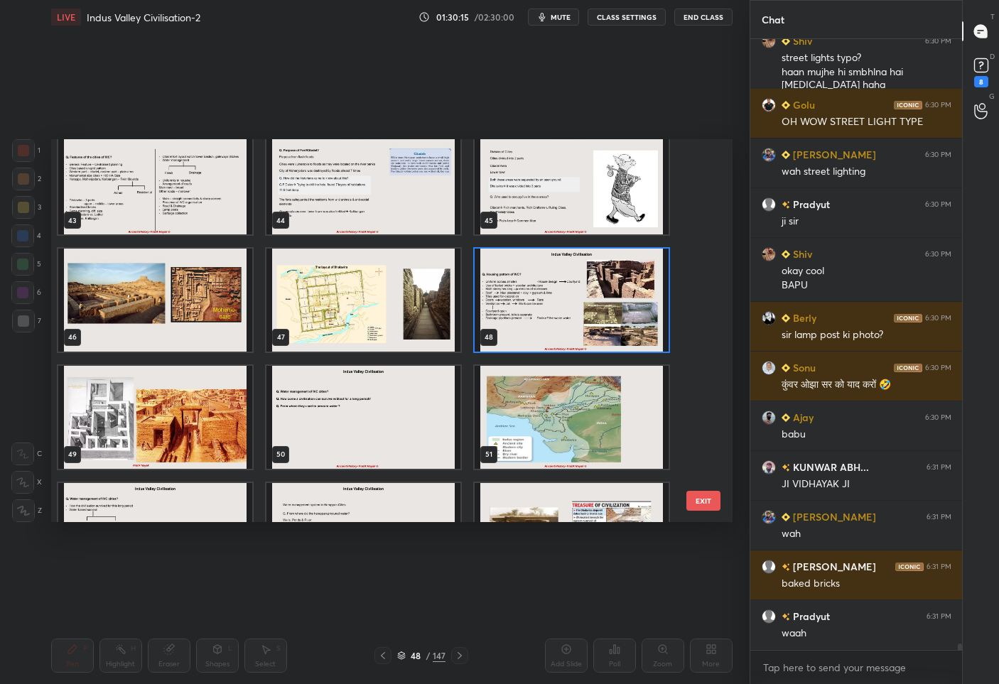
click at [168, 421] on img "grid" at bounding box center [155, 417] width 194 height 103
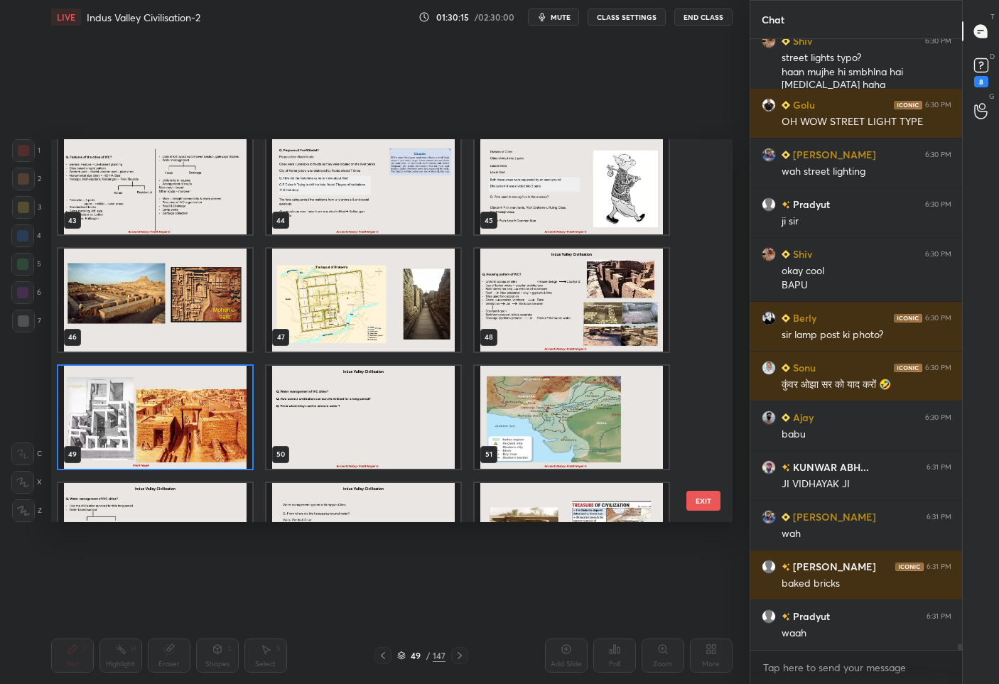
click at [168, 421] on img "grid" at bounding box center [155, 417] width 194 height 103
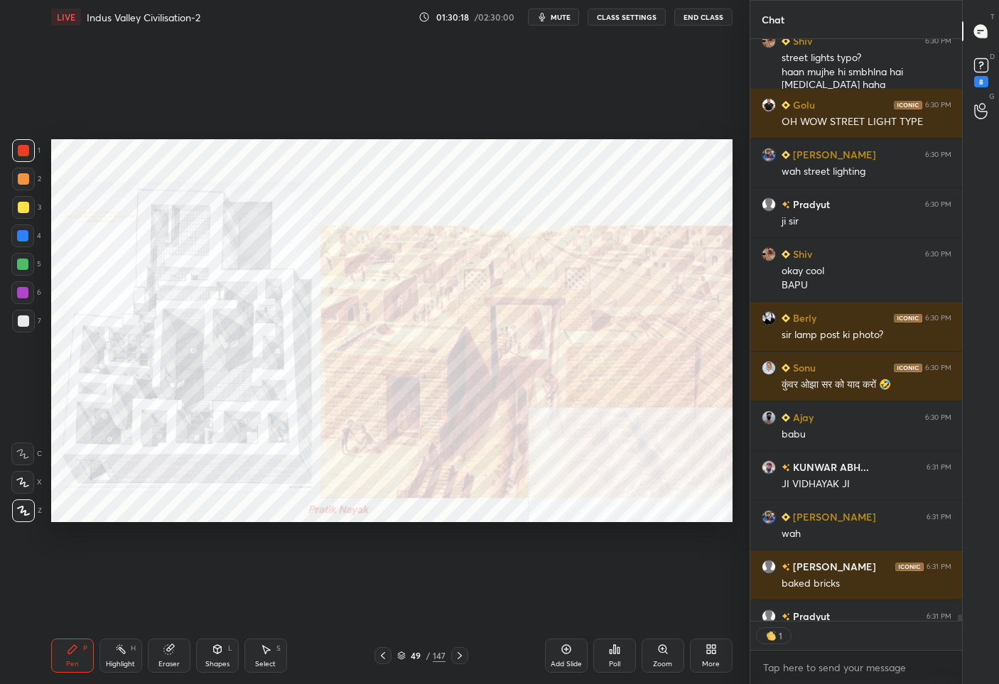
scroll to position [4, 4]
click at [18, 205] on div at bounding box center [23, 207] width 11 height 11
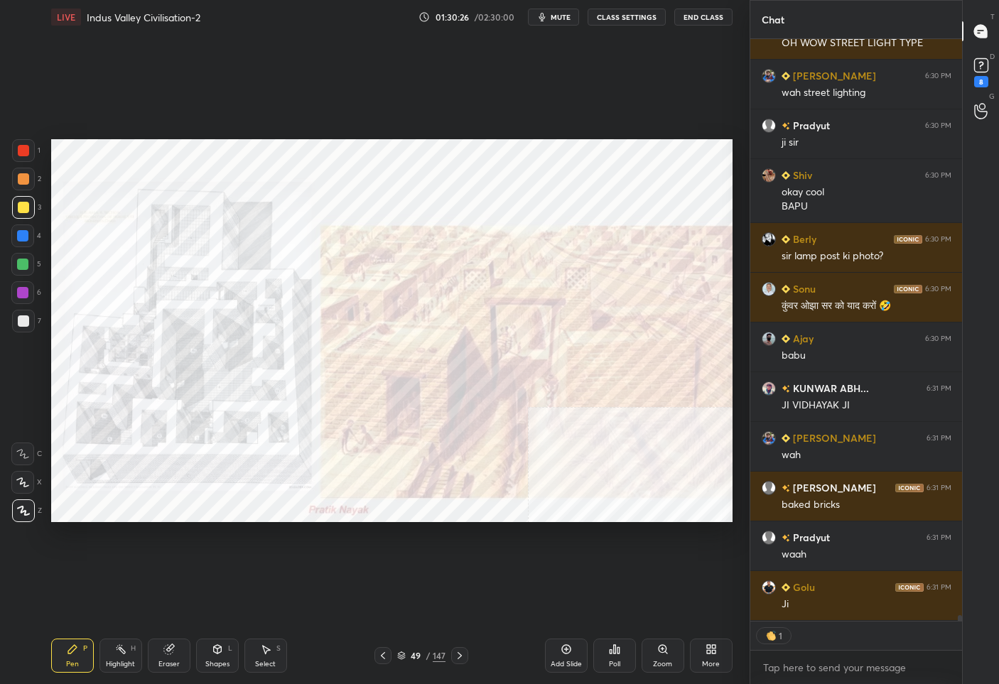
click at [25, 150] on div at bounding box center [23, 150] width 11 height 11
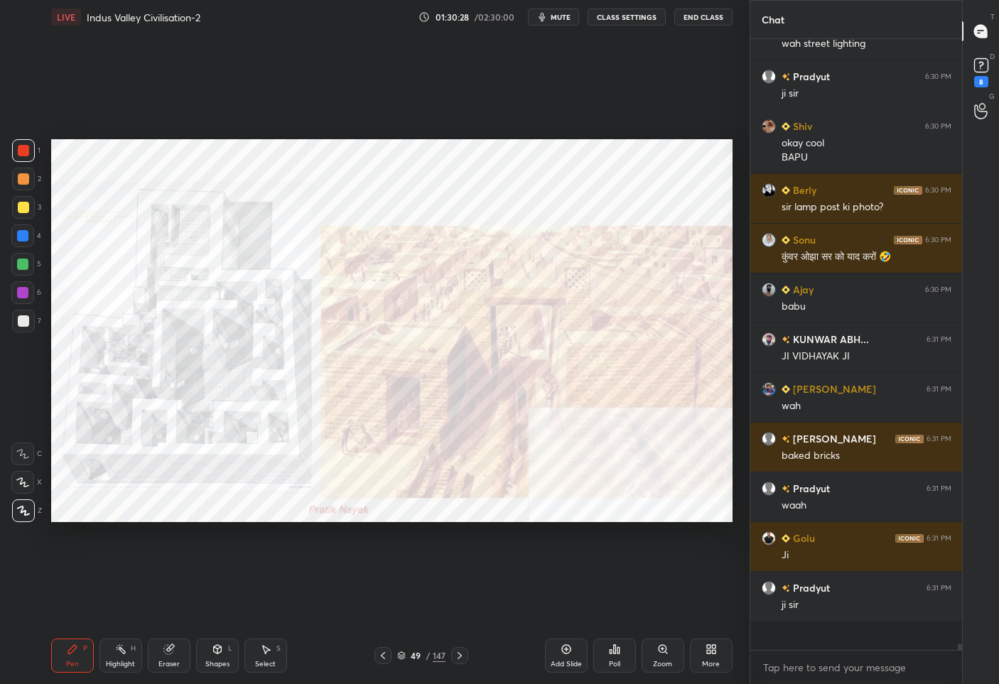
scroll to position [607, 207]
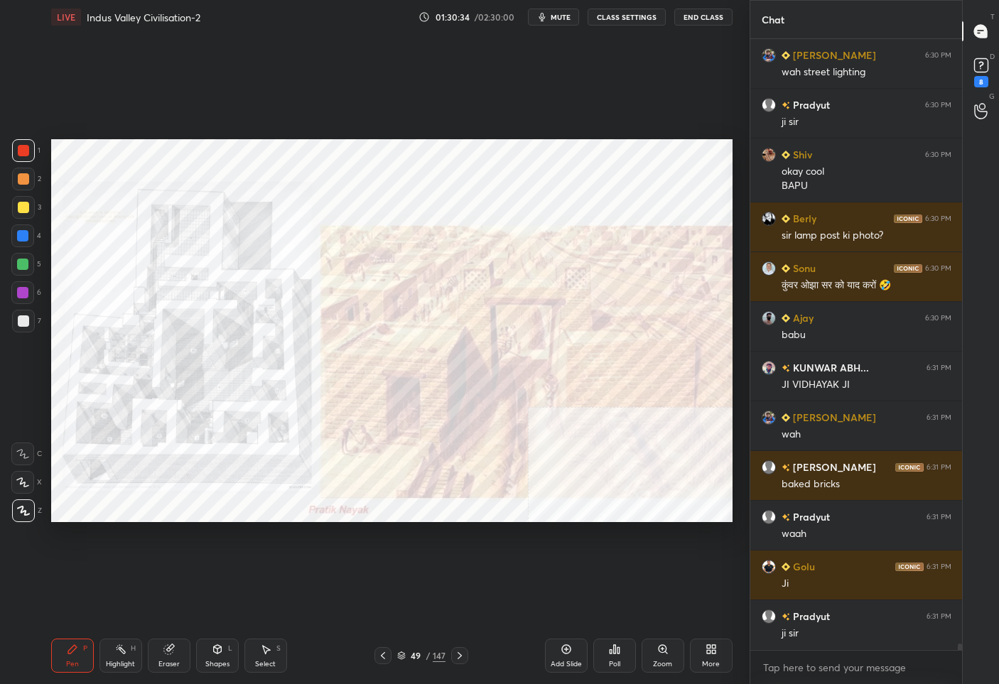
click at [454, 657] on icon at bounding box center [459, 655] width 11 height 11
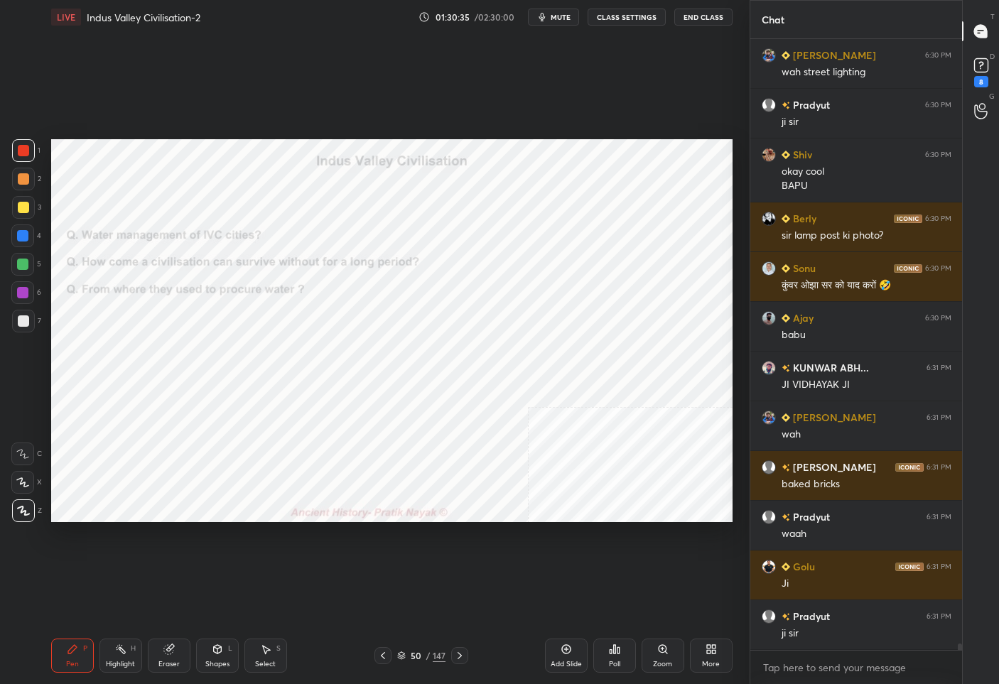
scroll to position [55924, 0]
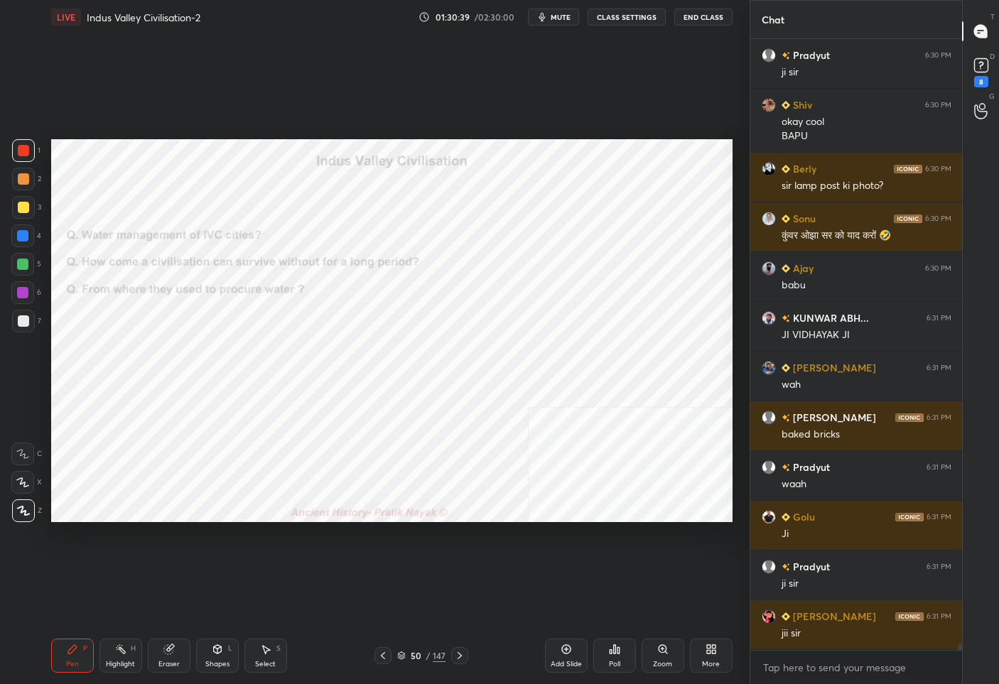
click at [418, 655] on div "50" at bounding box center [416, 656] width 14 height 9
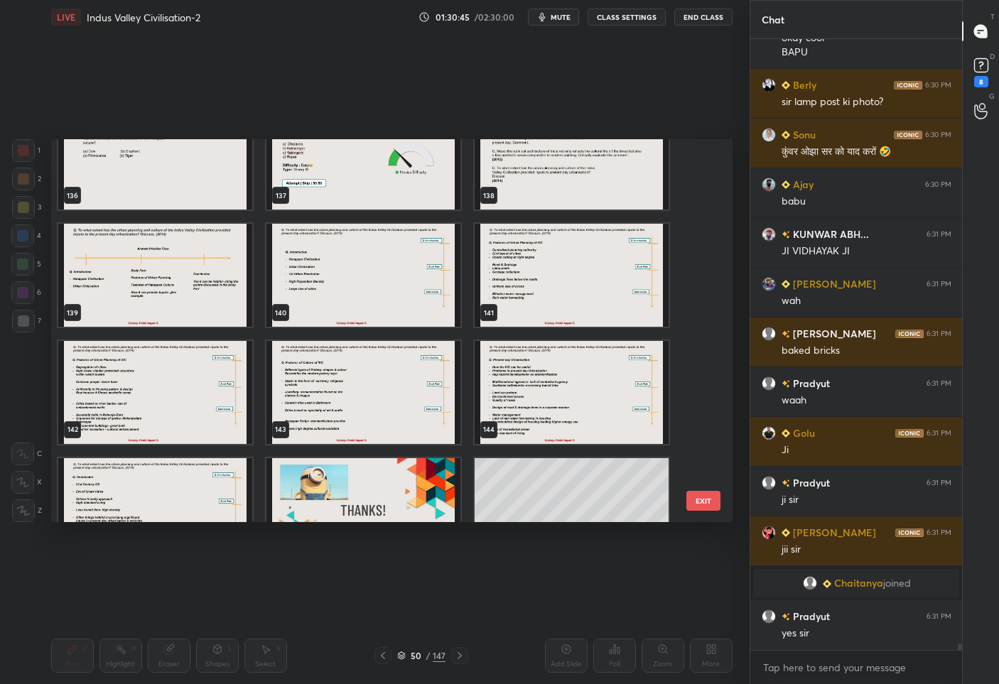
scroll to position [5097, 0]
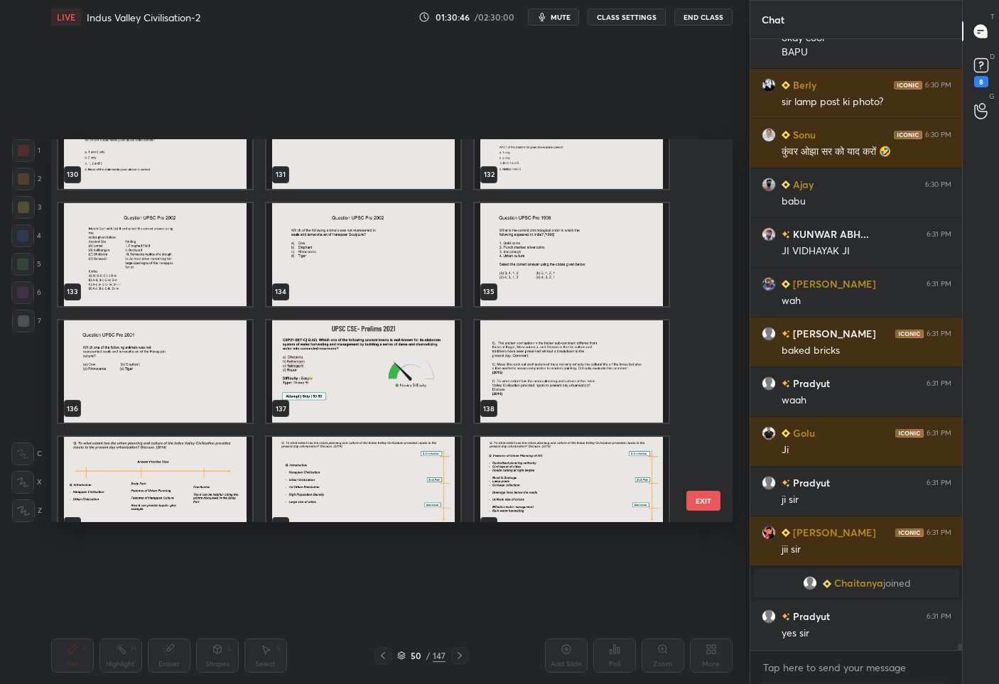
click at [519, 378] on img "grid" at bounding box center [572, 371] width 194 height 103
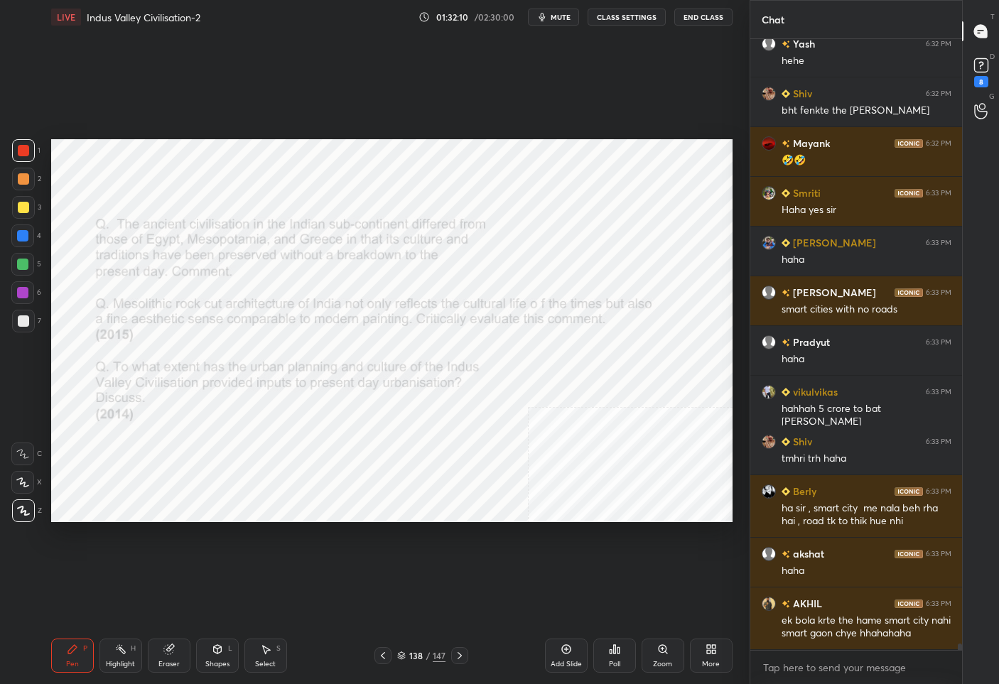
scroll to position [57378, 0]
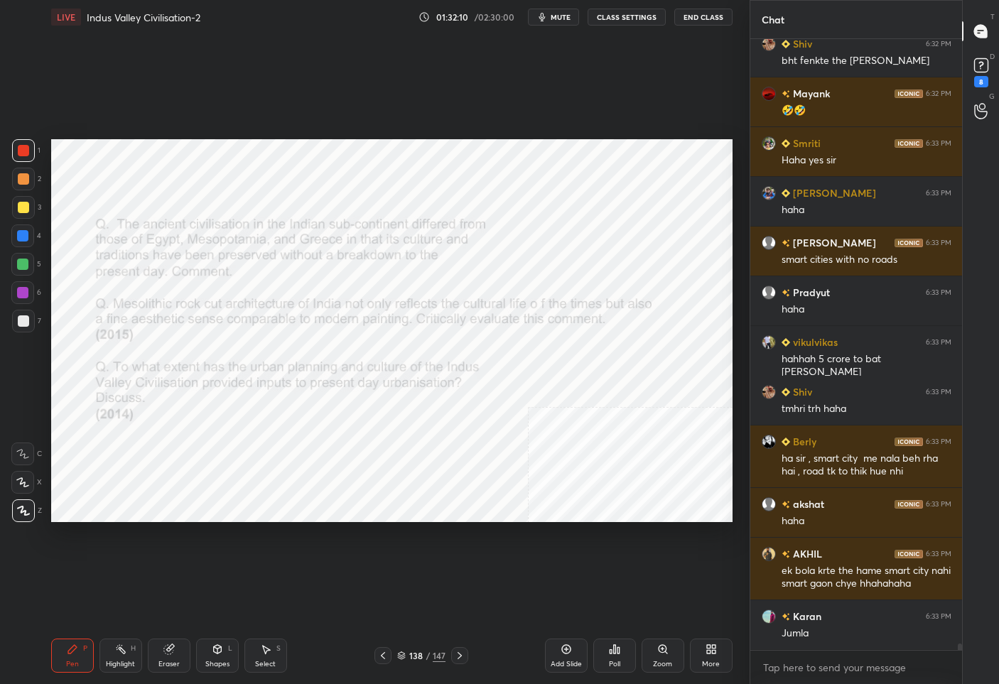
drag, startPoint x: 558, startPoint y: 654, endPoint x: 556, endPoint y: 629, distance: 24.9
click at [558, 652] on div "Add Slide" at bounding box center [566, 656] width 43 height 34
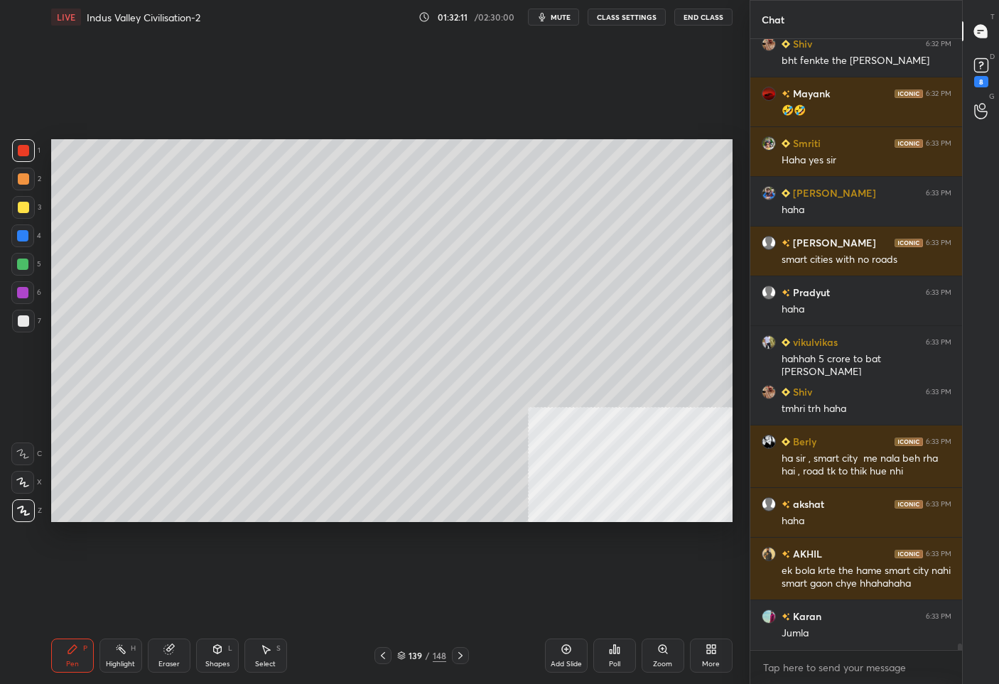
scroll to position [57428, 0]
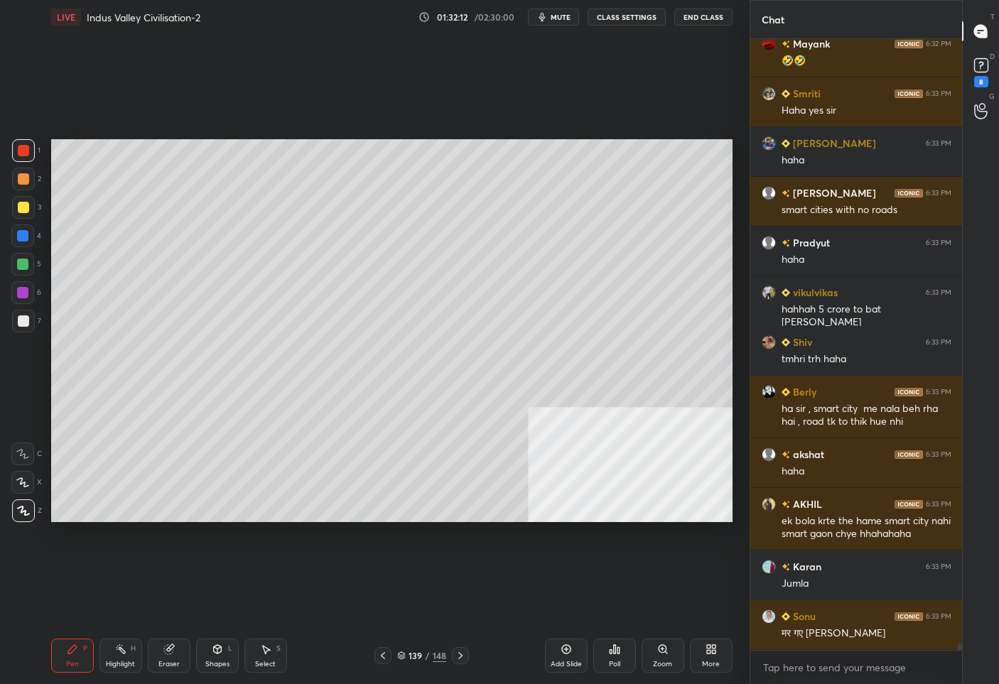
click at [26, 209] on div at bounding box center [23, 207] width 11 height 11
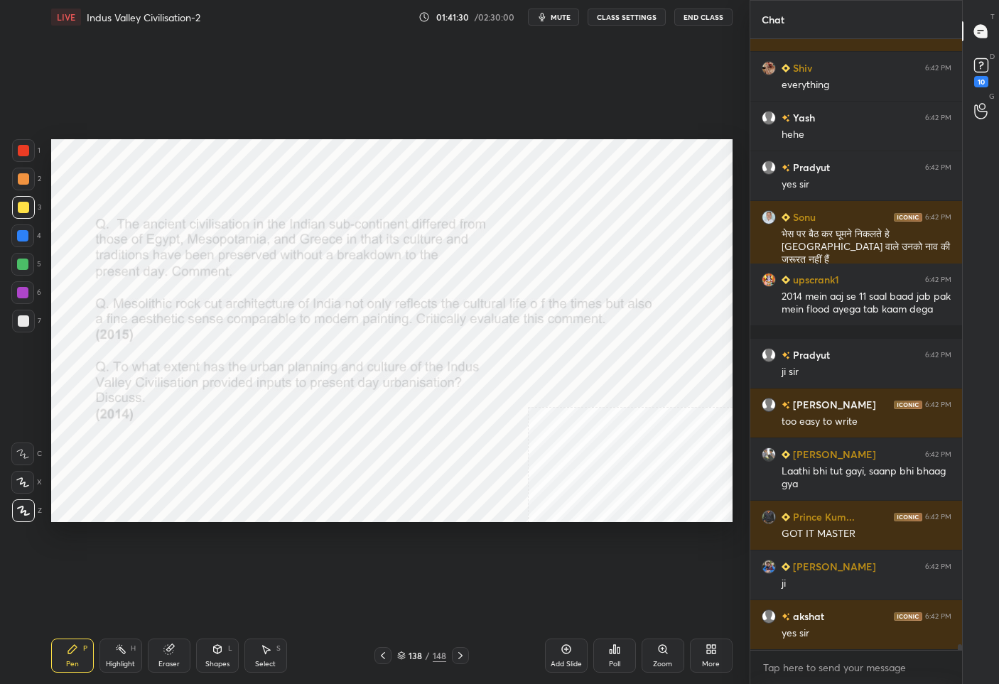
scroll to position [67102, 0]
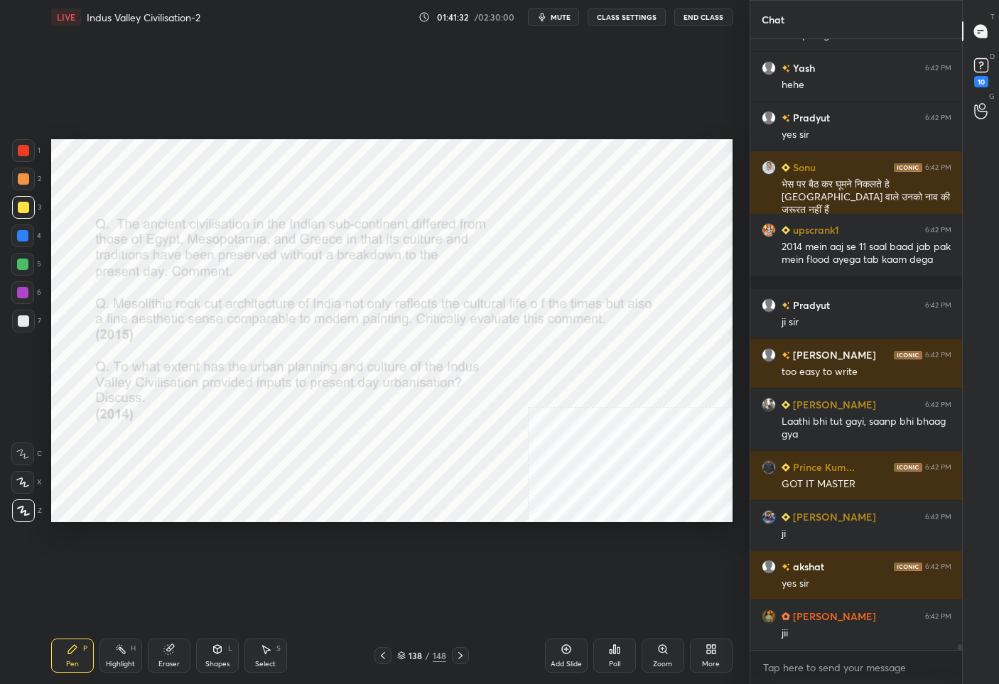
drag, startPoint x: 27, startPoint y: 149, endPoint x: 37, endPoint y: 151, distance: 10.0
click at [25, 149] on div at bounding box center [23, 150] width 11 height 11
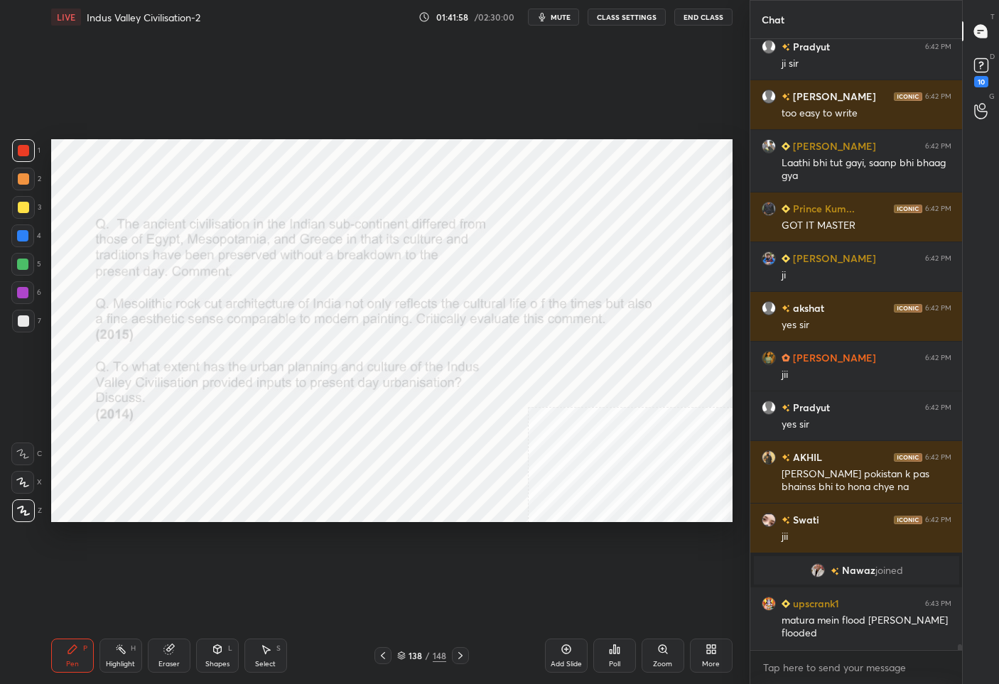
scroll to position [65523, 0]
click at [420, 653] on div "138" at bounding box center [416, 656] width 14 height 9
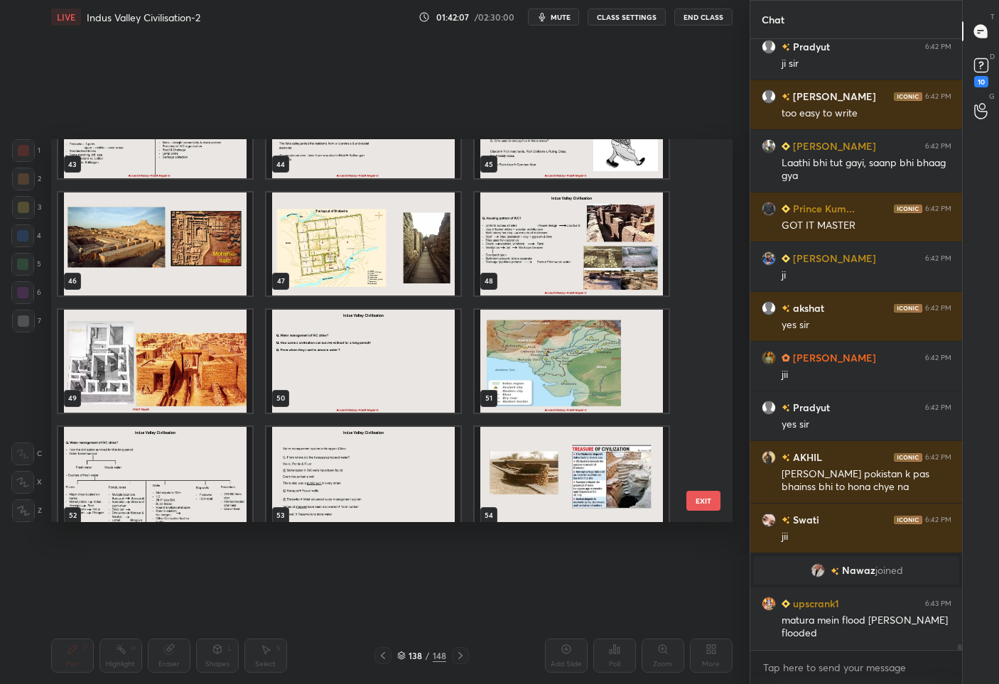
scroll to position [65573, 0]
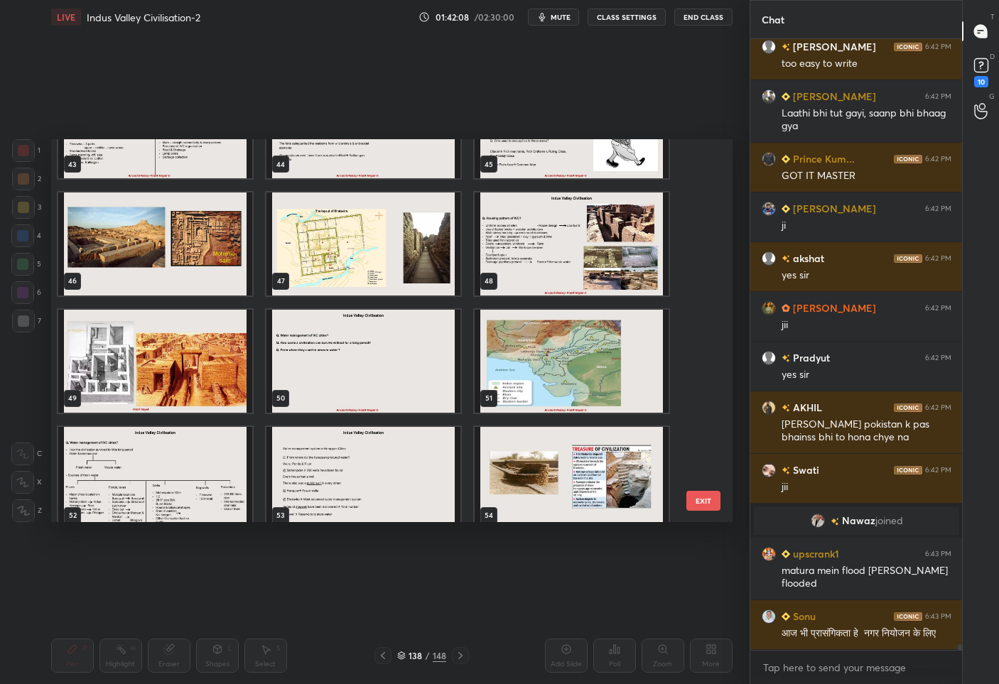
click at [370, 370] on img "grid" at bounding box center [363, 361] width 194 height 103
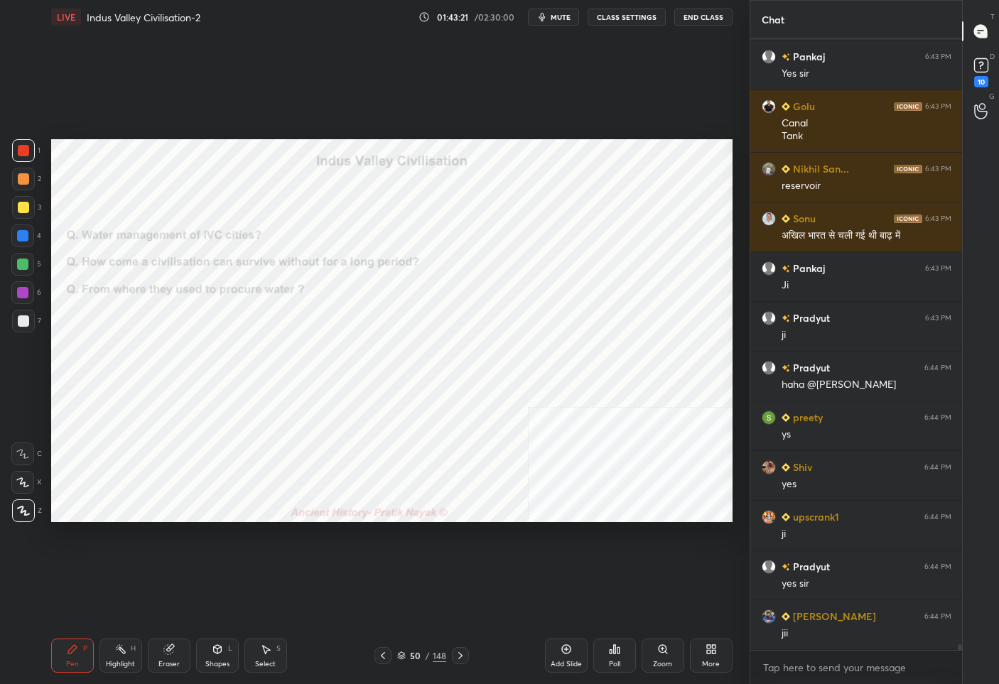
scroll to position [66332, 0]
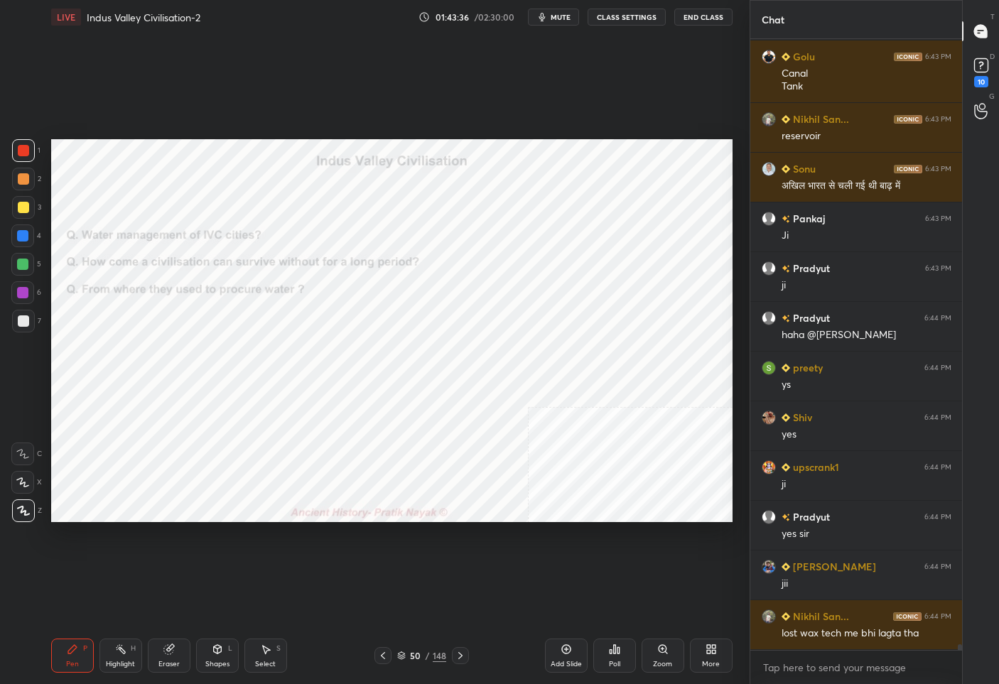
drag, startPoint x: 575, startPoint y: 654, endPoint x: 575, endPoint y: 595, distance: 59.0
click at [576, 652] on div "Add Slide" at bounding box center [566, 656] width 43 height 34
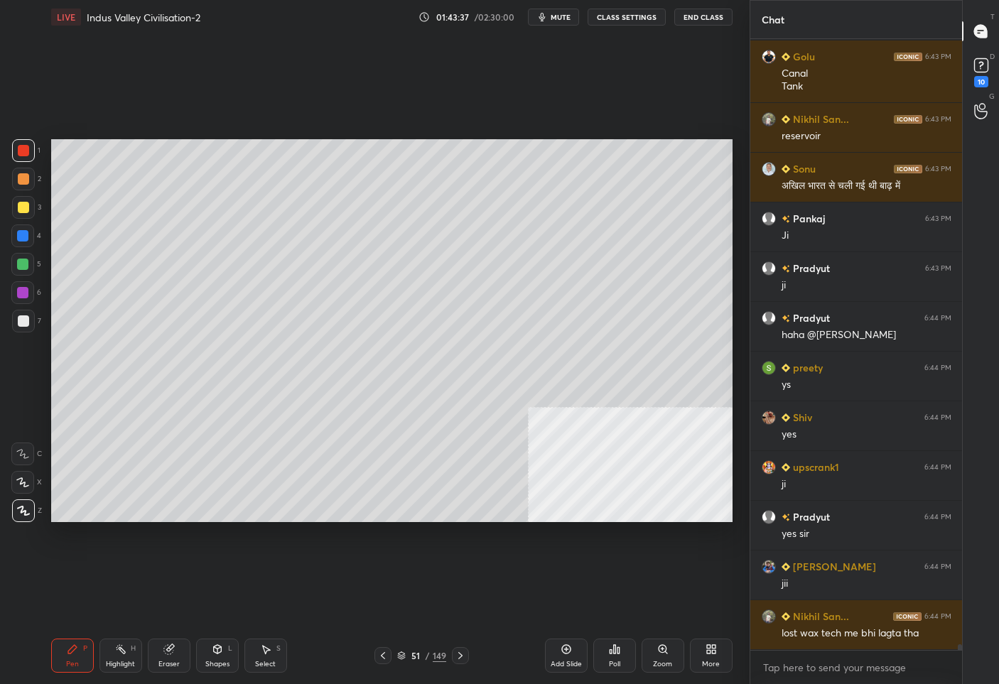
drag, startPoint x: 22, startPoint y: 209, endPoint x: 38, endPoint y: 204, distance: 16.4
click at [23, 208] on div at bounding box center [23, 207] width 11 height 11
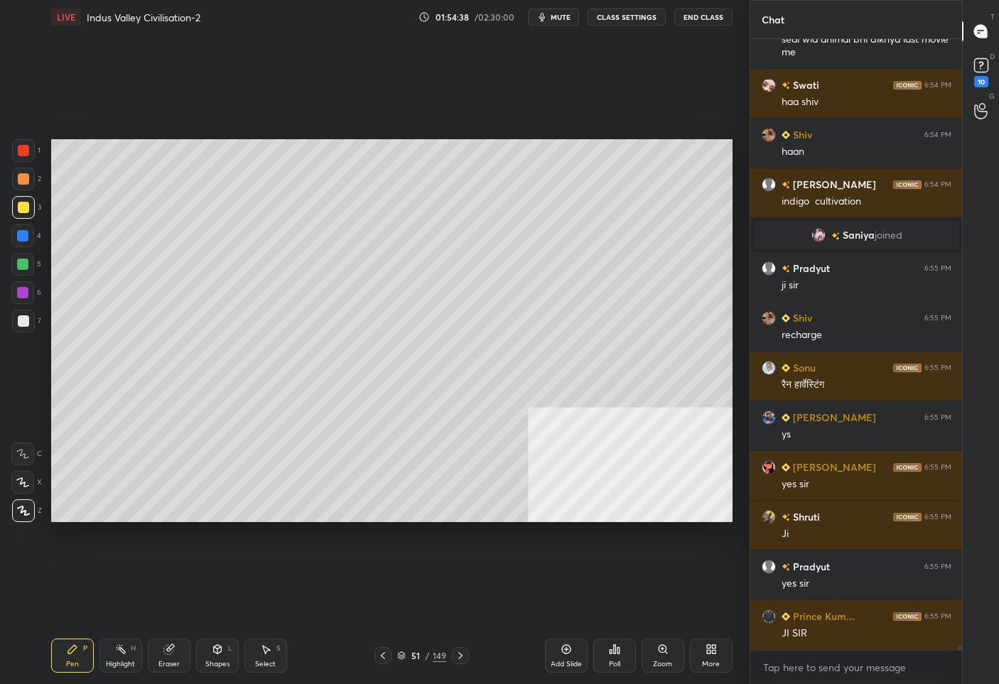
scroll to position [73915, 0]
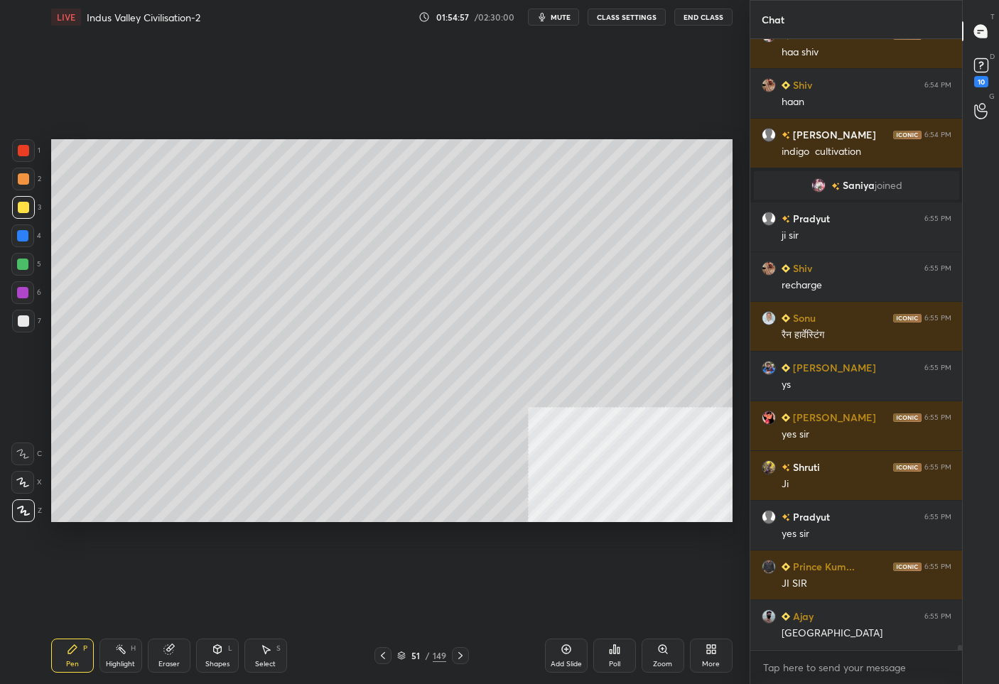
drag, startPoint x: 561, startPoint y: 662, endPoint x: 574, endPoint y: 636, distance: 28.6
click at [560, 655] on div "Add Slide" at bounding box center [566, 656] width 43 height 34
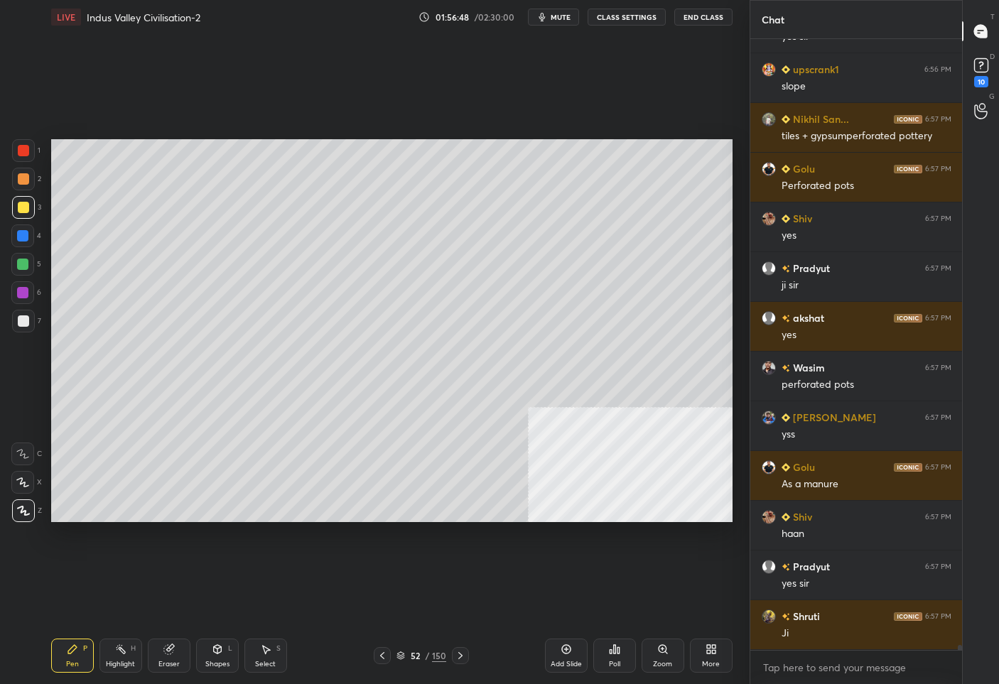
scroll to position [74829, 0]
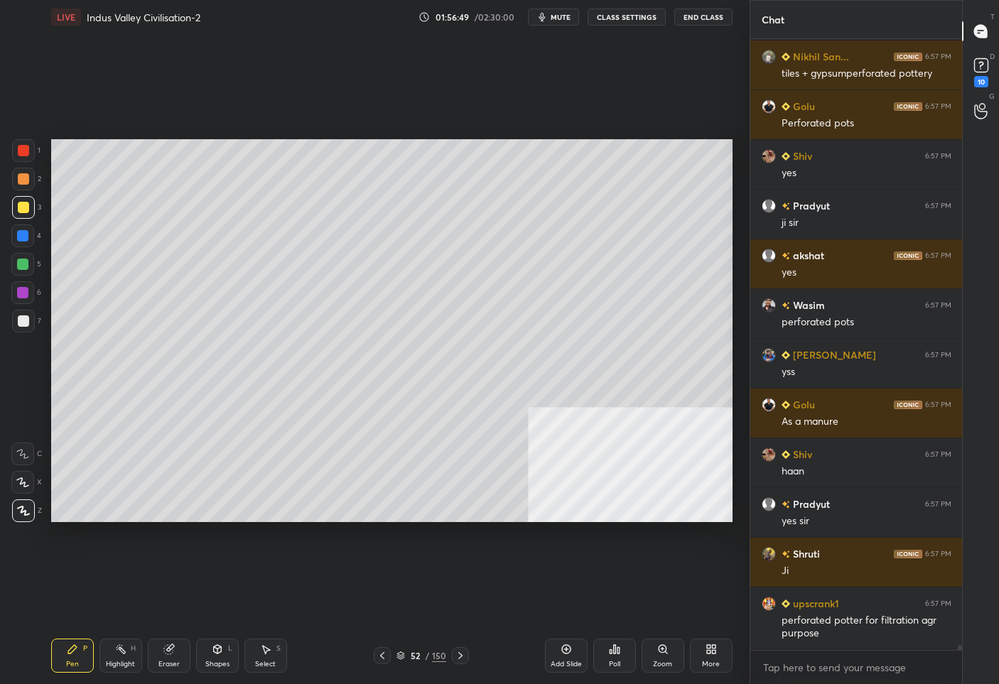
click at [379, 653] on icon at bounding box center [382, 655] width 11 height 11
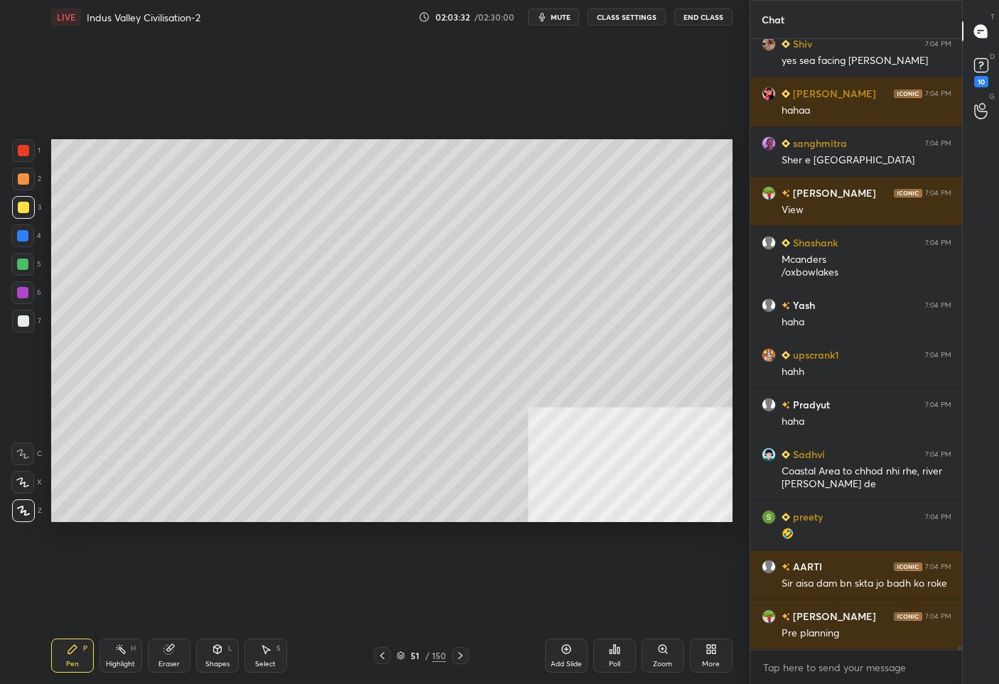
scroll to position [80486, 0]
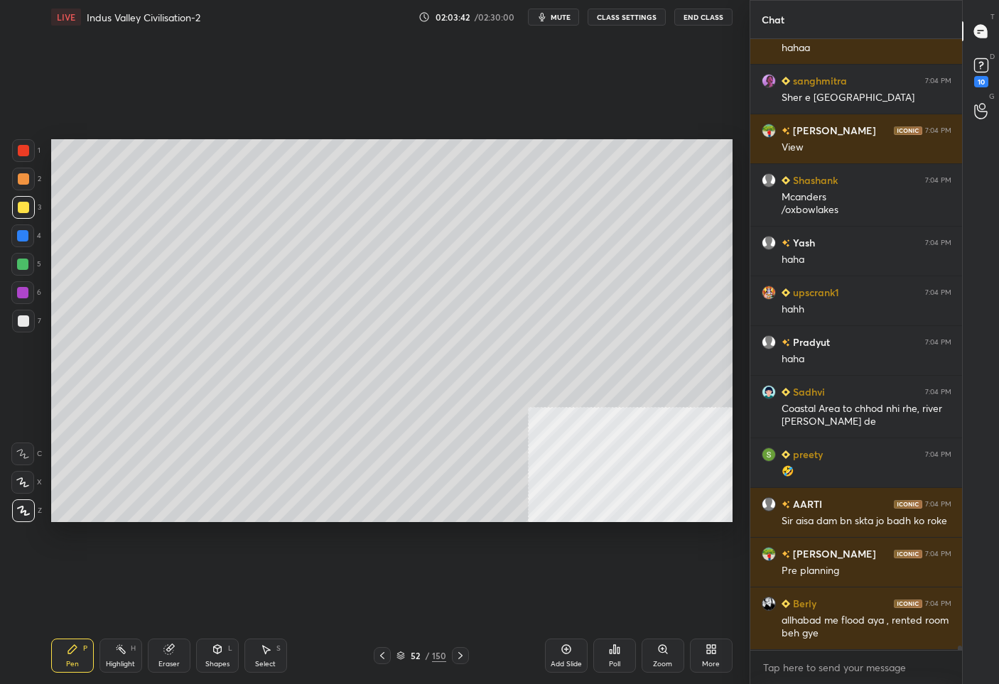
drag, startPoint x: 559, startPoint y: 648, endPoint x: 570, endPoint y: 593, distance: 55.7
click at [561, 645] on div "Add Slide" at bounding box center [566, 656] width 43 height 34
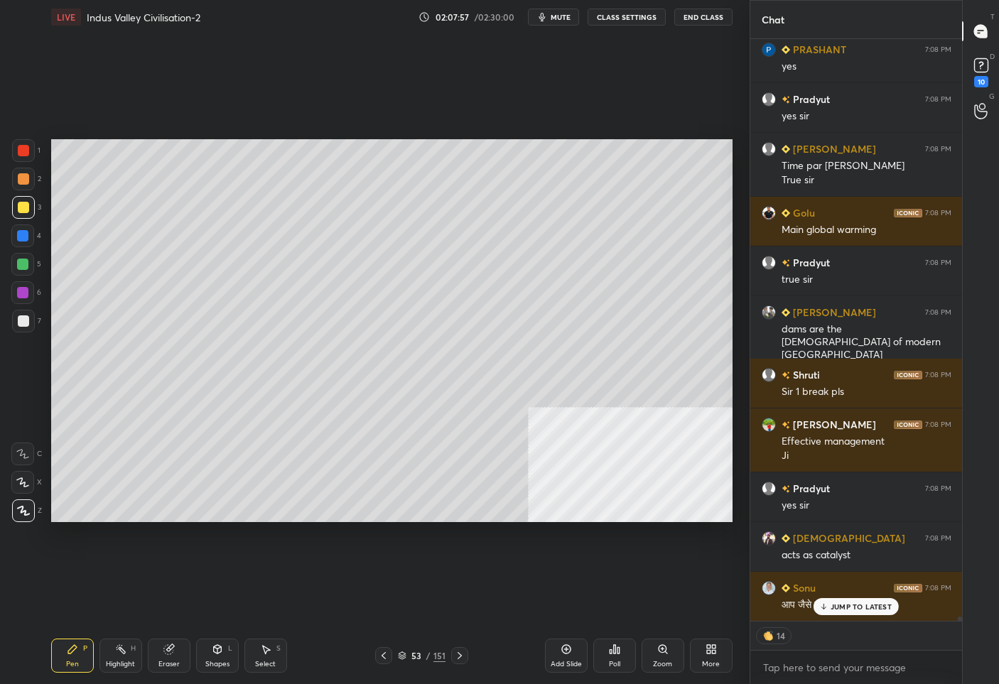
scroll to position [84267, 0]
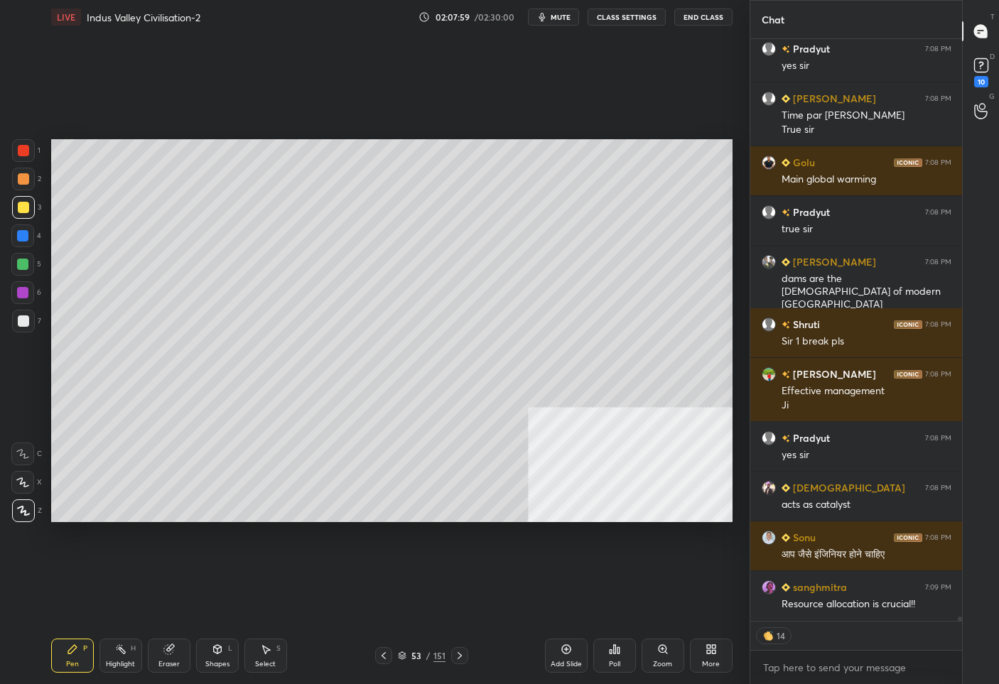
drag, startPoint x: 566, startPoint y: 652, endPoint x: 564, endPoint y: 626, distance: 26.3
click at [566, 652] on icon at bounding box center [566, 649] width 11 height 11
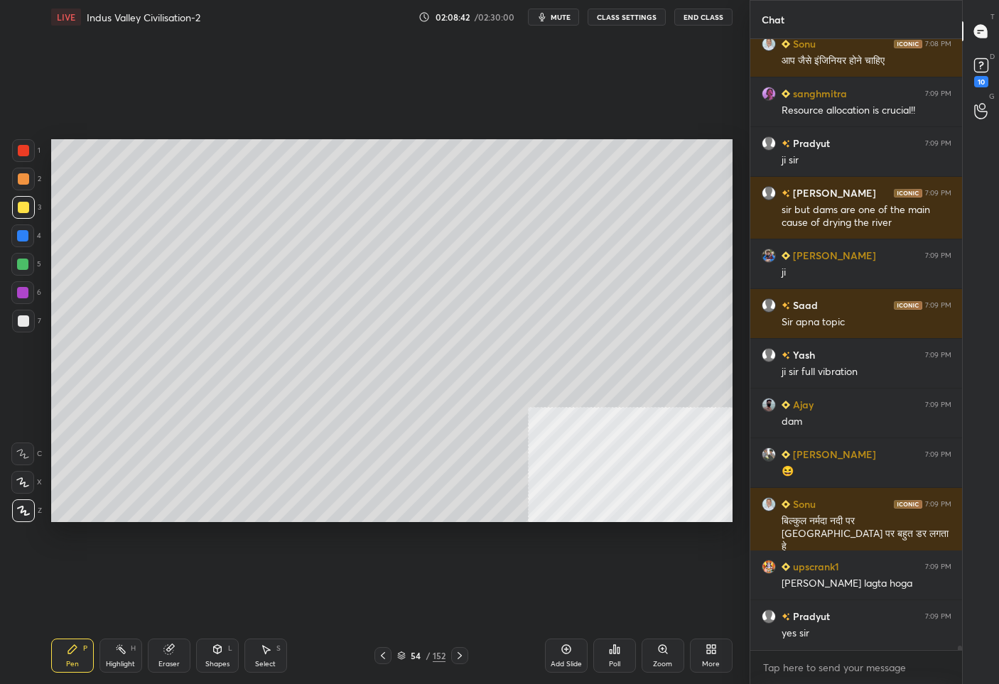
scroll to position [84810, 0]
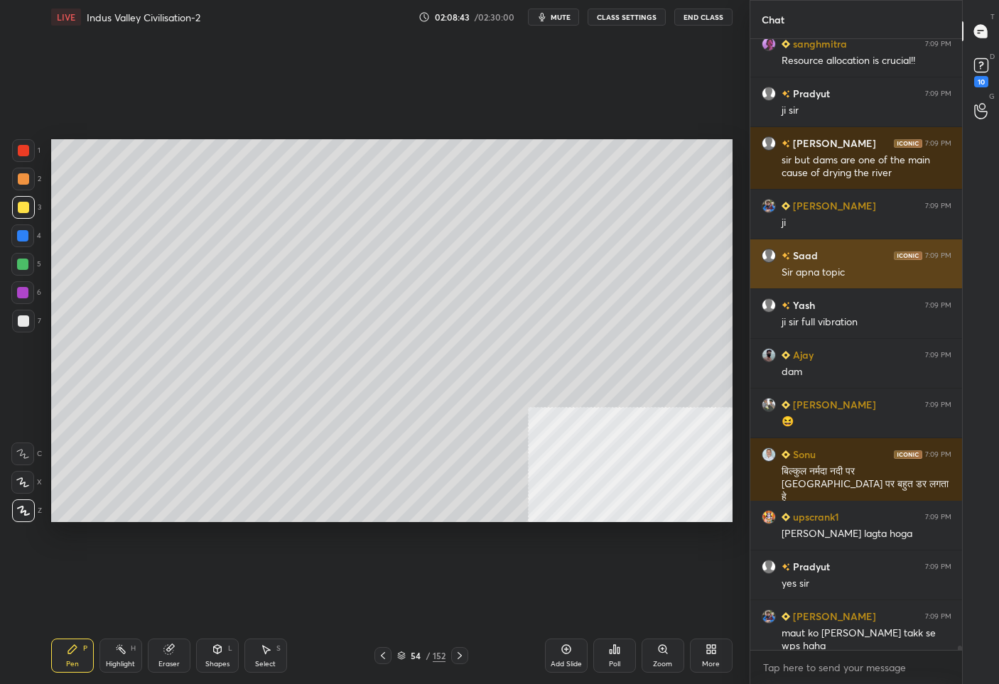
click at [856, 275] on div "Sir apna topic" at bounding box center [867, 273] width 170 height 14
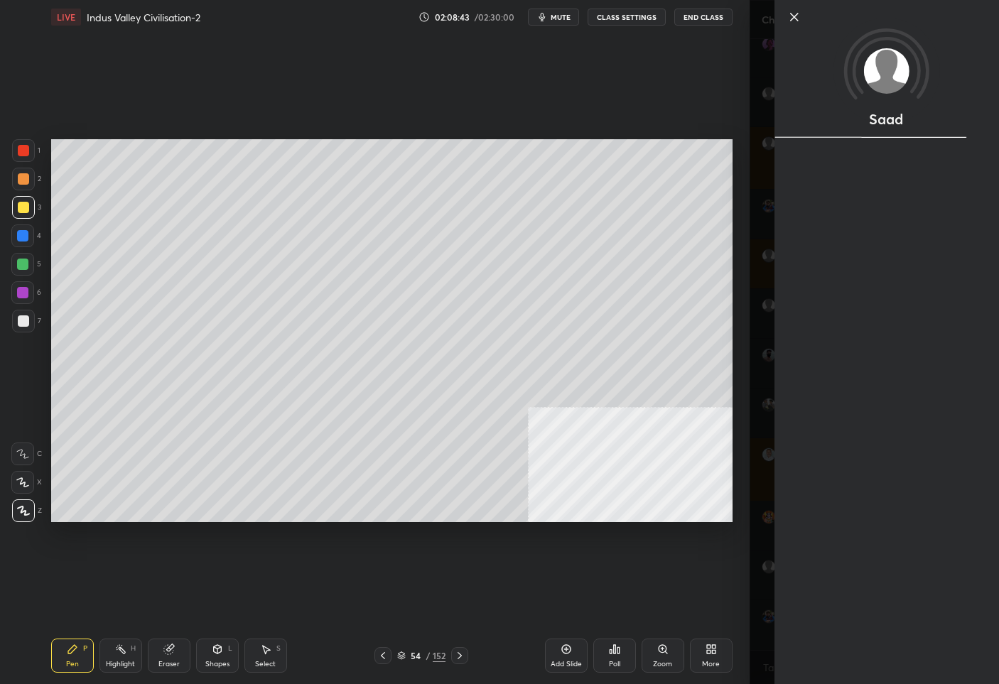
scroll to position [84860, 0]
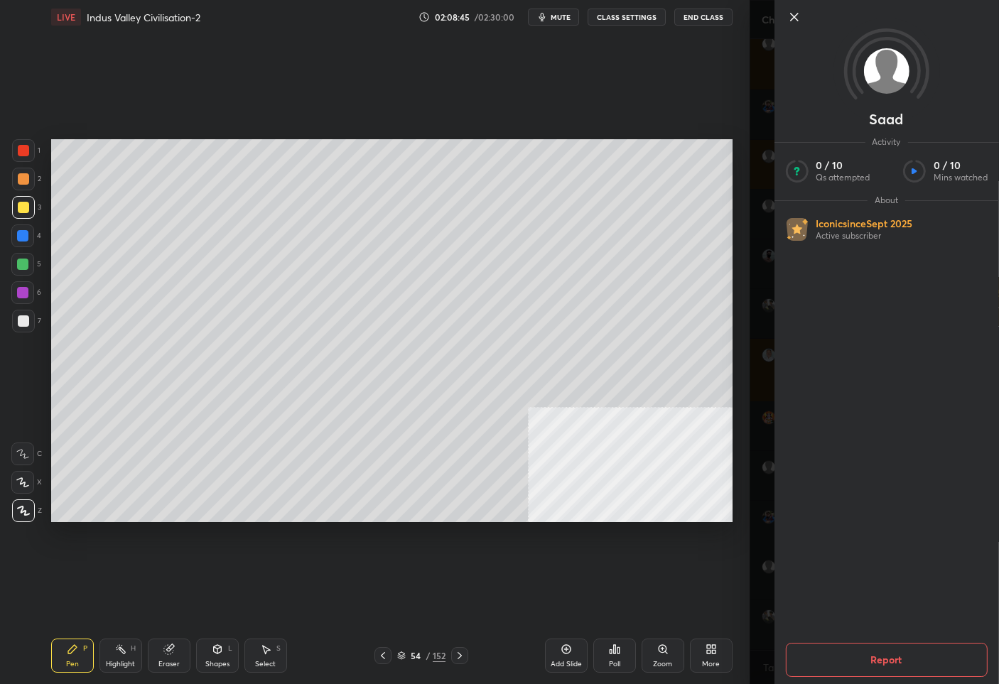
click at [858, 655] on button "Report" at bounding box center [886, 660] width 202 height 34
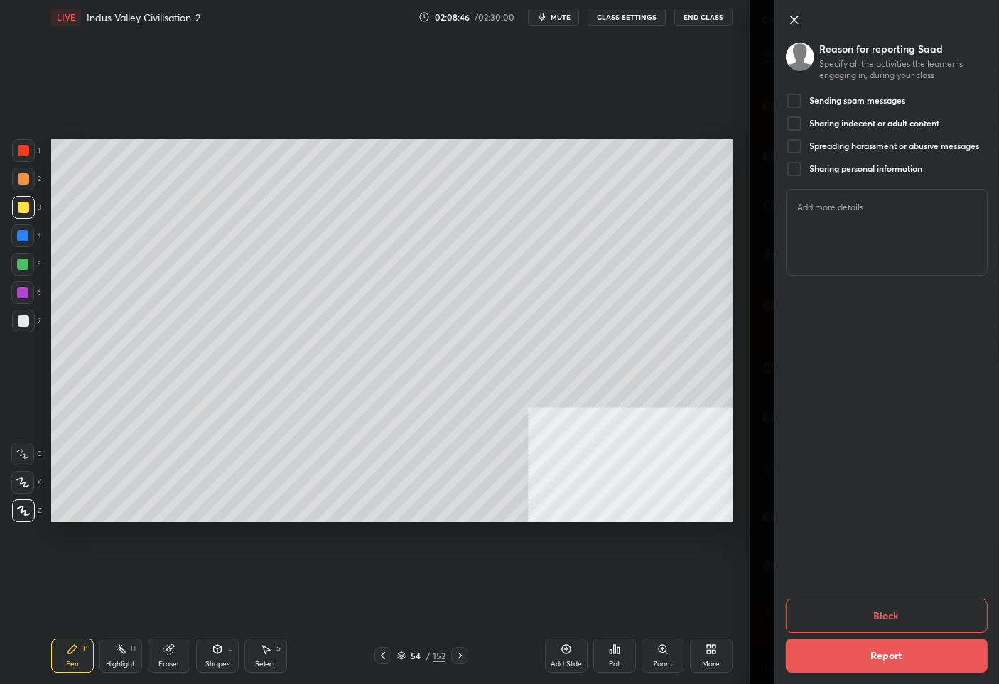
scroll to position [85059, 0]
click at [886, 653] on button "Report" at bounding box center [886, 656] width 202 height 34
click at [794, 16] on icon at bounding box center [793, 19] width 17 height 17
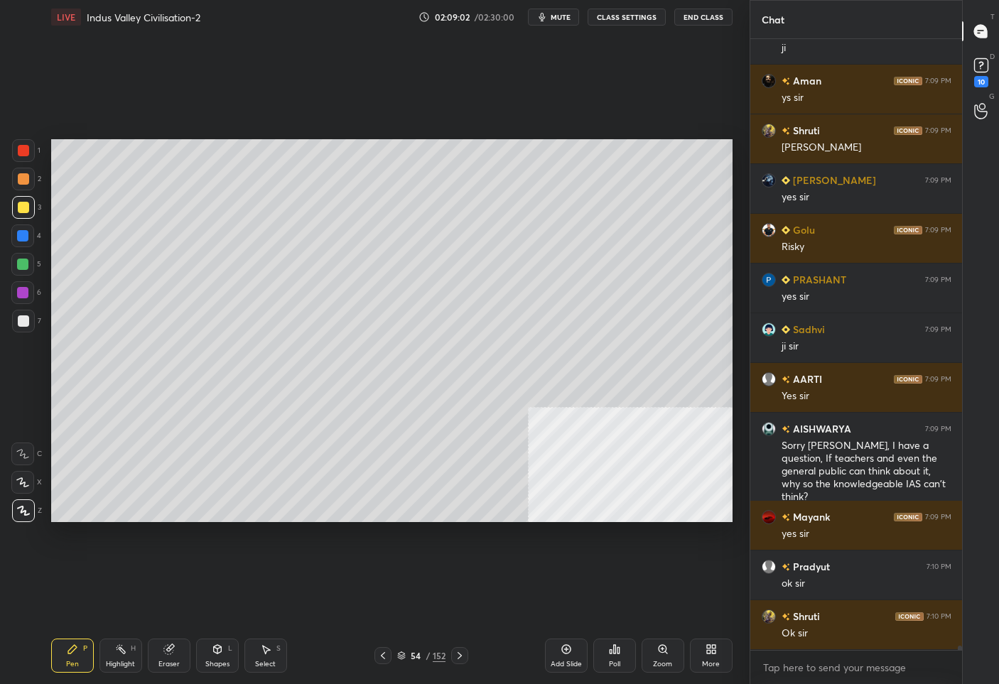
scroll to position [85545, 0]
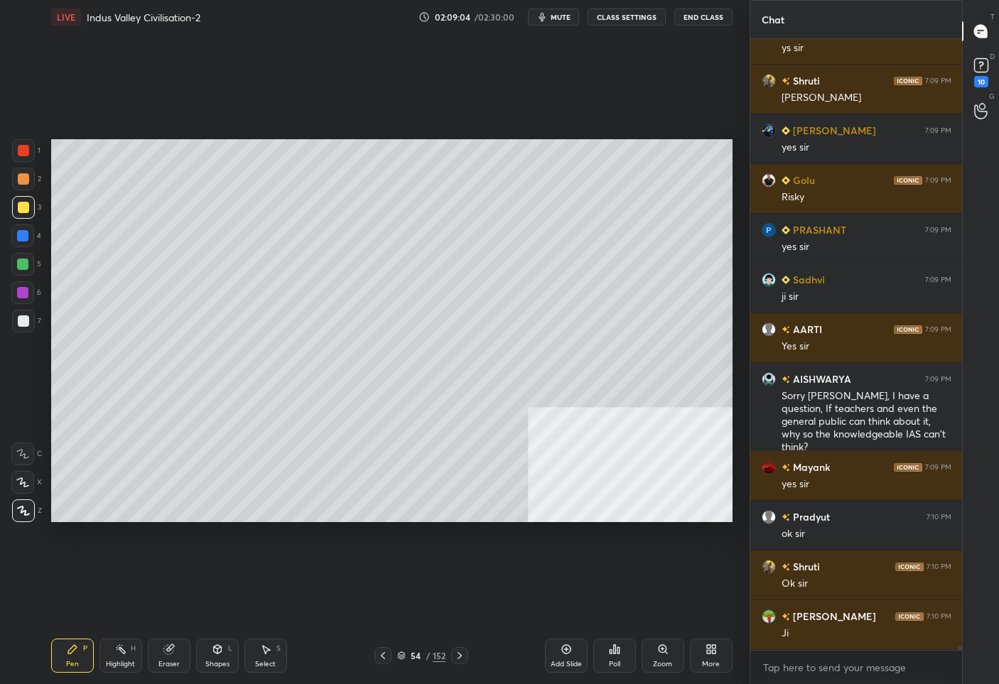
click at [557, 15] on span "mute" at bounding box center [561, 17] width 20 height 10
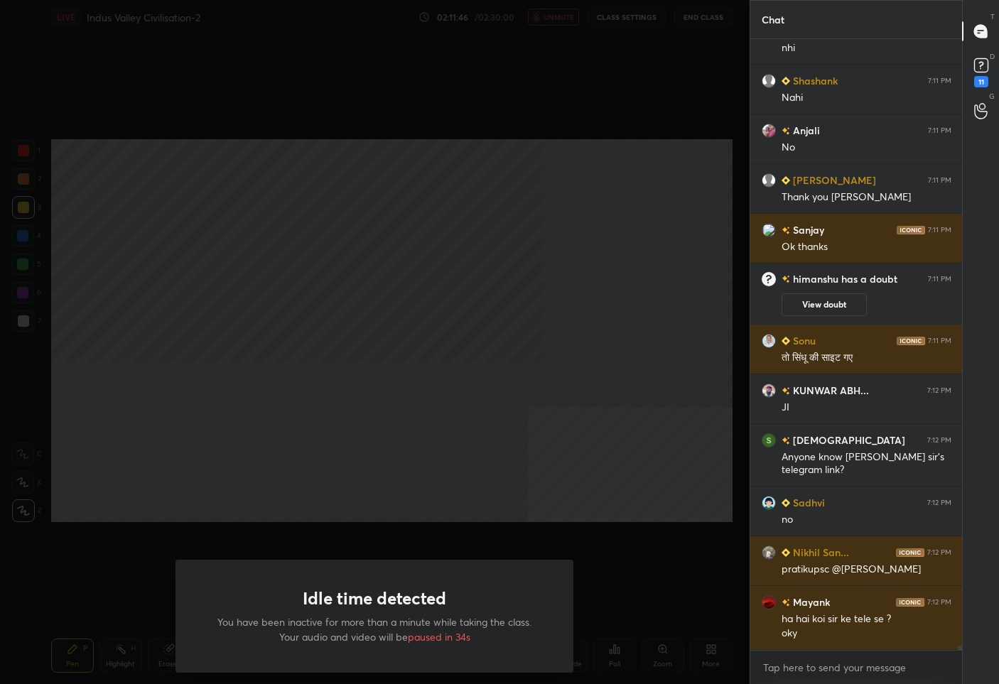
scroll to position [85039, 0]
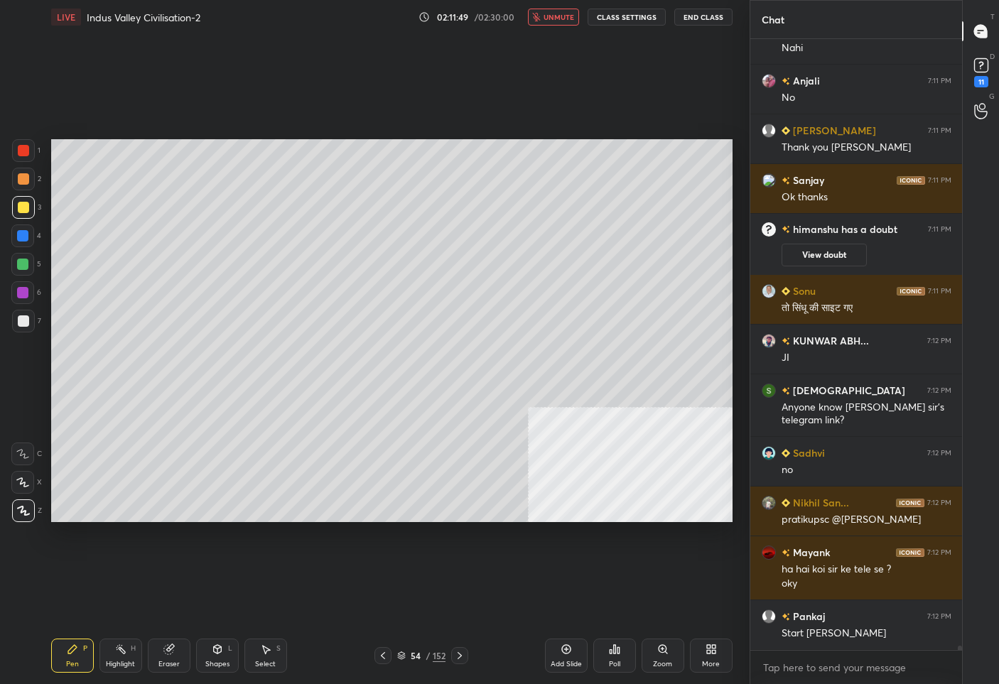
click at [559, 11] on button "unmute" at bounding box center [553, 17] width 51 height 17
click at [377, 660] on icon at bounding box center [382, 655] width 11 height 11
click at [377, 658] on icon at bounding box center [382, 655] width 11 height 11
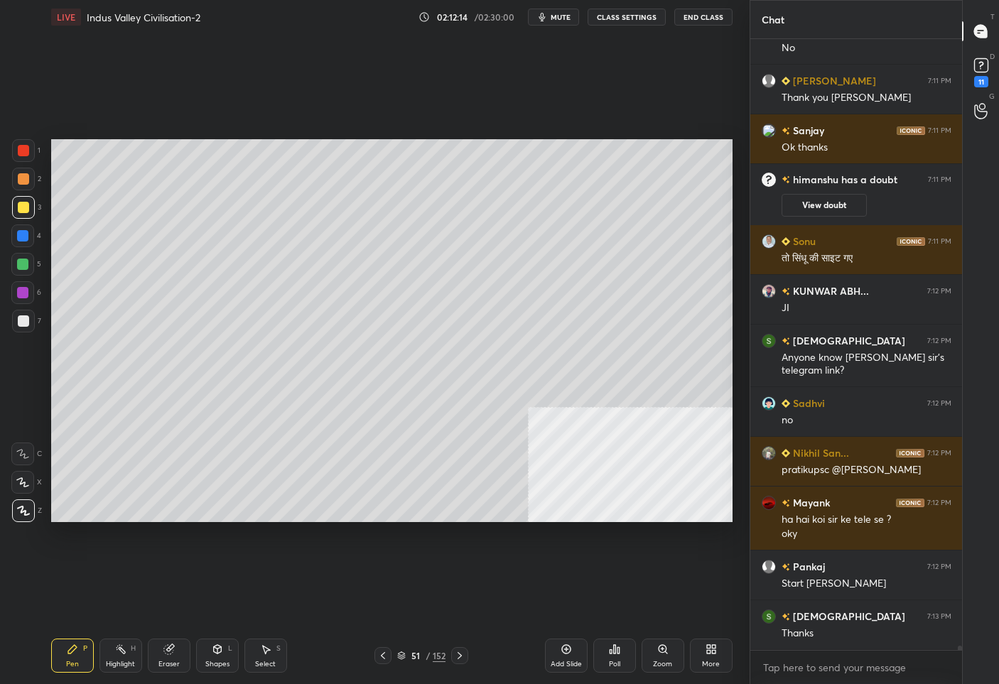
click at [465, 652] on icon at bounding box center [459, 655] width 11 height 11
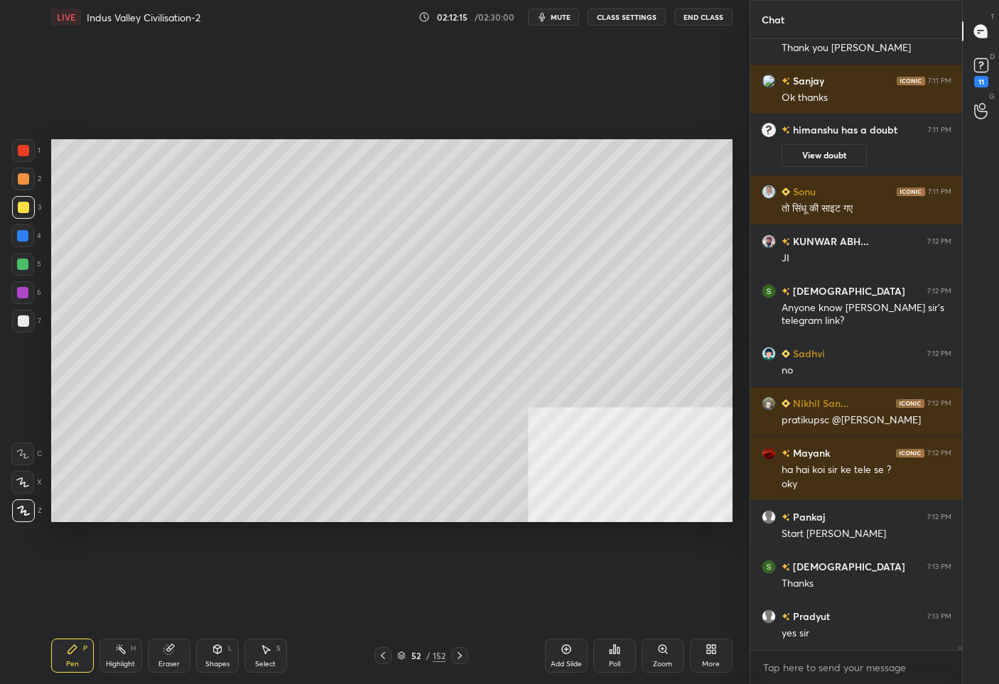
click at [463, 654] on icon at bounding box center [459, 655] width 11 height 11
click at [463, 653] on icon at bounding box center [459, 655] width 11 height 11
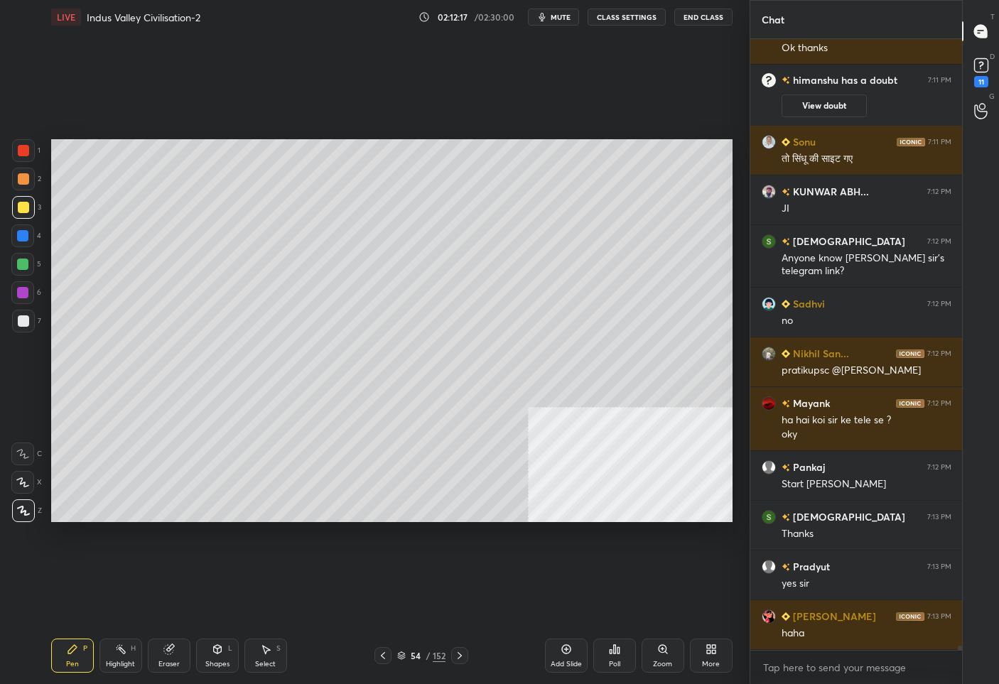
click at [565, 654] on icon at bounding box center [566, 649] width 11 height 11
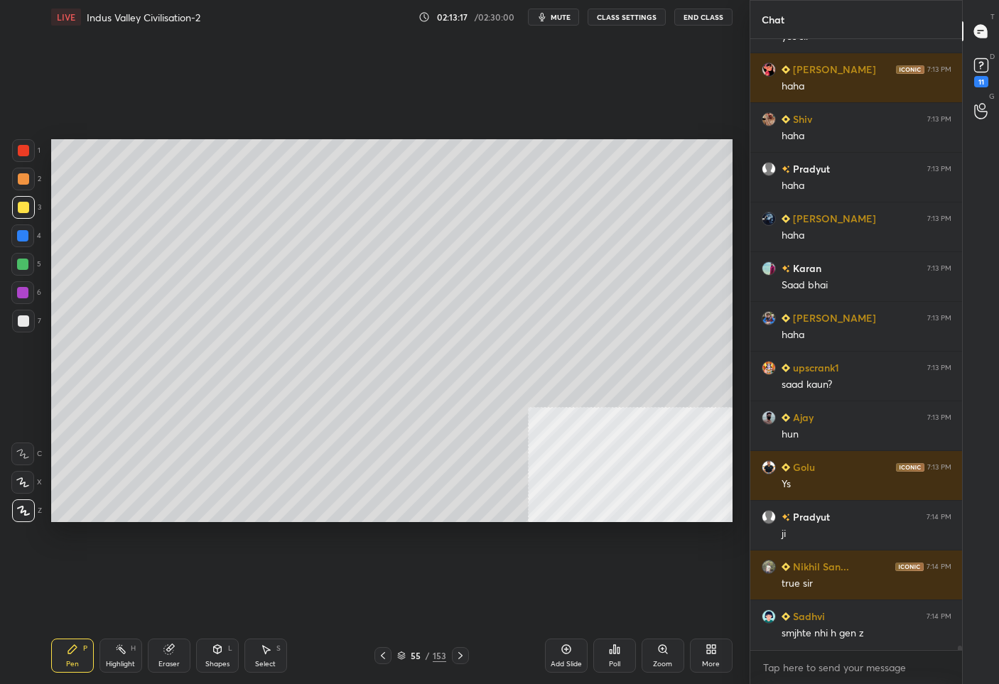
scroll to position [85798, 0]
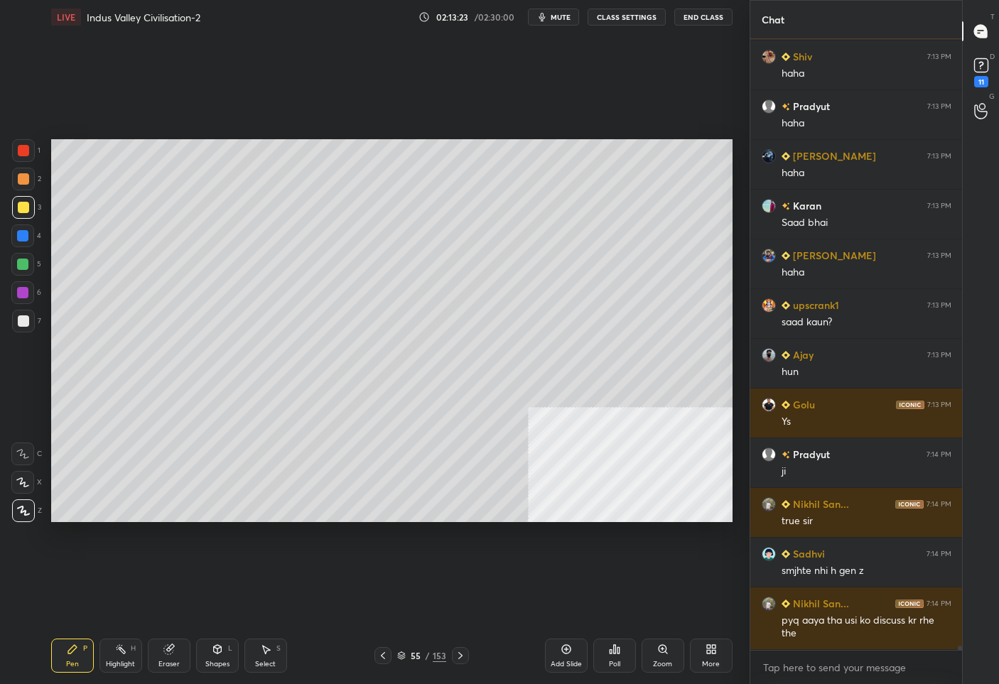
click at [402, 657] on icon at bounding box center [401, 656] width 9 height 9
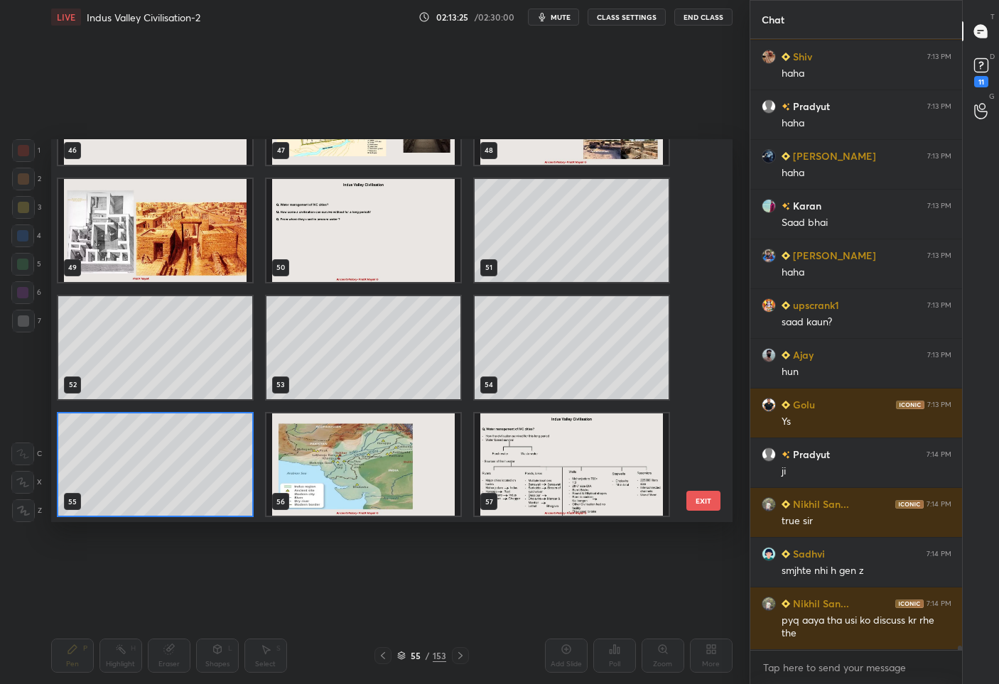
scroll to position [2015, 0]
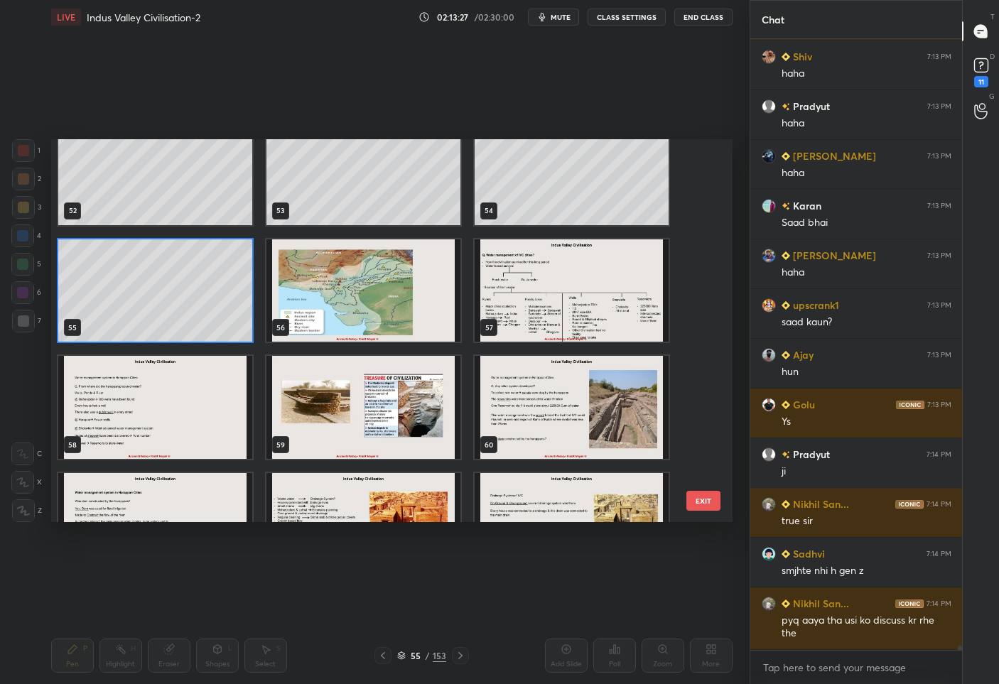
click at [381, 301] on img "grid" at bounding box center [363, 290] width 194 height 103
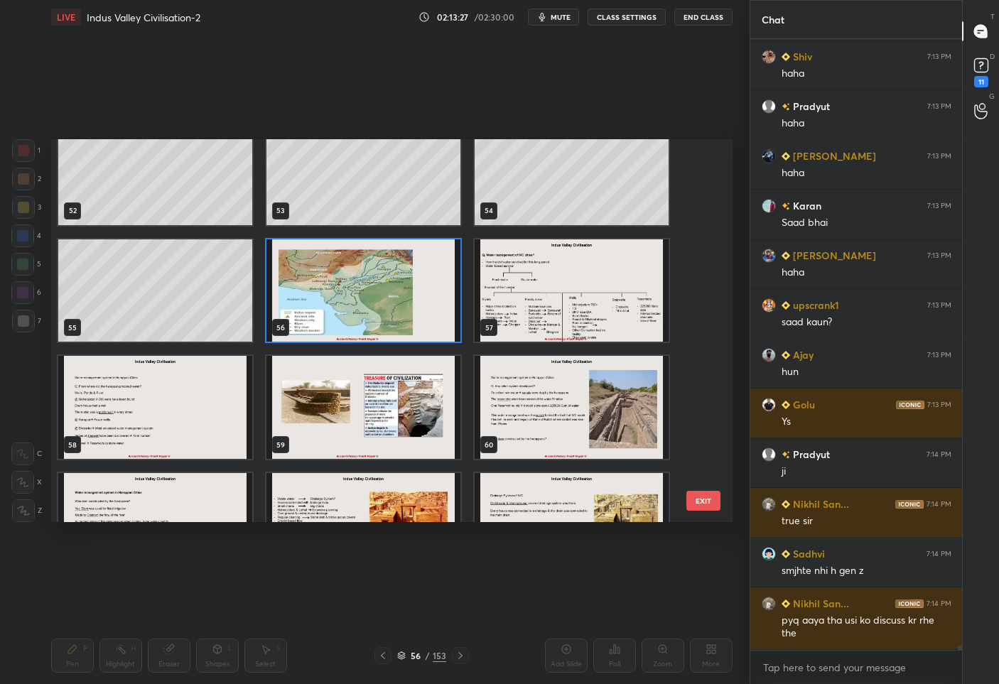
click at [381, 301] on img "grid" at bounding box center [363, 290] width 194 height 103
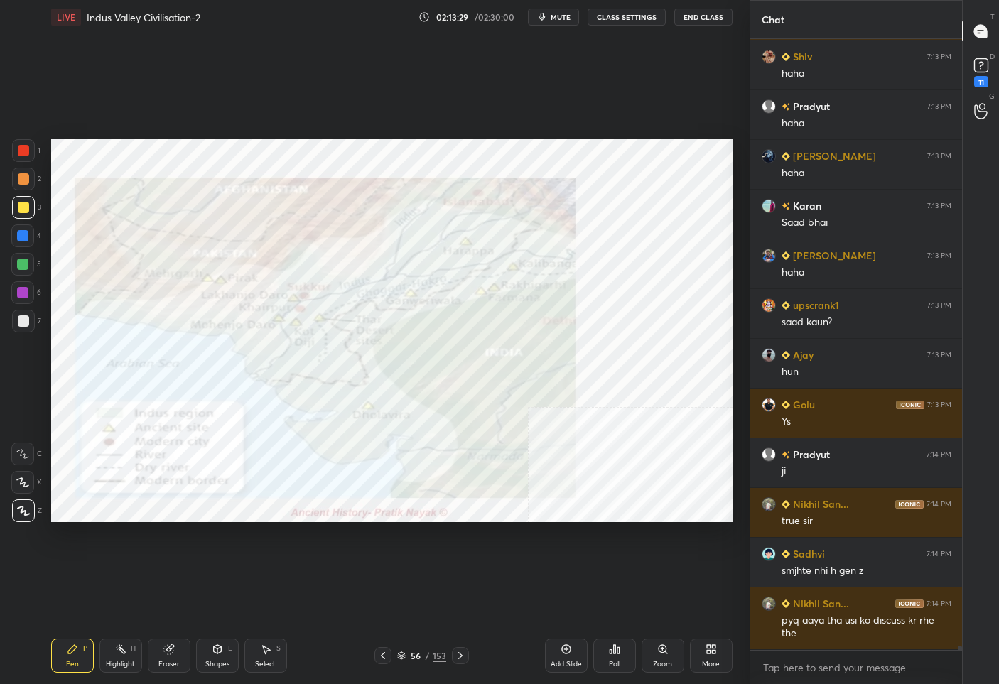
click at [18, 148] on div at bounding box center [23, 150] width 11 height 11
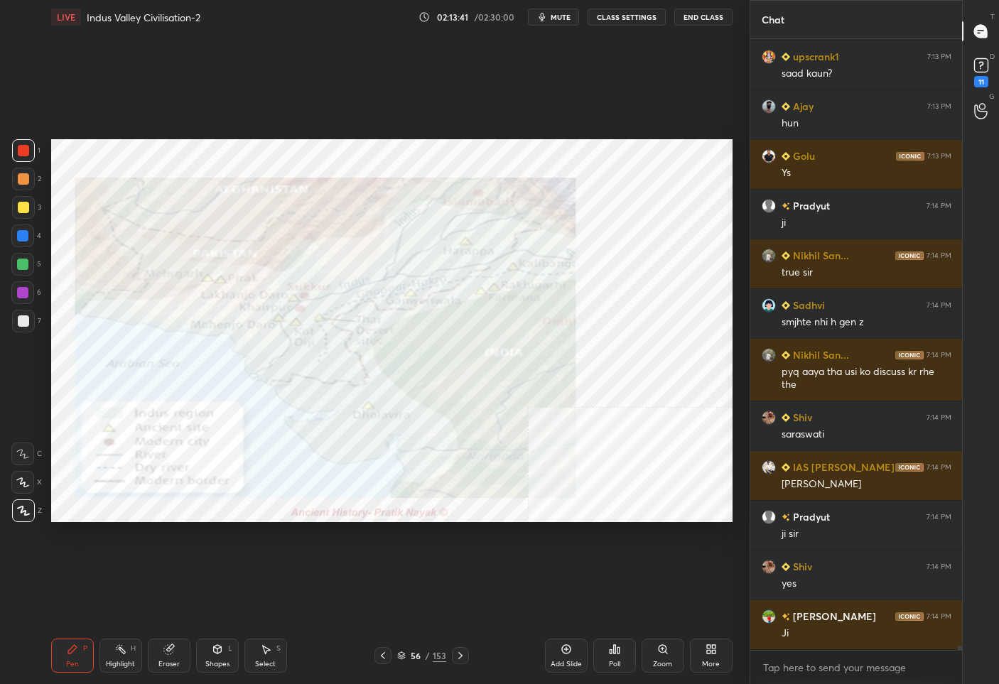
scroll to position [86097, 0]
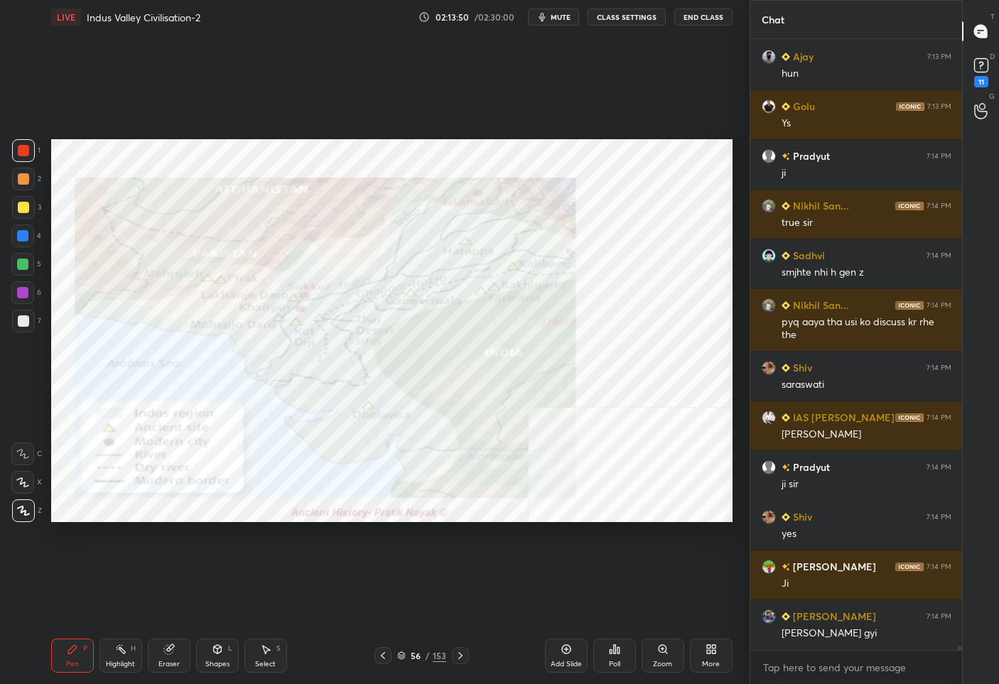
click at [431, 660] on div "56 / 153" at bounding box center [421, 656] width 49 height 13
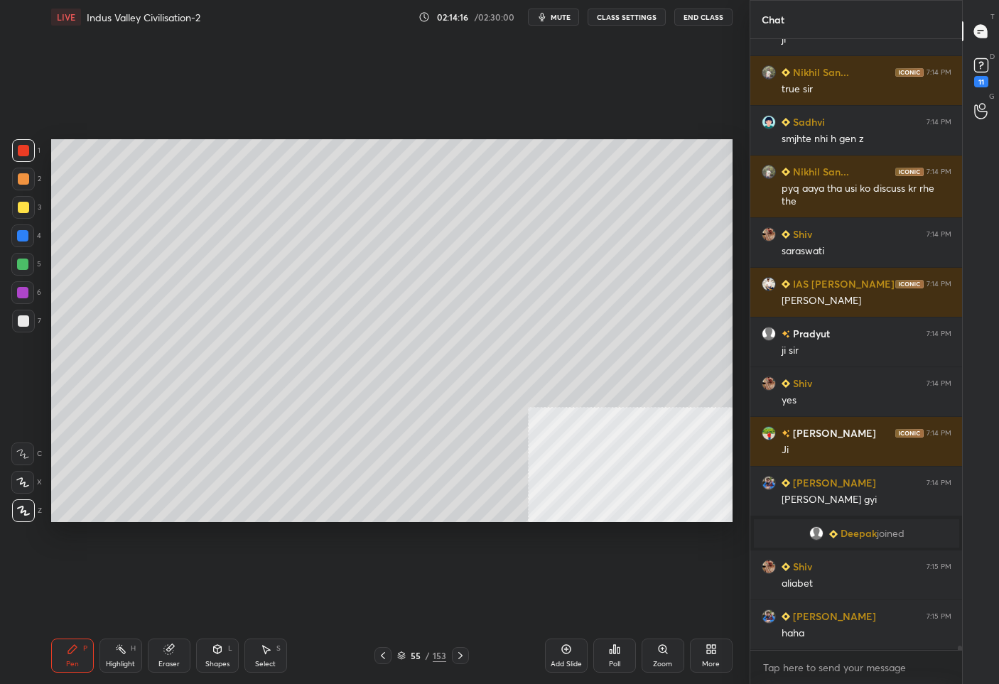
scroll to position [85889, 0]
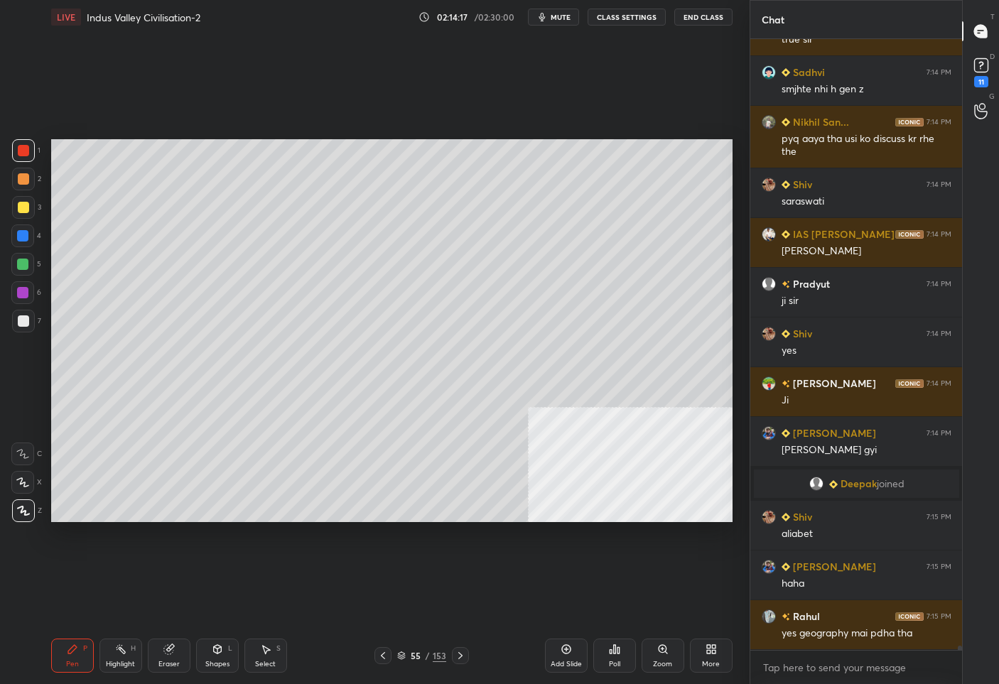
click at [414, 652] on div "55" at bounding box center [416, 656] width 14 height 9
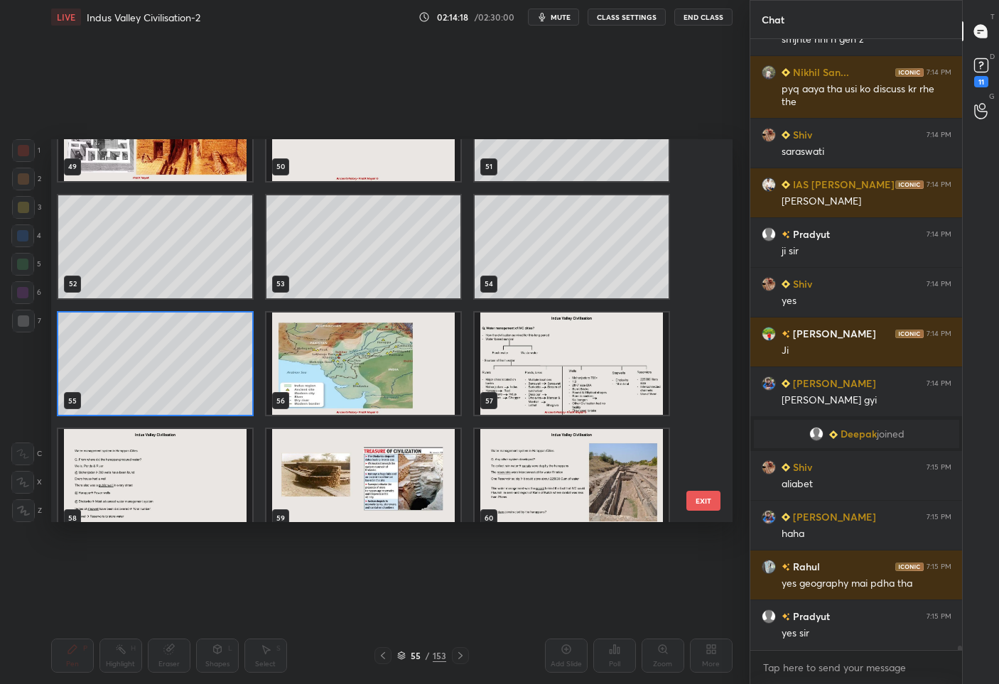
scroll to position [2011, 0]
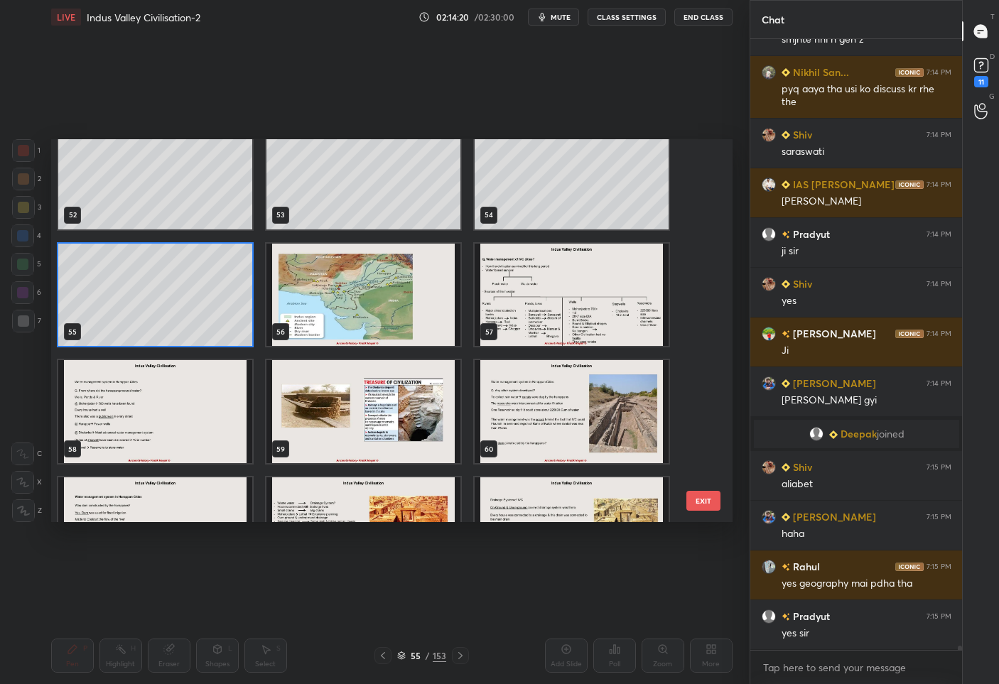
click at [595, 314] on img "grid" at bounding box center [572, 294] width 194 height 103
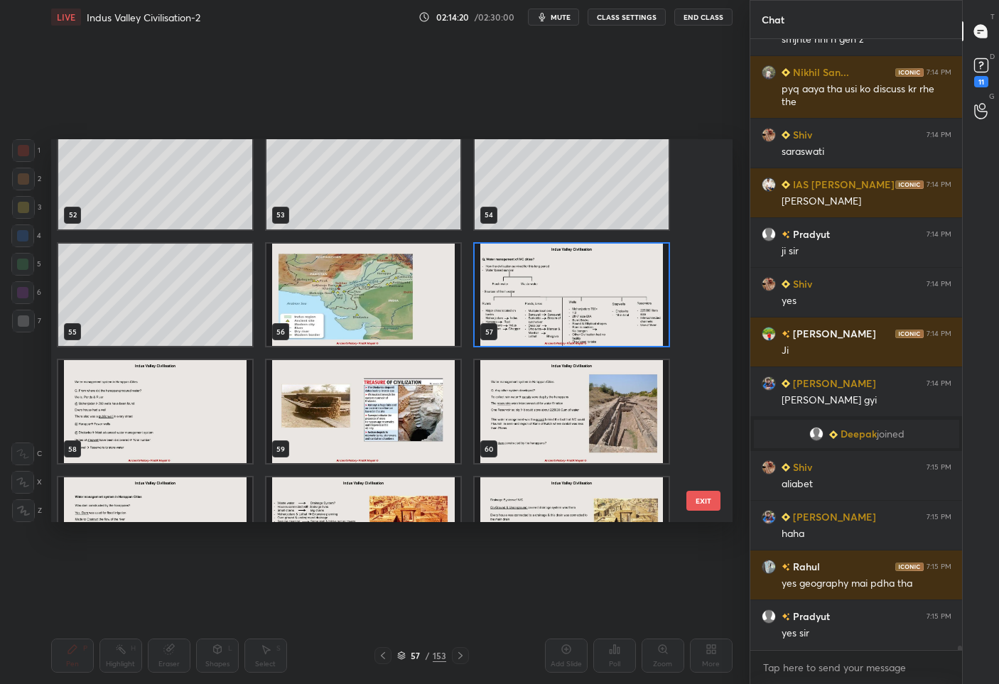
click at [595, 314] on img "grid" at bounding box center [572, 294] width 194 height 103
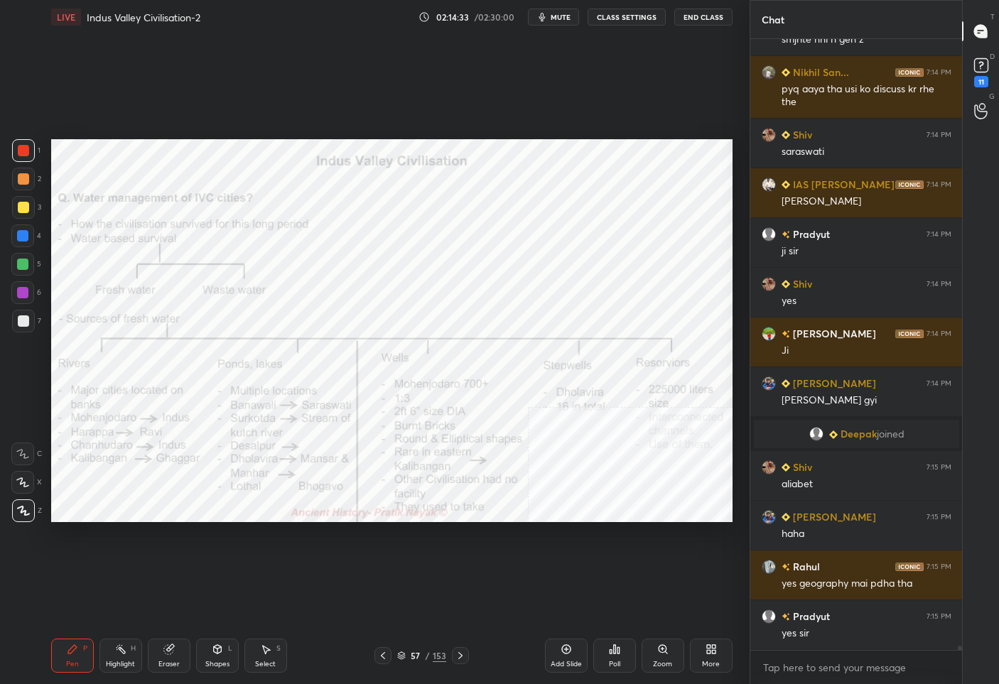
click at [452, 657] on div at bounding box center [460, 655] width 17 height 17
click at [414, 656] on div "58" at bounding box center [416, 656] width 14 height 9
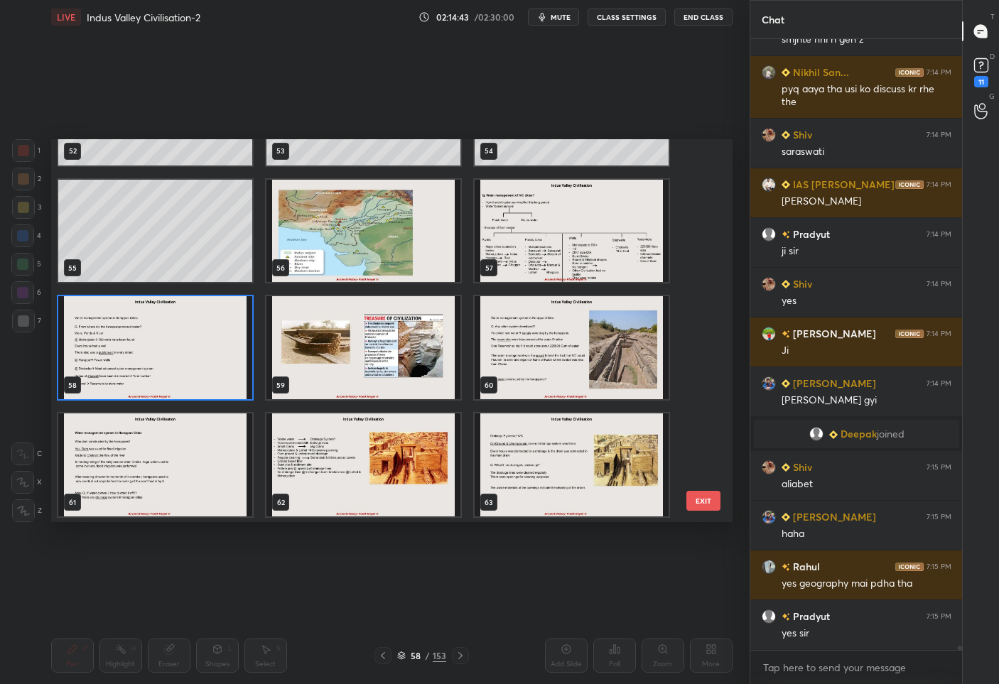
scroll to position [85953, 0]
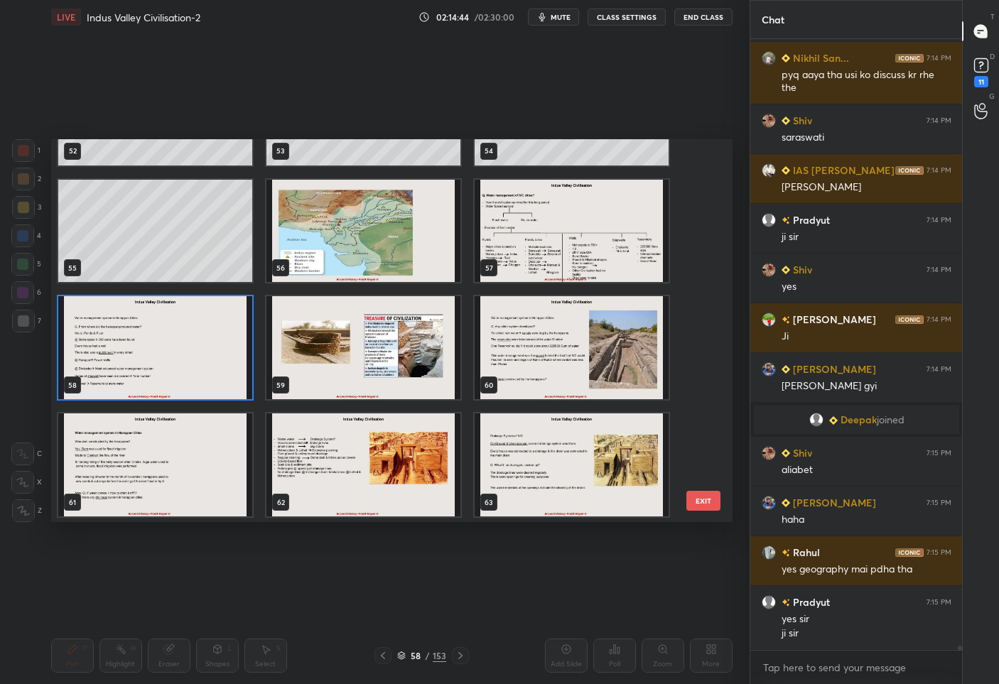
click at [359, 348] on img "grid" at bounding box center [363, 347] width 194 height 103
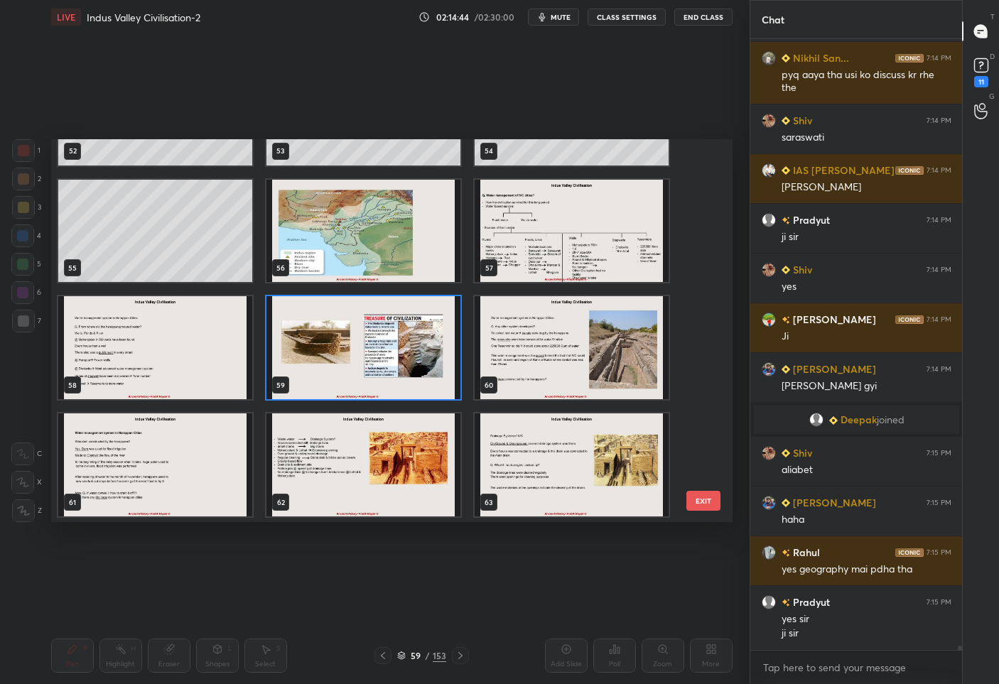
click at [359, 348] on img "grid" at bounding box center [363, 347] width 194 height 103
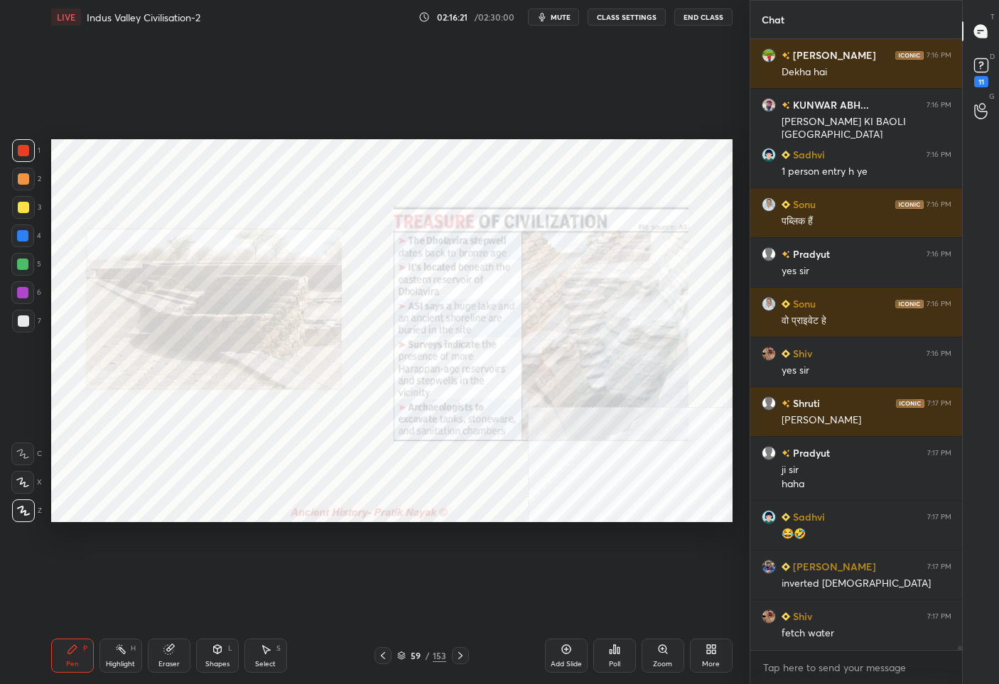
scroll to position [87693, 0]
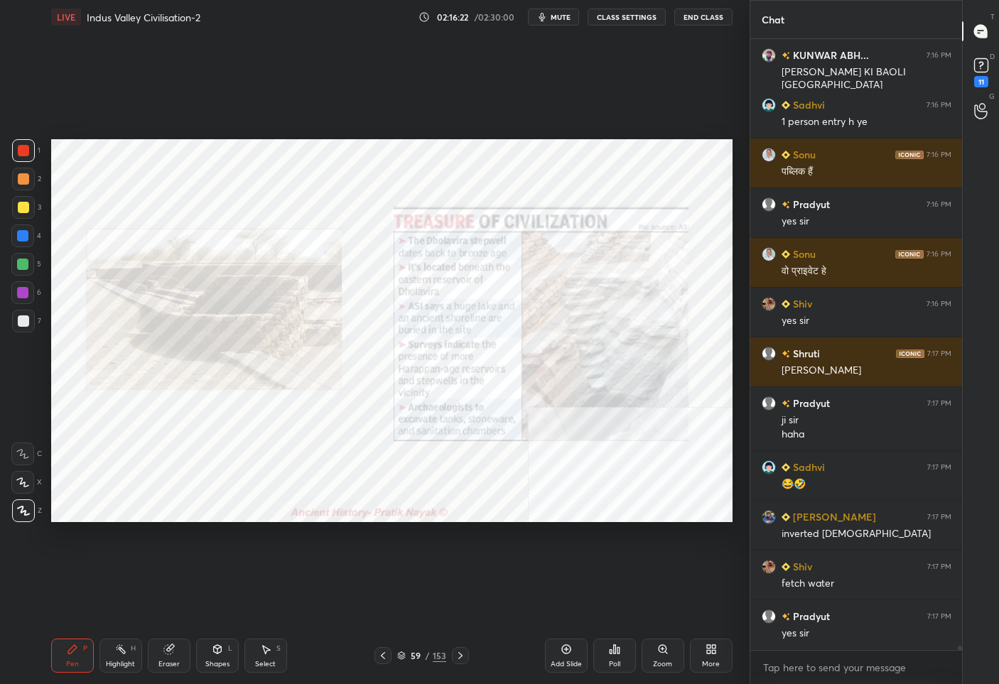
click at [403, 659] on icon at bounding box center [401, 656] width 9 height 9
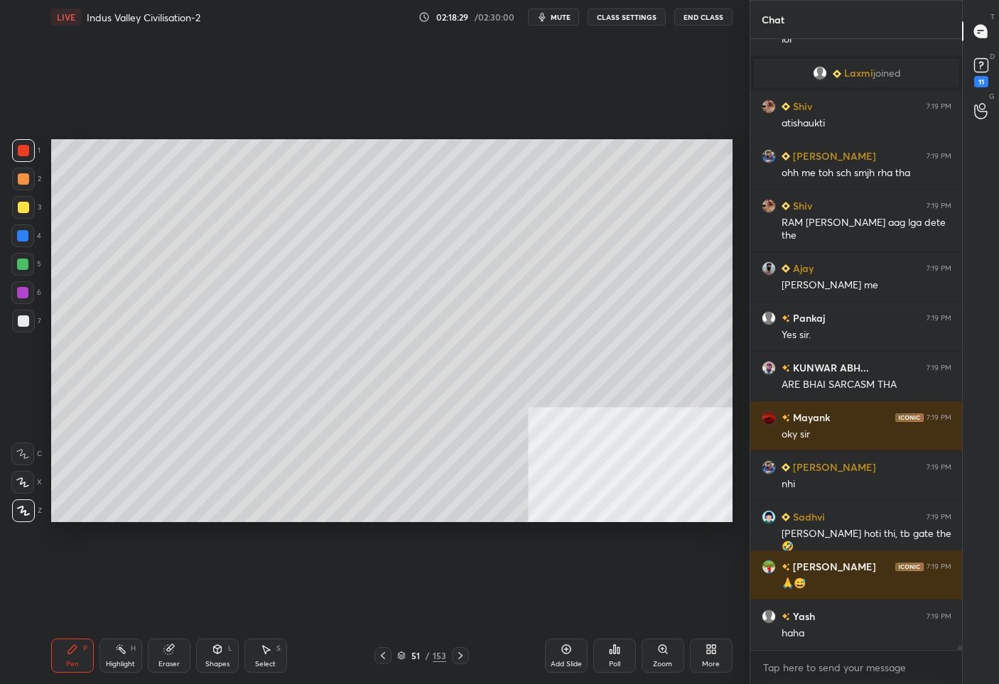
scroll to position [89864, 0]
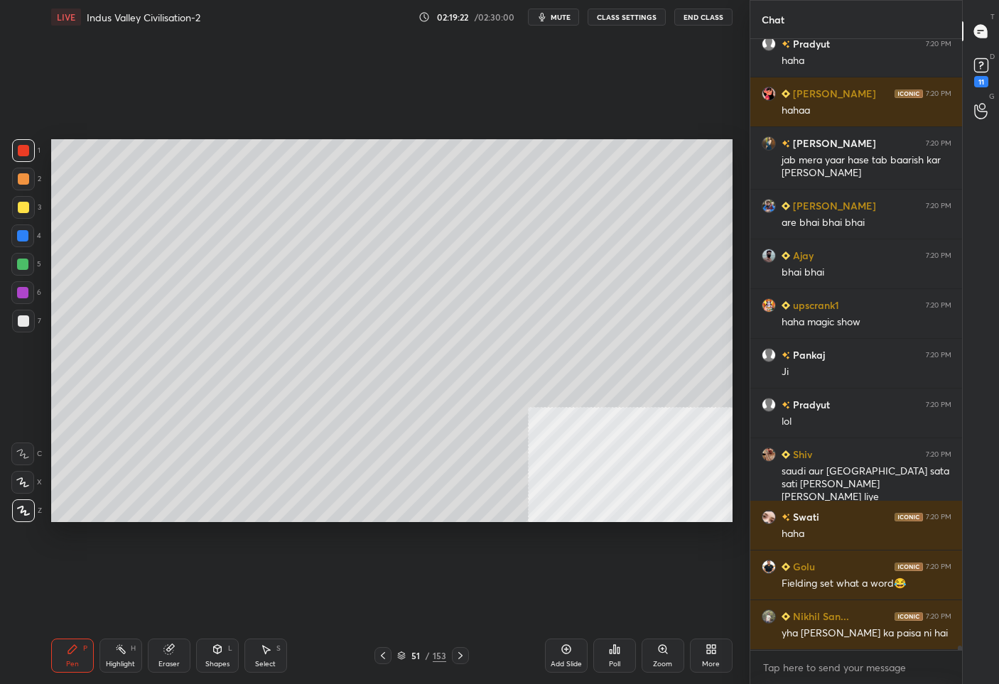
click at [433, 651] on div "153" at bounding box center [440, 656] width 14 height 13
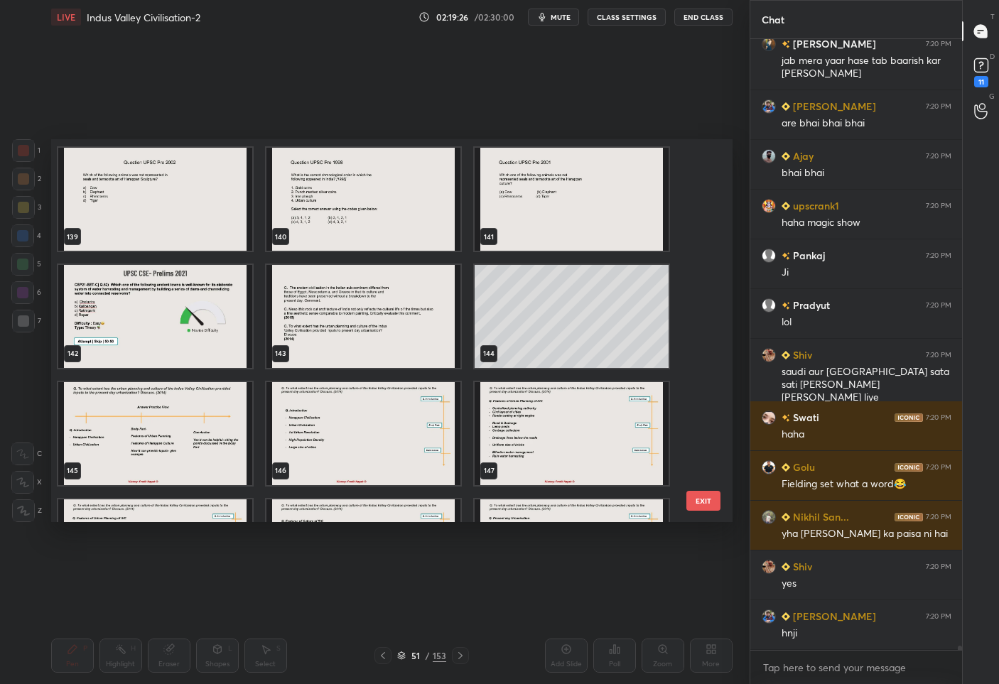
click at [354, 330] on img "grid" at bounding box center [363, 316] width 194 height 103
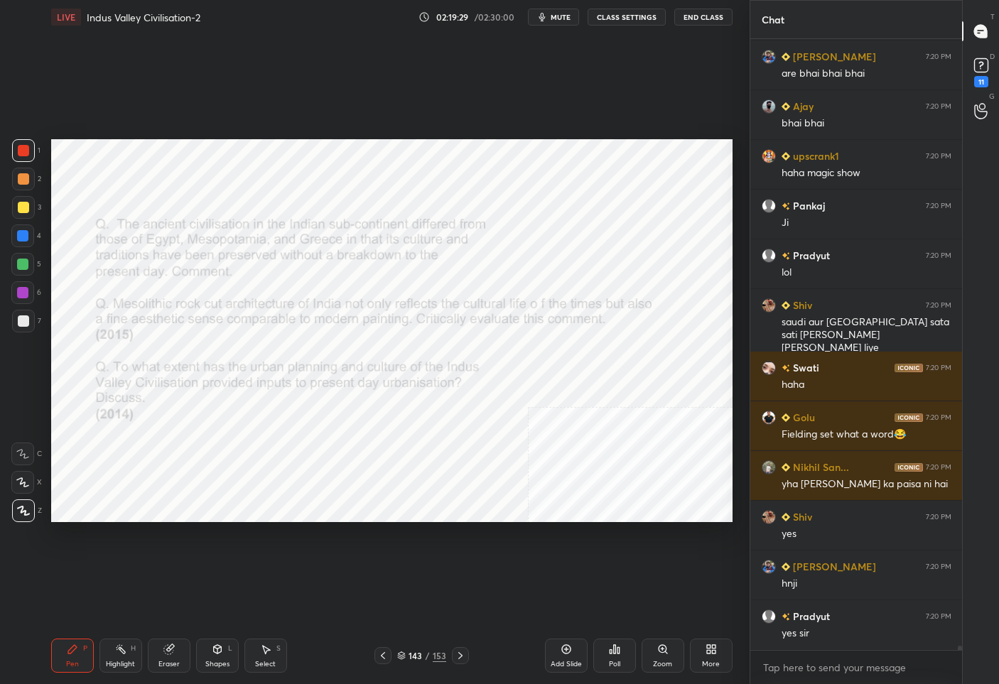
click at [177, 654] on div "Eraser" at bounding box center [169, 656] width 43 height 34
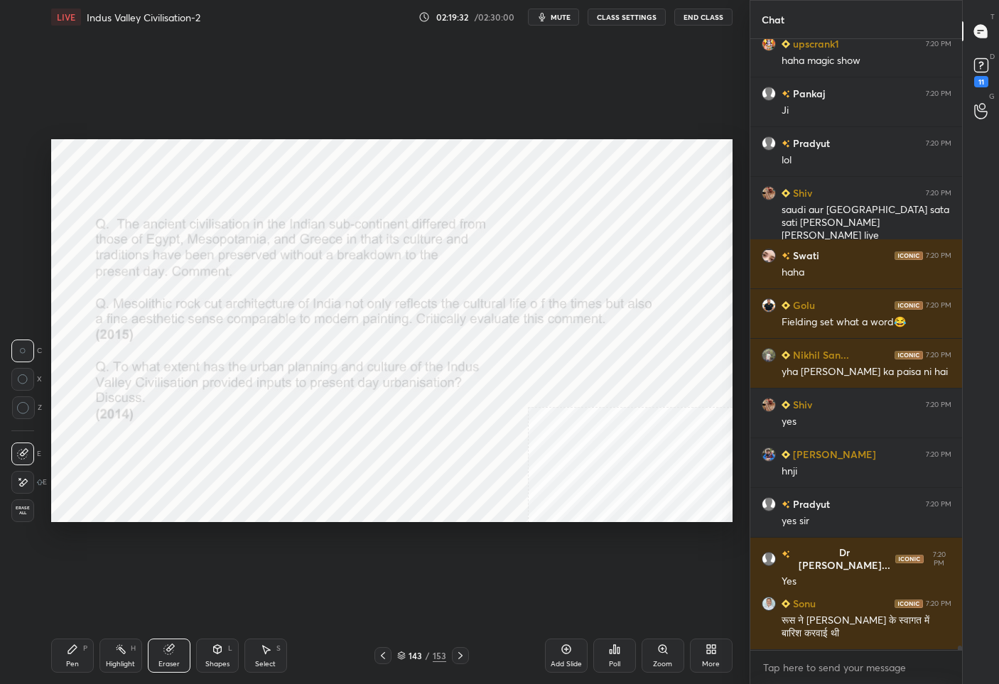
click at [166, 656] on div "Eraser" at bounding box center [169, 656] width 43 height 34
click at [26, 506] on span "Erase all" at bounding box center [22, 511] width 21 height 10
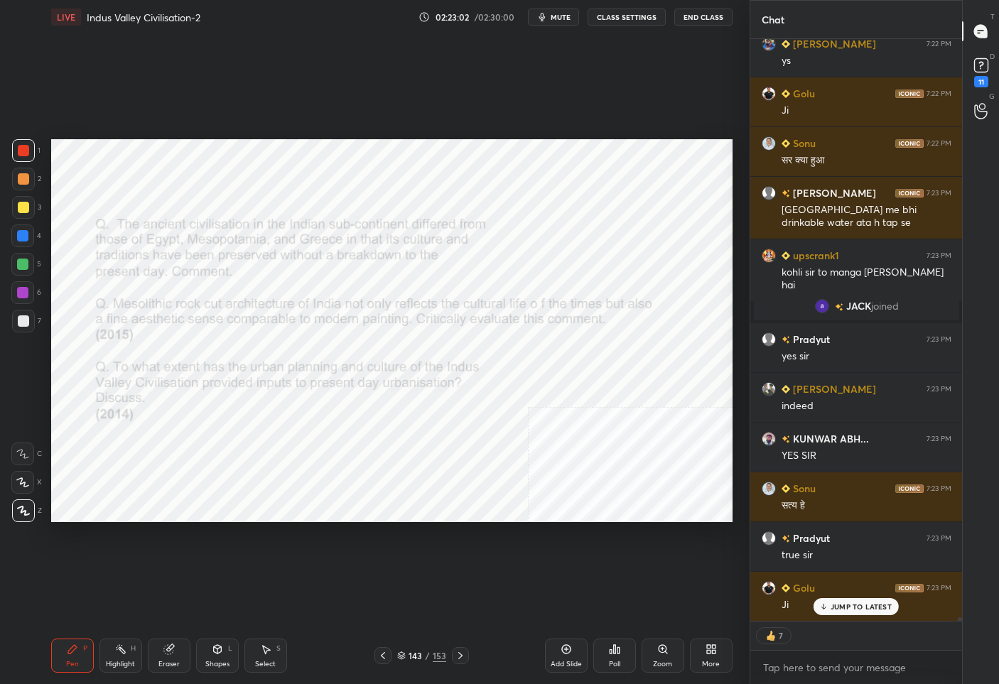
scroll to position [93471, 0]
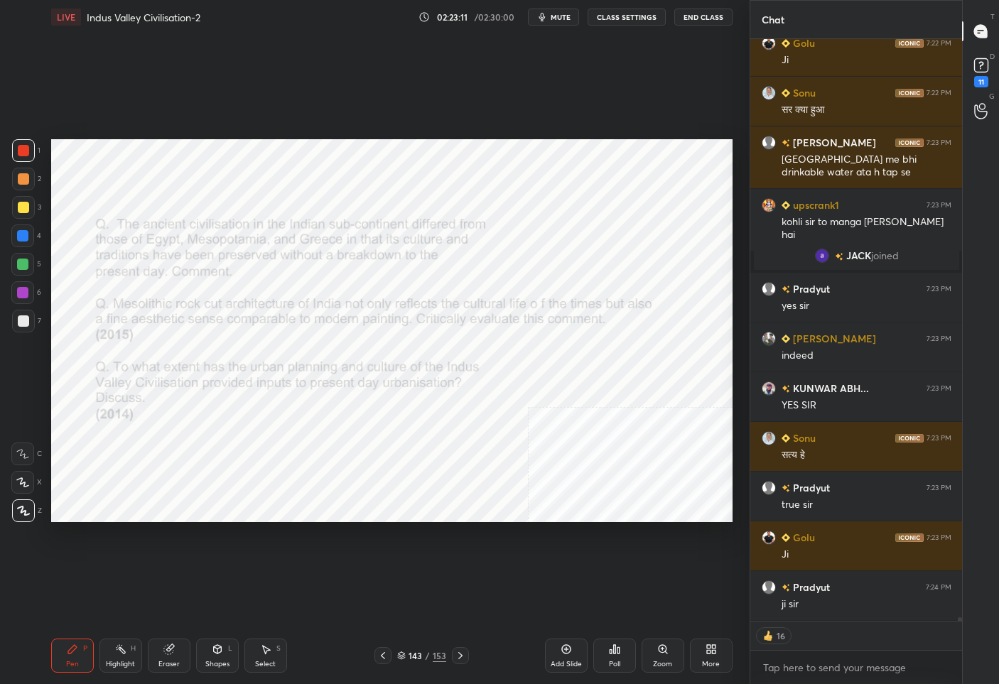
click at [704, 647] on div "More" at bounding box center [711, 656] width 43 height 34
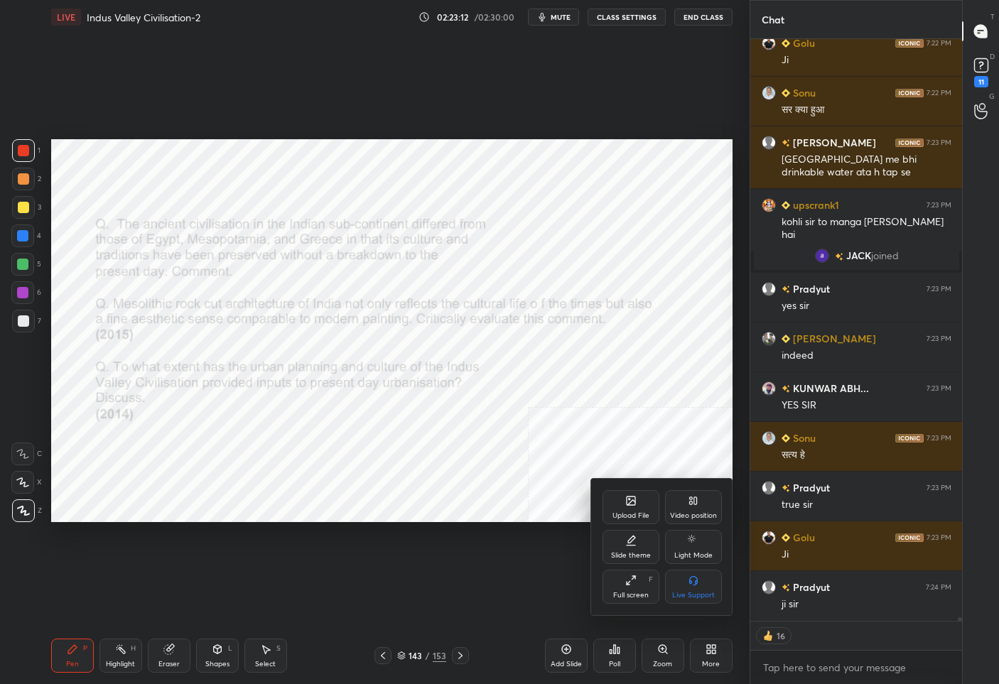
click at [625, 493] on div "Upload File" at bounding box center [631, 507] width 57 height 34
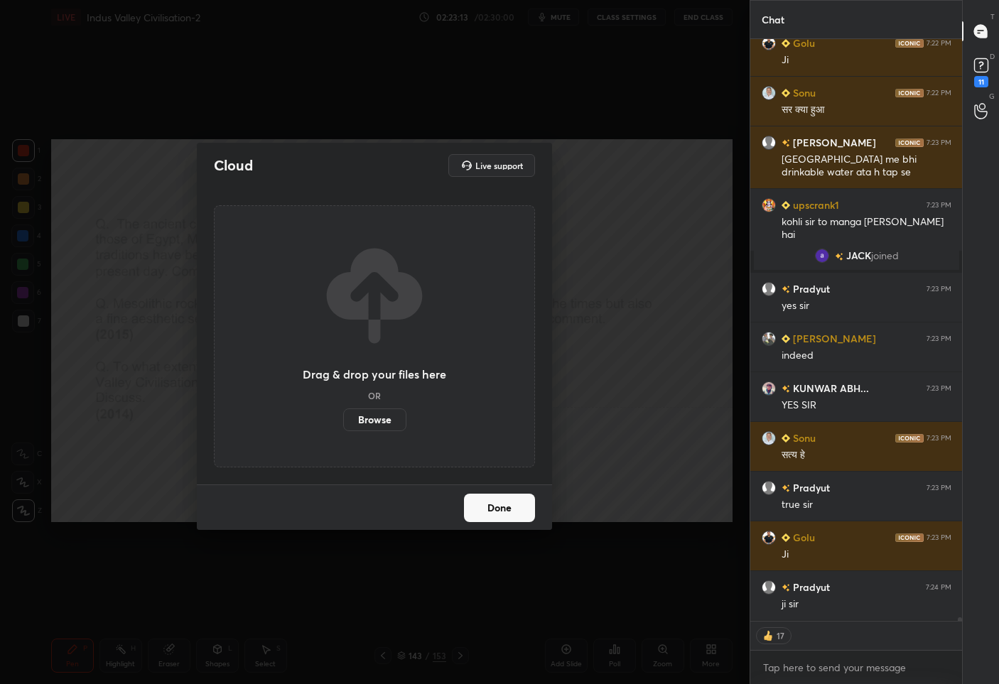
click at [369, 417] on label "Browse" at bounding box center [374, 420] width 63 height 23
click at [343, 417] on input "Browse" at bounding box center [343, 420] width 0 height 23
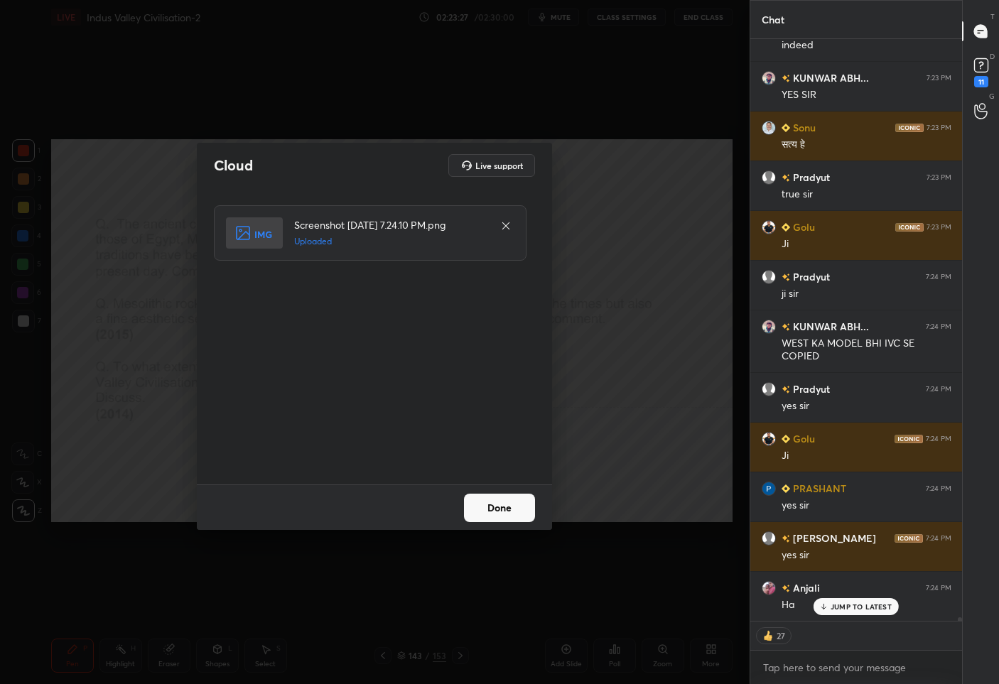
scroll to position [93832, 0]
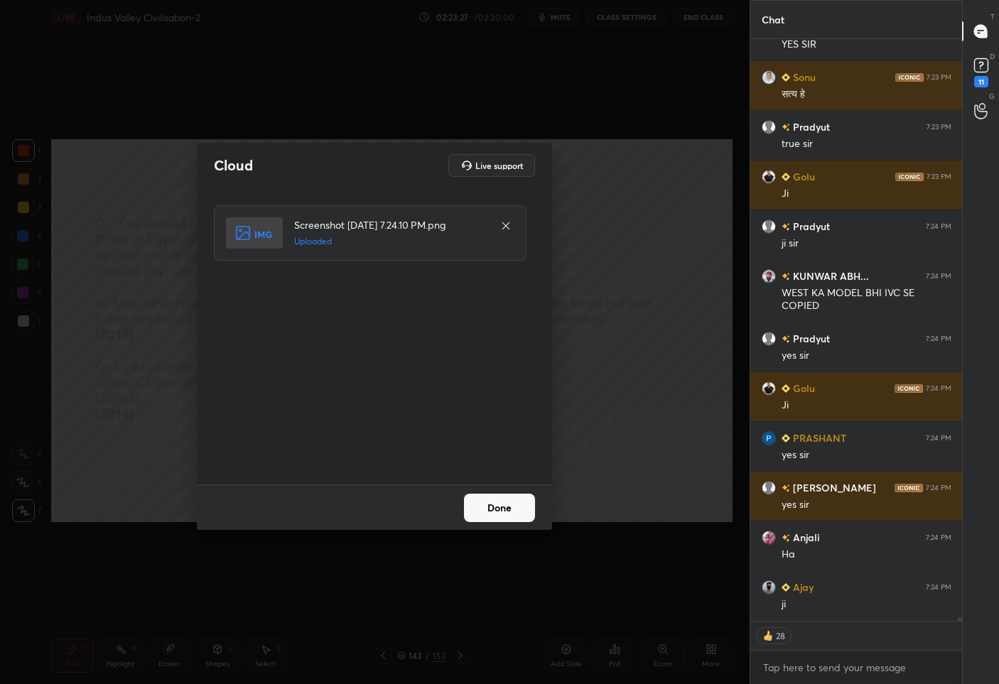
click at [505, 500] on button "Done" at bounding box center [499, 508] width 71 height 28
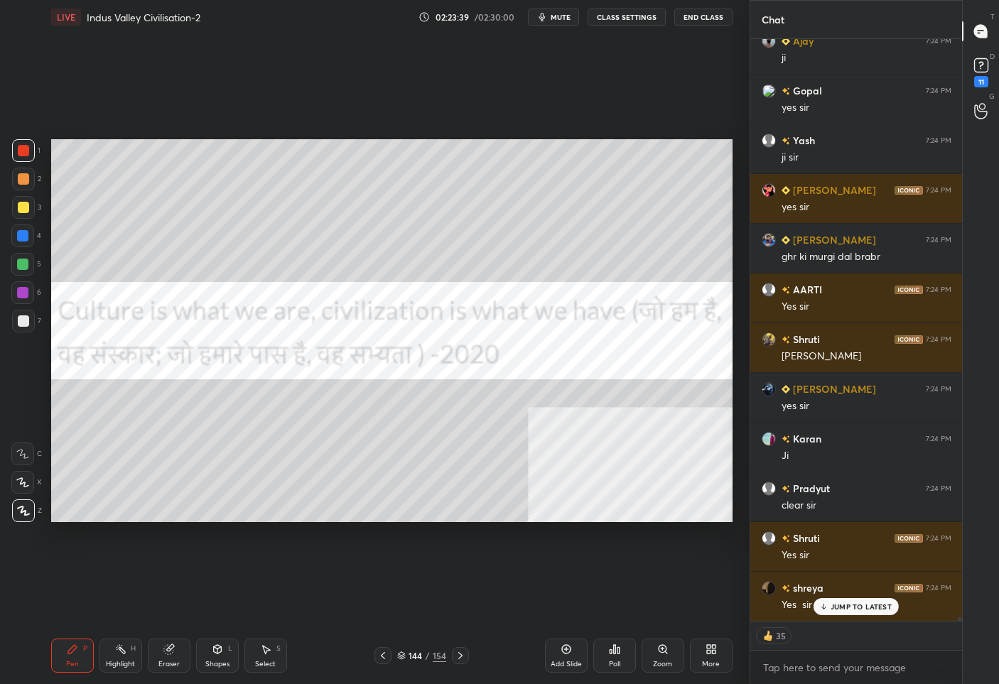
scroll to position [94441, 0]
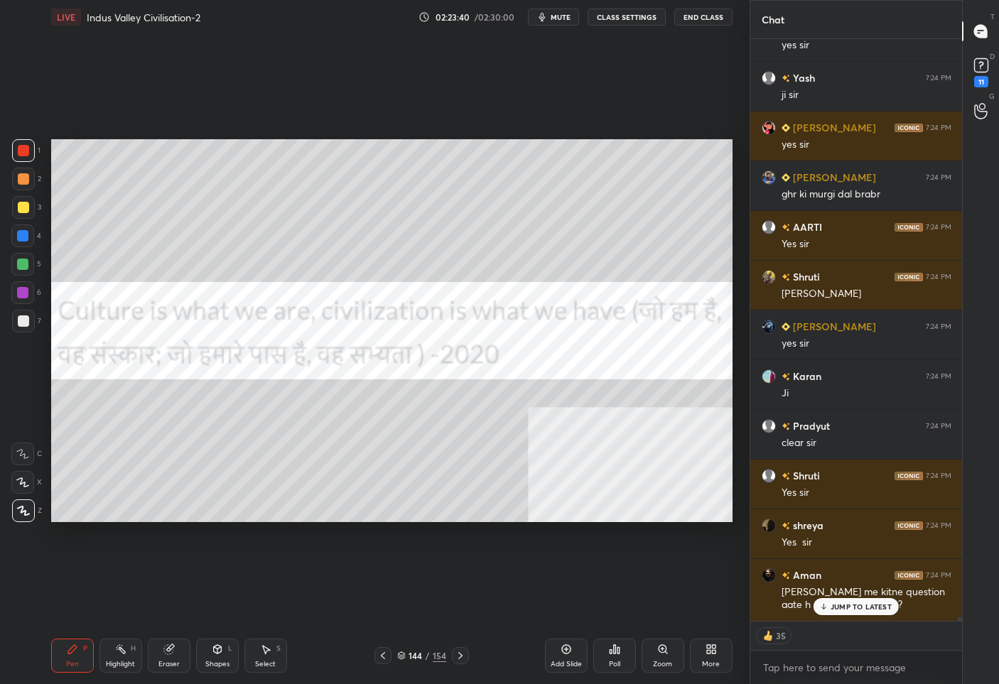
click at [856, 606] on p "JUMP TO LATEST" at bounding box center [861, 607] width 61 height 9
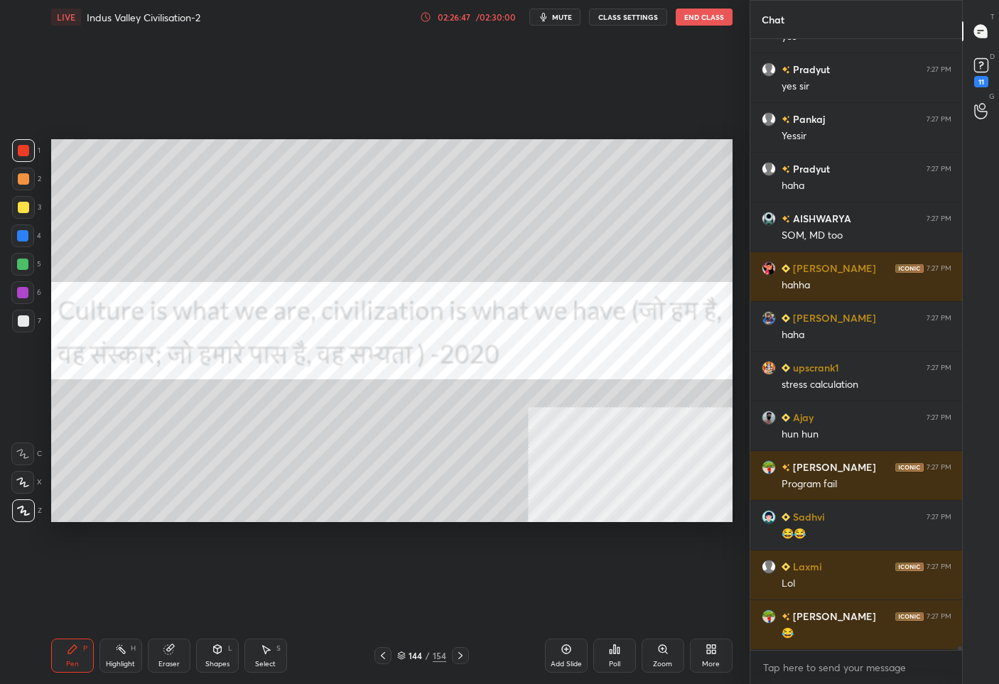
scroll to position [95904, 0]
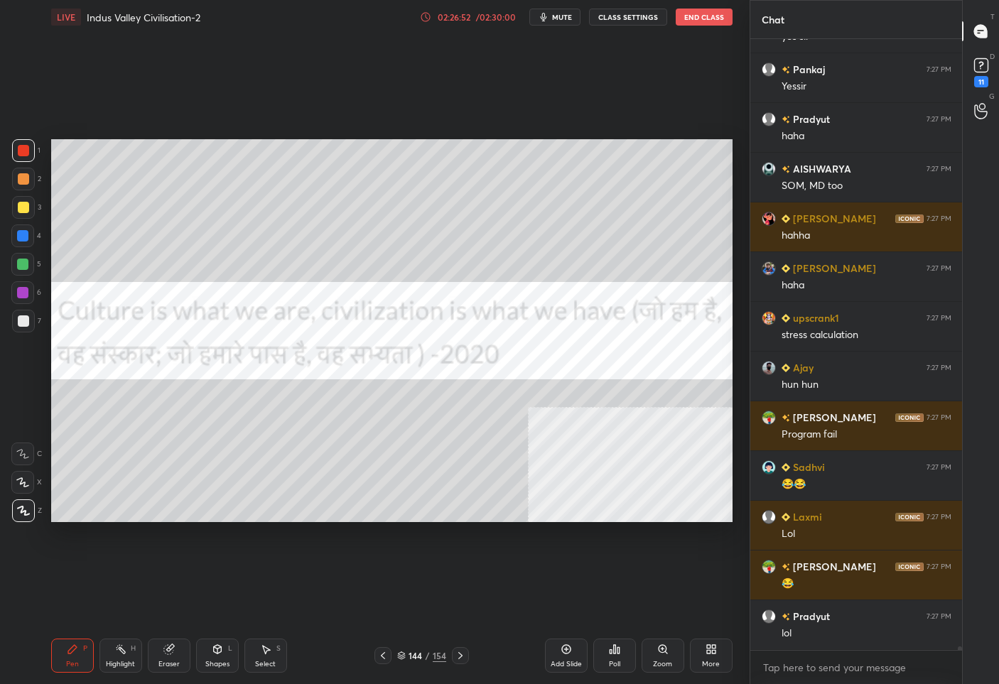
click at [416, 656] on div "144" at bounding box center [416, 656] width 14 height 9
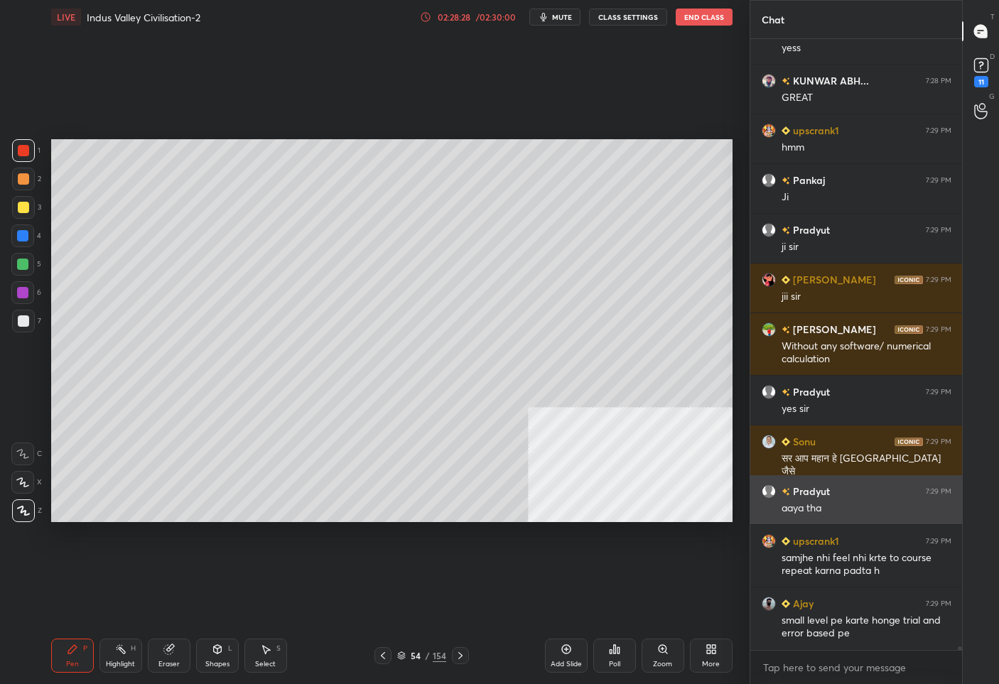
scroll to position [96601, 0]
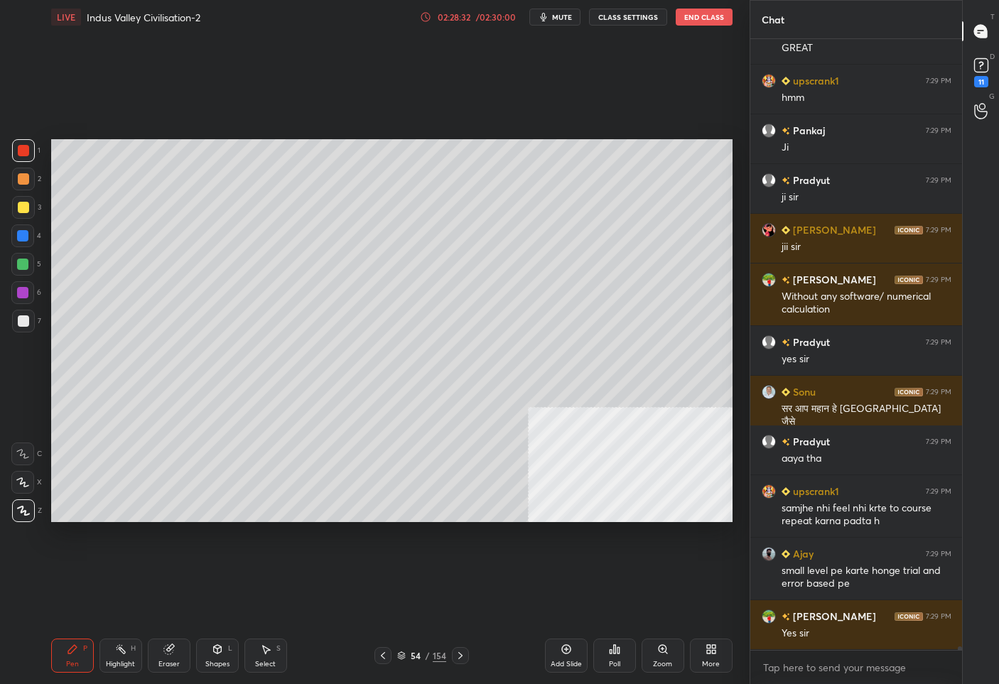
click at [409, 653] on div "54" at bounding box center [416, 656] width 14 height 9
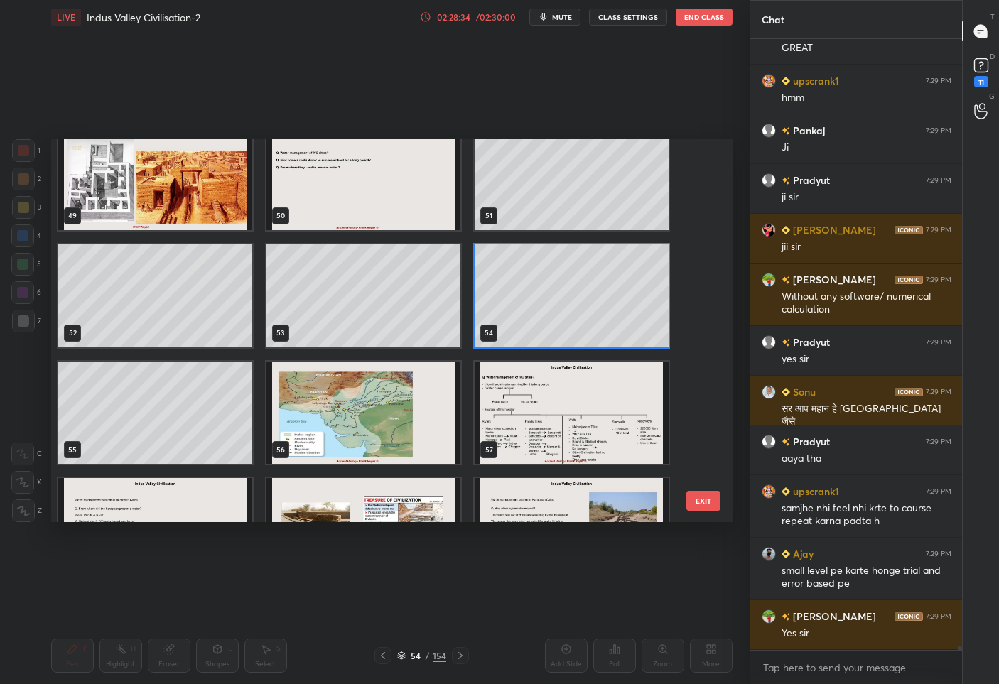
scroll to position [1933, 0]
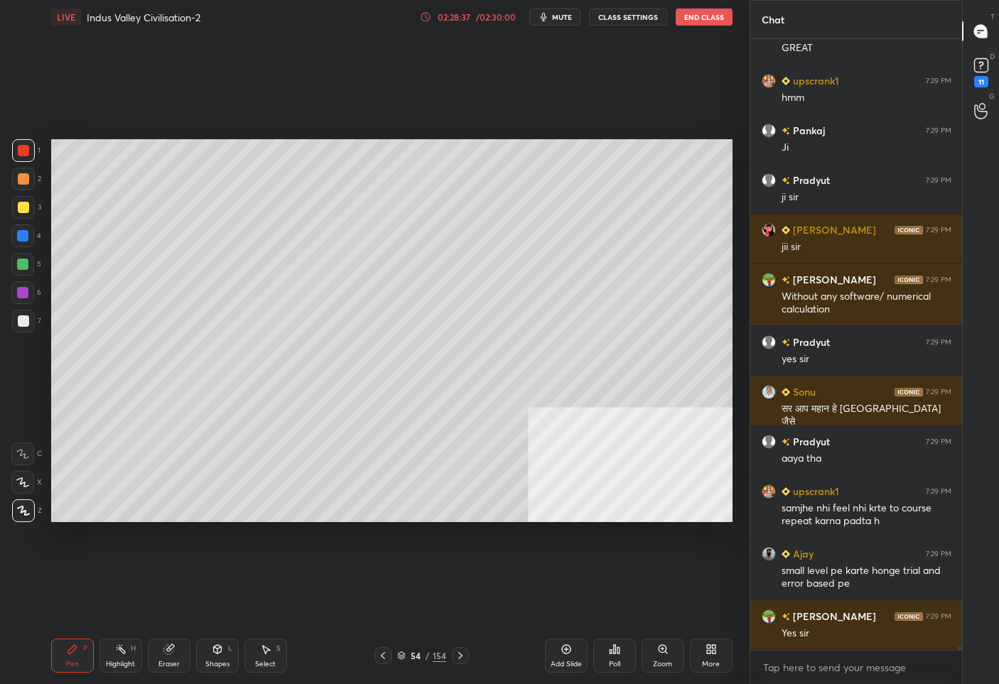
click at [723, 646] on div "More" at bounding box center [711, 656] width 43 height 34
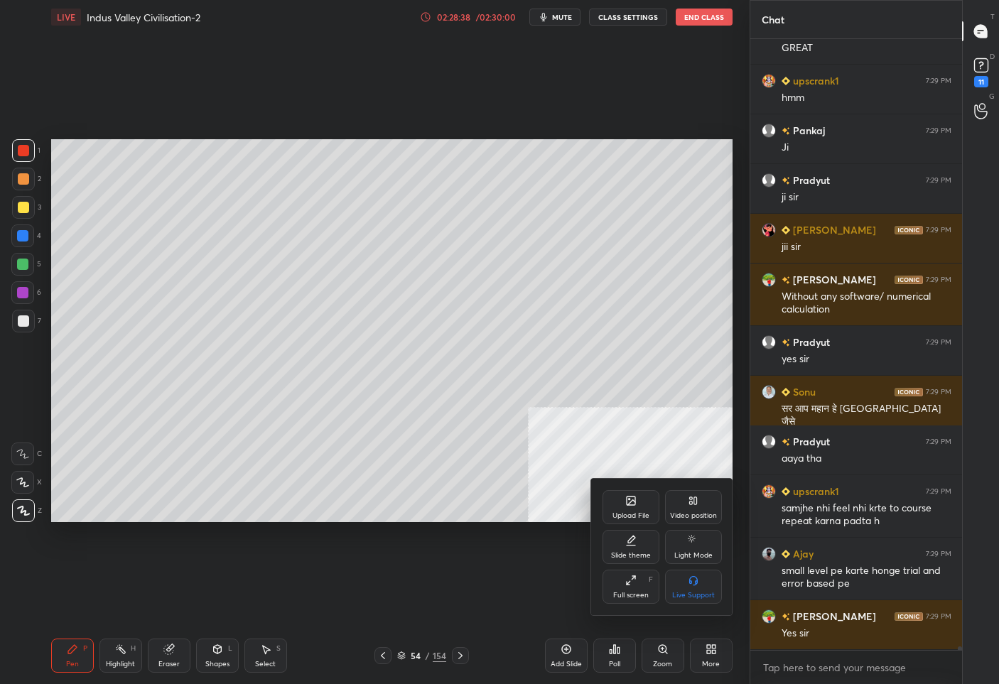
click at [621, 495] on div "Upload File" at bounding box center [631, 507] width 57 height 34
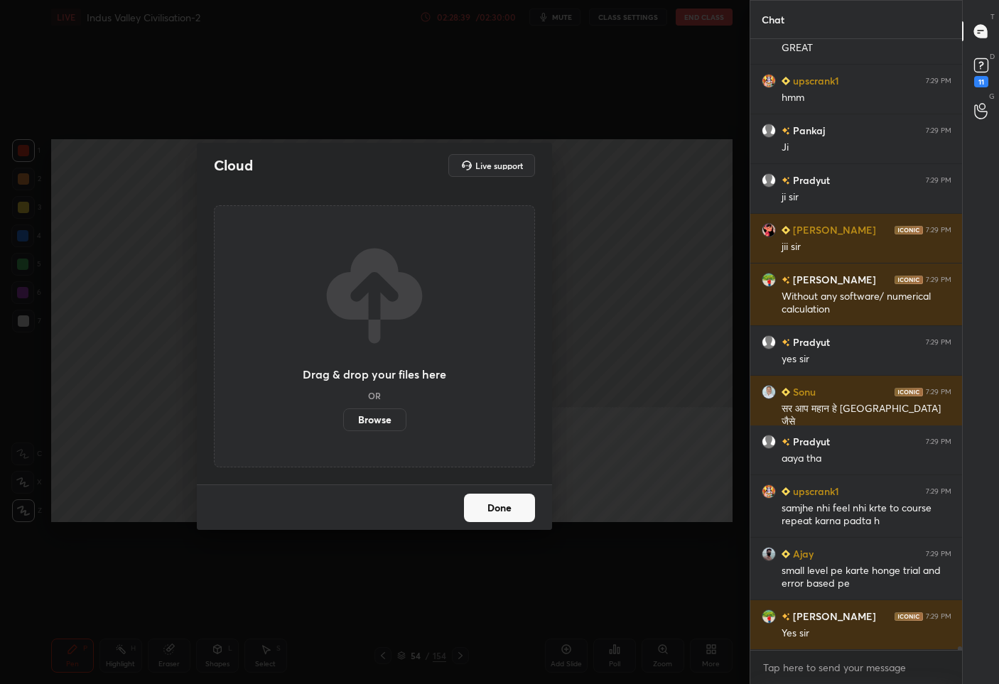
click at [390, 424] on label "Browse" at bounding box center [374, 420] width 63 height 23
click at [343, 424] on input "Browse" at bounding box center [343, 420] width 0 height 23
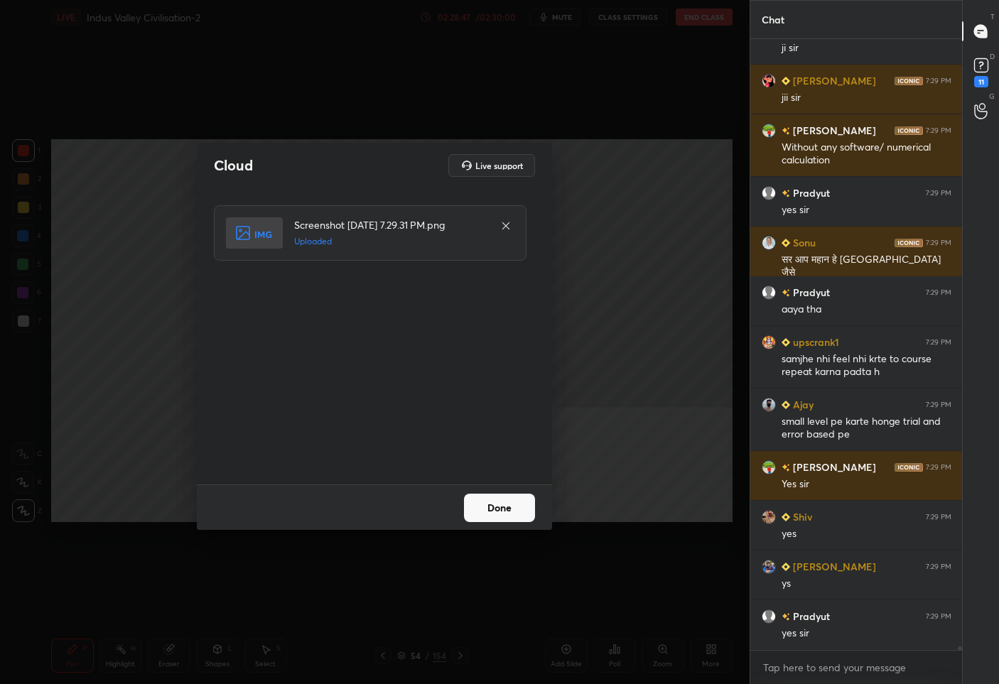
scroll to position [96800, 0]
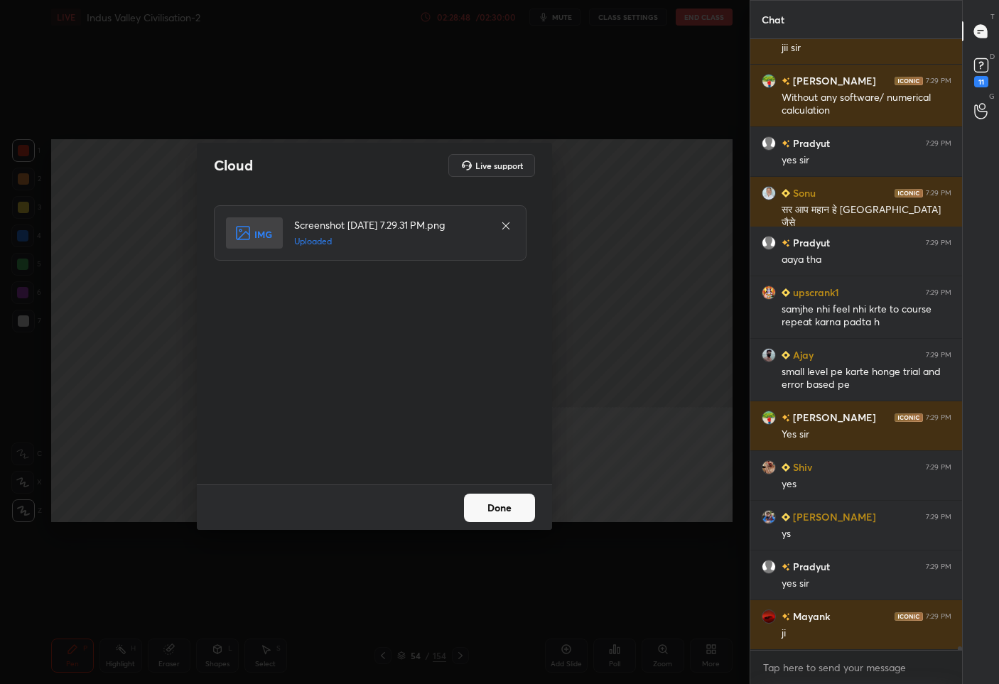
click at [477, 507] on button "Done" at bounding box center [499, 508] width 71 height 28
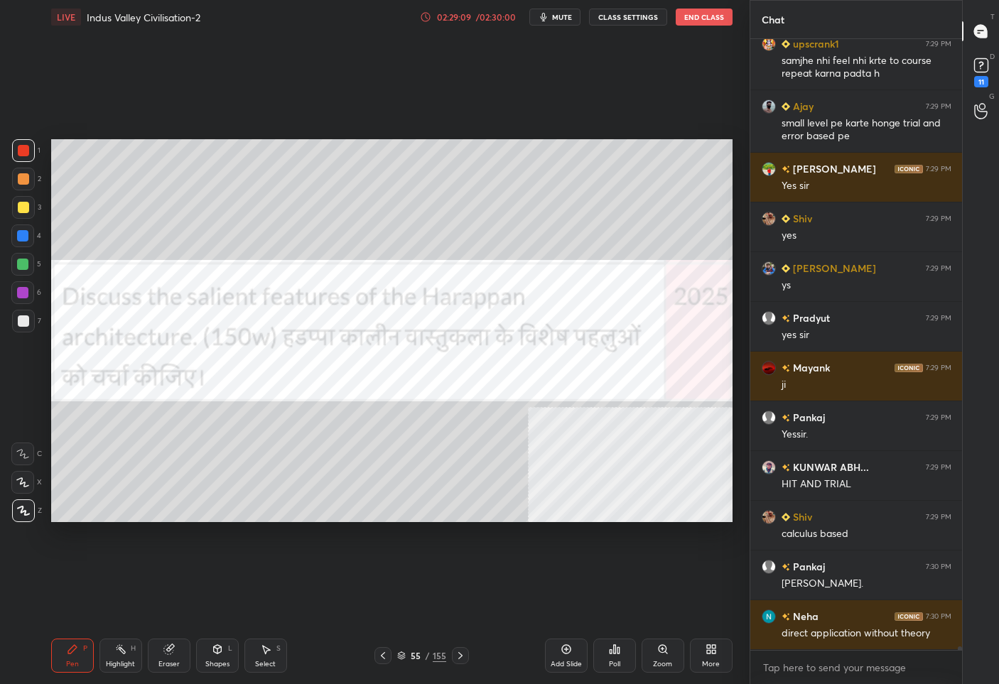
scroll to position [97098, 0]
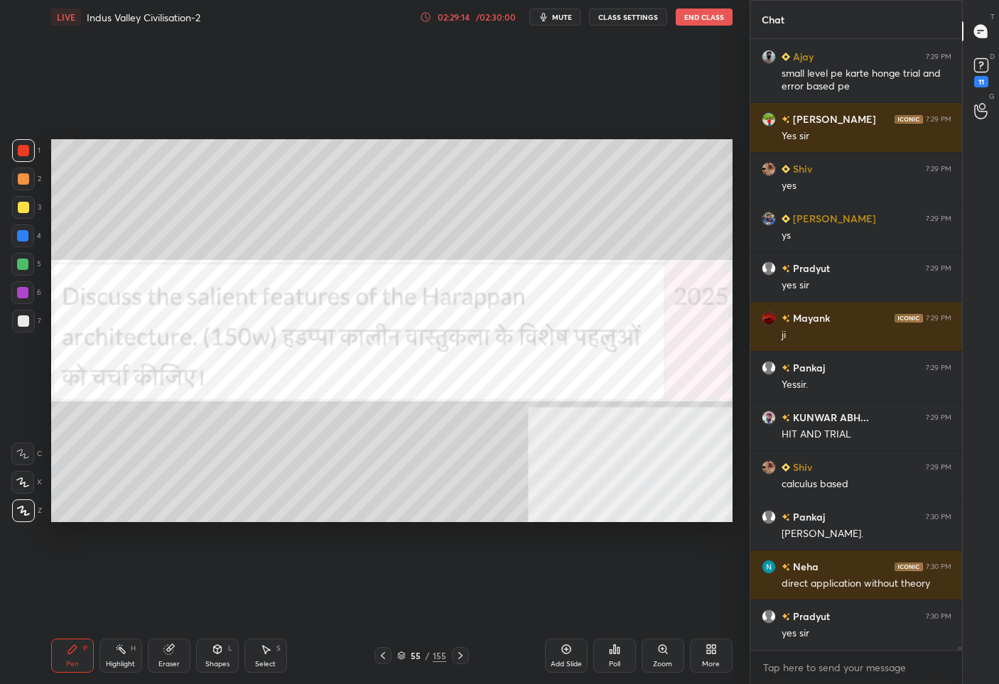
click at [413, 656] on div "55" at bounding box center [416, 656] width 14 height 9
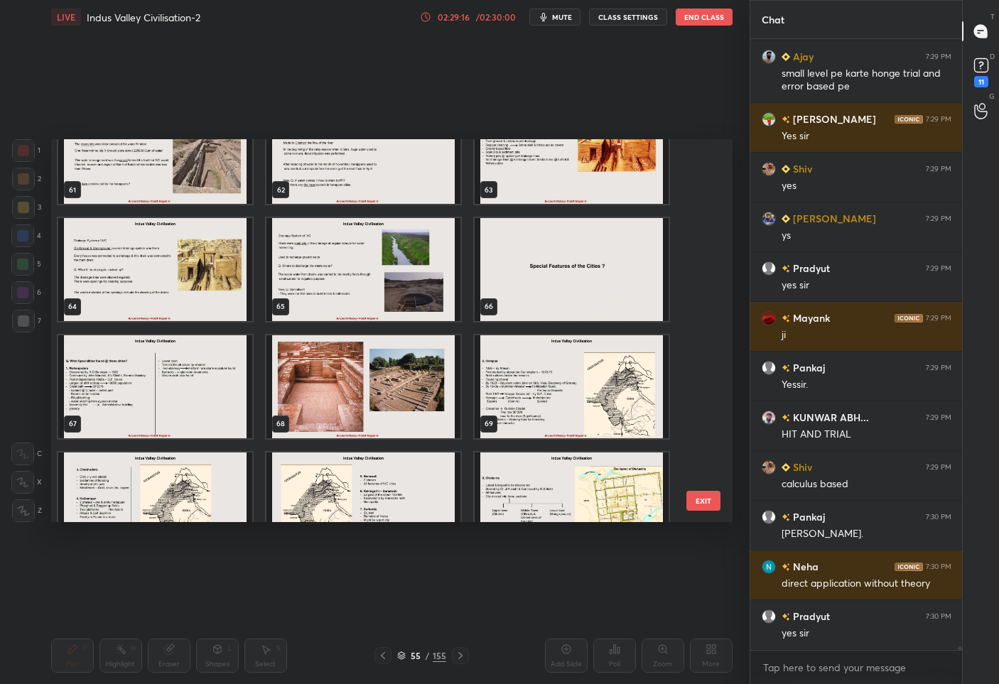
scroll to position [2585, 0]
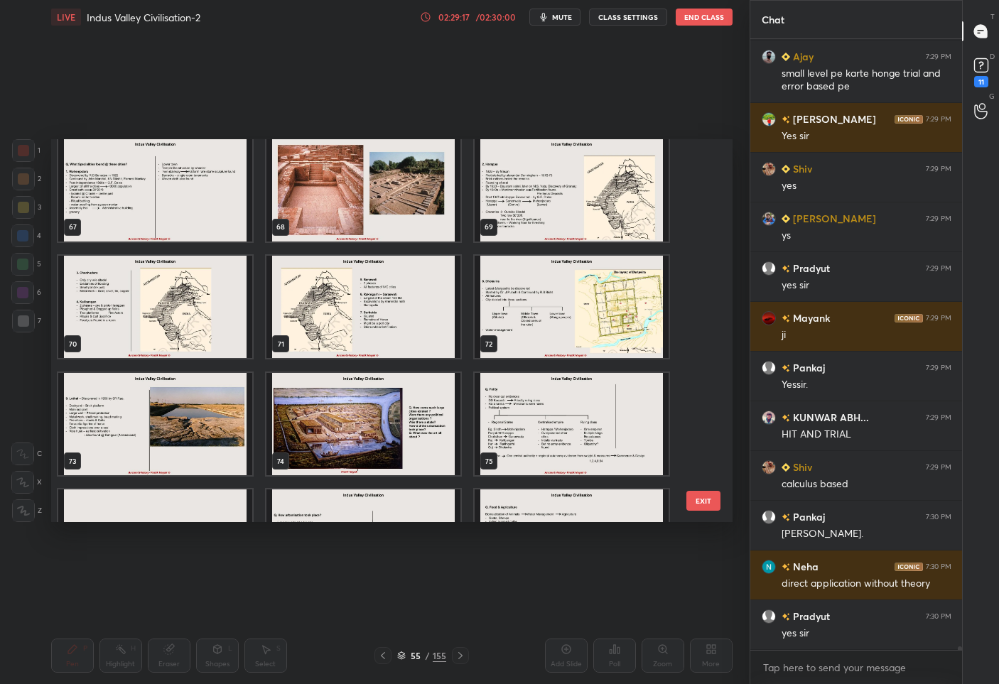
click at [338, 430] on img "grid" at bounding box center [363, 423] width 194 height 103
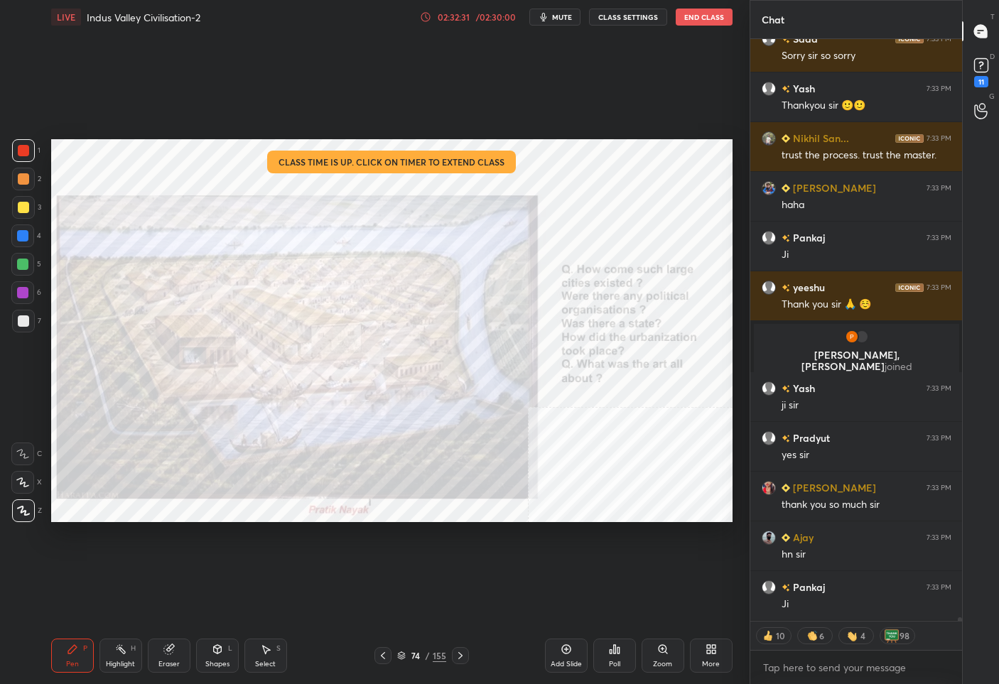
scroll to position [100828, 0]
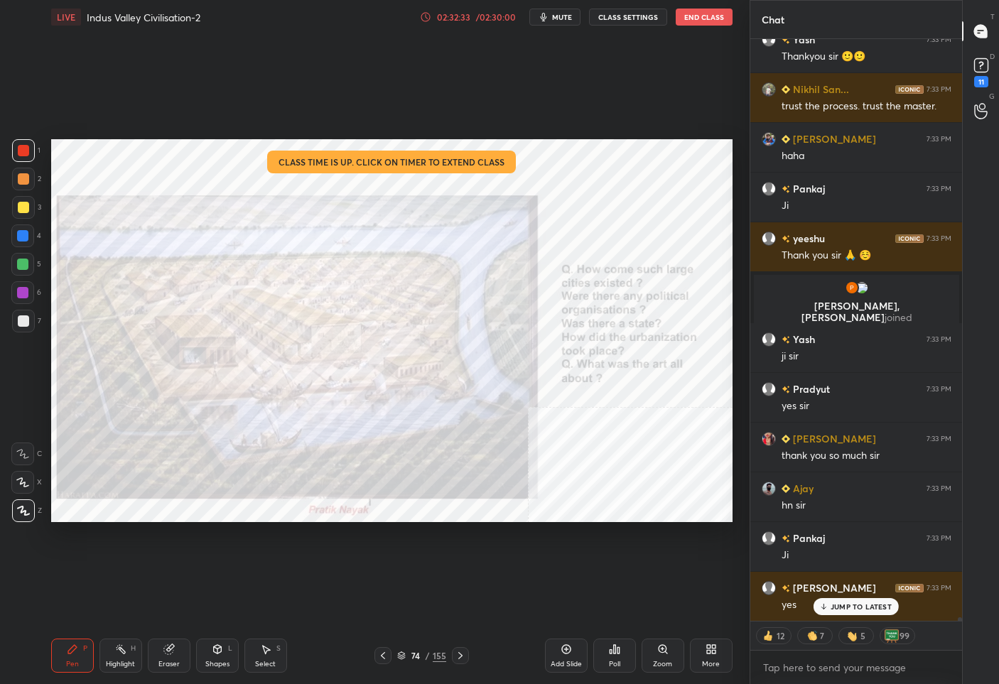
click at [414, 663] on div "74 / 155" at bounding box center [421, 655] width 95 height 17
click at [414, 660] on div "74" at bounding box center [416, 656] width 14 height 9
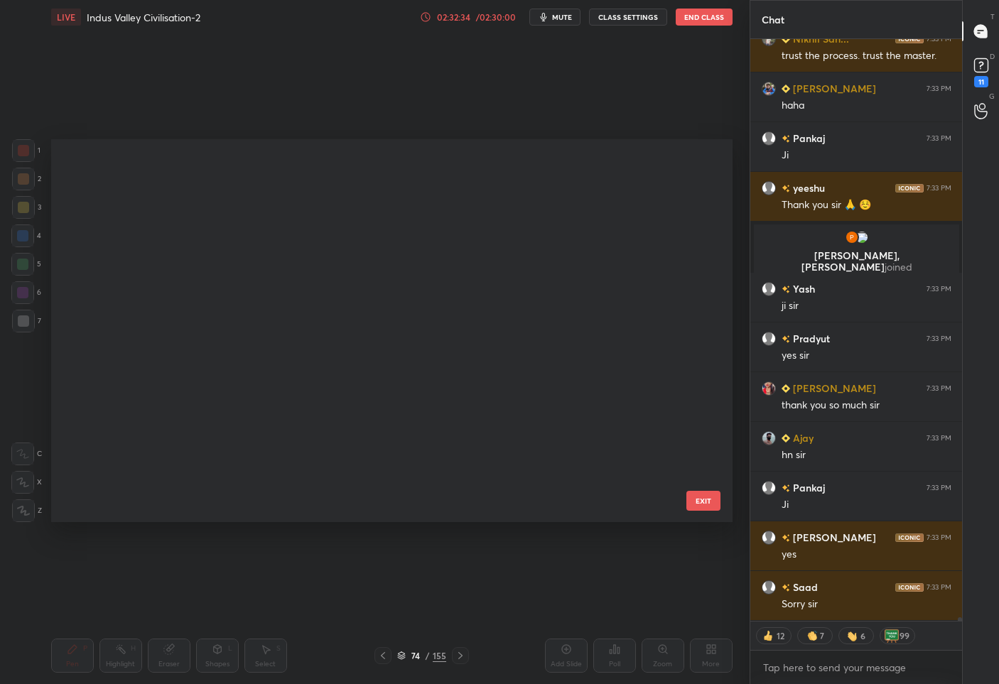
scroll to position [379, 674]
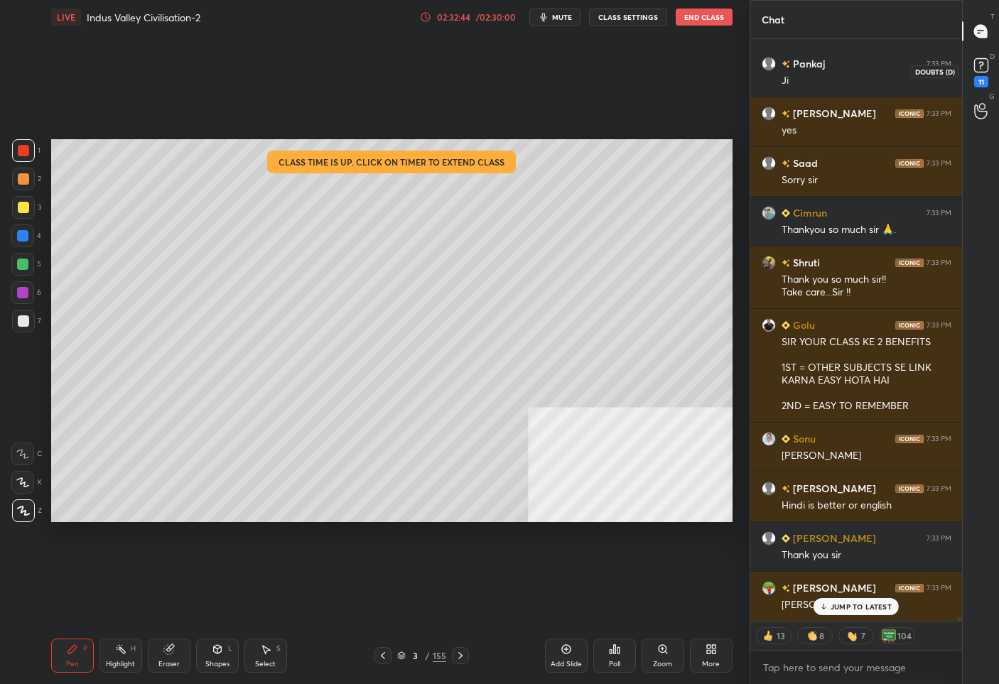
click at [974, 65] on rect at bounding box center [981, 66] width 14 height 14
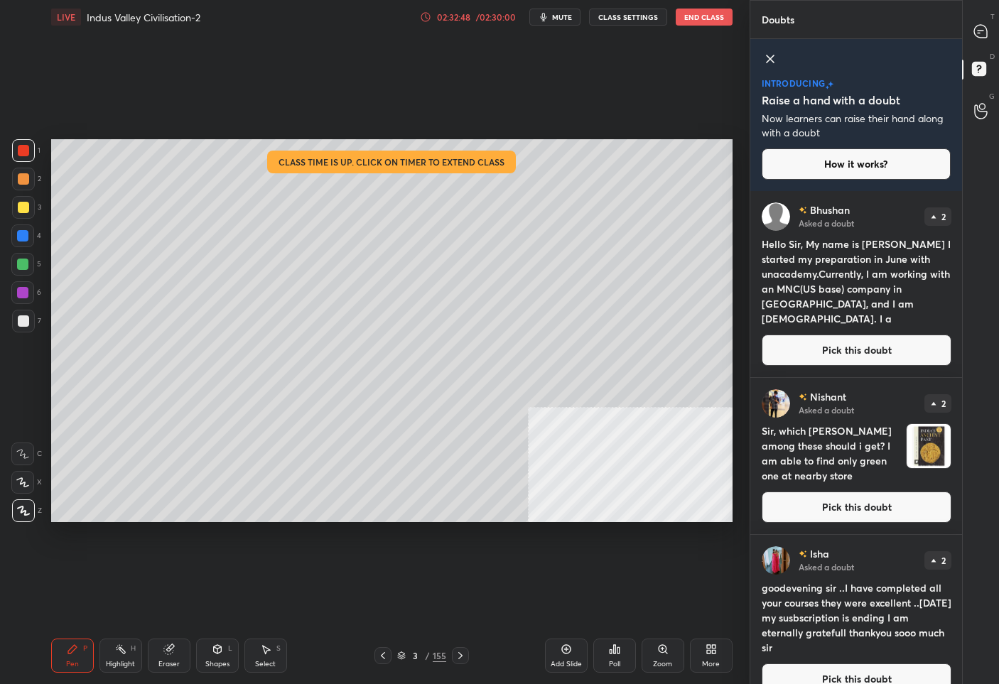
click at [832, 362] on button "Pick this doubt" at bounding box center [857, 350] width 190 height 31
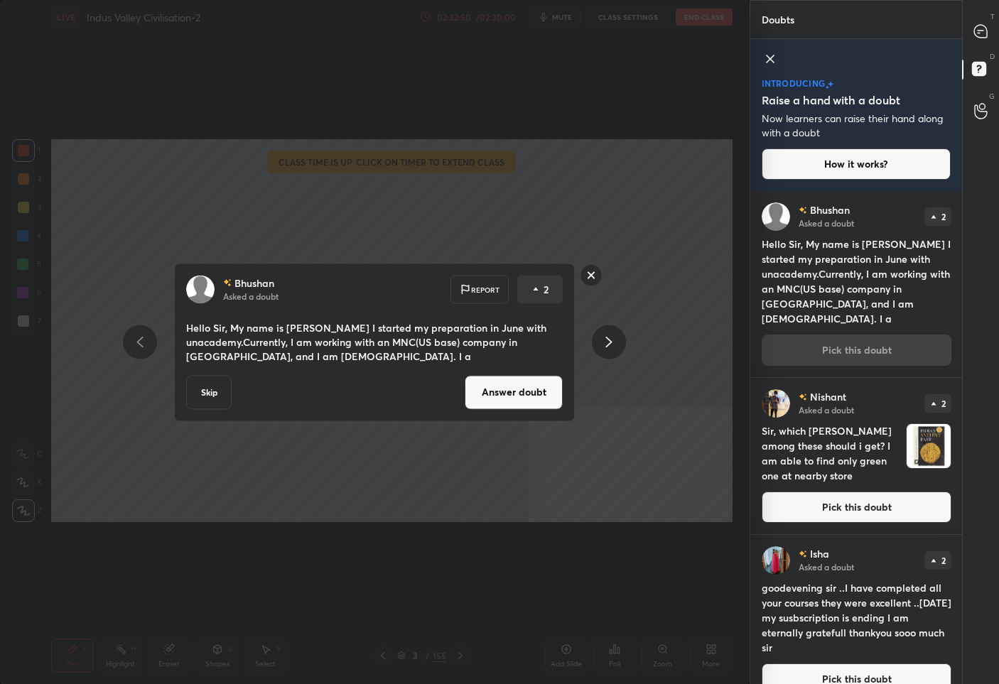
click at [509, 401] on button "Answer doubt" at bounding box center [514, 392] width 98 height 34
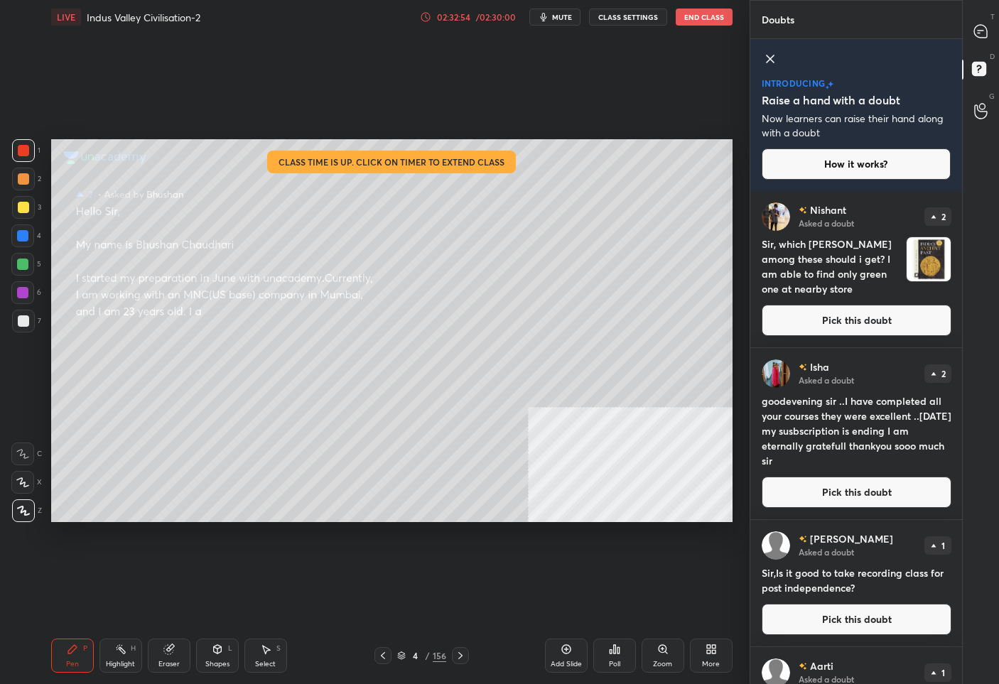
click at [20, 213] on div at bounding box center [23, 207] width 23 height 23
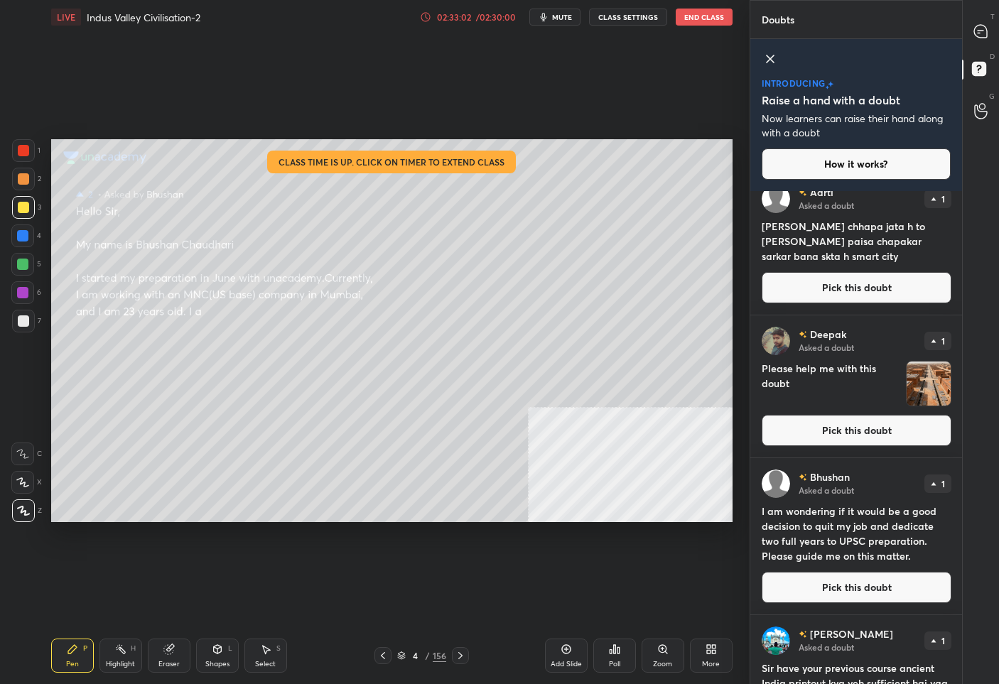
scroll to position [767, 0]
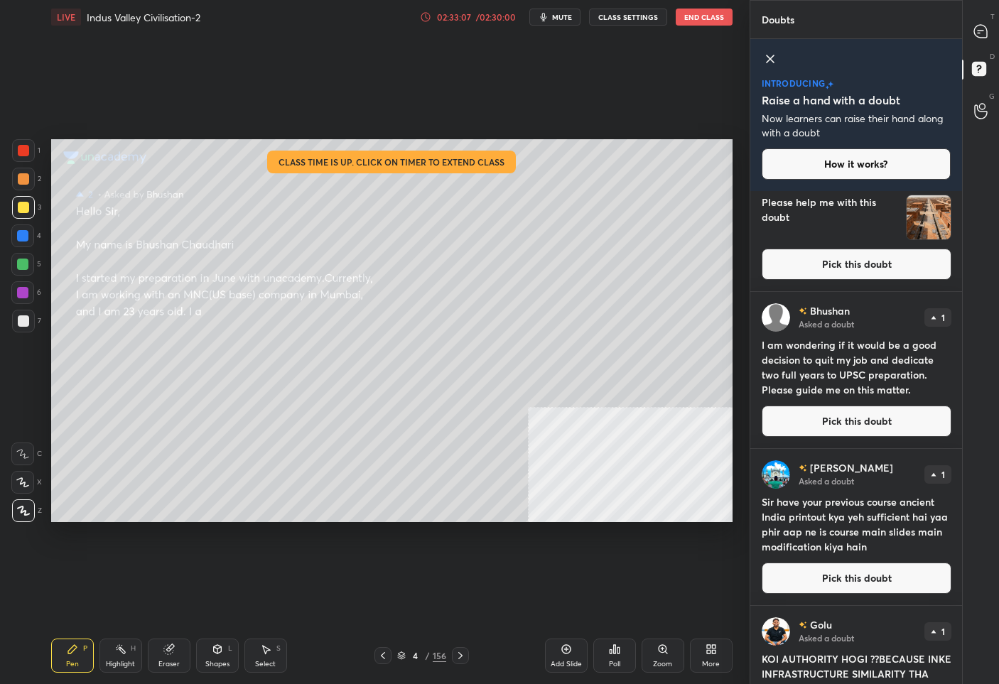
click at [847, 422] on button "Pick this doubt" at bounding box center [857, 421] width 190 height 31
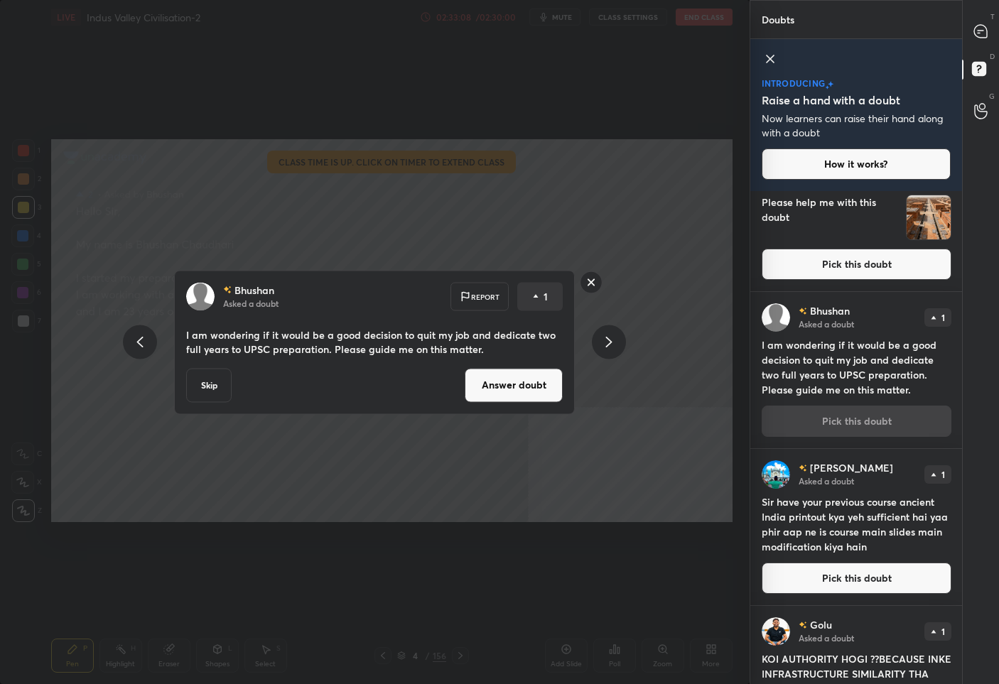
click at [500, 390] on button "Answer doubt" at bounding box center [514, 385] width 98 height 34
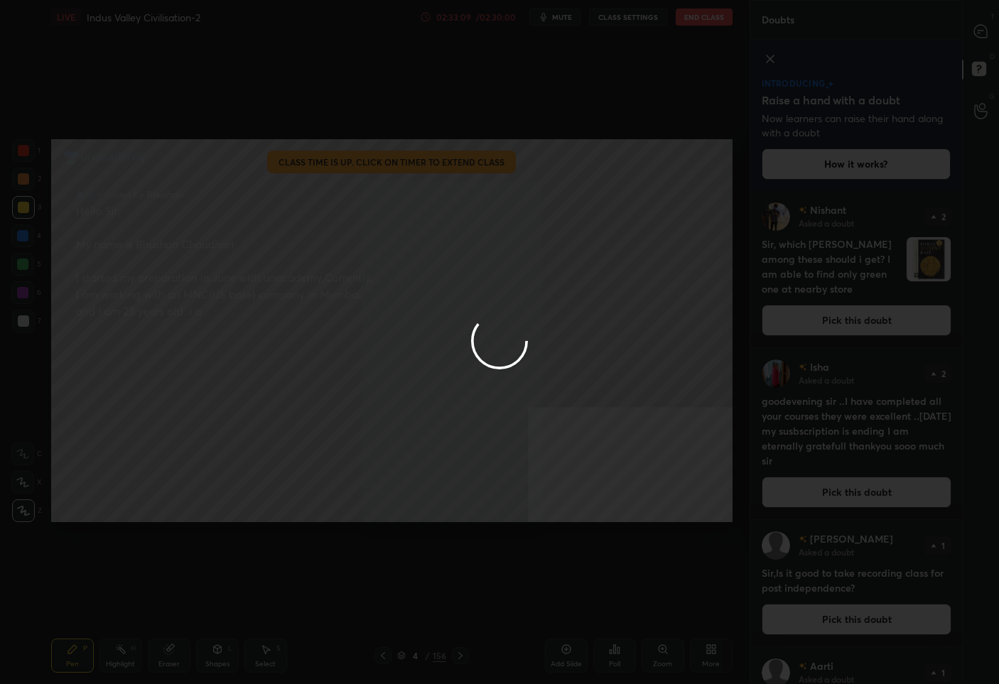
click at [977, 28] on div at bounding box center [499, 342] width 999 height 684
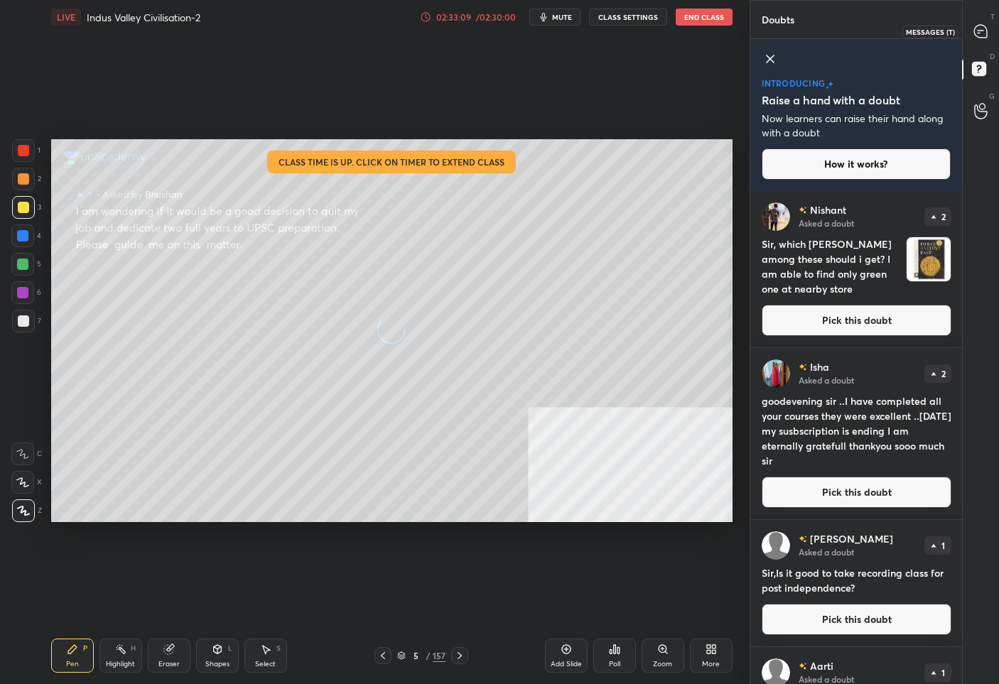
click at [977, 28] on icon at bounding box center [980, 31] width 13 height 13
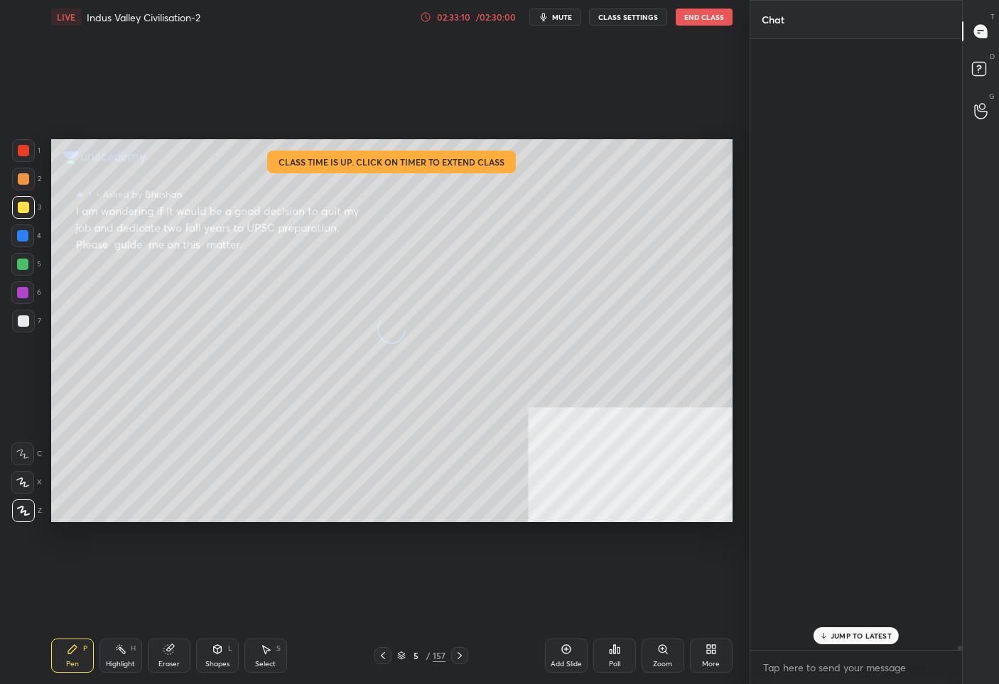
scroll to position [607, 207]
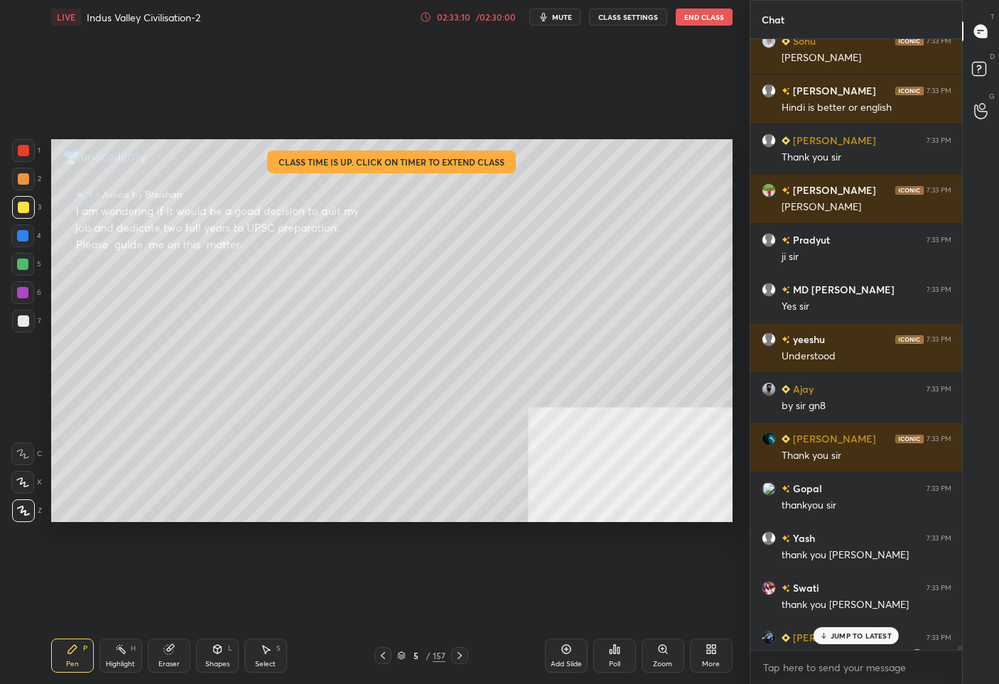
click at [489, 19] on div "/ 02:30:00" at bounding box center [496, 17] width 44 height 9
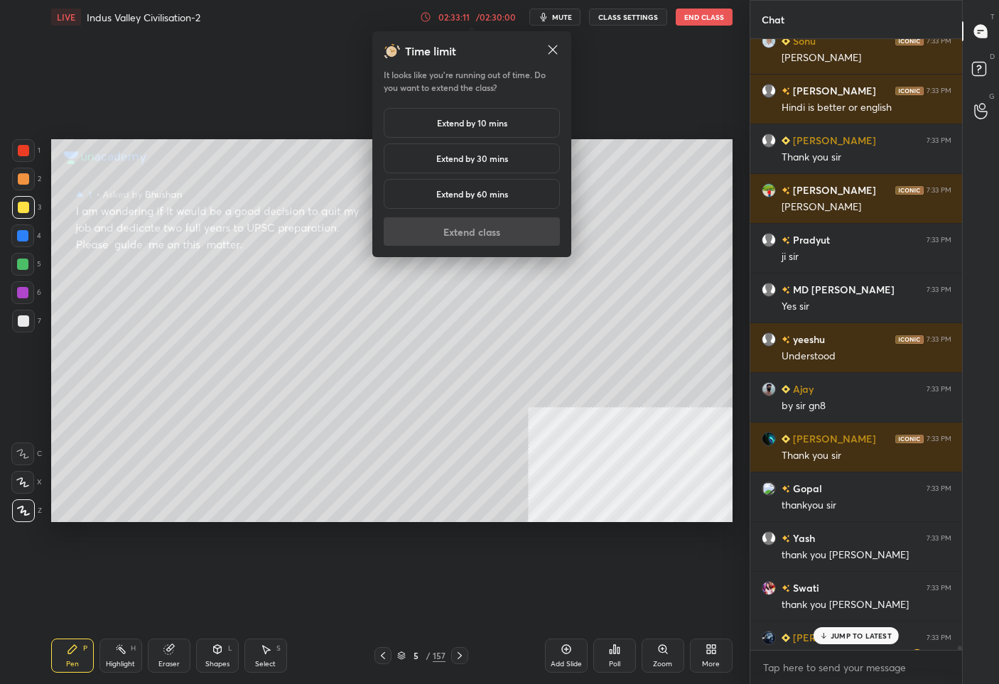
click at [469, 132] on div "Extend by 10 mins" at bounding box center [472, 123] width 176 height 30
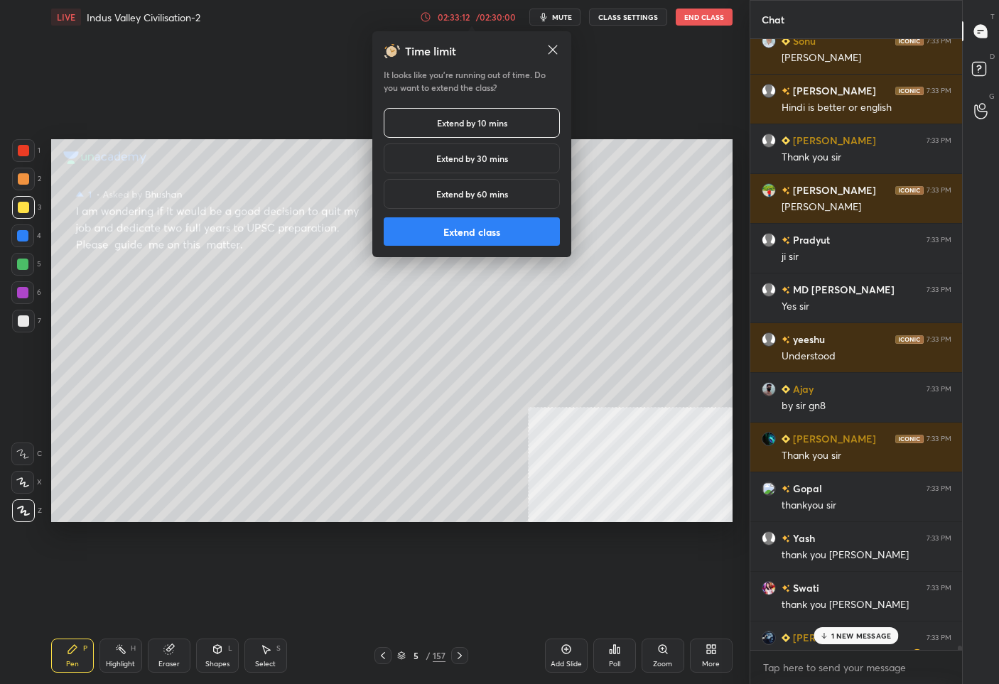
click at [483, 226] on button "Extend class" at bounding box center [472, 231] width 176 height 28
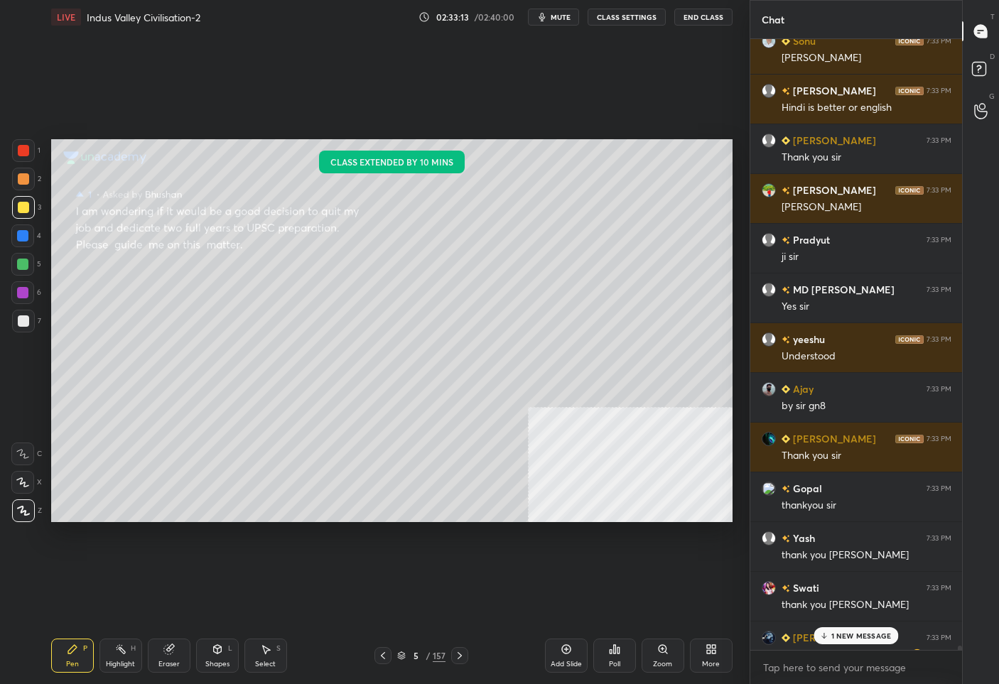
click at [857, 638] on p "1 NEW MESSAGE" at bounding box center [861, 636] width 60 height 9
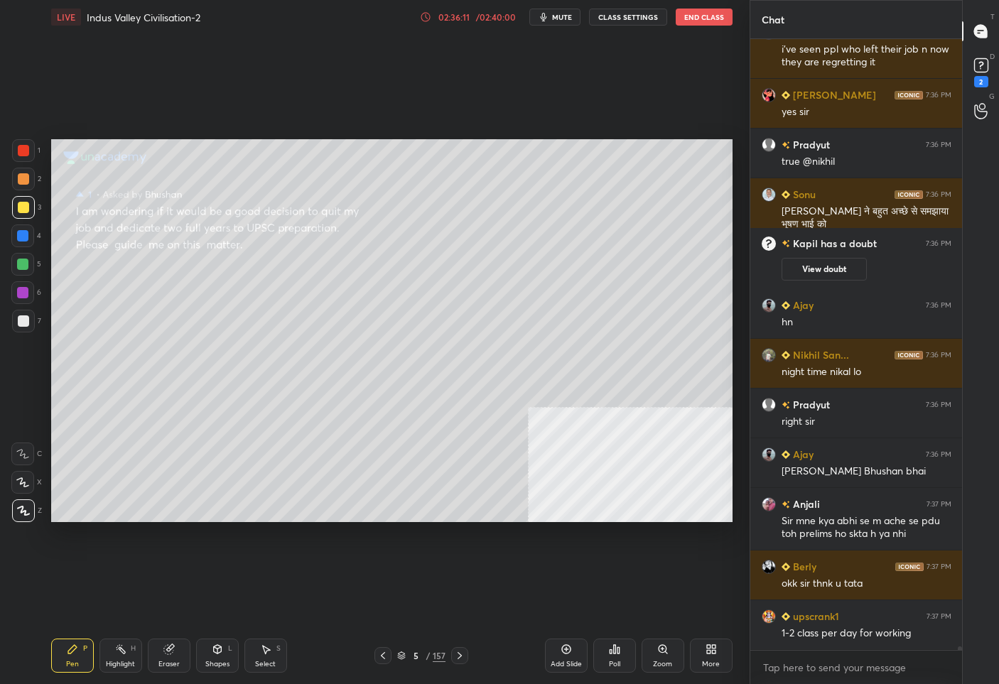
scroll to position [103136, 0]
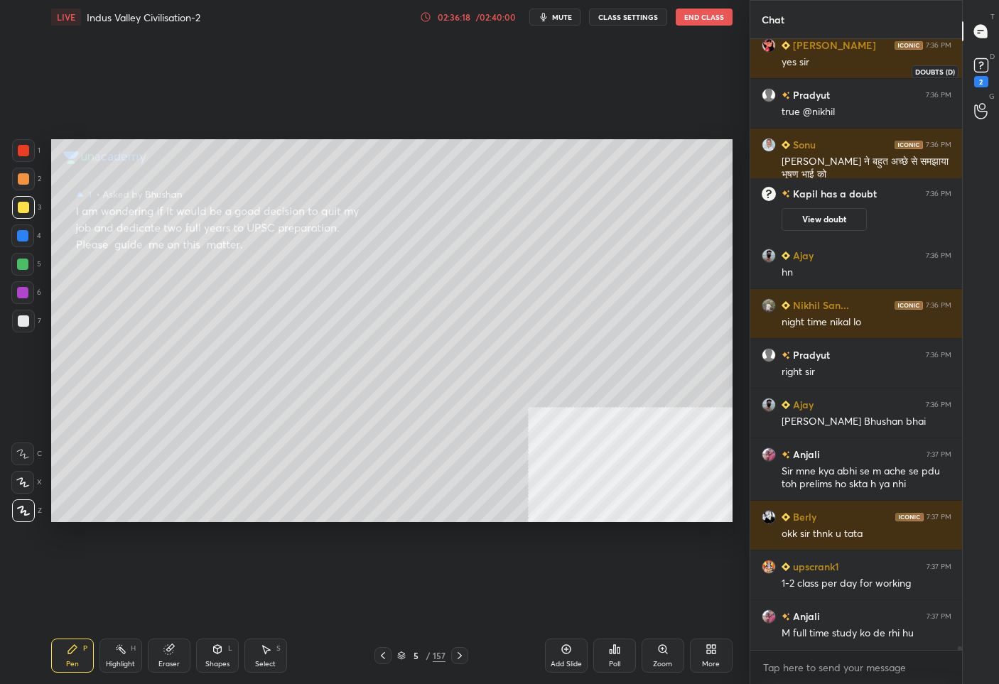
click at [981, 66] on icon at bounding box center [981, 65] width 5 height 6
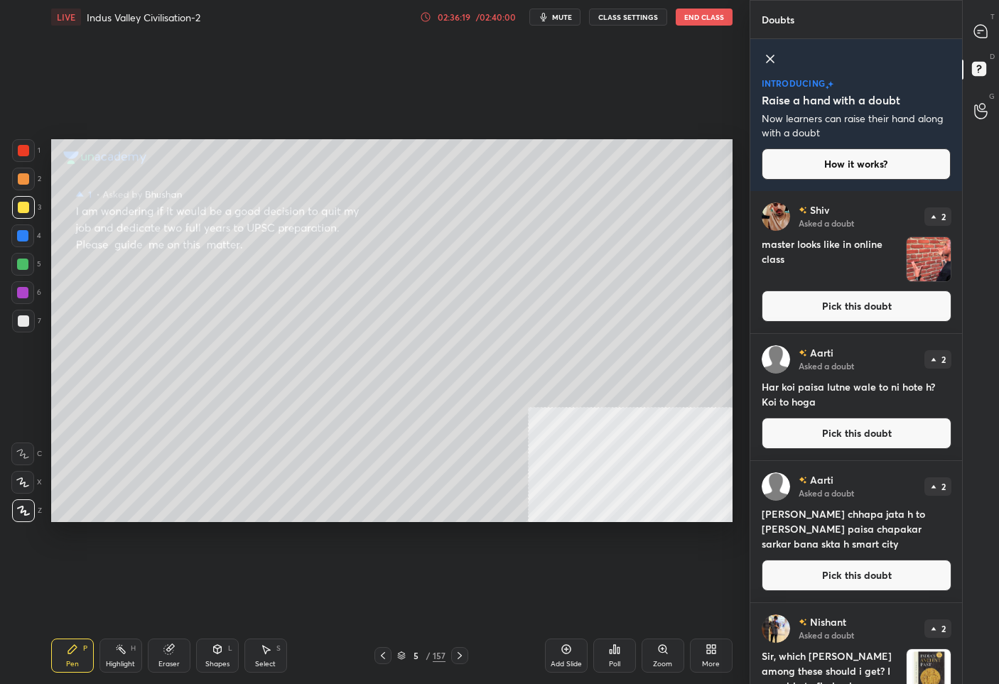
click at [869, 301] on button "Pick this doubt" at bounding box center [857, 306] width 190 height 31
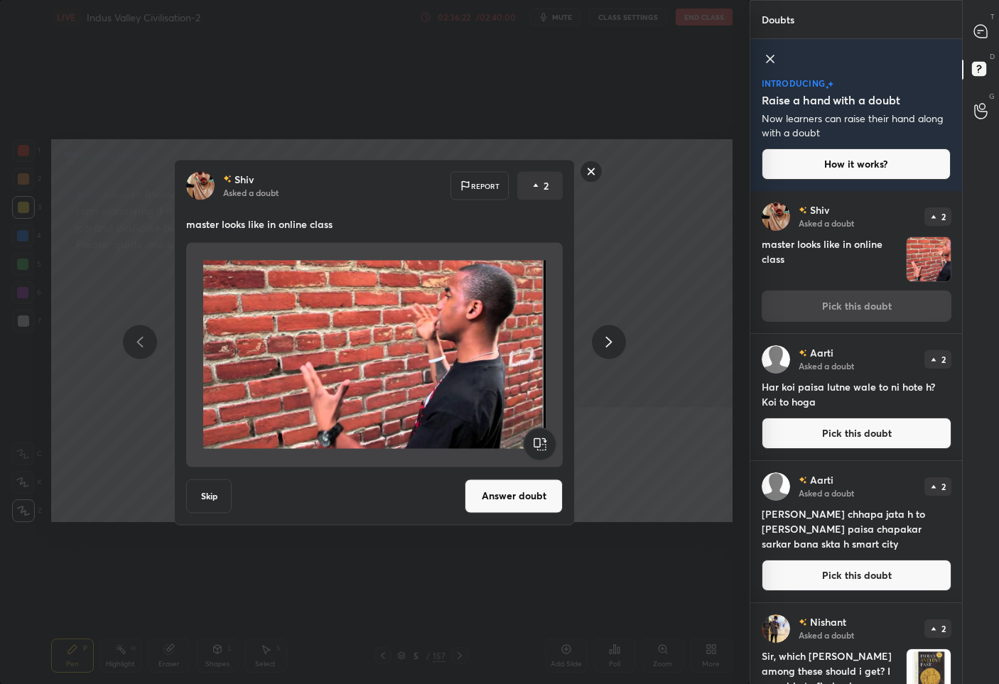
click at [525, 505] on button "Answer doubt" at bounding box center [514, 496] width 98 height 34
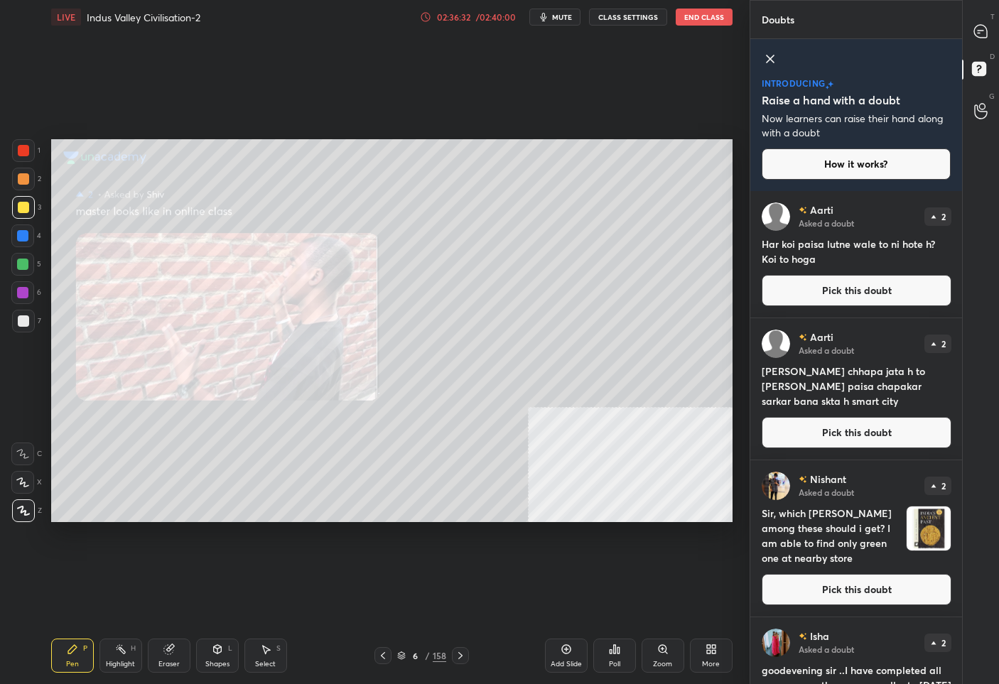
click at [830, 601] on button "Pick this doubt" at bounding box center [857, 589] width 190 height 31
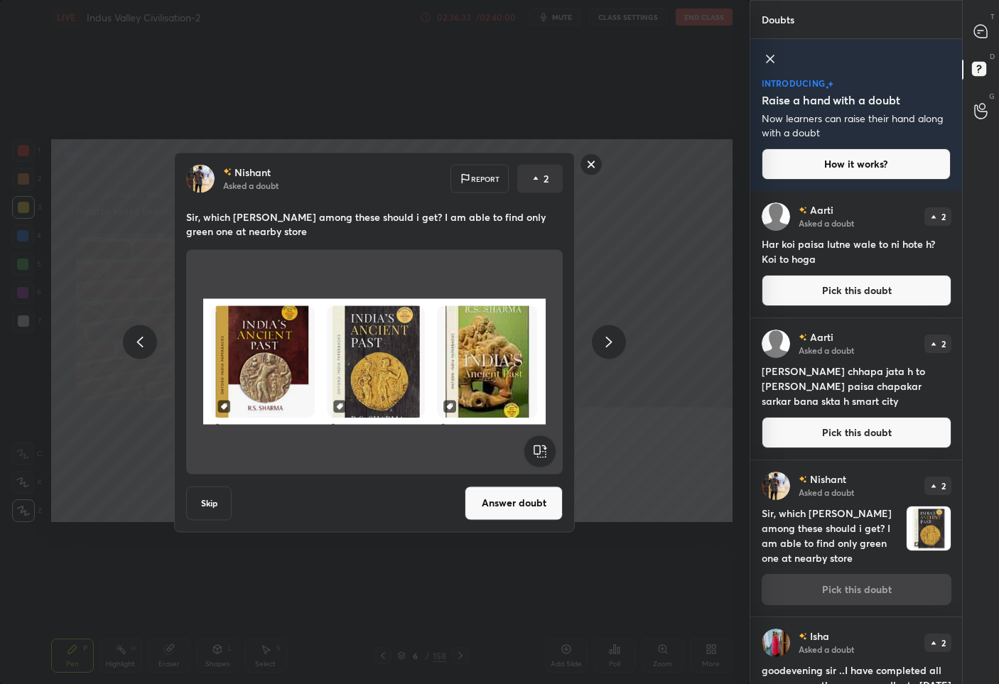
click at [514, 487] on button "Answer doubt" at bounding box center [514, 503] width 98 height 34
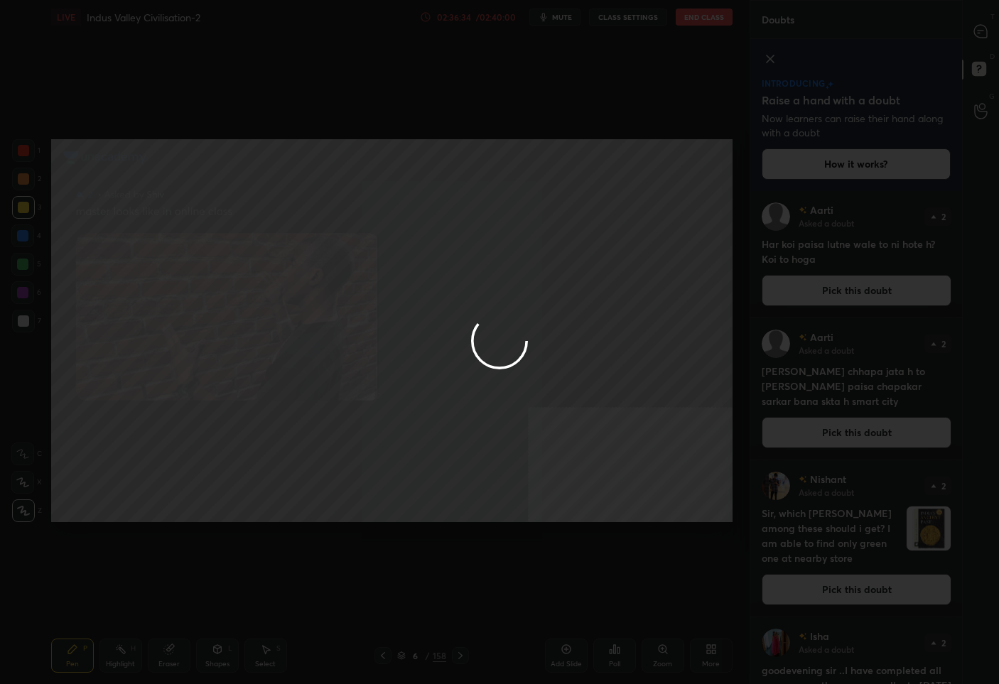
click at [984, 36] on div at bounding box center [499, 342] width 999 height 684
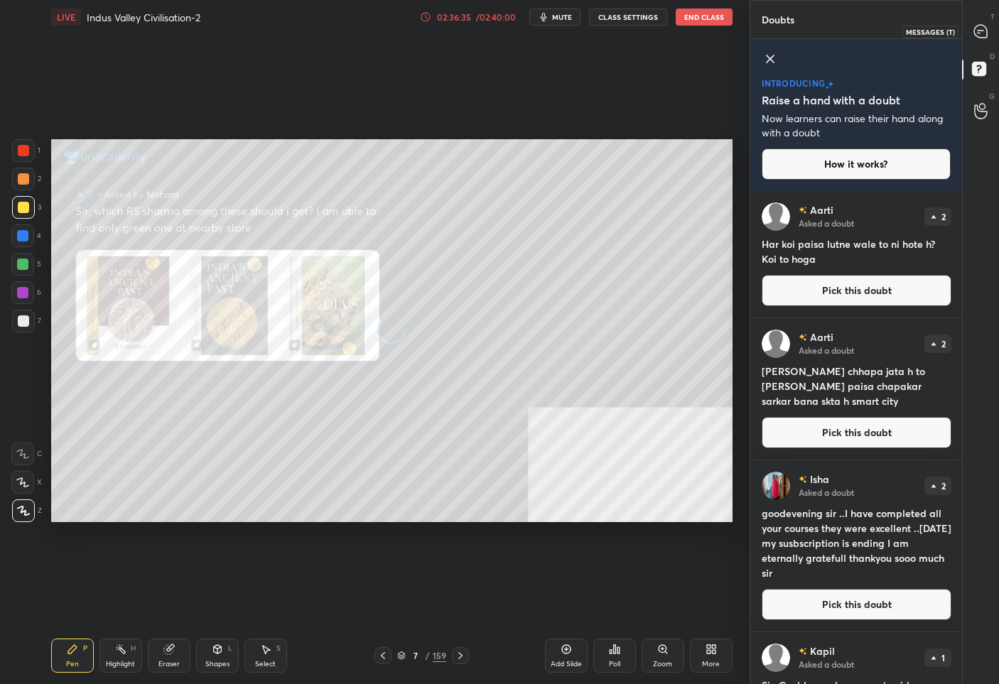
click at [984, 36] on icon at bounding box center [980, 31] width 13 height 13
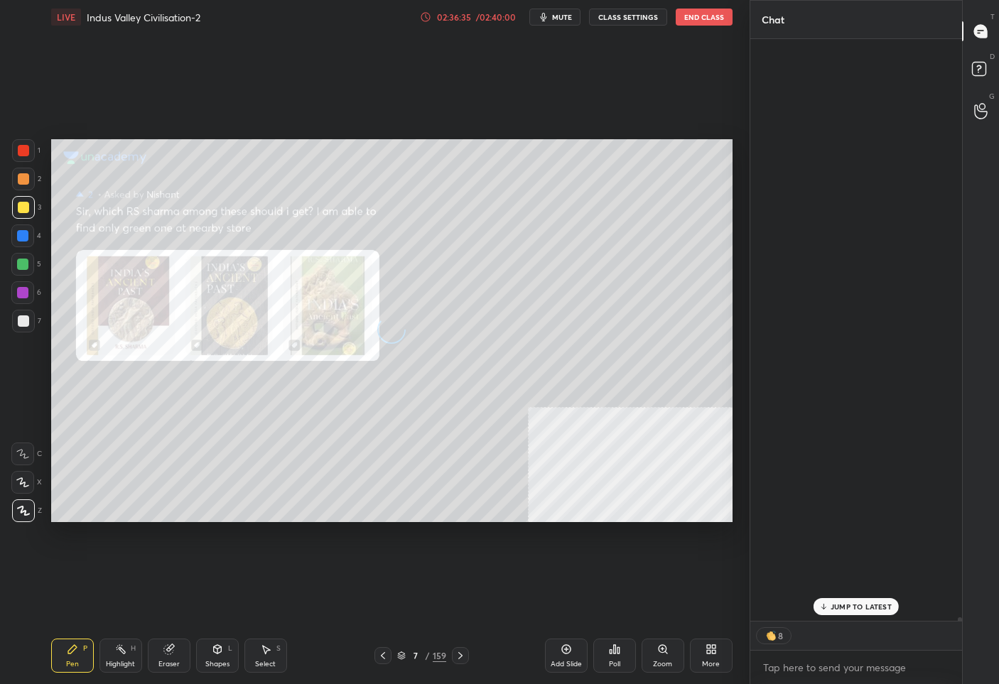
scroll to position [578, 207]
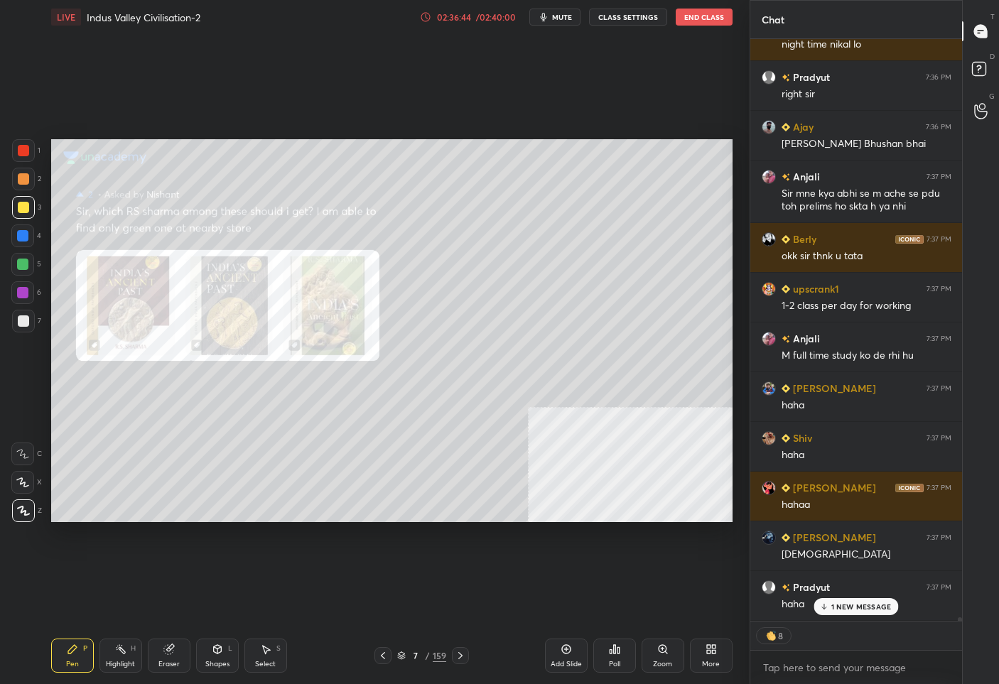
click at [856, 610] on p "1 NEW MESSAGE" at bounding box center [861, 607] width 60 height 9
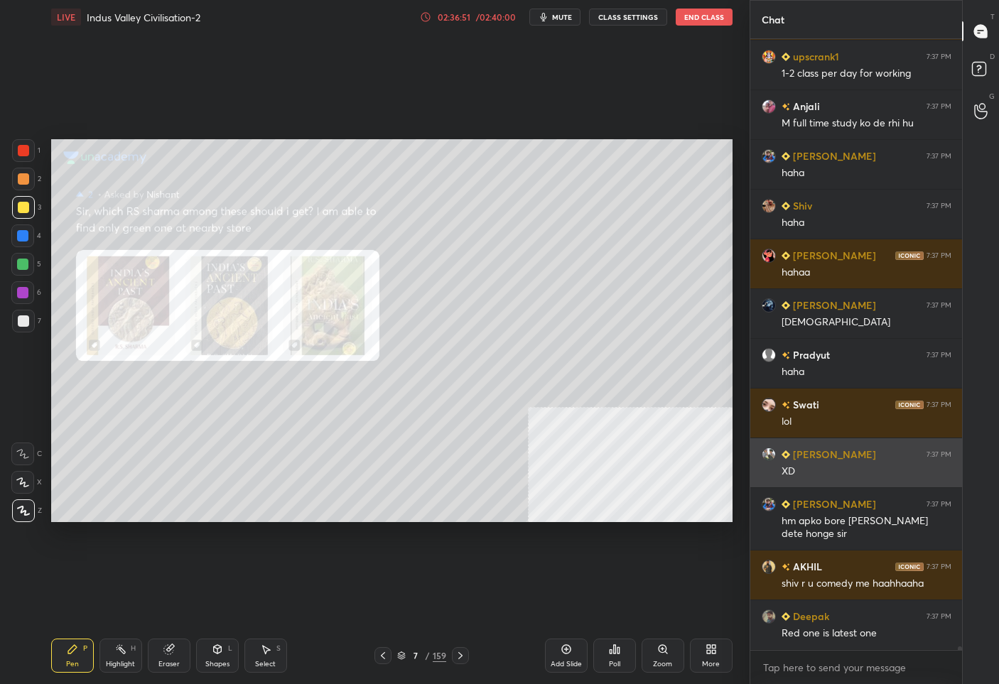
scroll to position [103997, 0]
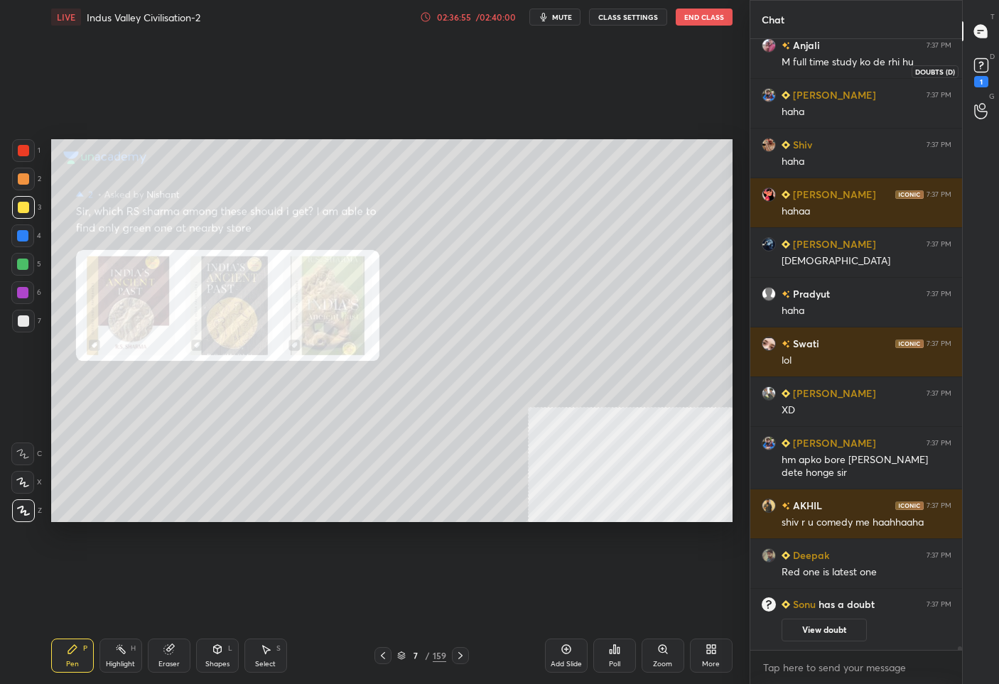
click at [981, 59] on rect at bounding box center [981, 66] width 14 height 14
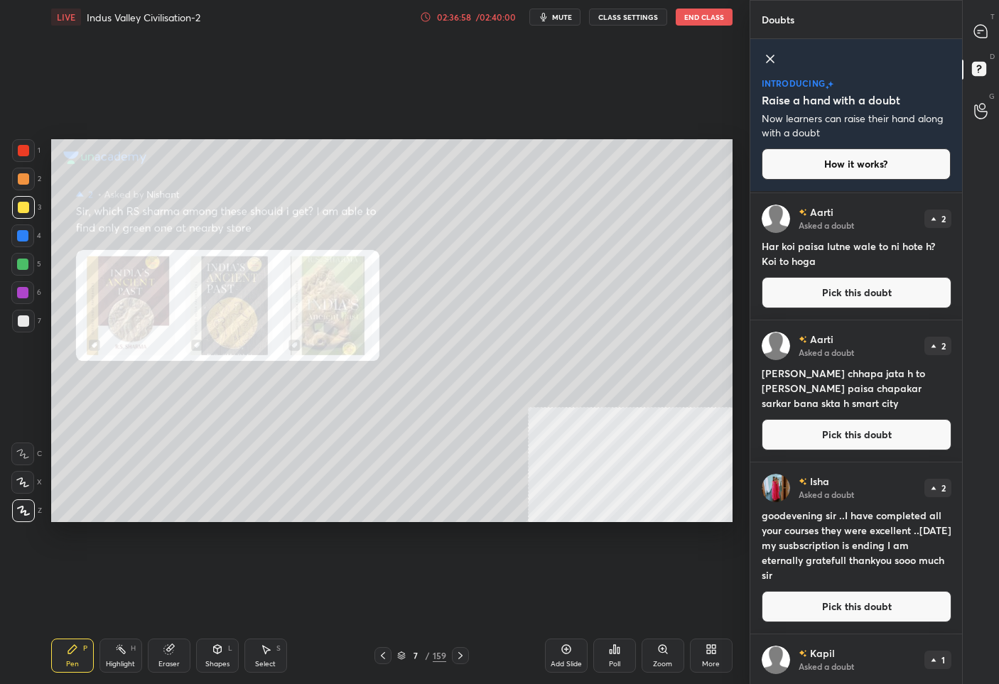
scroll to position [165, 0]
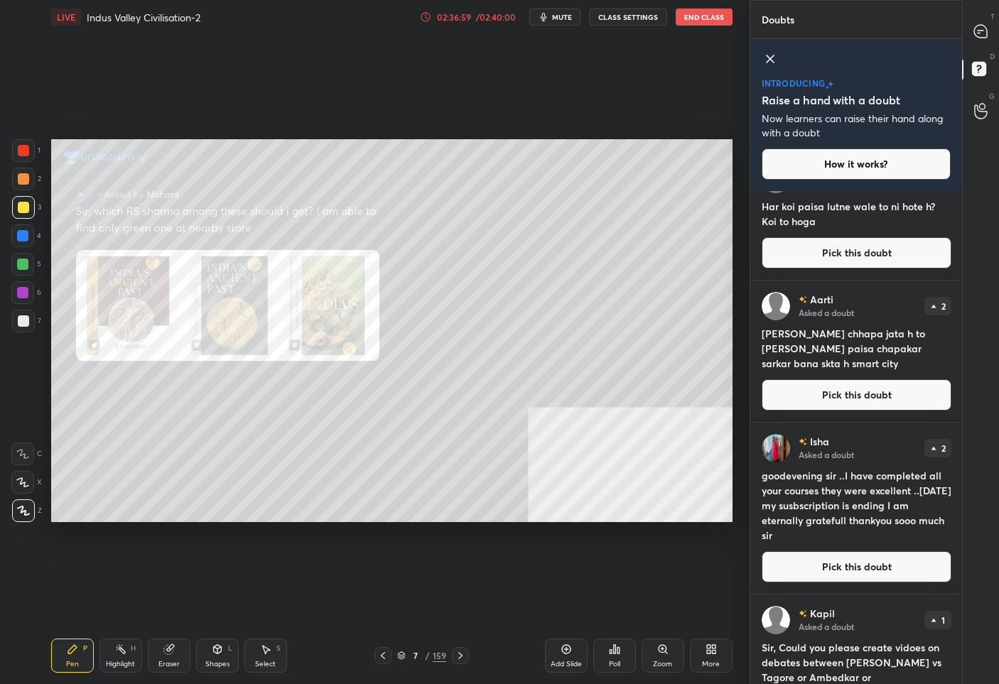
click at [823, 563] on button "Pick this doubt" at bounding box center [857, 566] width 190 height 31
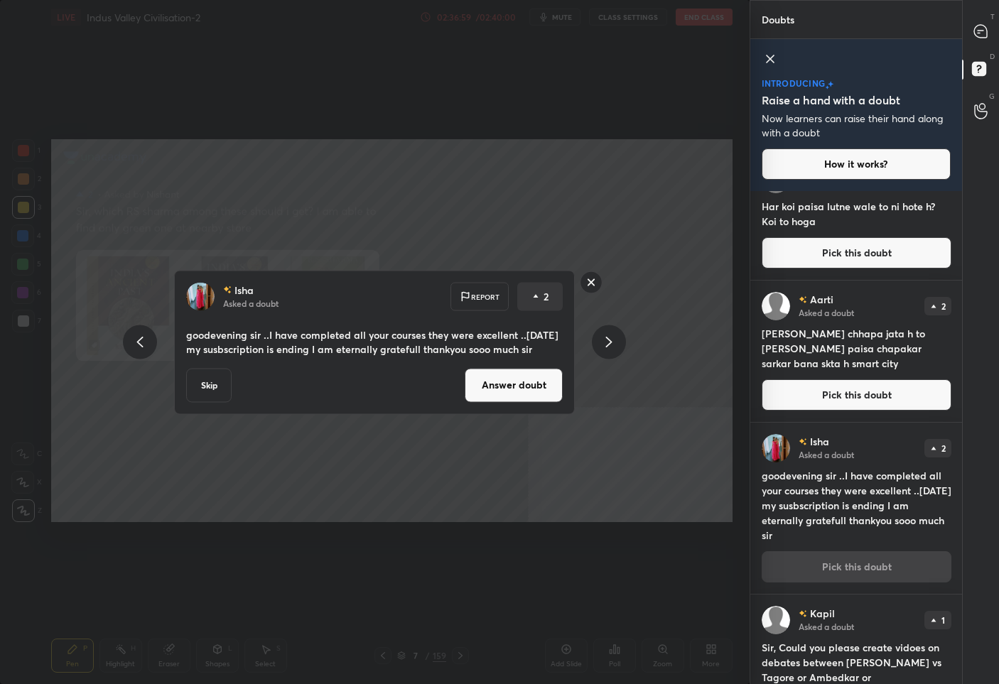
click at [480, 376] on button "Answer doubt" at bounding box center [514, 385] width 98 height 34
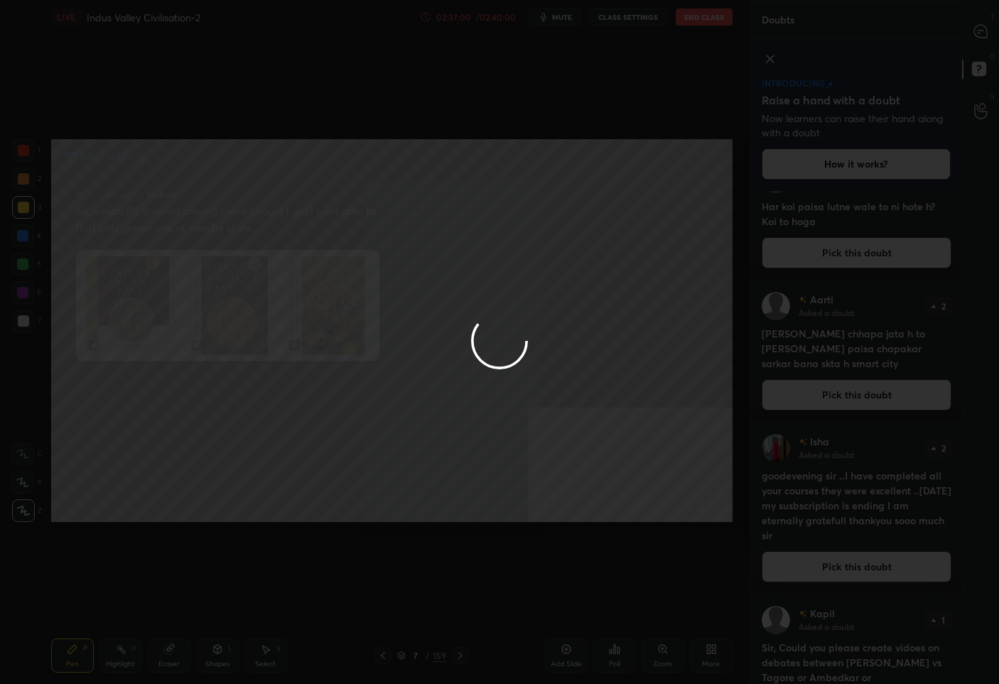
scroll to position [0, 0]
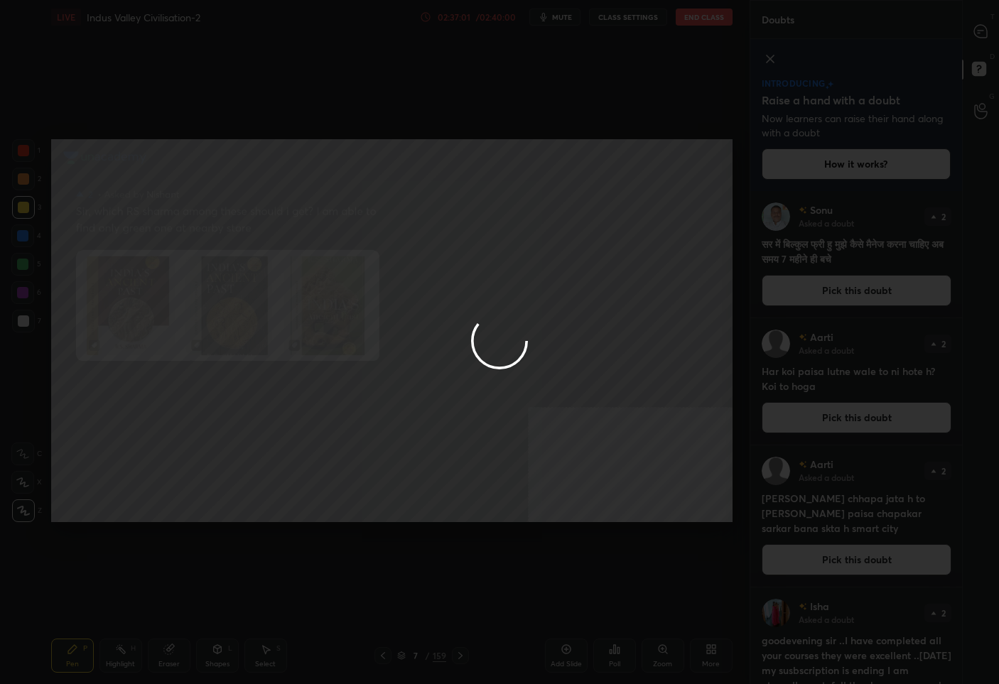
click at [984, 25] on div at bounding box center [499, 342] width 999 height 684
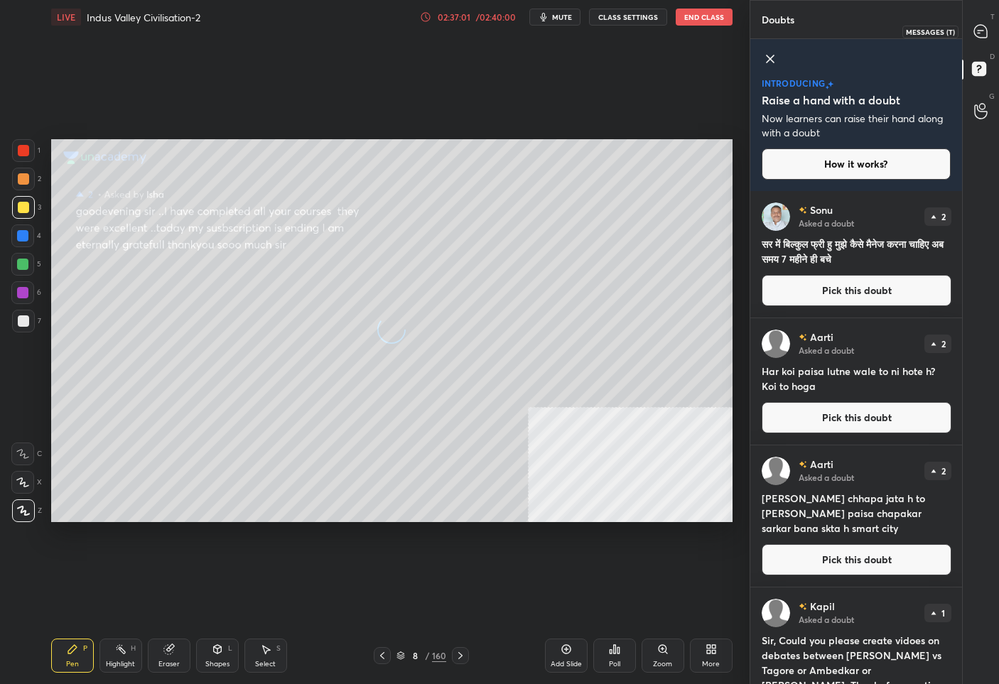
click at [984, 25] on icon at bounding box center [980, 31] width 13 height 13
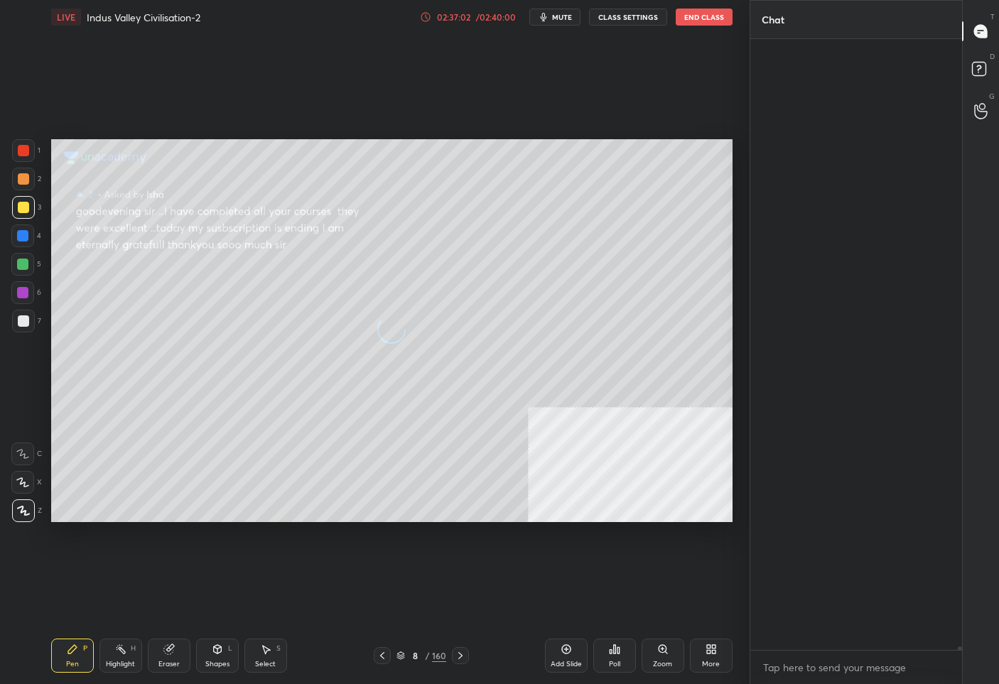
scroll to position [607, 207]
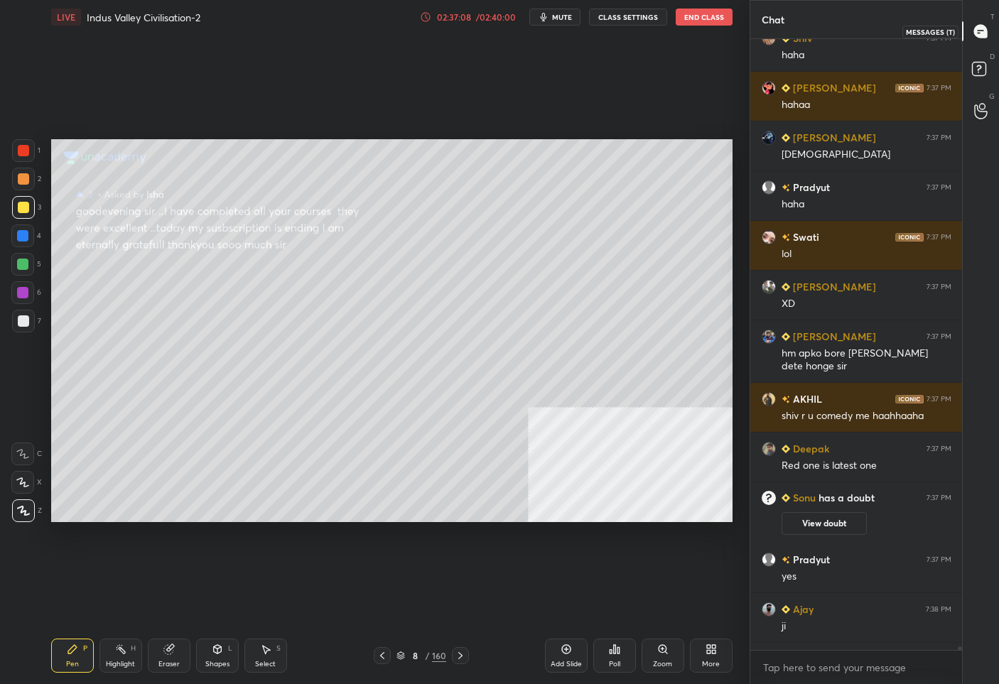
click at [979, 31] on icon at bounding box center [981, 31] width 6 height 0
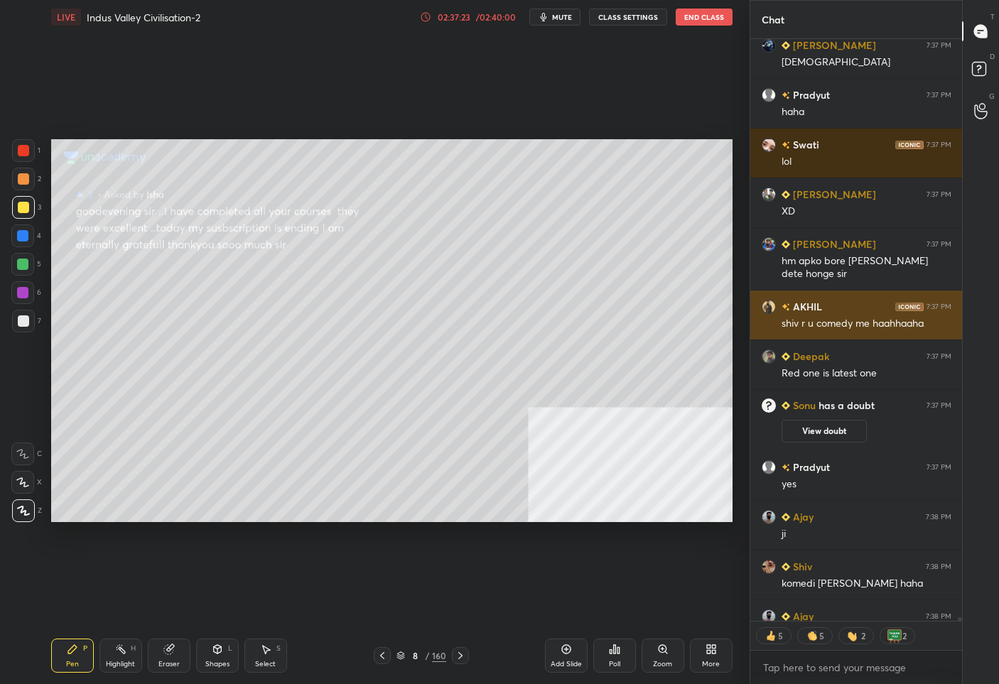
scroll to position [103900, 0]
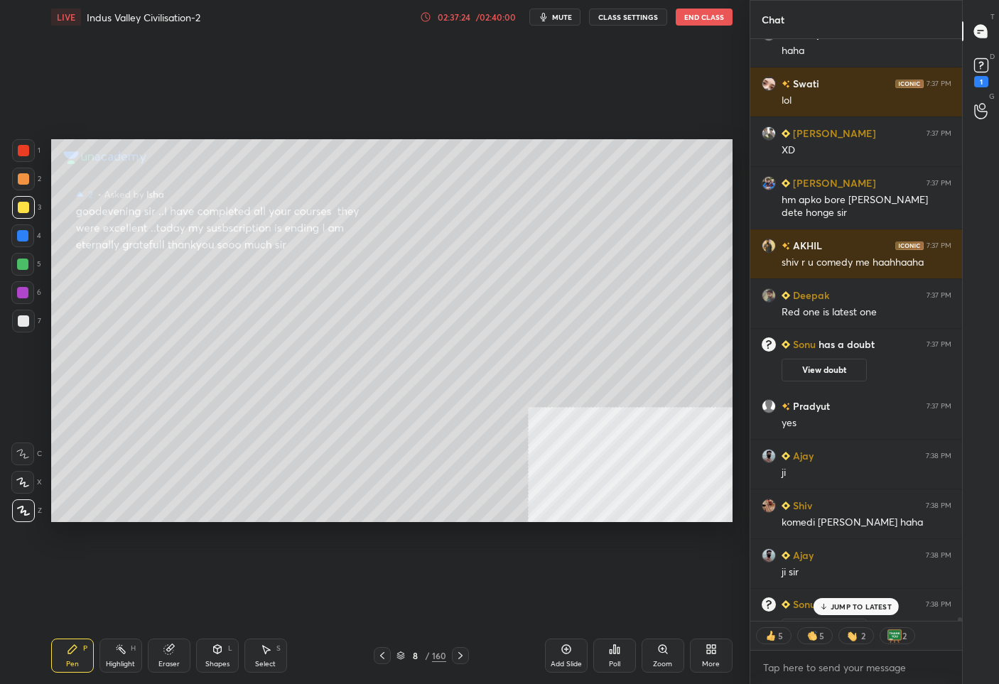
click at [841, 610] on p "JUMP TO LATEST" at bounding box center [861, 607] width 61 height 9
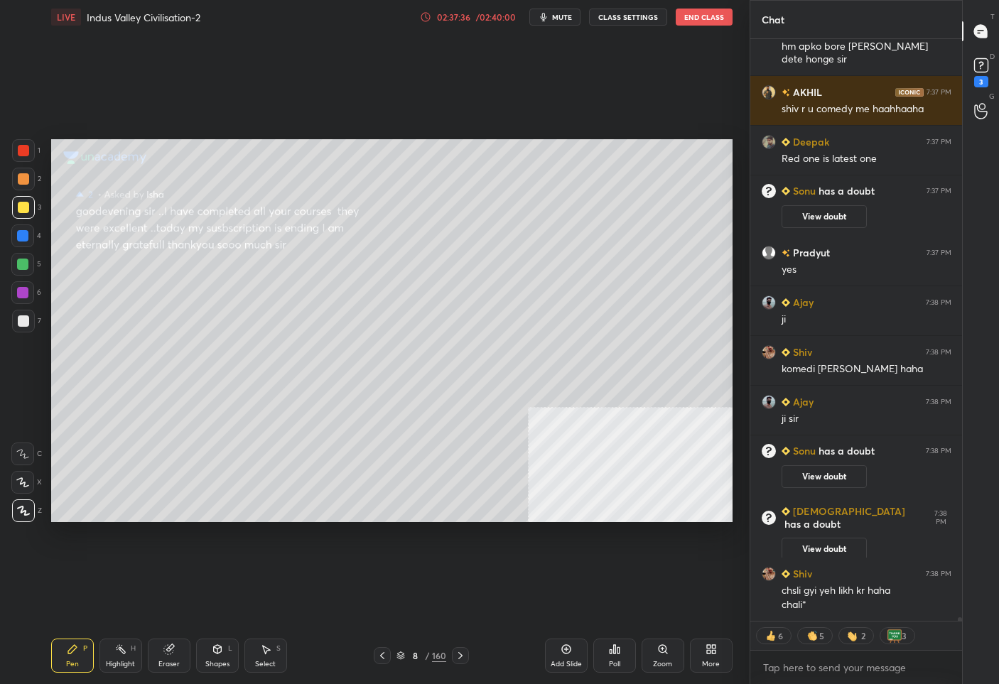
scroll to position [103675, 0]
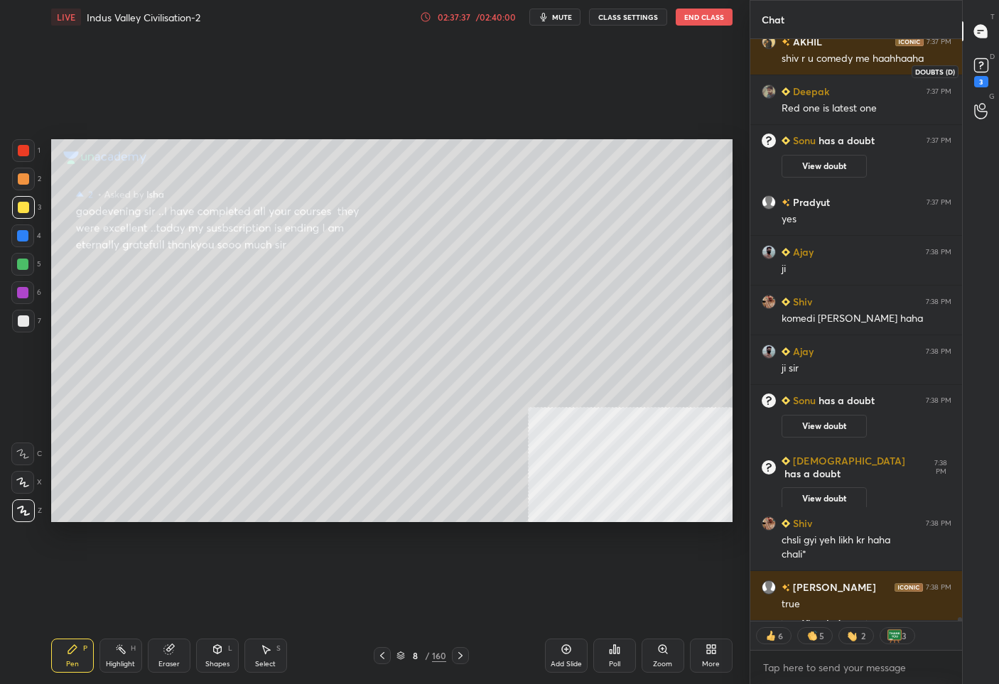
click at [982, 65] on rect at bounding box center [981, 66] width 14 height 14
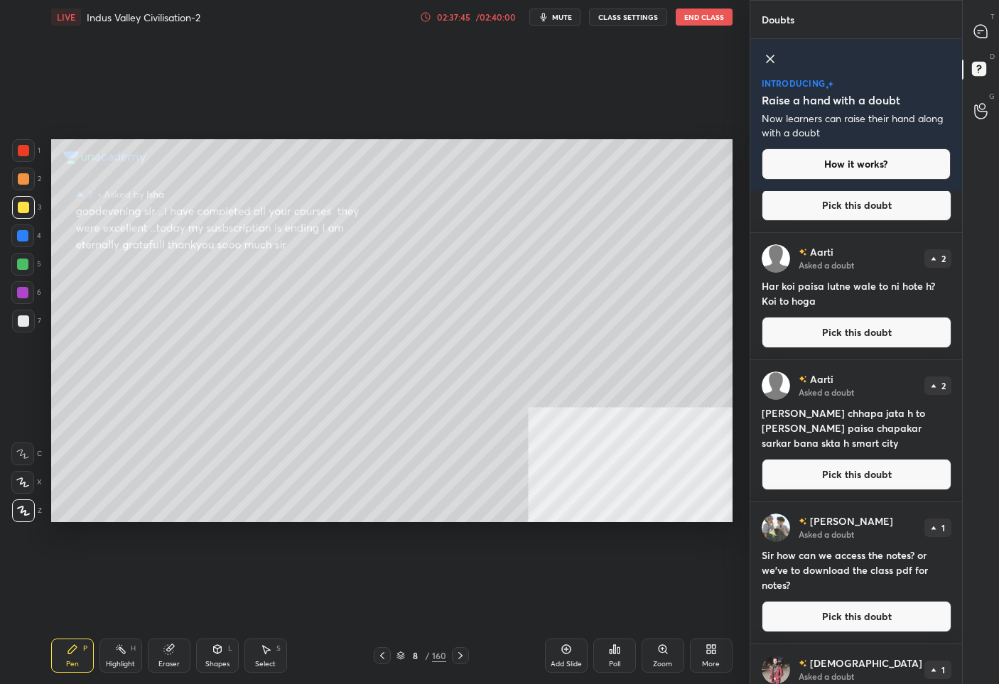
scroll to position [161, 0]
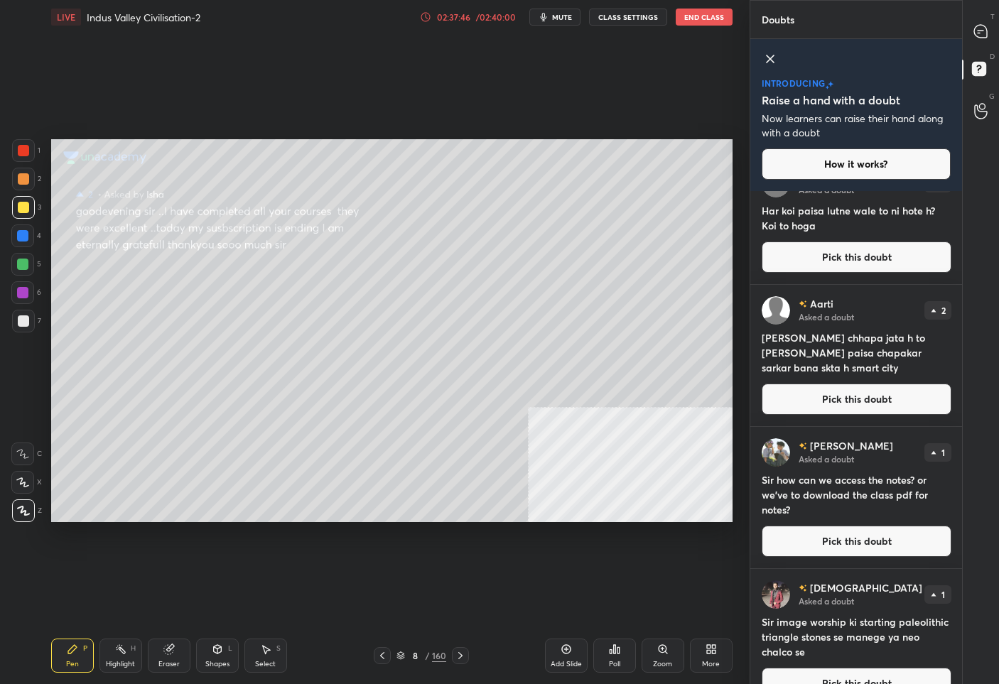
click at [848, 544] on button "Pick this doubt" at bounding box center [857, 541] width 190 height 31
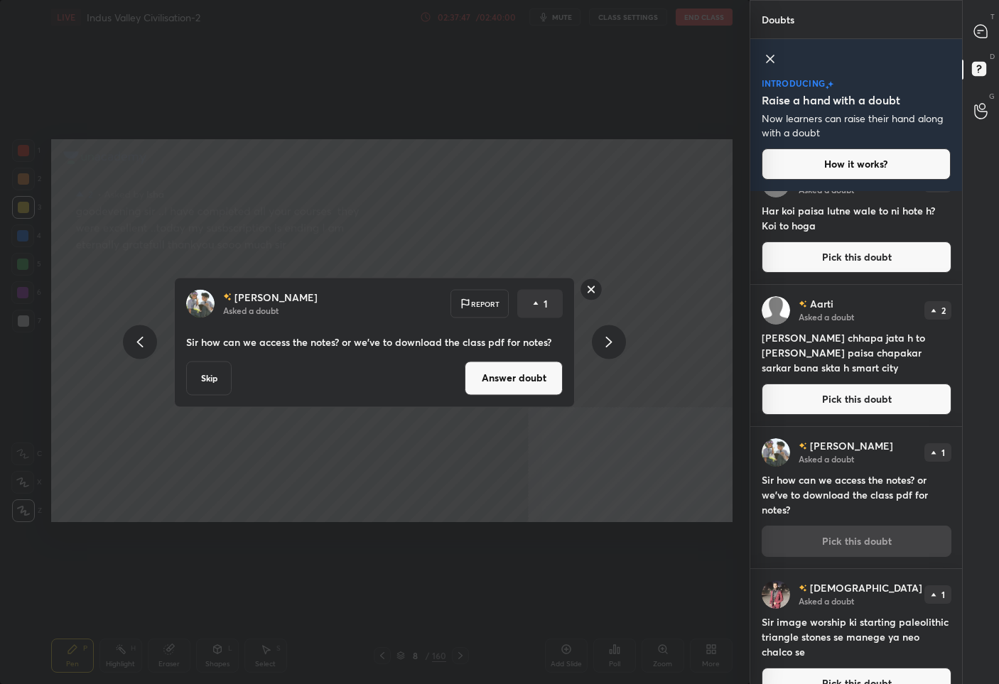
click at [485, 370] on button "Answer doubt" at bounding box center [514, 378] width 98 height 34
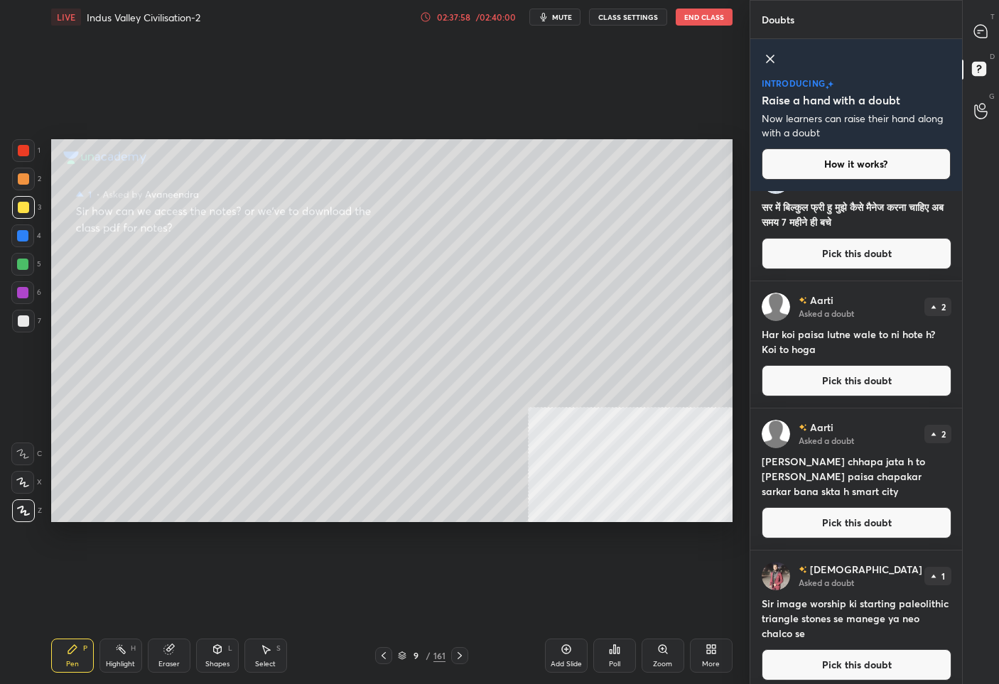
scroll to position [114, 0]
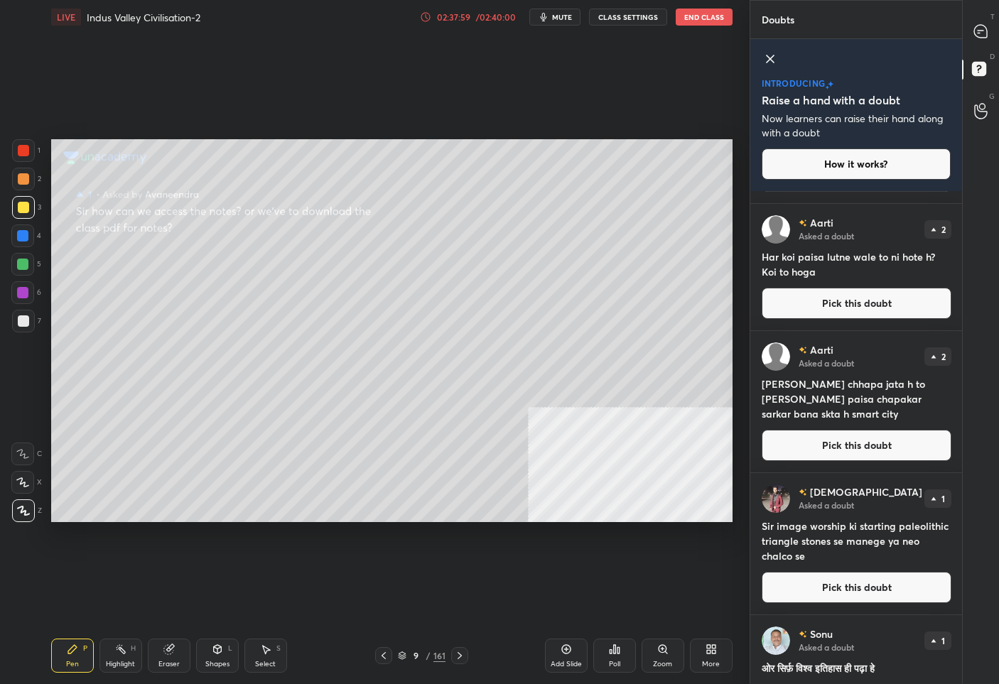
click at [824, 440] on button "Pick this doubt" at bounding box center [857, 445] width 190 height 31
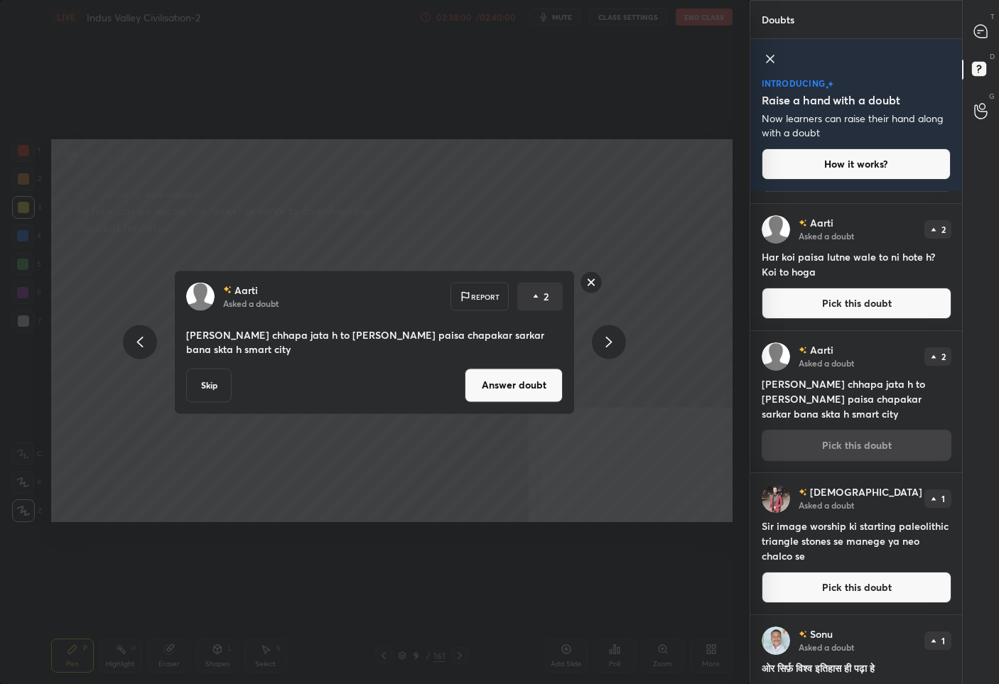
click at [508, 382] on button "Answer doubt" at bounding box center [514, 385] width 98 height 34
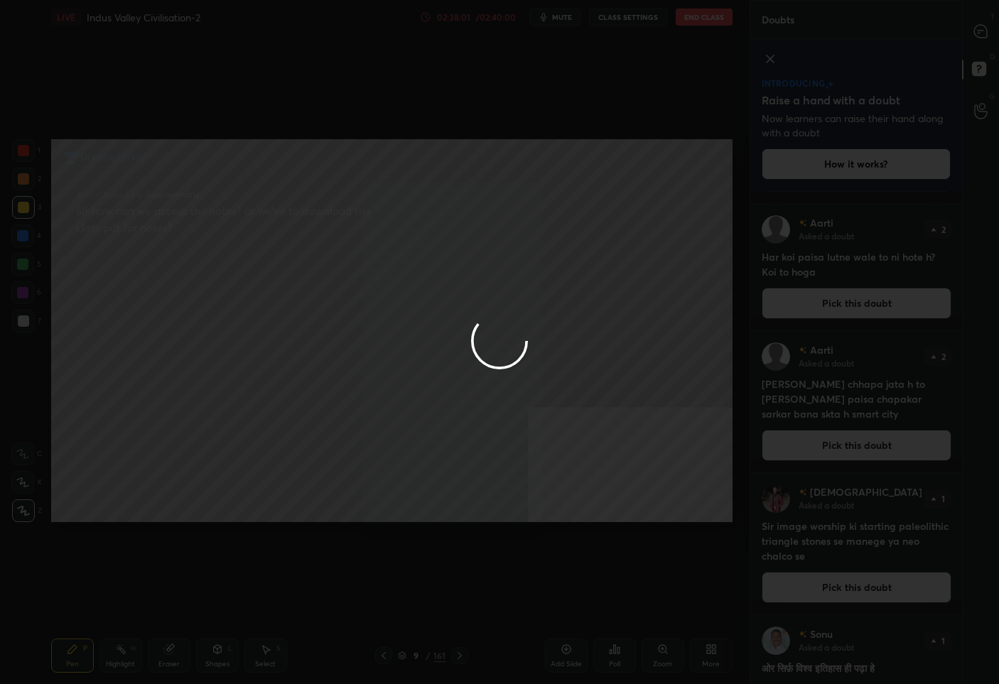
scroll to position [0, 0]
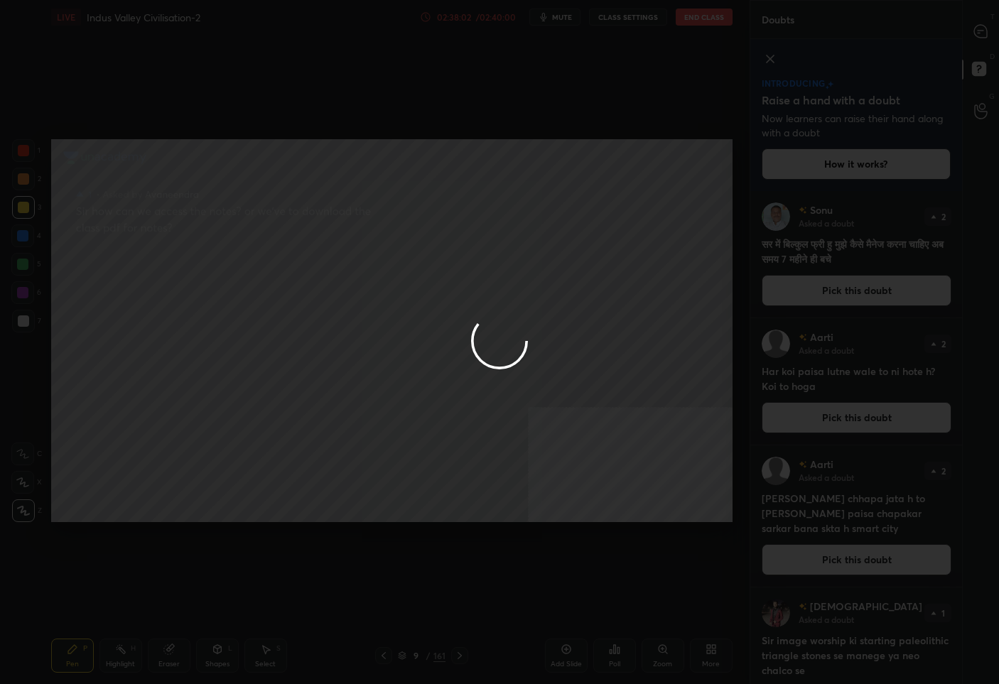
click at [977, 37] on div at bounding box center [499, 342] width 999 height 684
click at [977, 23] on div at bounding box center [499, 342] width 999 height 684
click at [974, 31] on div at bounding box center [499, 342] width 999 height 684
click at [982, 30] on div at bounding box center [499, 342] width 999 height 684
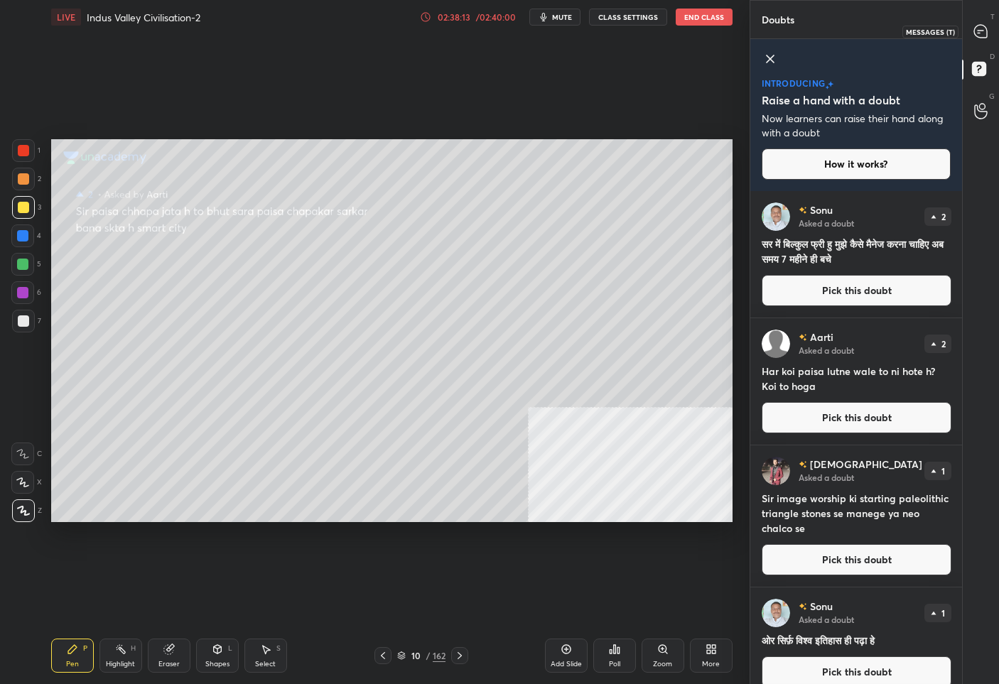
click at [976, 33] on icon at bounding box center [980, 31] width 13 height 13
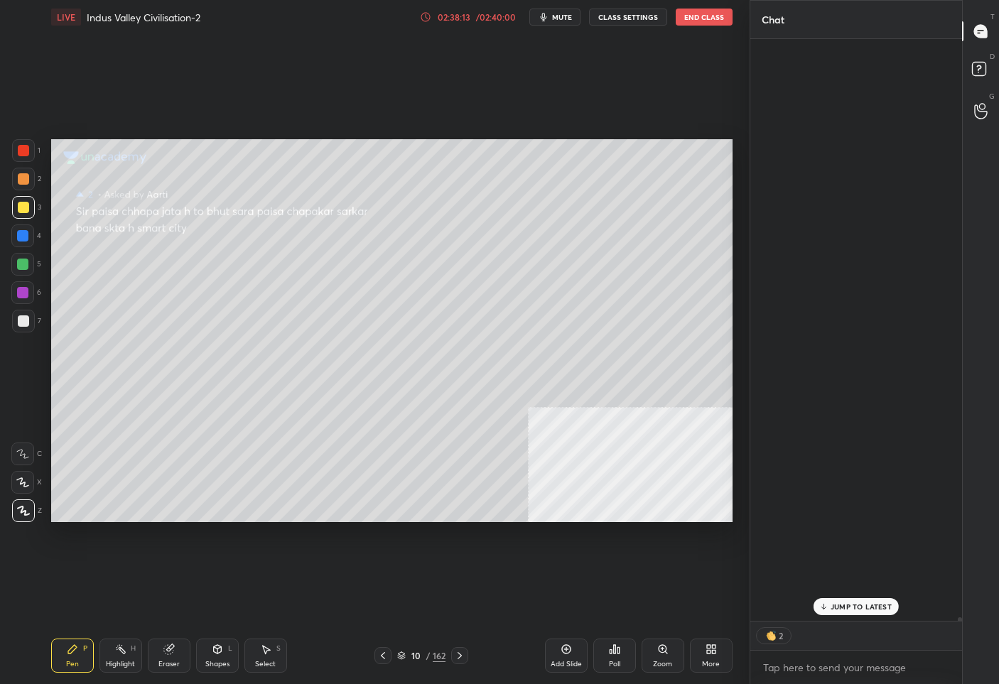
scroll to position [578, 207]
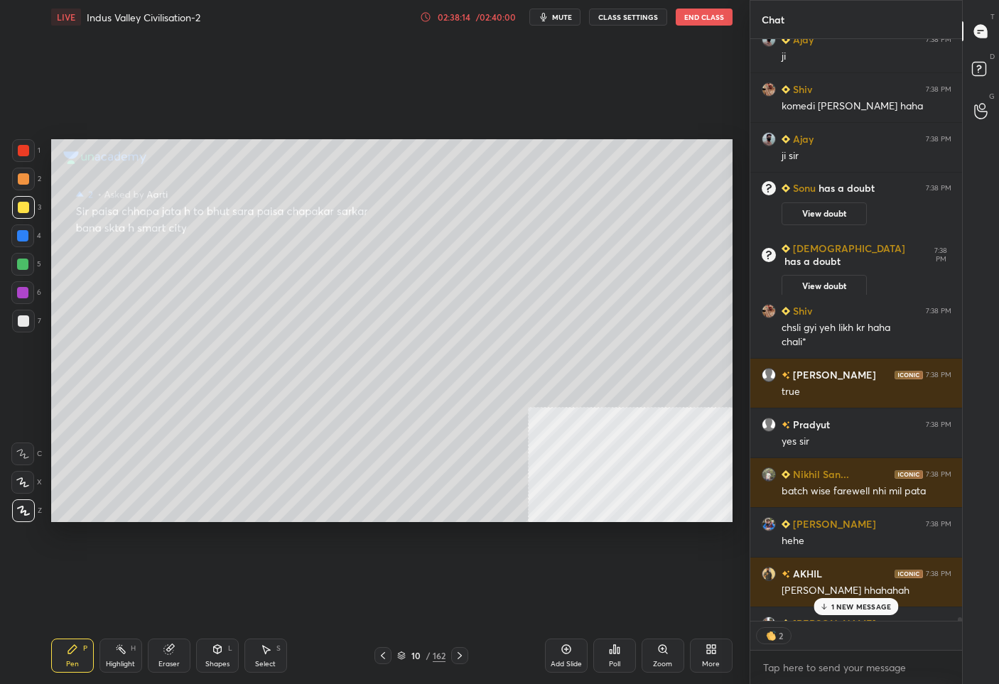
click at [840, 607] on p "1 NEW MESSAGE" at bounding box center [861, 607] width 60 height 9
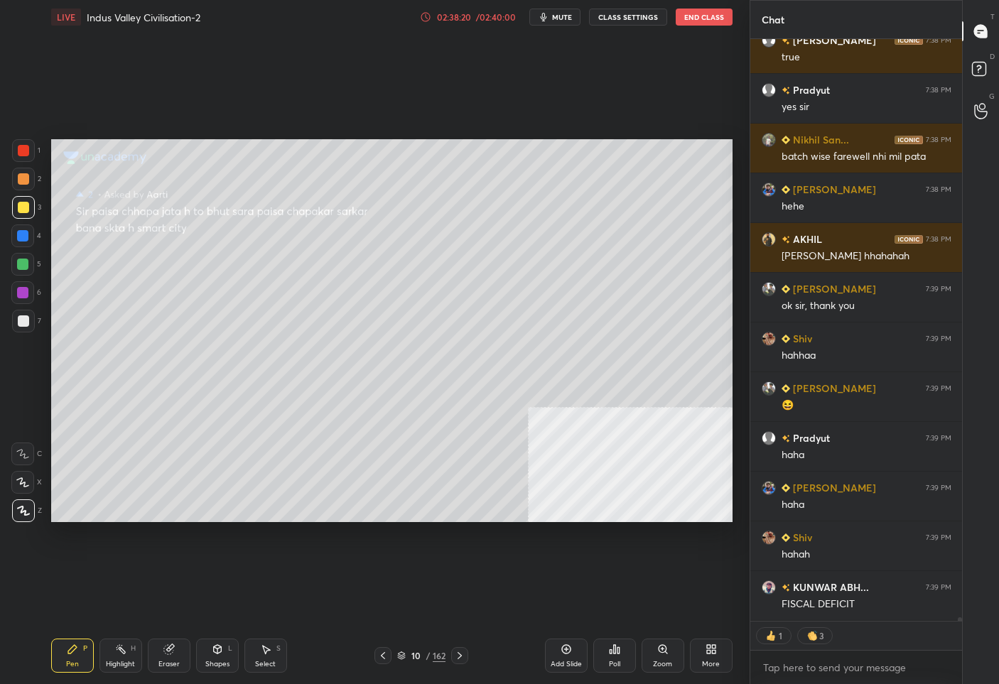
scroll to position [104622, 0]
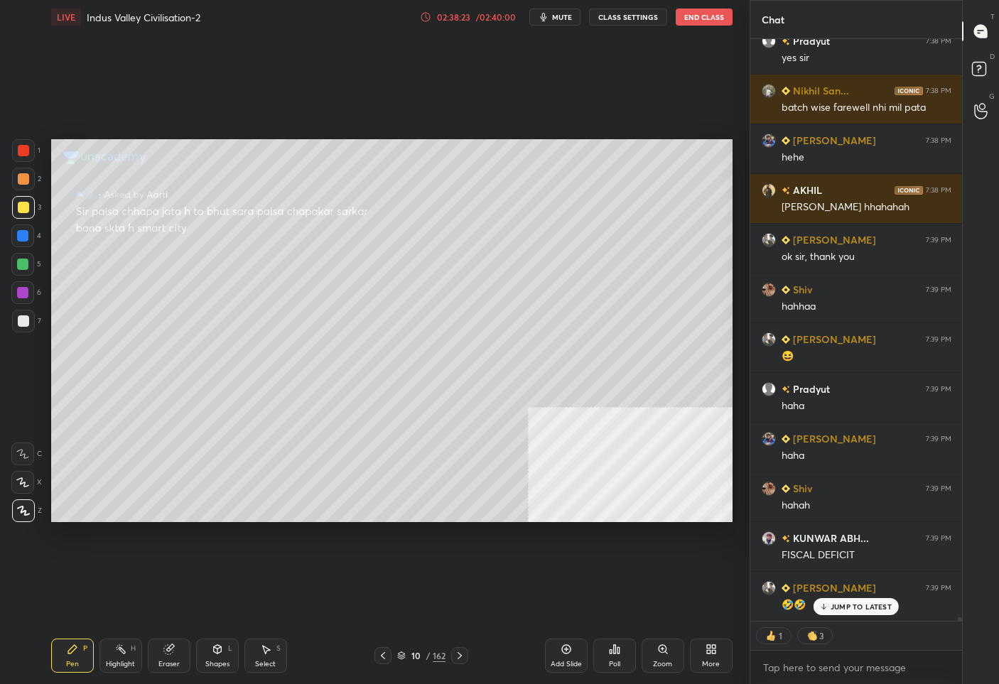
click at [829, 605] on div "JUMP TO LATEST" at bounding box center [856, 606] width 85 height 17
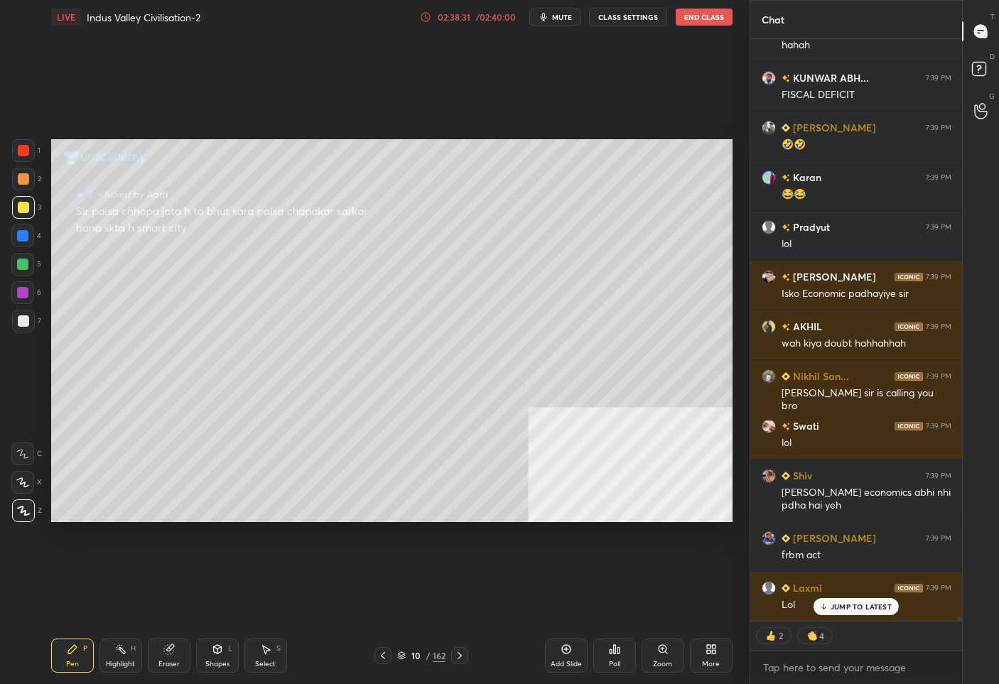
scroll to position [105133, 0]
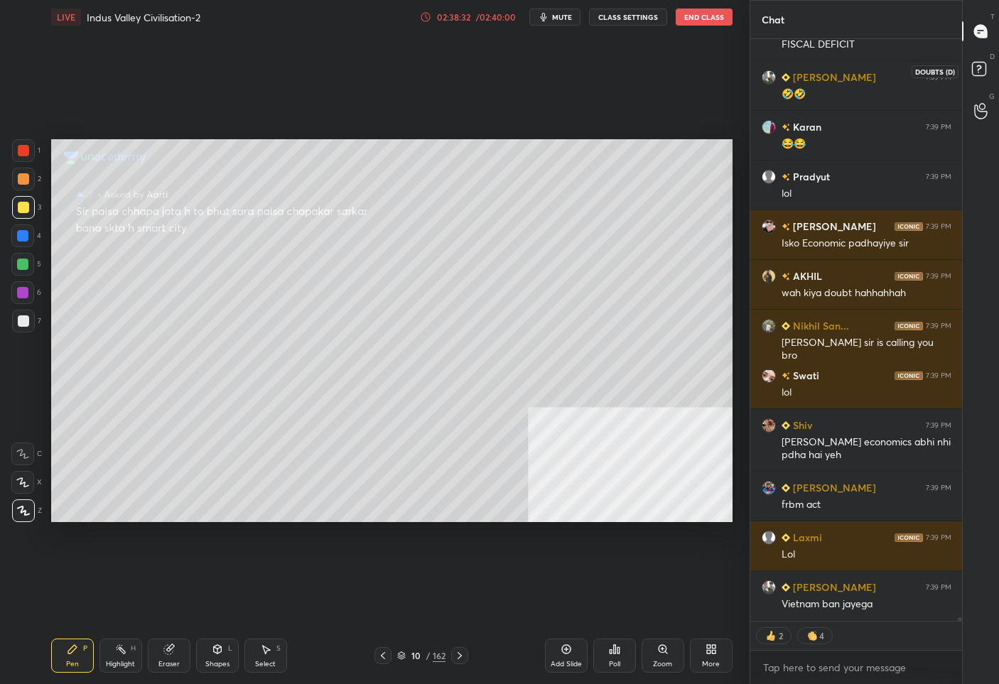
click at [983, 65] on rect at bounding box center [979, 70] width 14 height 14
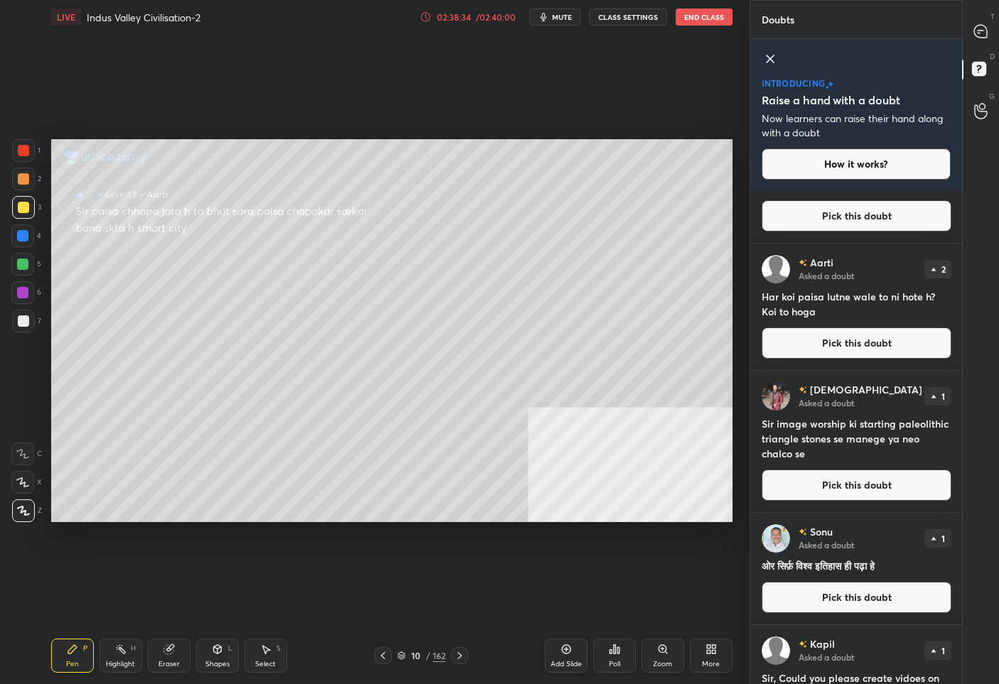
scroll to position [190, 0]
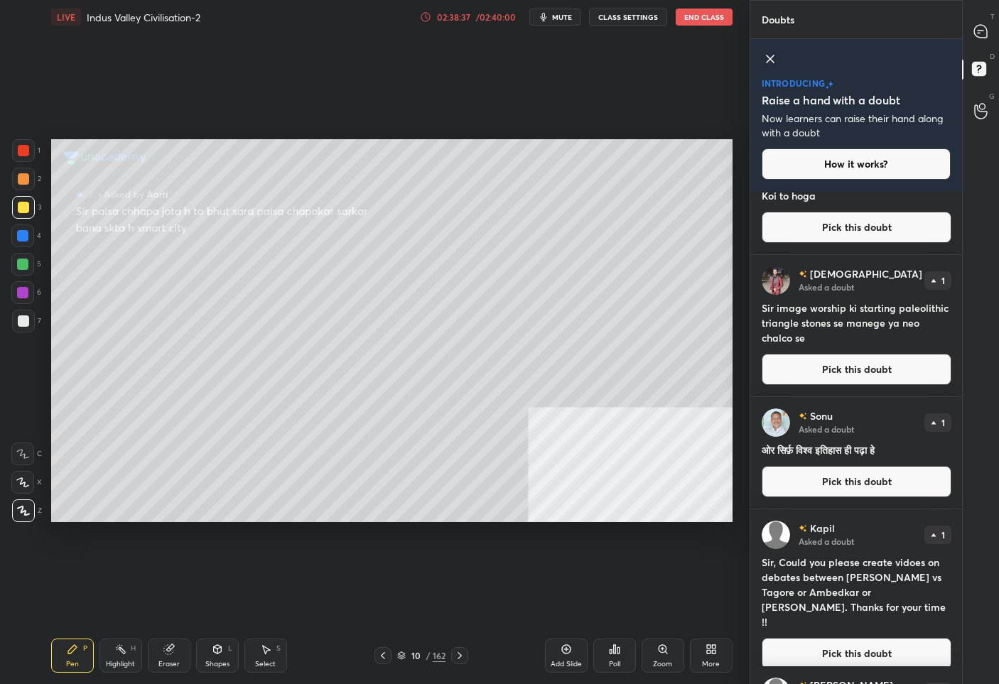
click at [851, 638] on button "Pick this doubt" at bounding box center [857, 653] width 190 height 31
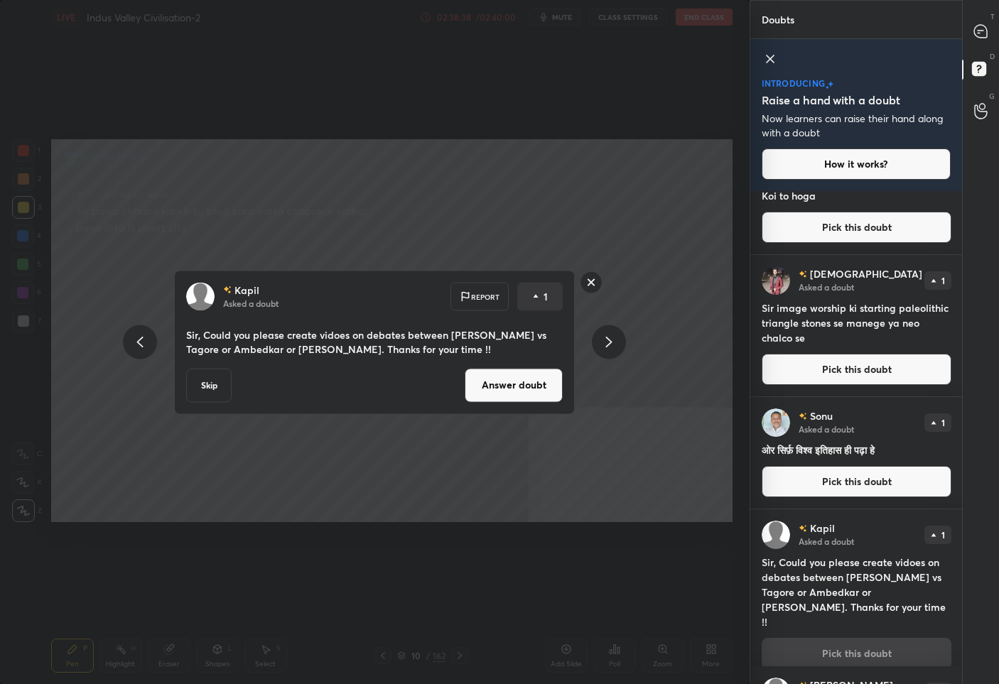
click at [462, 370] on div "Skip Answer doubt" at bounding box center [374, 385] width 377 height 34
click at [511, 382] on button "Answer doubt" at bounding box center [514, 385] width 98 height 34
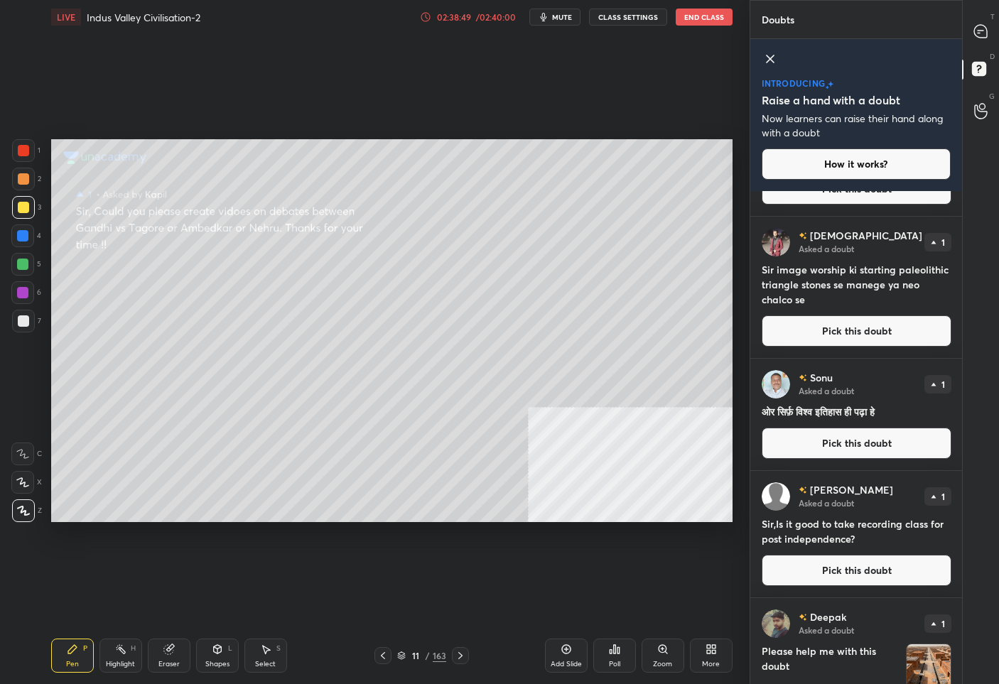
scroll to position [421, 0]
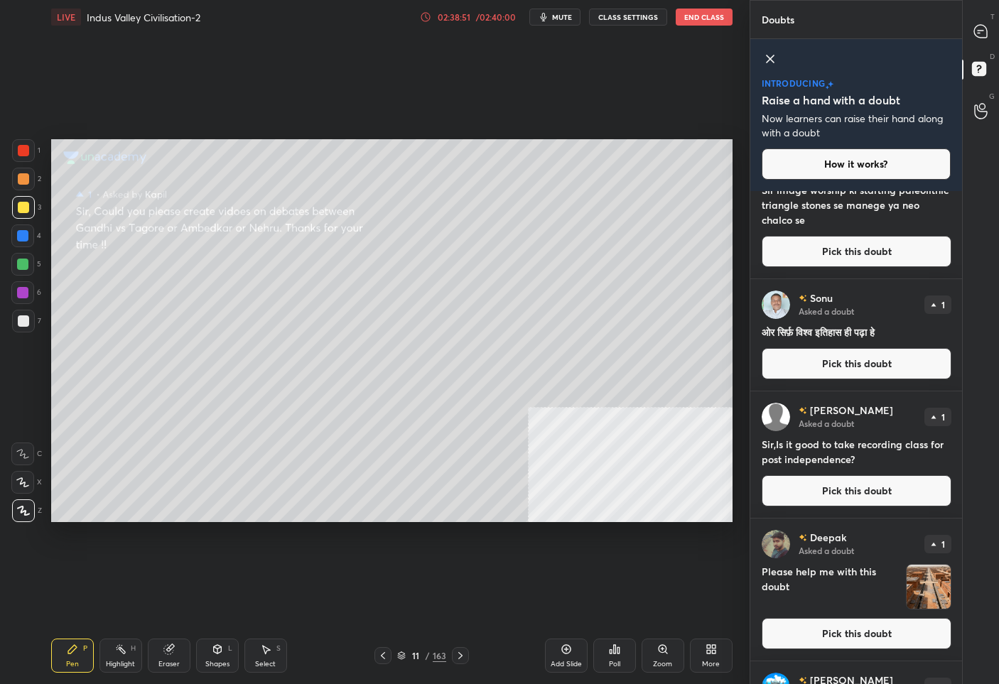
click at [812, 499] on button "Pick this doubt" at bounding box center [857, 490] width 190 height 31
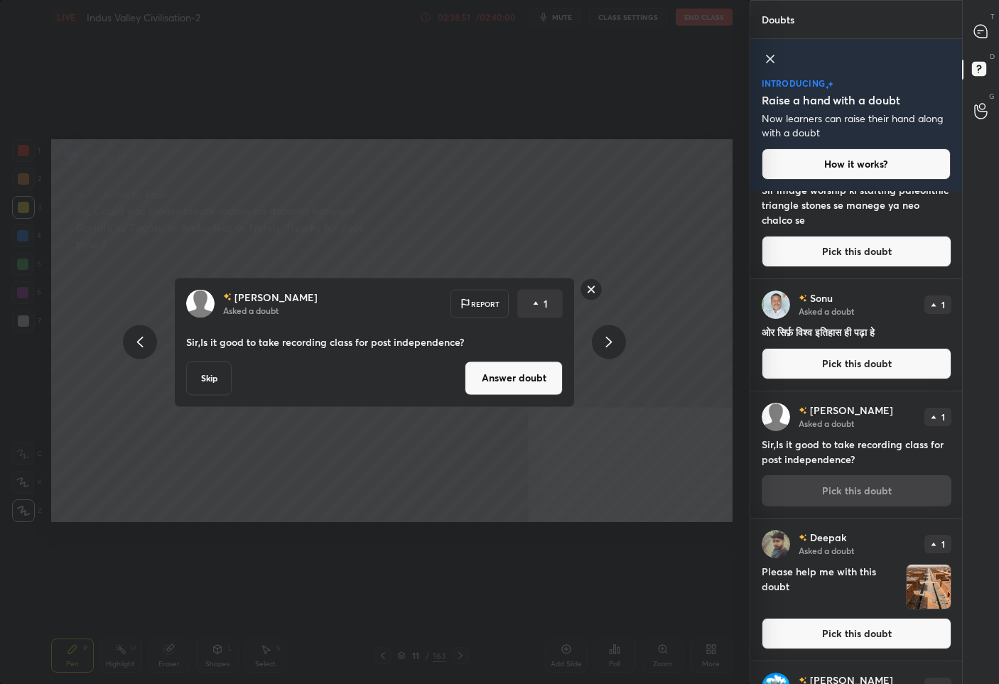
click at [514, 379] on button "Answer doubt" at bounding box center [514, 378] width 98 height 34
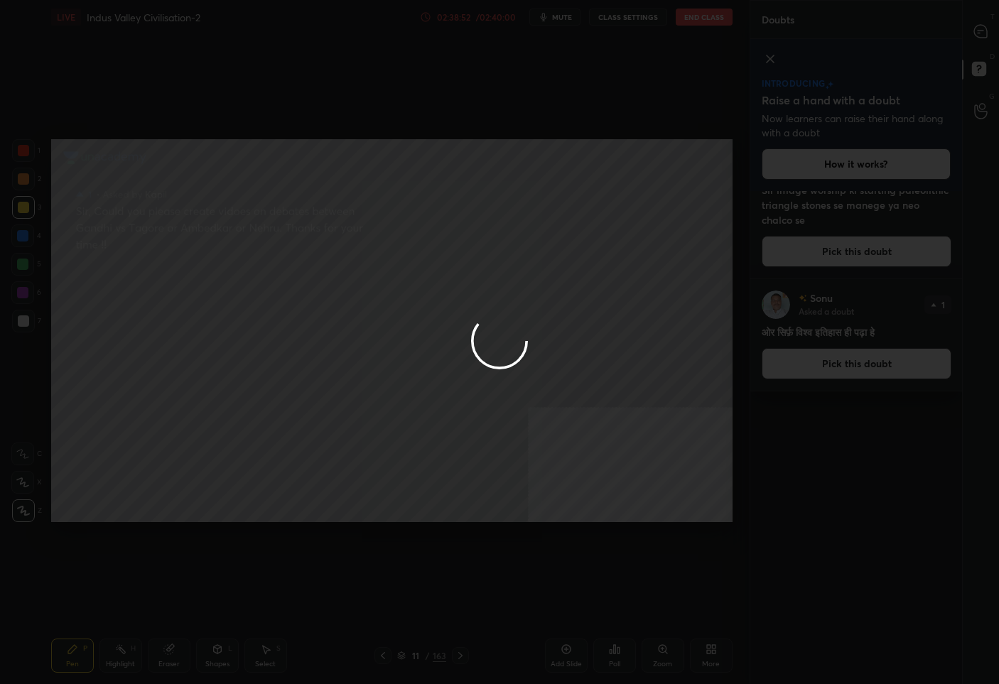
scroll to position [0, 0]
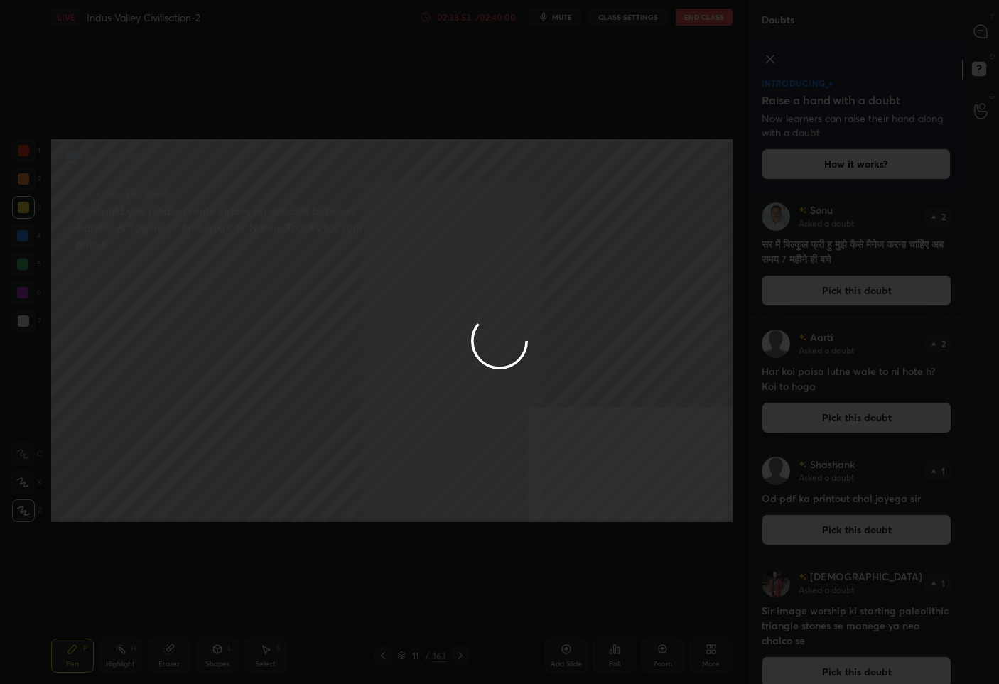
click at [976, 19] on div at bounding box center [499, 342] width 999 height 684
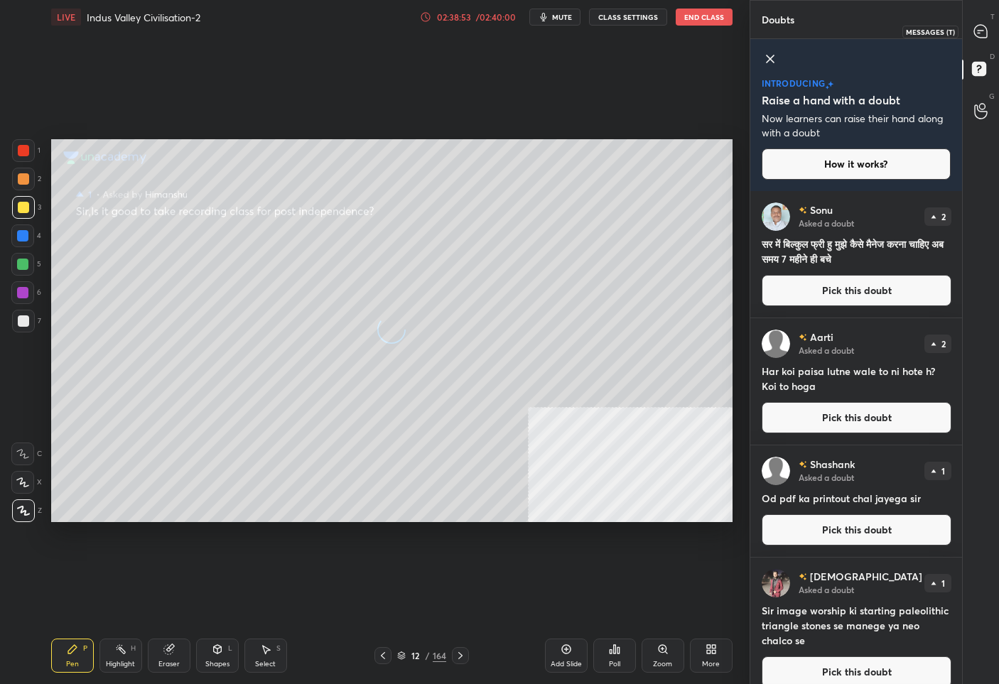
click at [981, 25] on icon at bounding box center [980, 31] width 13 height 13
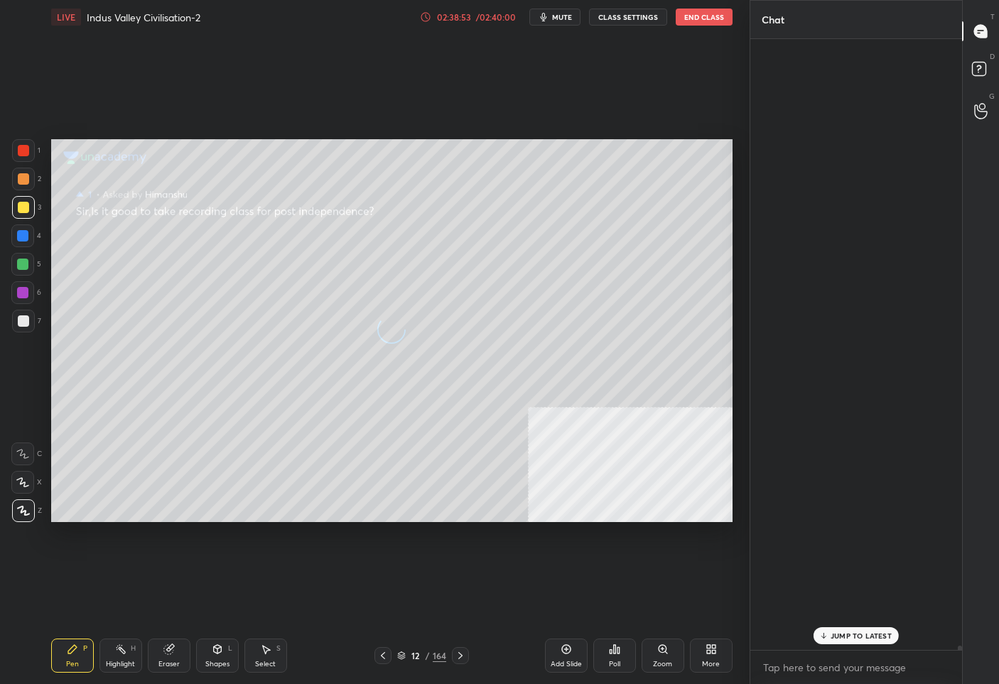
click at [982, 26] on icon at bounding box center [980, 31] width 13 height 13
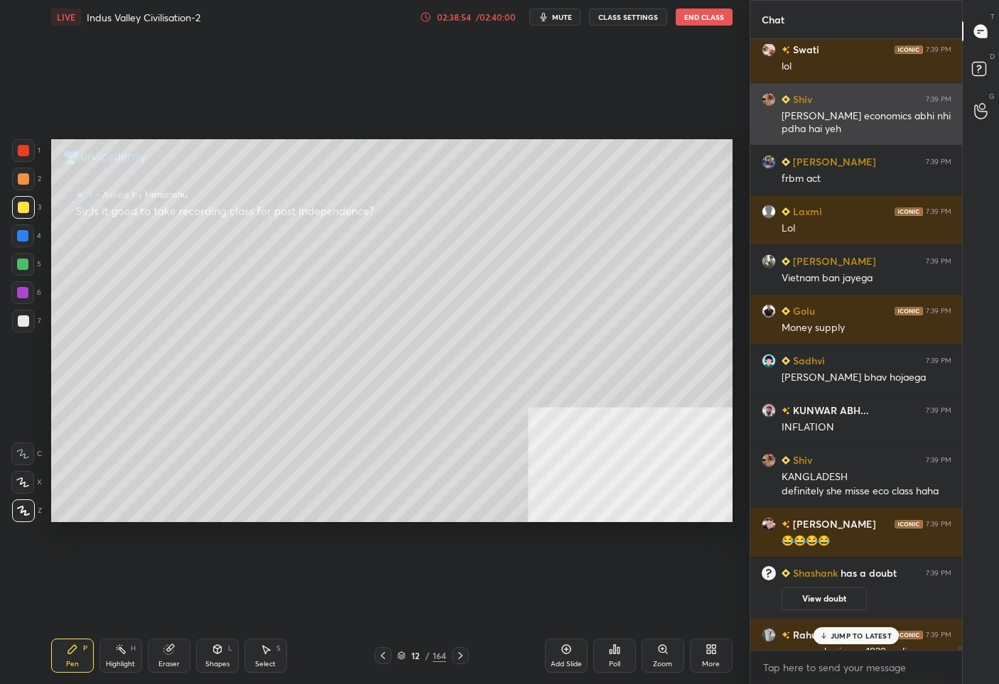
drag, startPoint x: 982, startPoint y: 26, endPoint x: 824, endPoint y: 124, distance: 185.8
click at [981, 26] on icon at bounding box center [980, 31] width 13 height 13
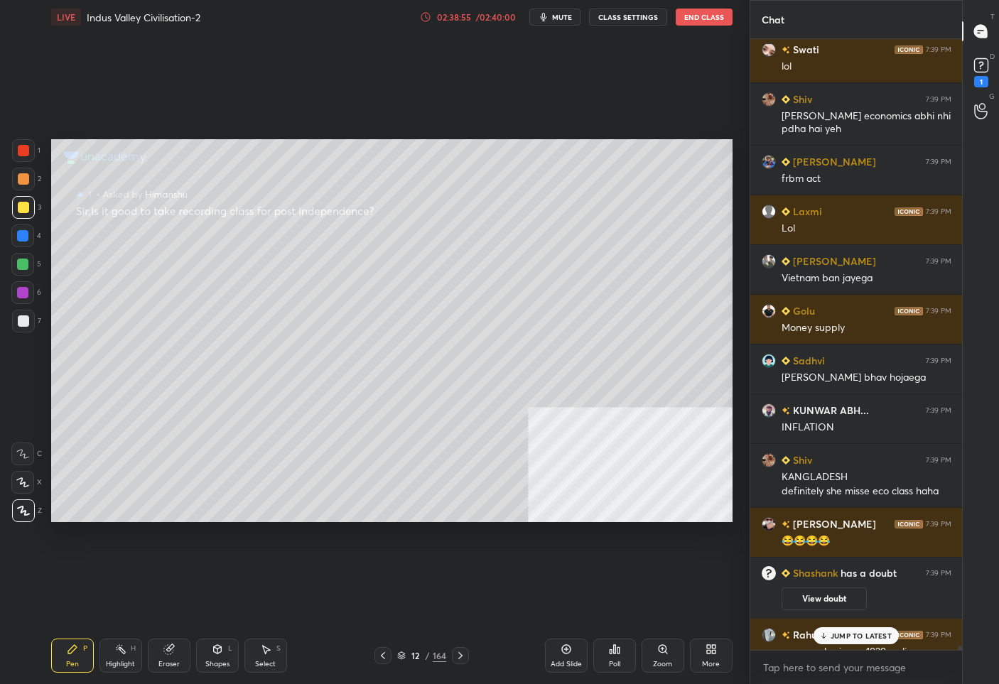
click at [846, 637] on p "JUMP TO LATEST" at bounding box center [861, 636] width 61 height 9
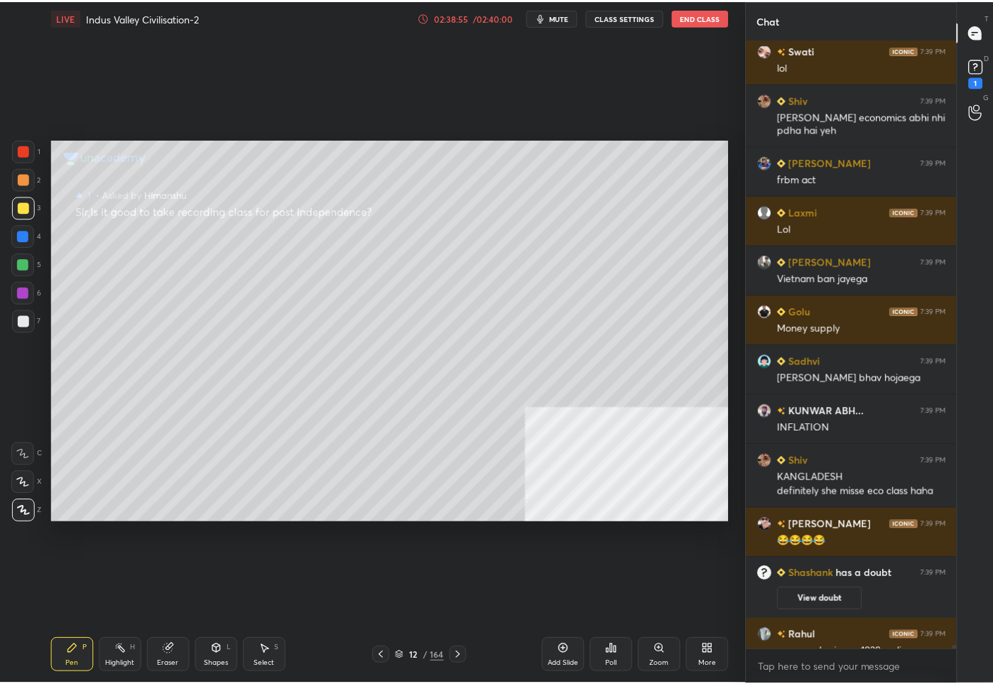
scroll to position [105556, 0]
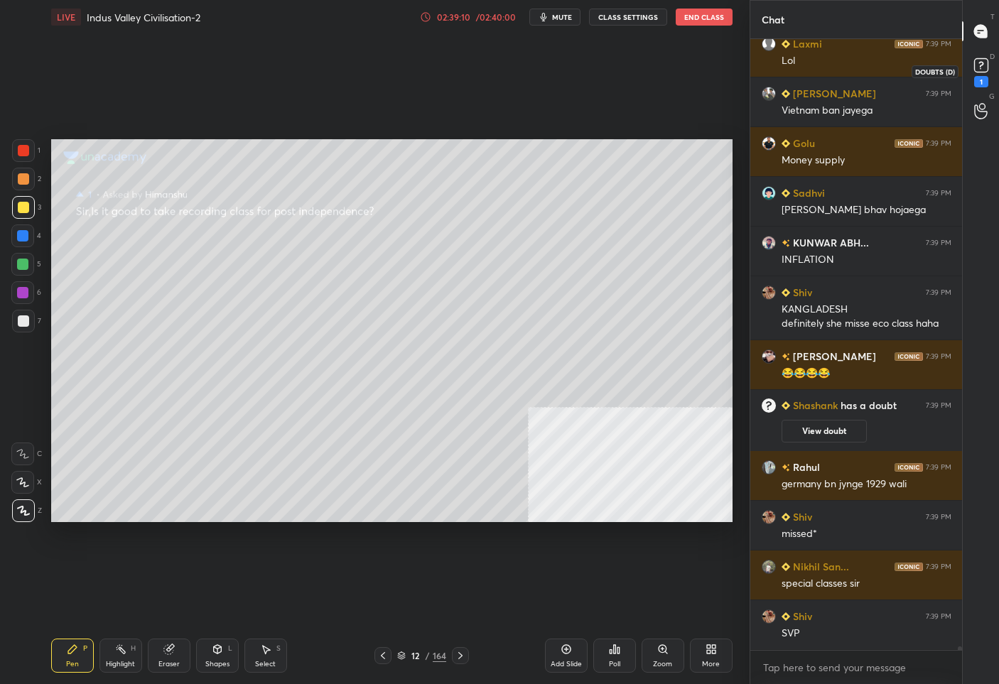
click at [979, 72] on rect at bounding box center [981, 66] width 14 height 14
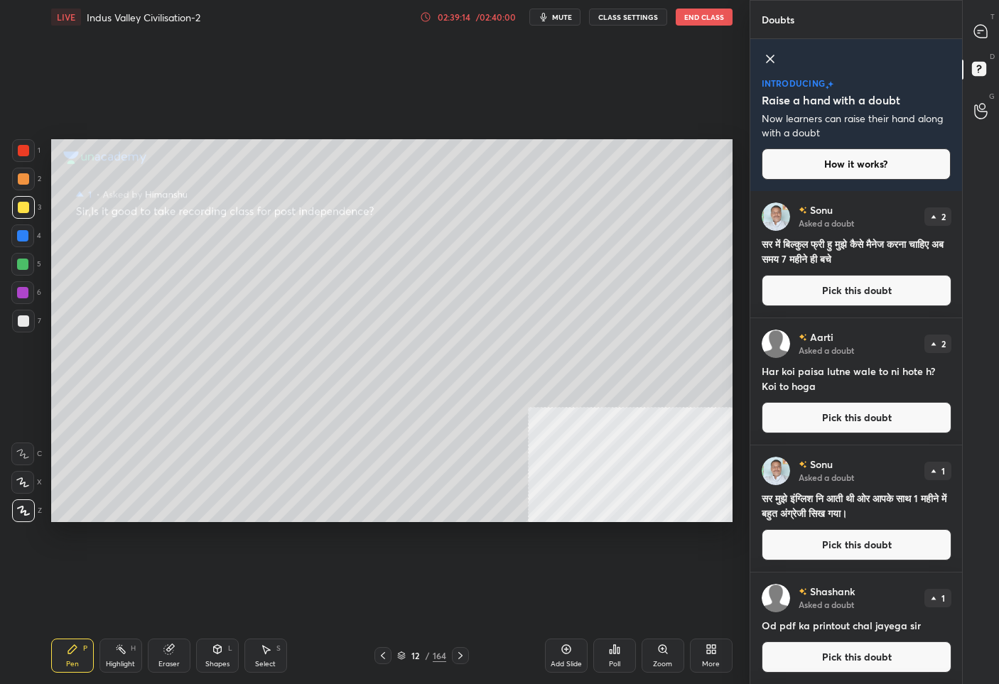
click at [801, 544] on button "Pick this doubt" at bounding box center [857, 544] width 190 height 31
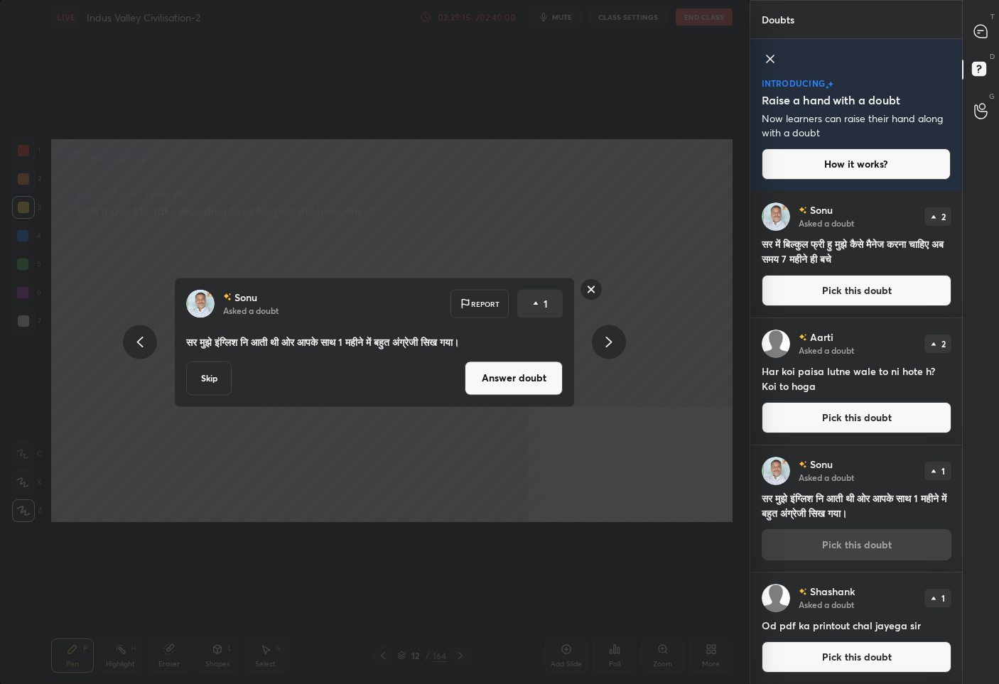
click at [488, 380] on button "Answer doubt" at bounding box center [514, 378] width 98 height 34
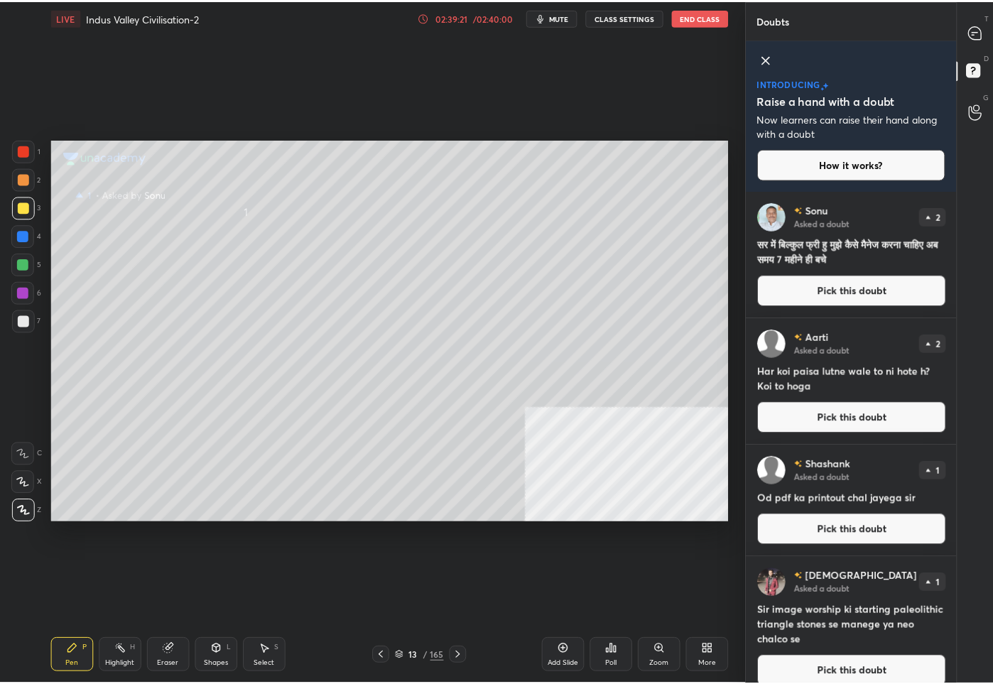
scroll to position [70467, 70373]
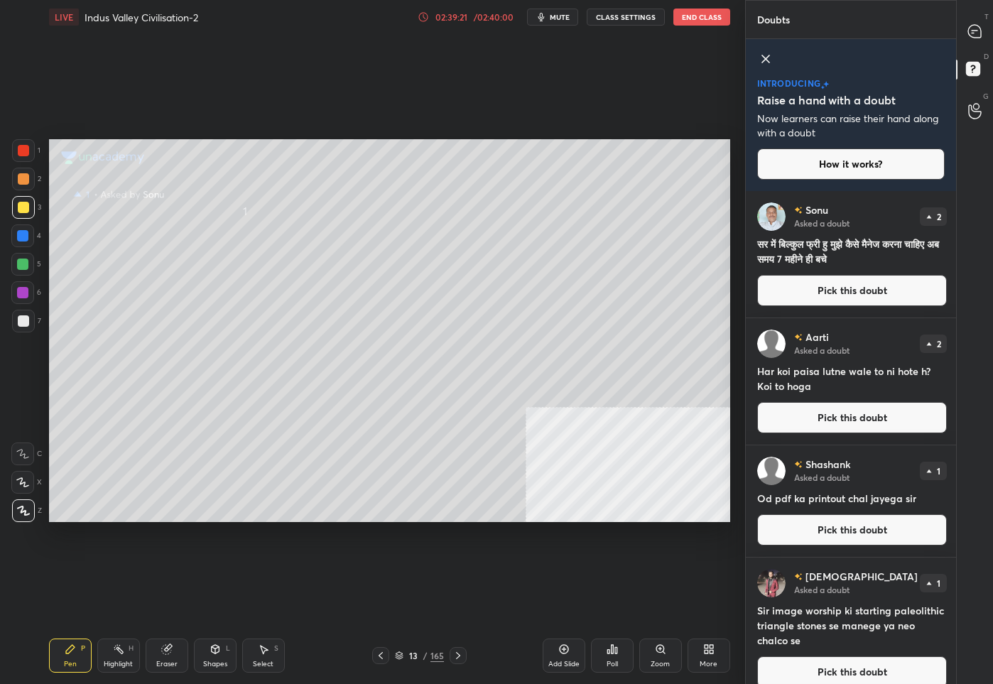
click at [981, 37] on icon at bounding box center [975, 31] width 13 height 13
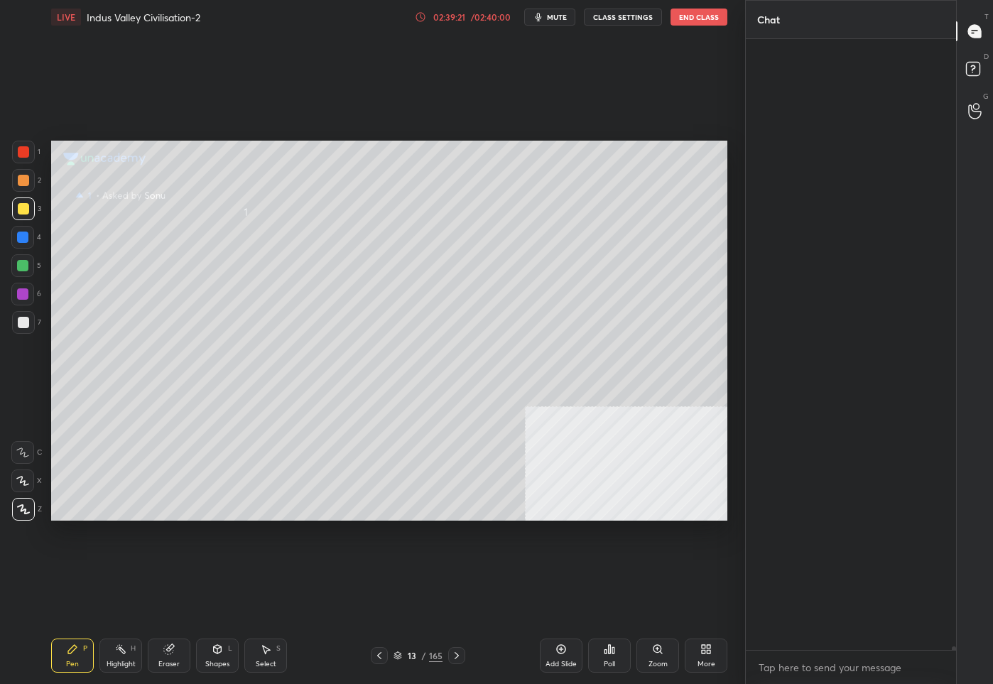
scroll to position [607, 207]
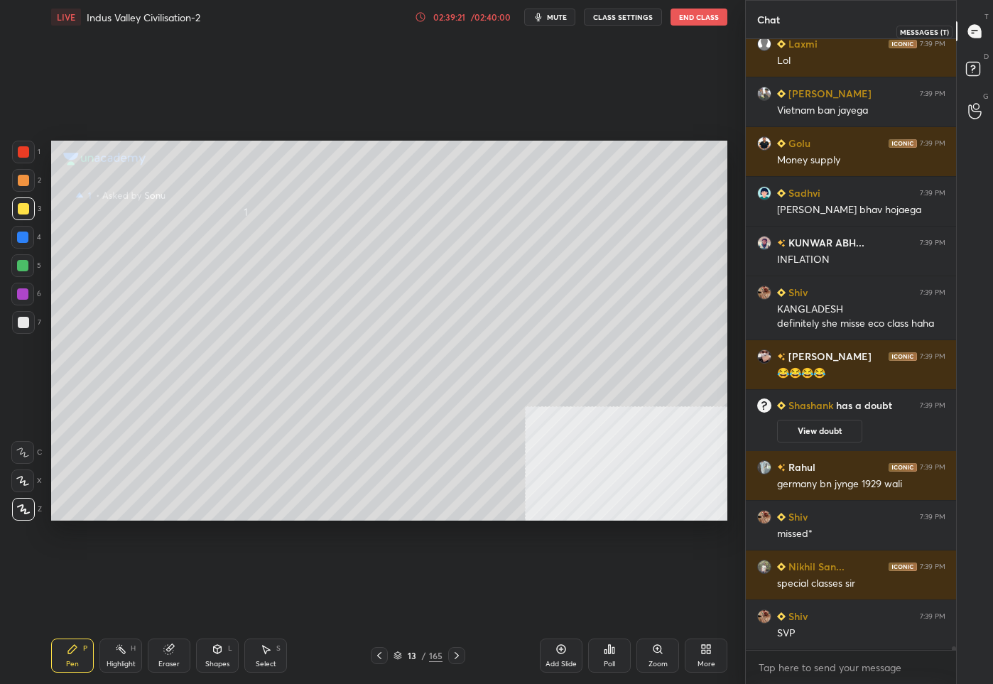
click at [980, 36] on icon at bounding box center [975, 31] width 13 height 13
click at [970, 68] on rect at bounding box center [973, 70] width 14 height 14
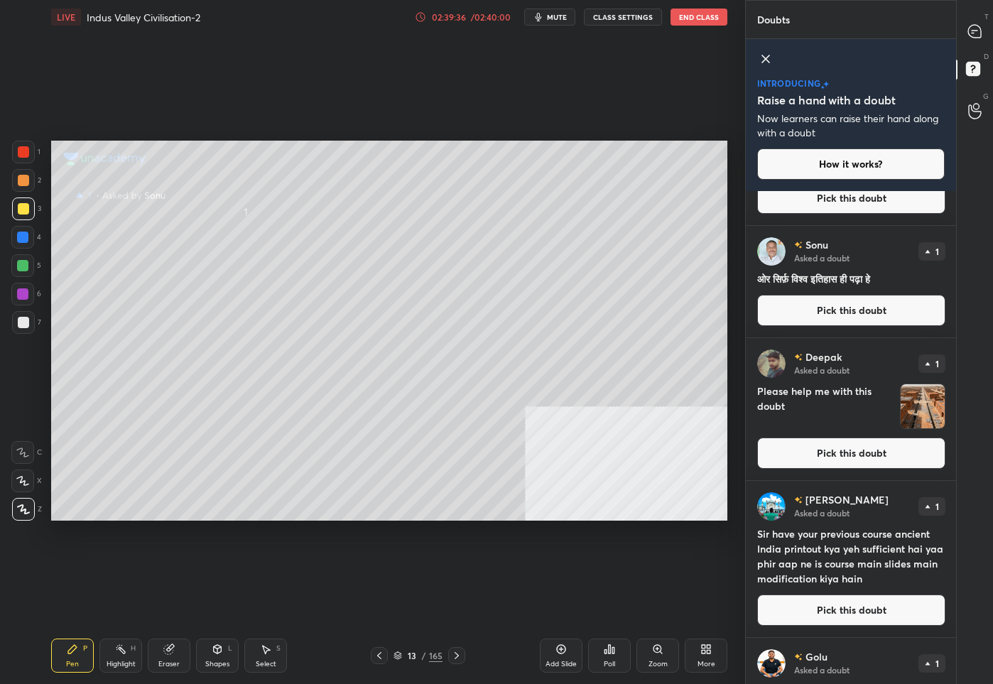
scroll to position [551, 0]
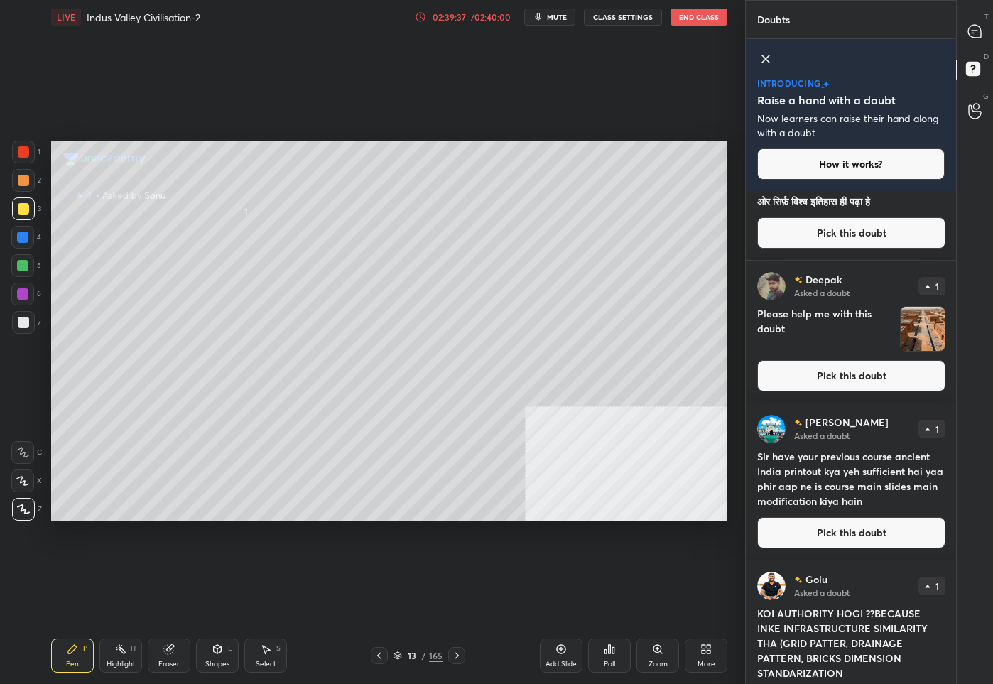
click at [837, 541] on button "Pick this doubt" at bounding box center [852, 532] width 188 height 31
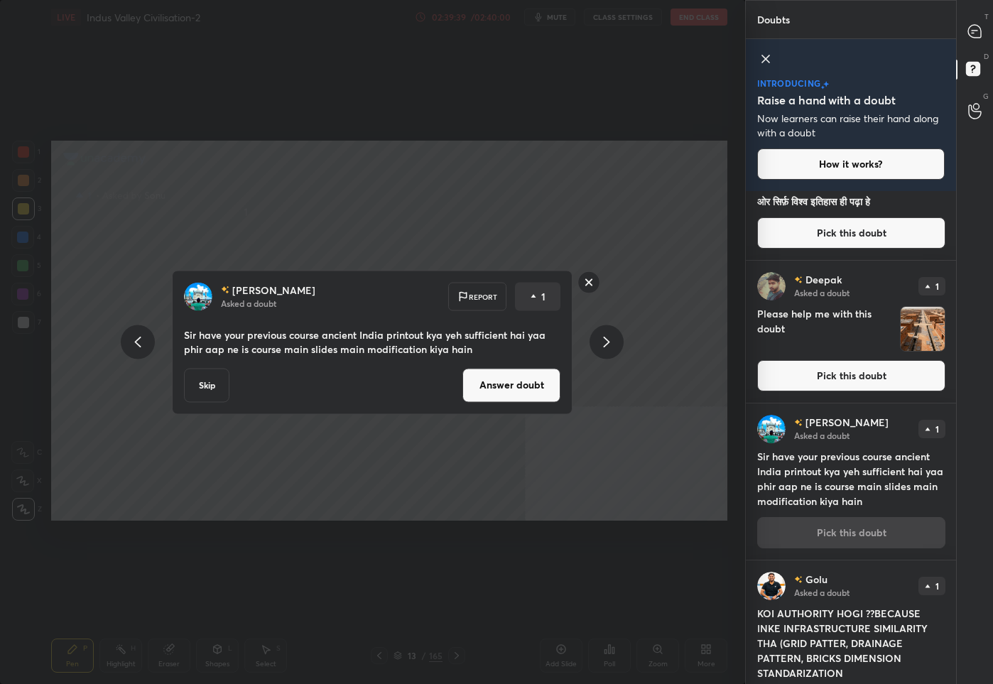
click at [514, 394] on button "Answer doubt" at bounding box center [512, 385] width 98 height 34
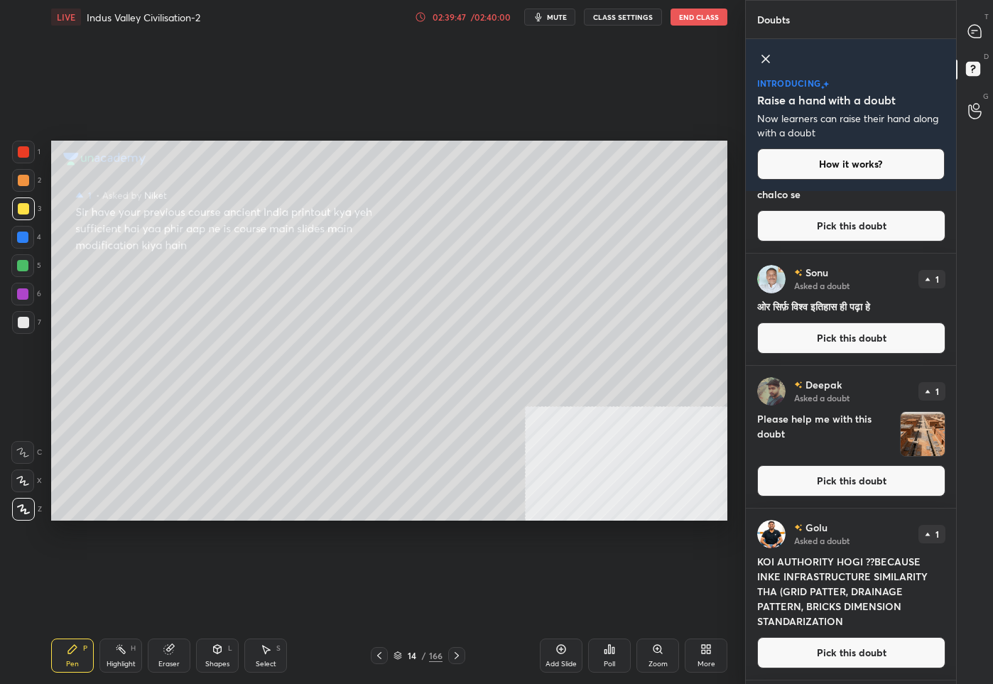
scroll to position [584, 0]
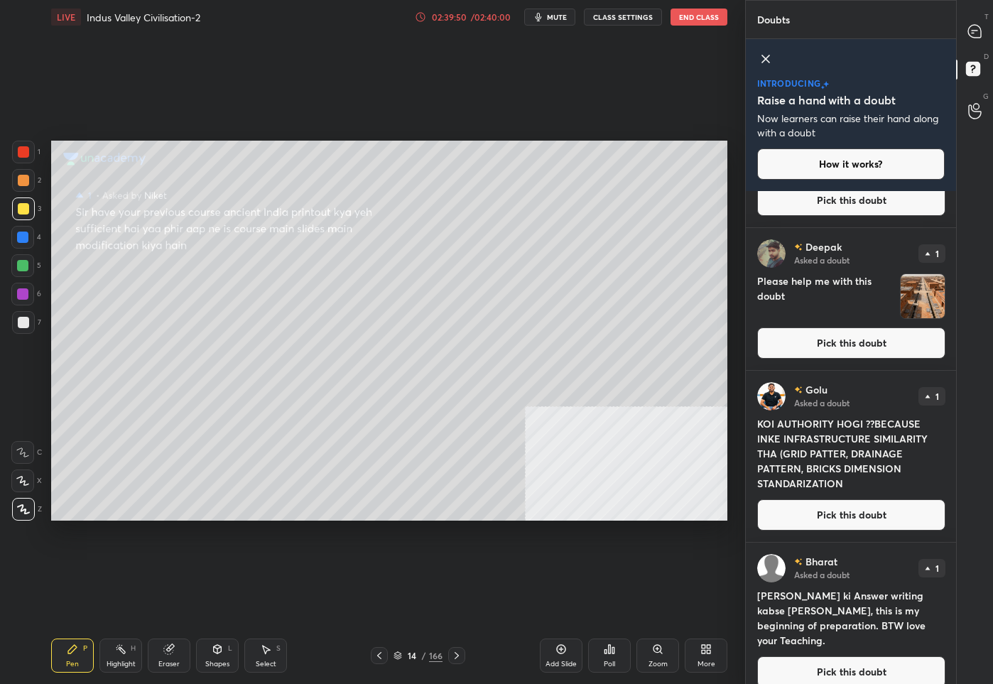
click at [873, 524] on button "Pick this doubt" at bounding box center [852, 515] width 188 height 31
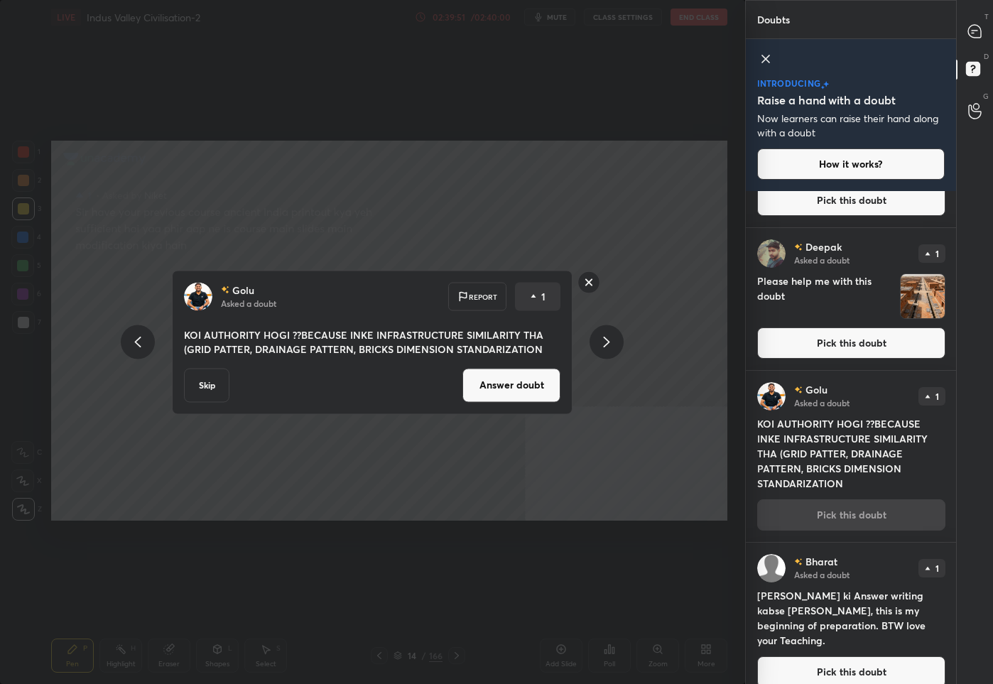
click at [510, 388] on button "Answer doubt" at bounding box center [512, 385] width 98 height 34
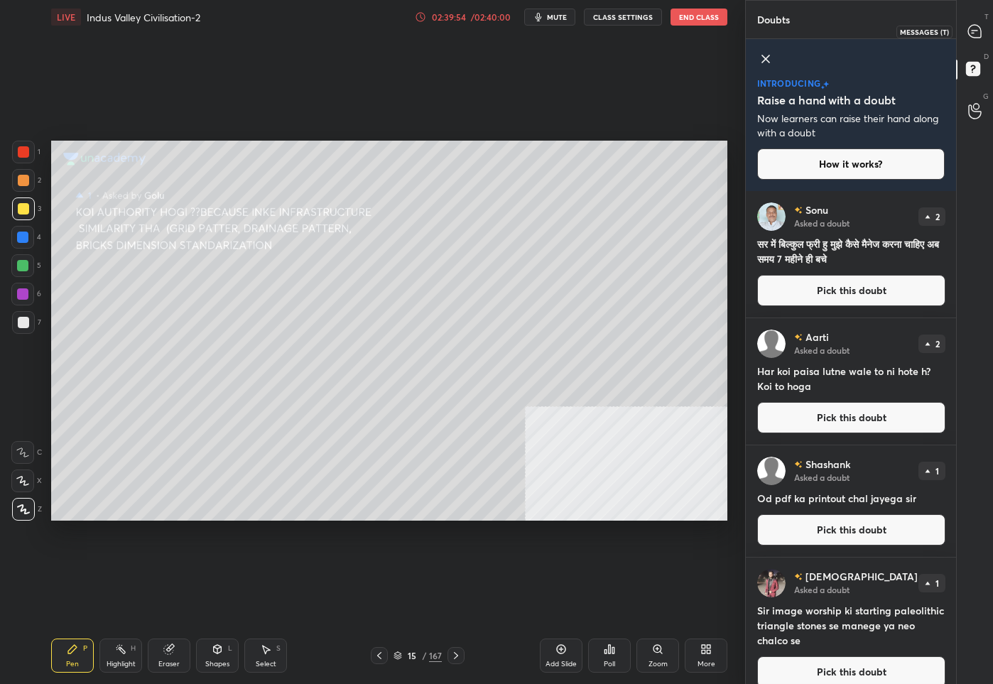
click at [970, 33] on icon at bounding box center [975, 31] width 13 height 13
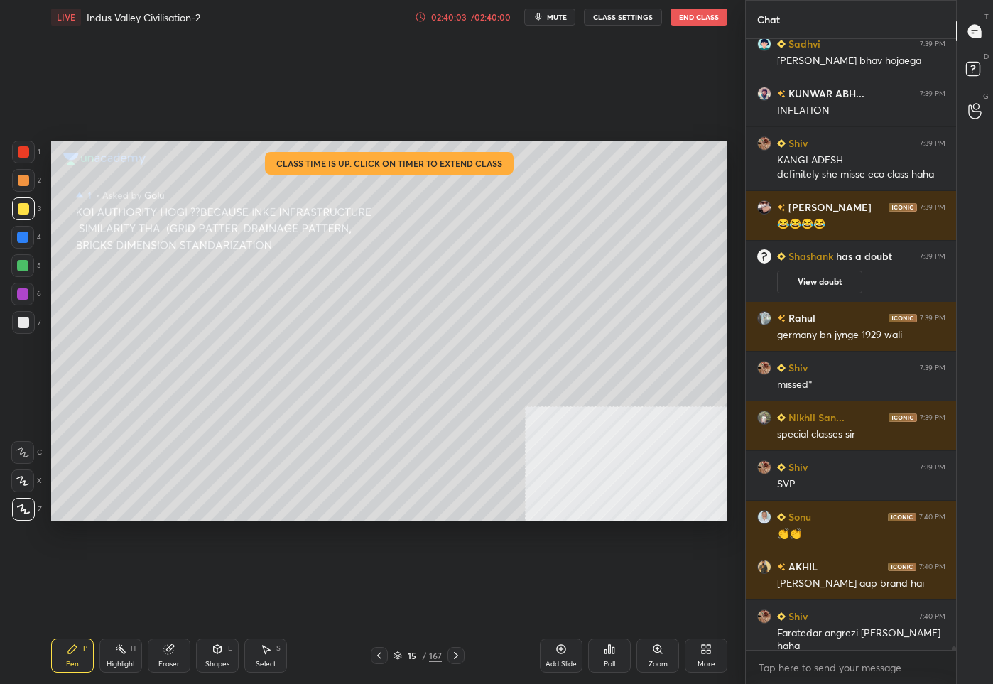
scroll to position [105684, 0]
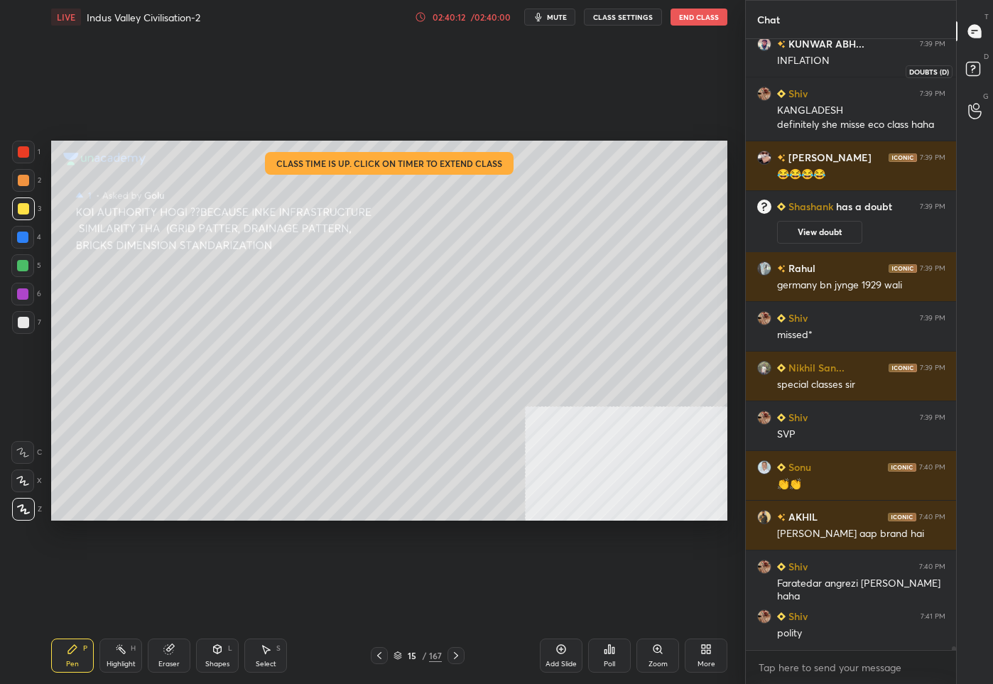
click at [966, 79] on icon at bounding box center [976, 71] width 26 height 26
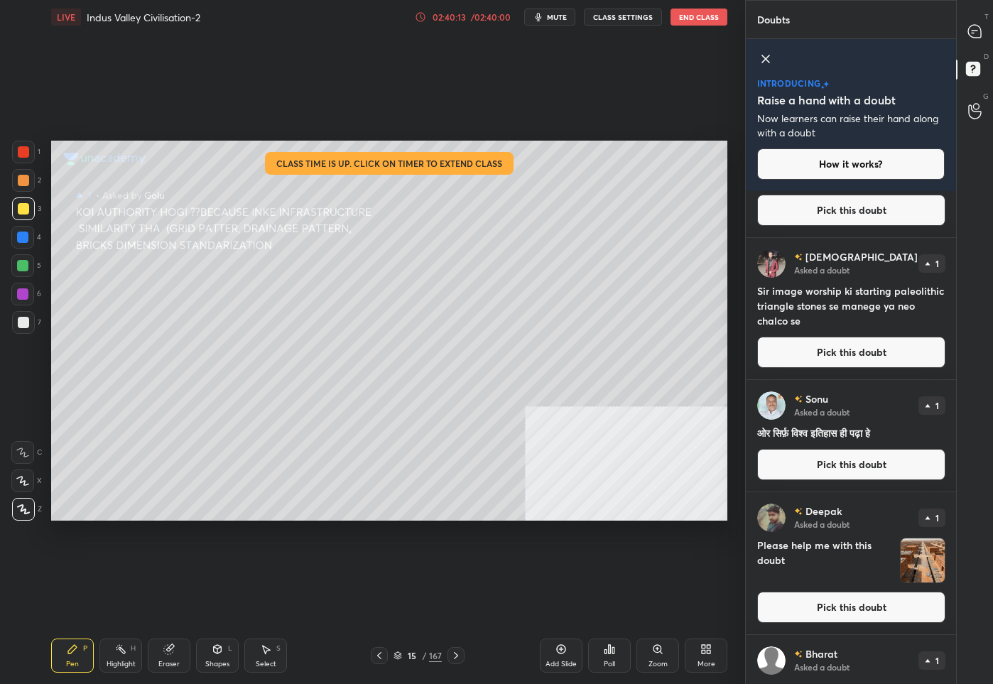
scroll to position [412, 0]
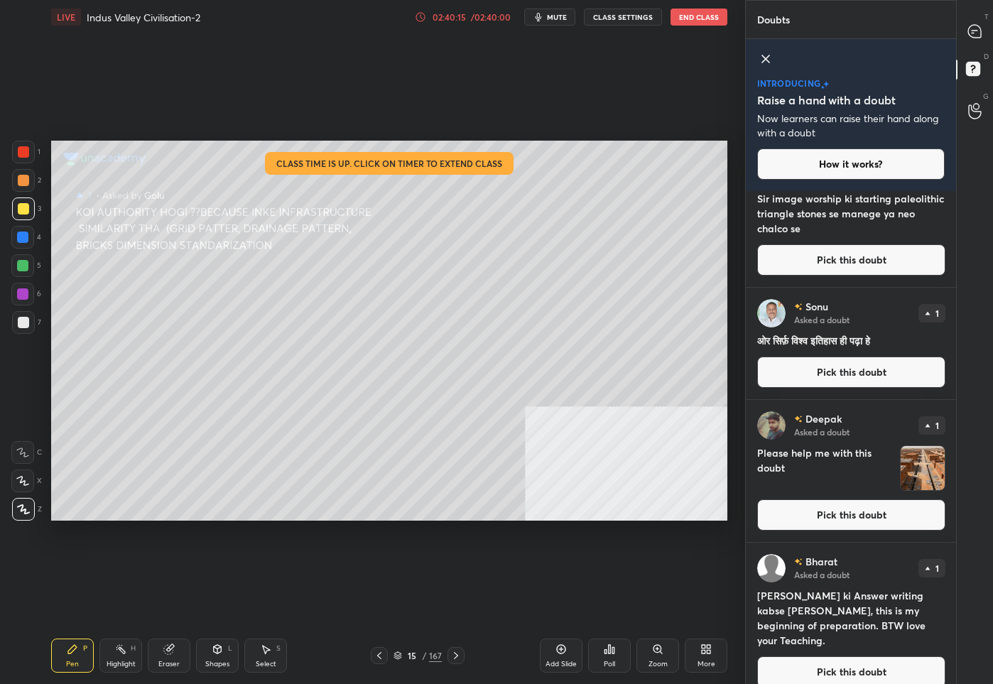
click at [812, 660] on button "Pick this doubt" at bounding box center [852, 672] width 188 height 31
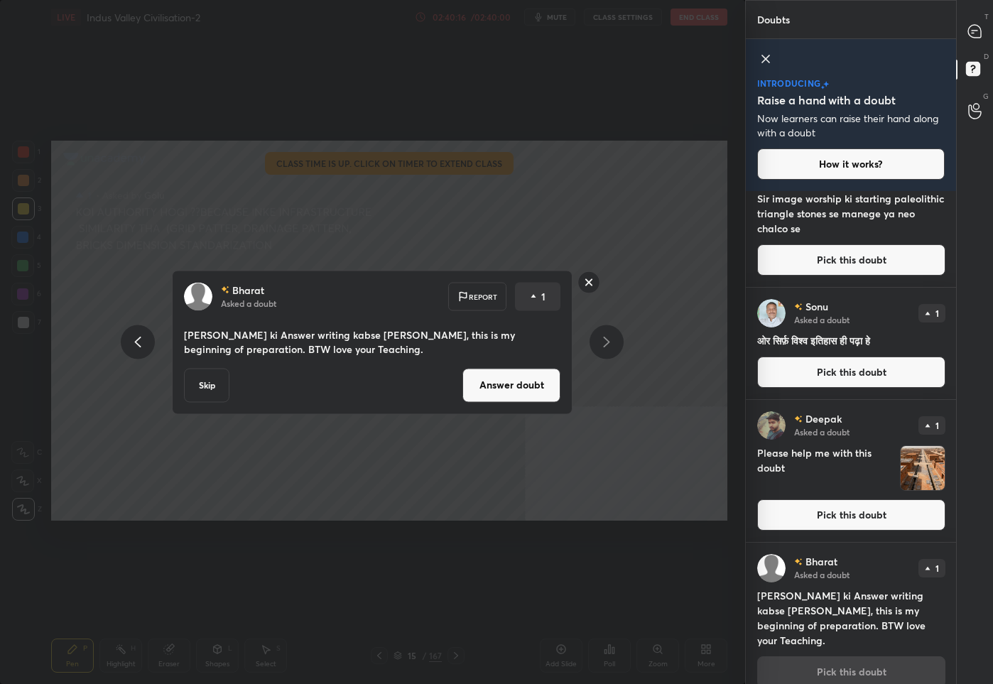
click at [497, 377] on button "Answer doubt" at bounding box center [512, 385] width 98 height 34
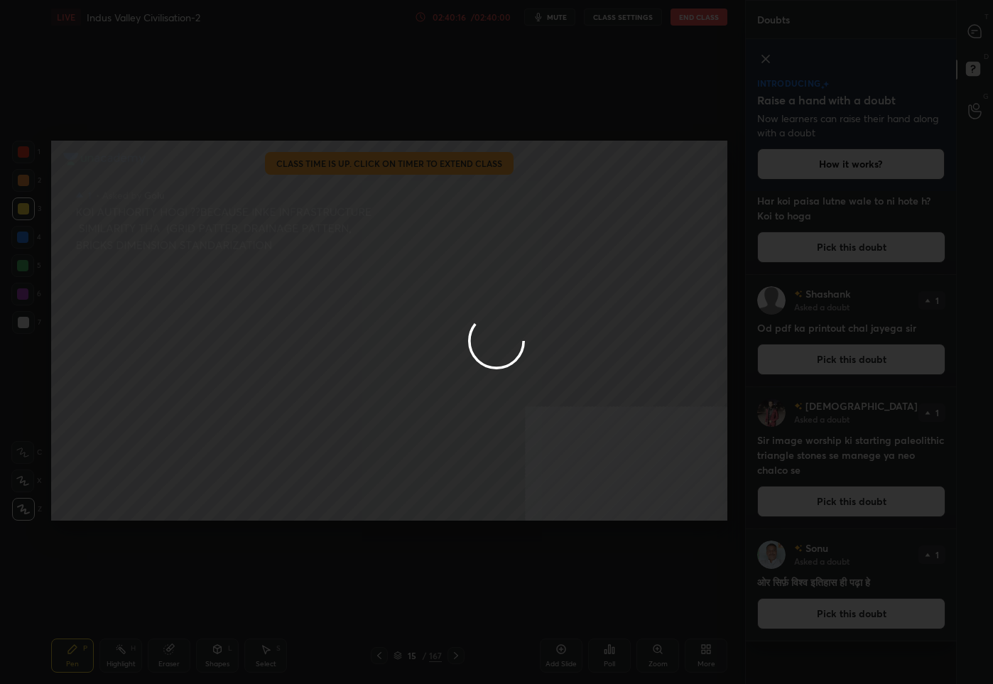
scroll to position [0, 0]
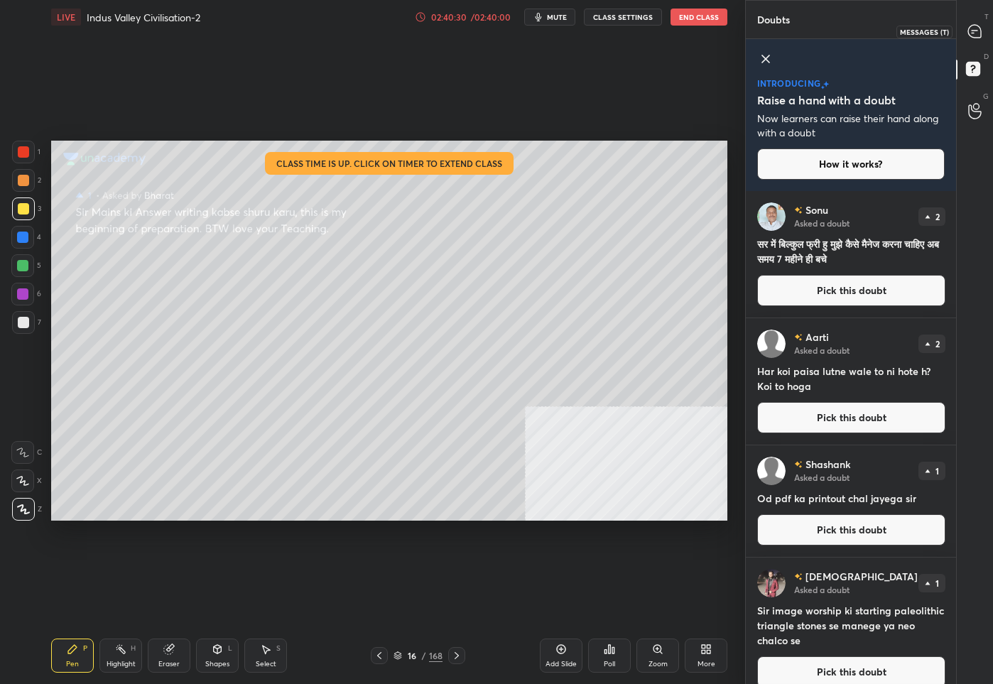
click at [969, 32] on icon at bounding box center [975, 31] width 13 height 13
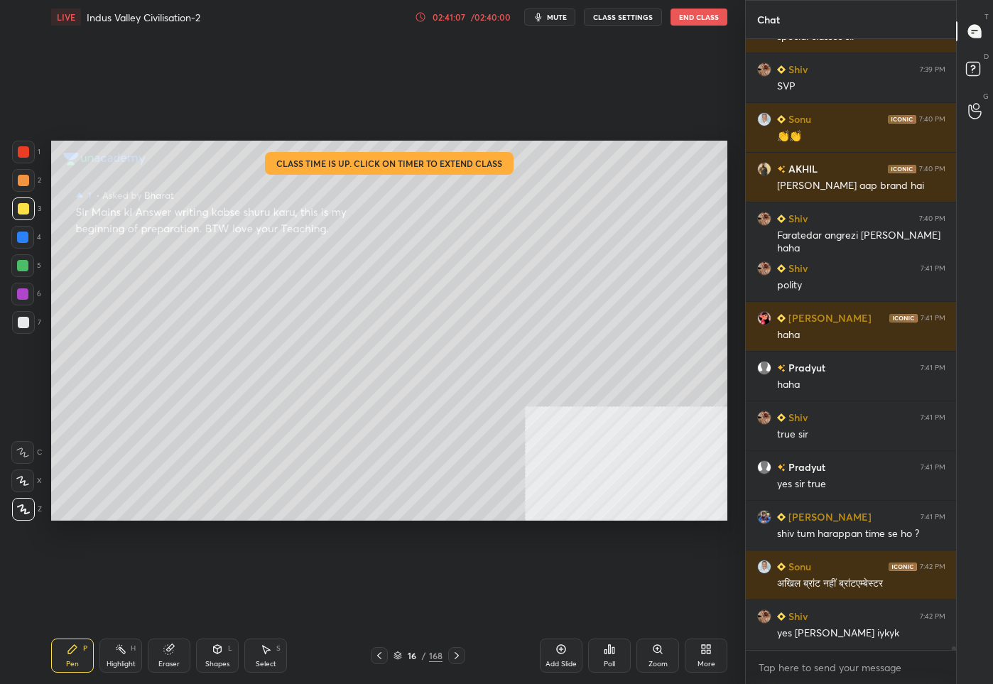
scroll to position [106046, 0]
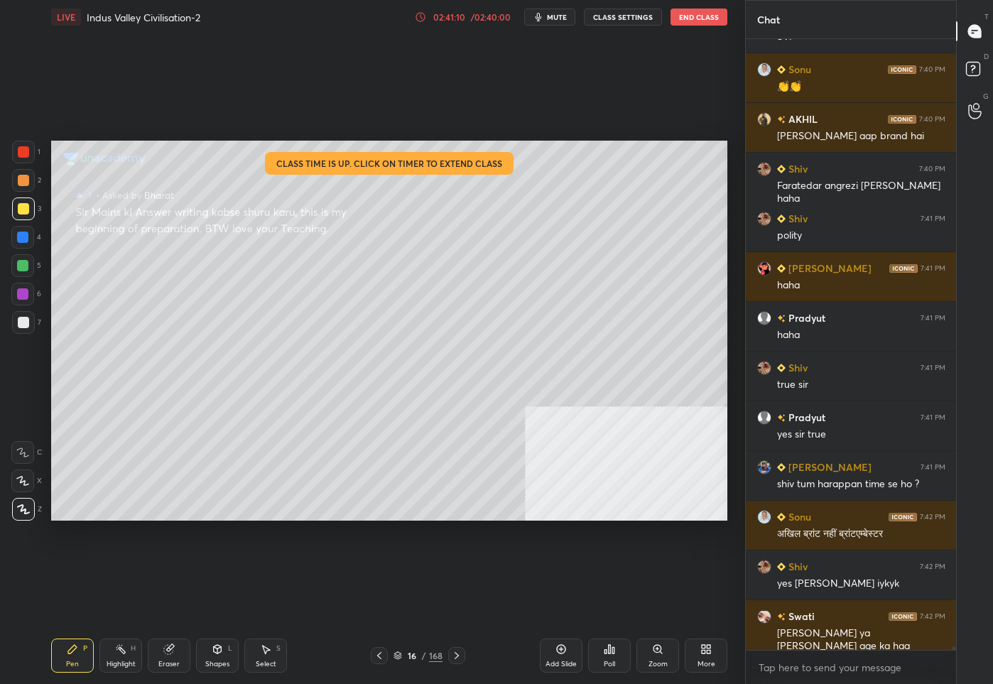
click at [980, 54] on div "D Doubts (D)" at bounding box center [975, 71] width 36 height 40
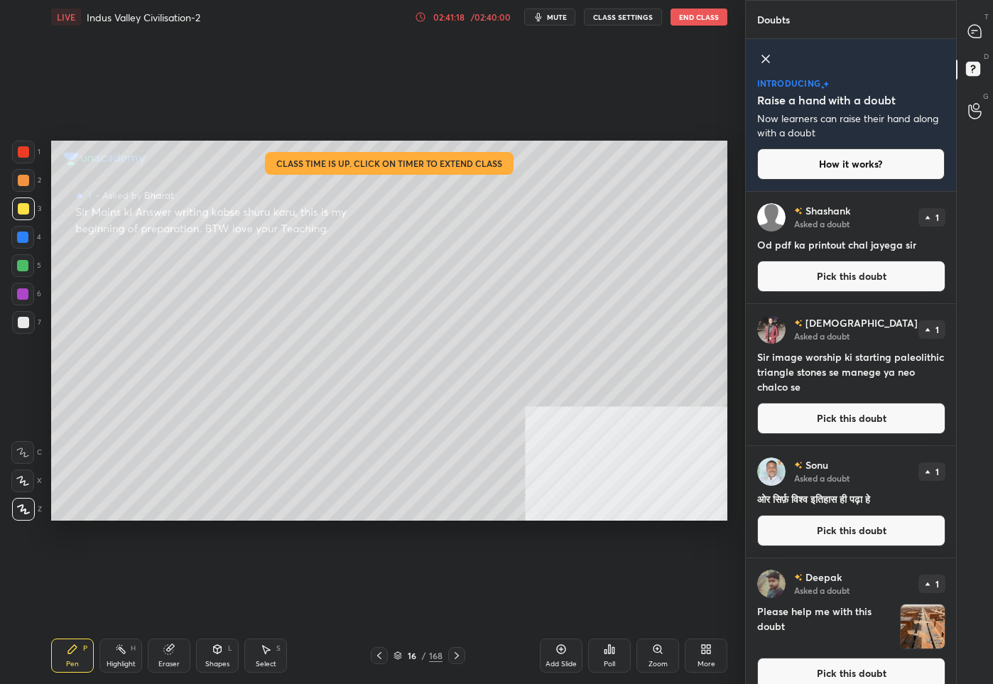
scroll to position [270, 0]
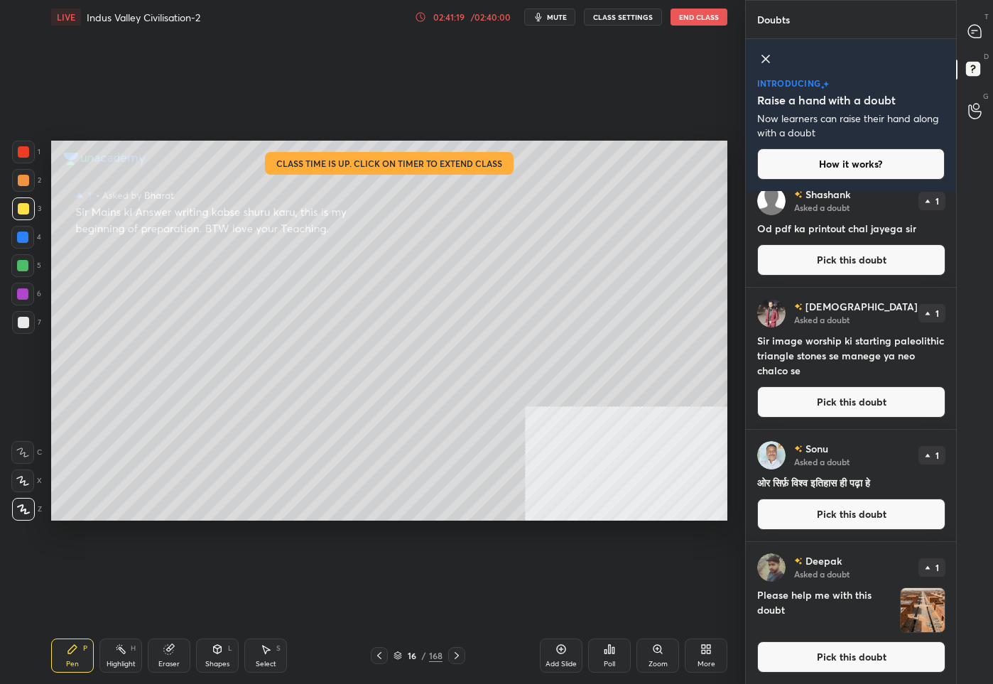
click at [834, 658] on button "Pick this doubt" at bounding box center [852, 657] width 188 height 31
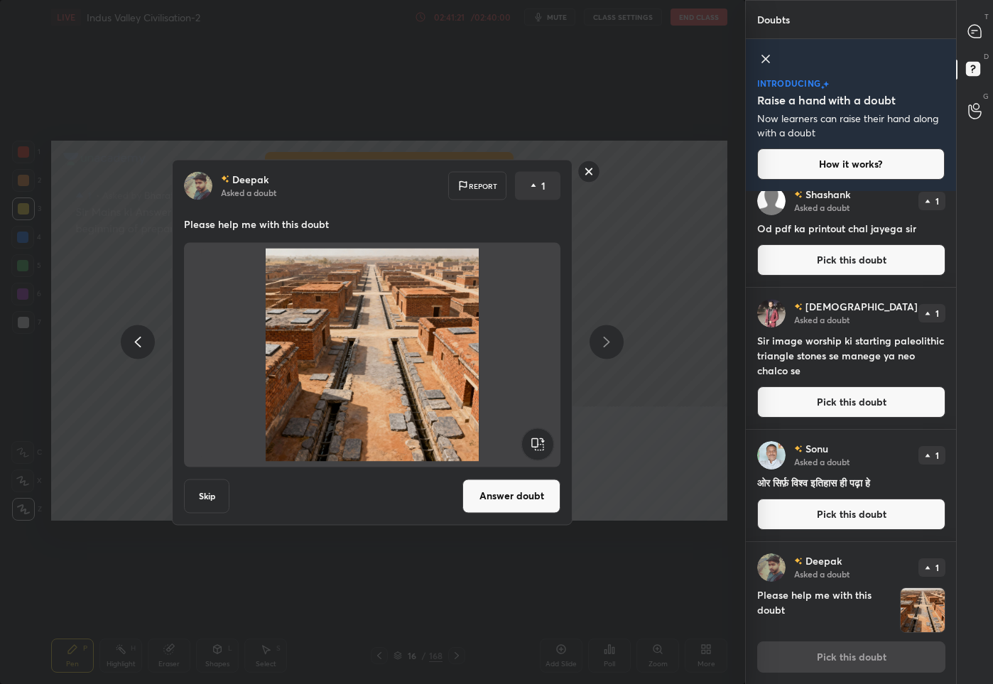
click at [501, 500] on button "Answer doubt" at bounding box center [512, 496] width 98 height 34
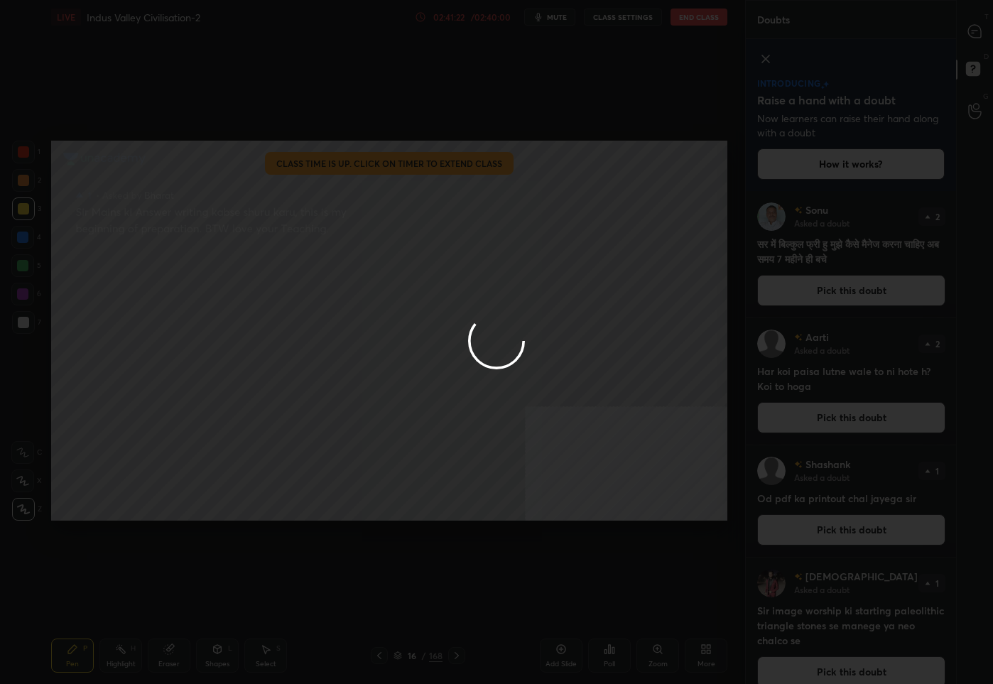
click at [971, 32] on div at bounding box center [496, 342] width 993 height 684
click at [971, 31] on div at bounding box center [496, 342] width 993 height 684
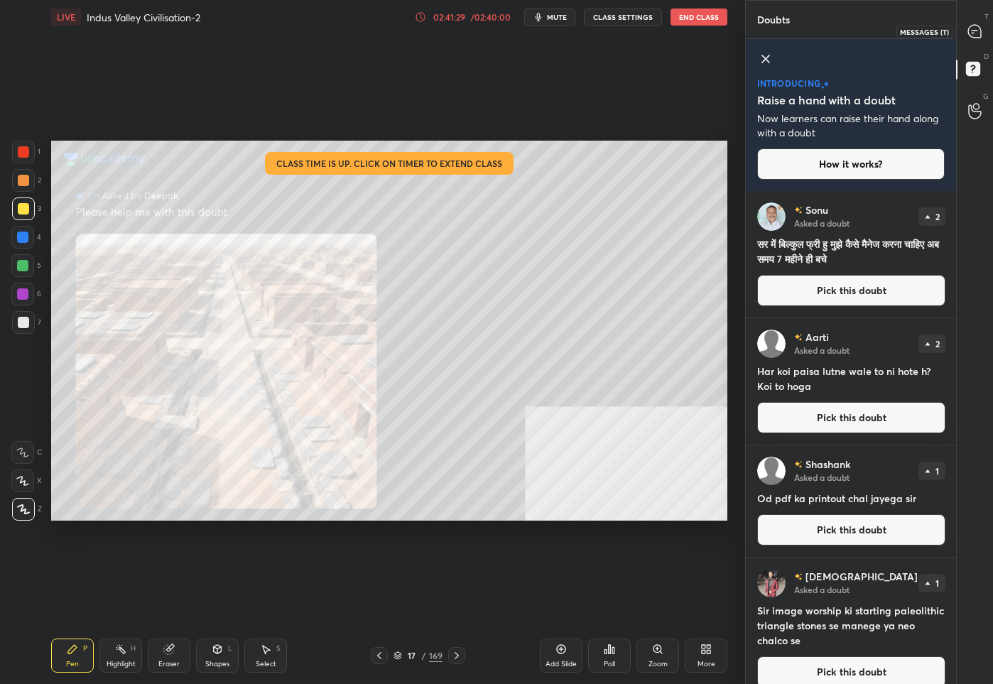
click at [978, 33] on icon at bounding box center [975, 31] width 13 height 13
type textarea "x"
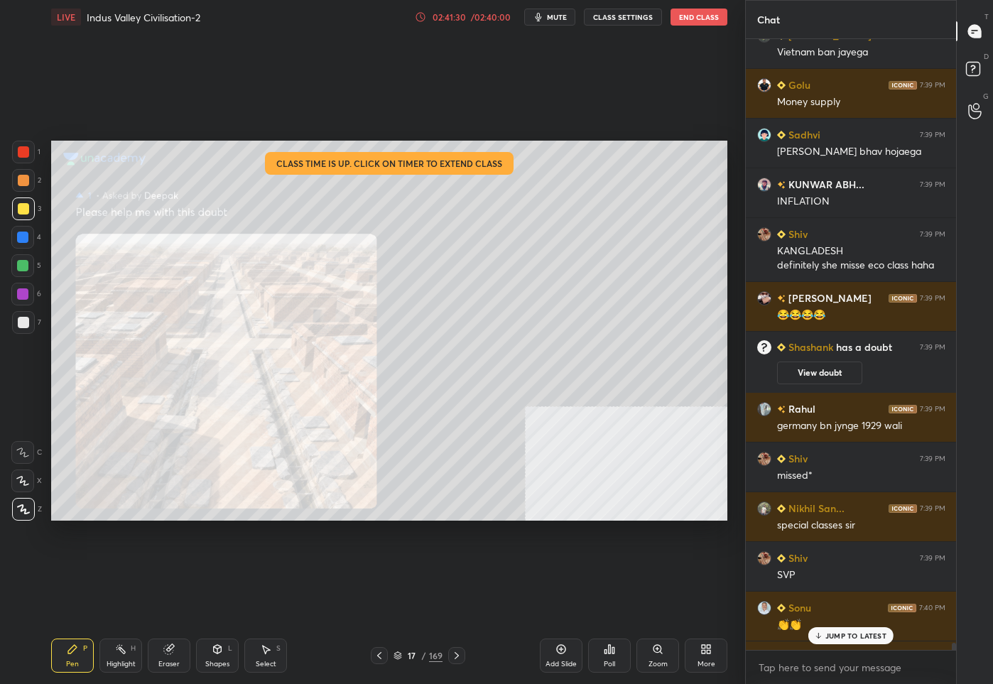
scroll to position [106060, 0]
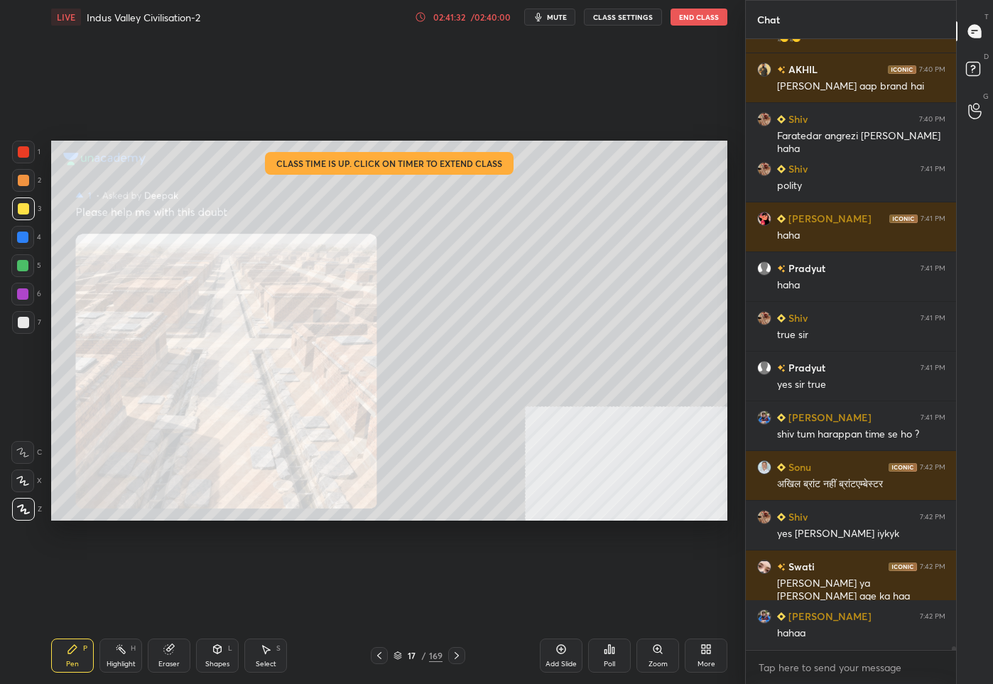
click at [561, 658] on div "Add Slide" at bounding box center [561, 656] width 43 height 34
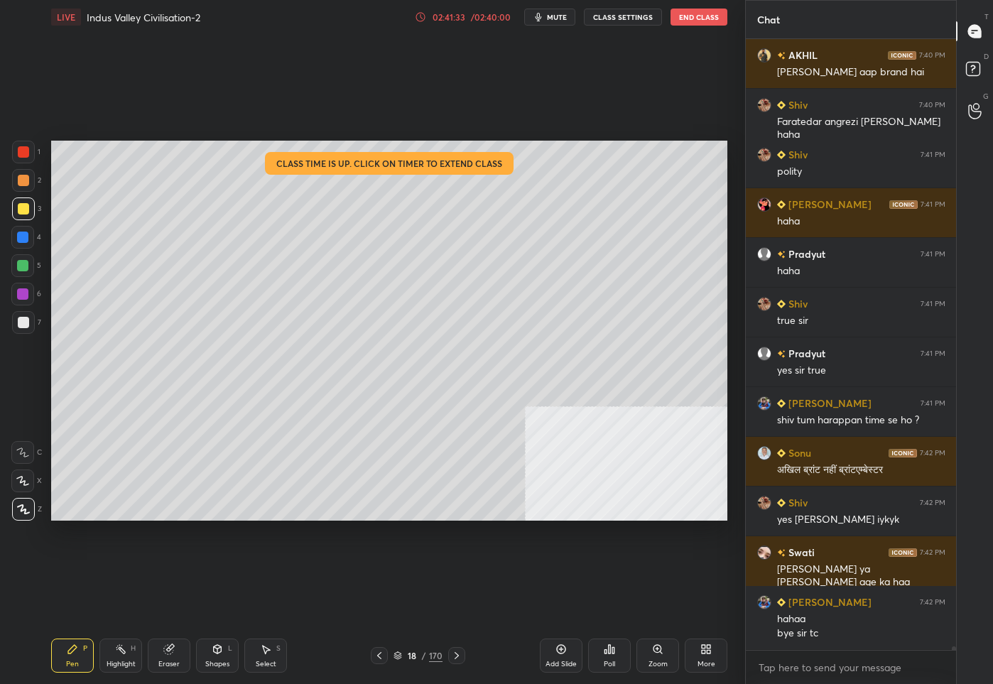
scroll to position [106124, 0]
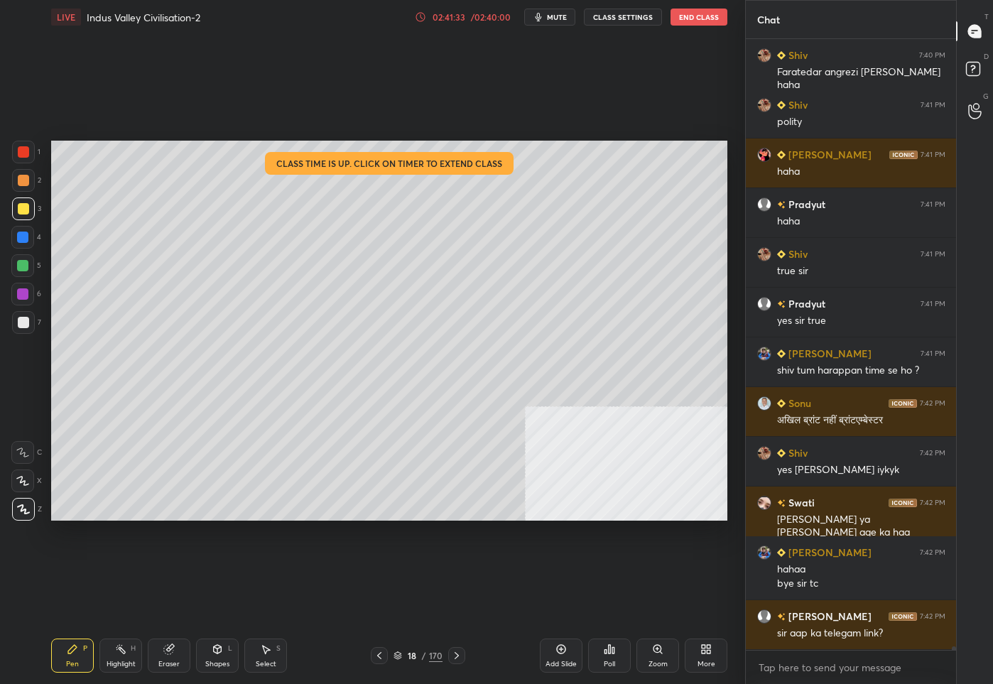
click at [426, 664] on div "18 / 170" at bounding box center [418, 655] width 95 height 17
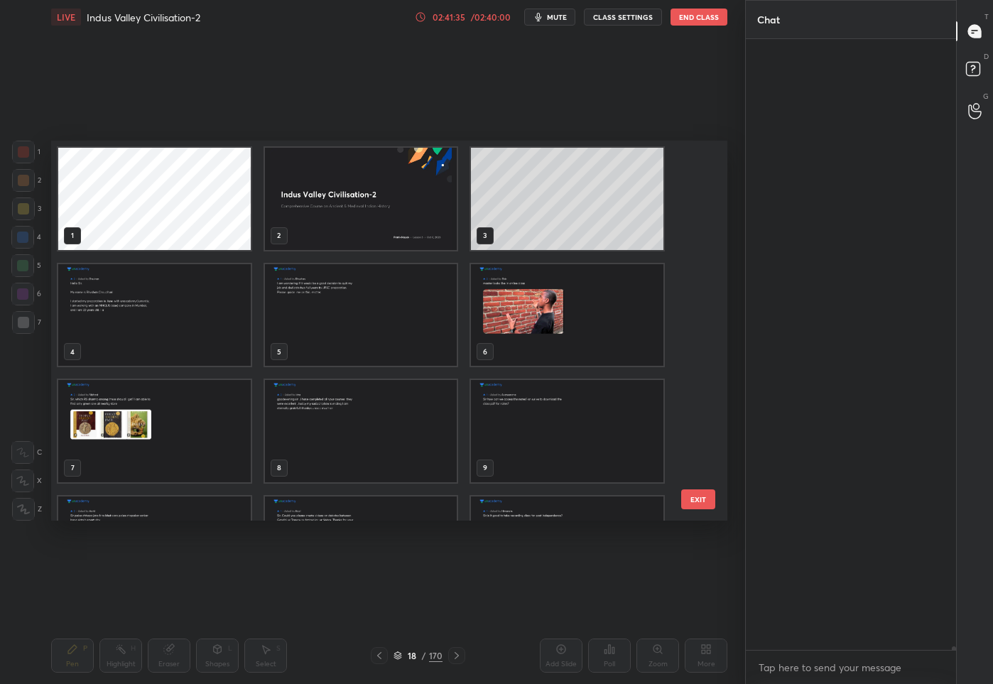
scroll to position [489, 207]
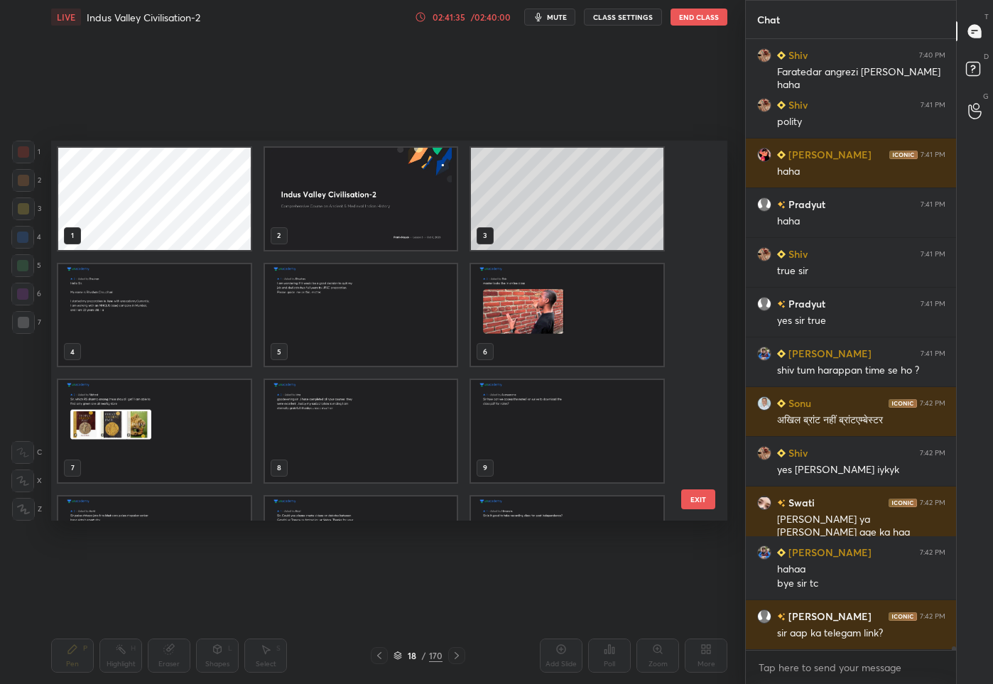
click at [381, 207] on img "grid" at bounding box center [361, 199] width 193 height 102
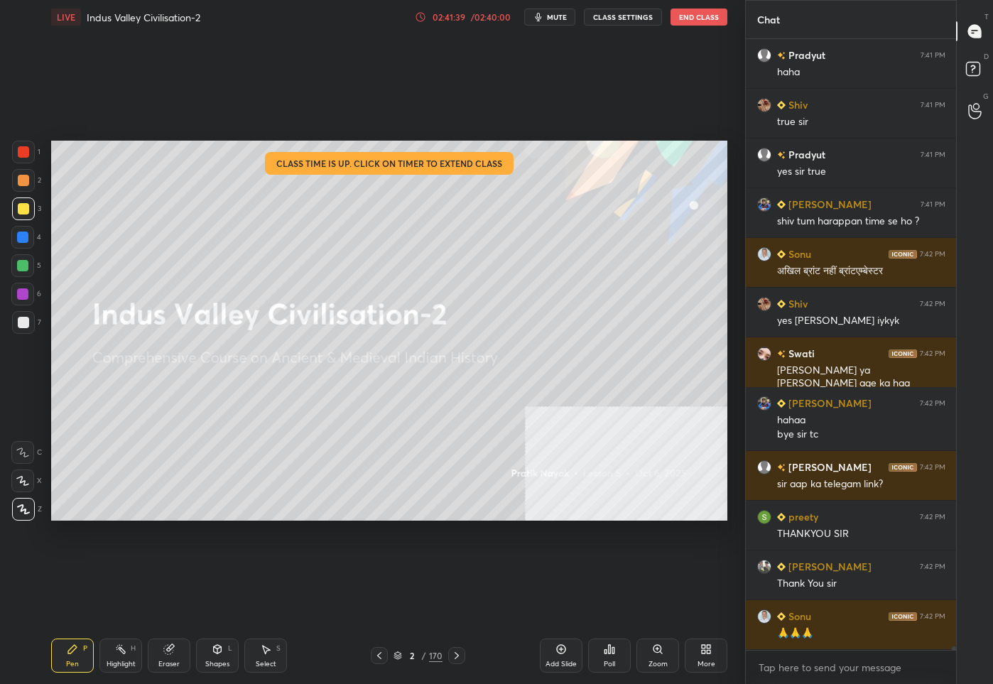
scroll to position [106323, 0]
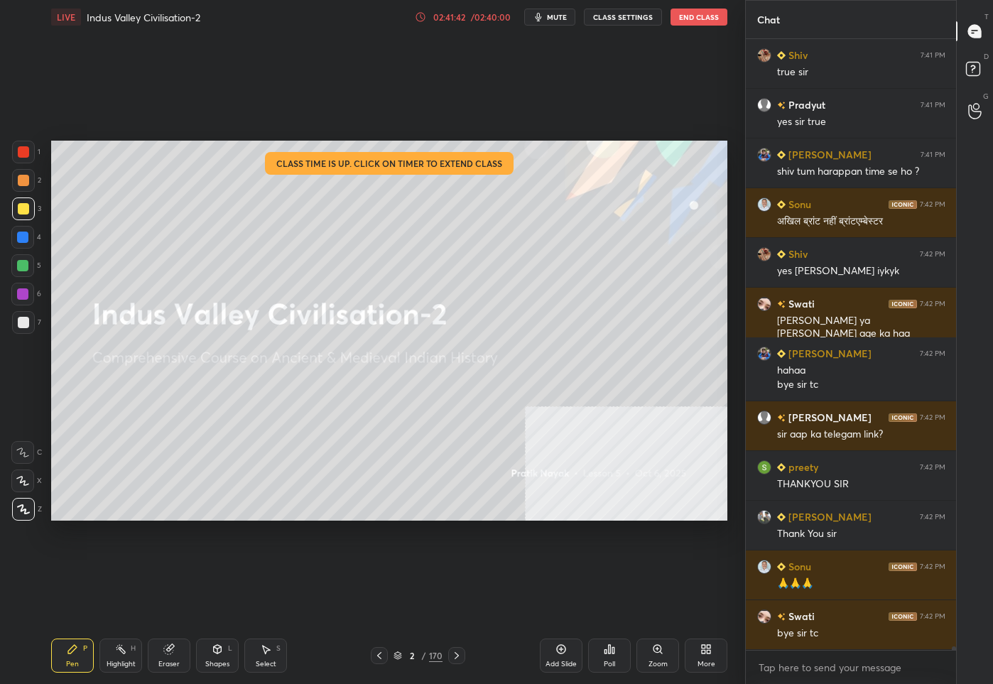
click at [699, 19] on button "End Class" at bounding box center [699, 17] width 57 height 17
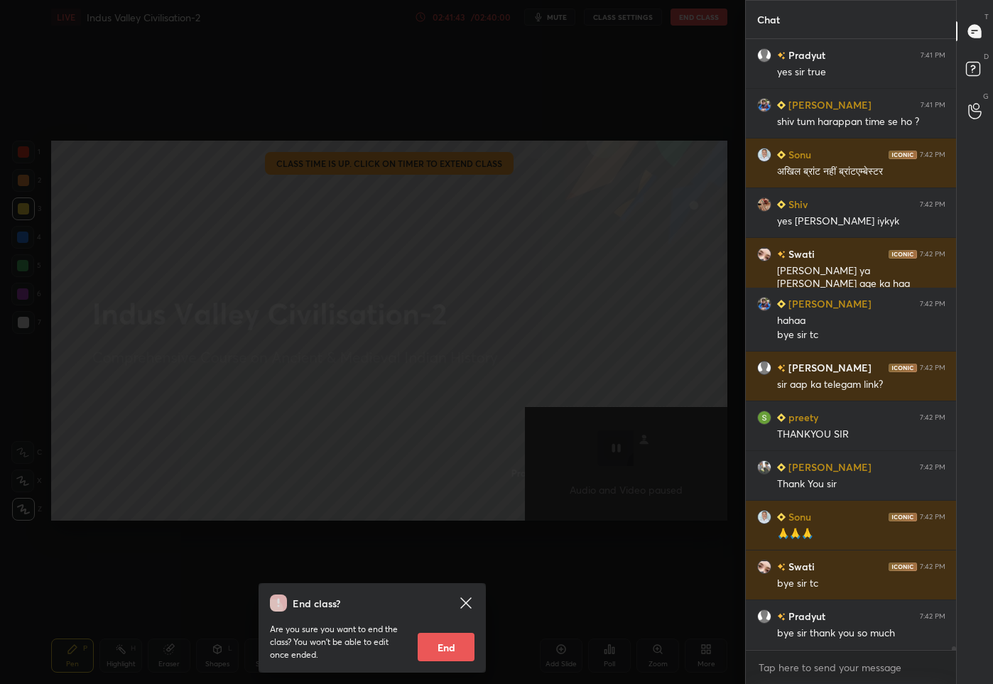
scroll to position [106423, 0]
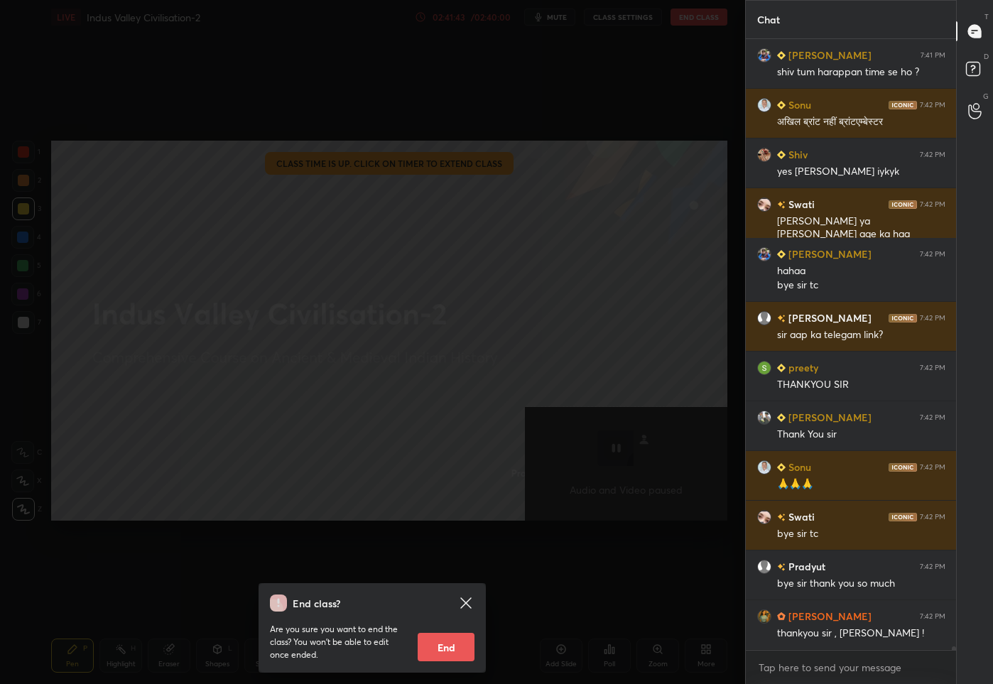
click at [443, 648] on button "End" at bounding box center [446, 647] width 57 height 28
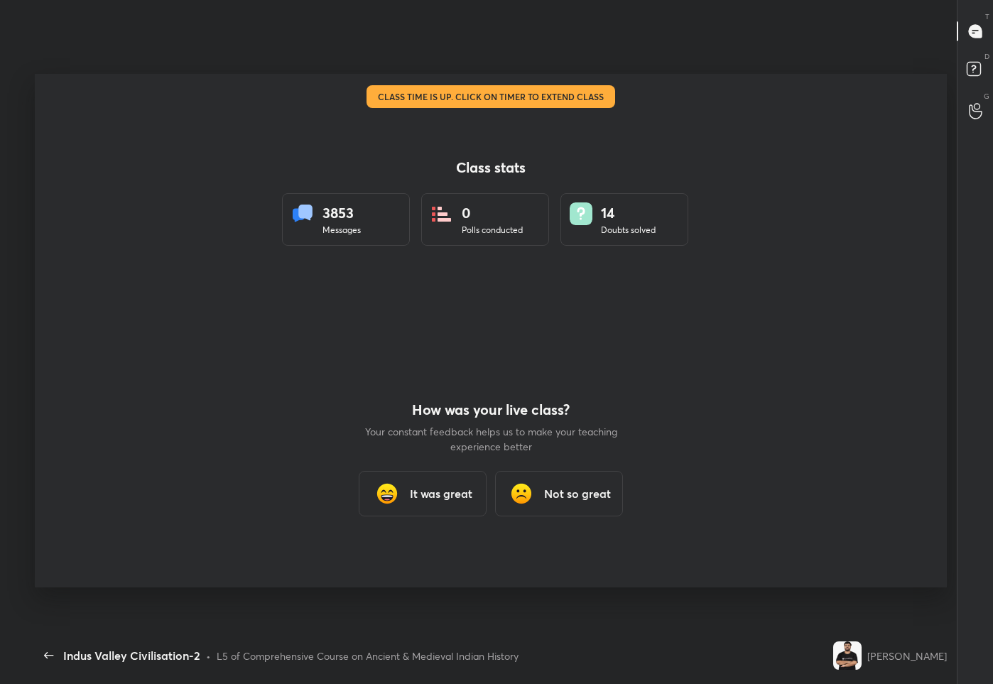
scroll to position [70467, 70079]
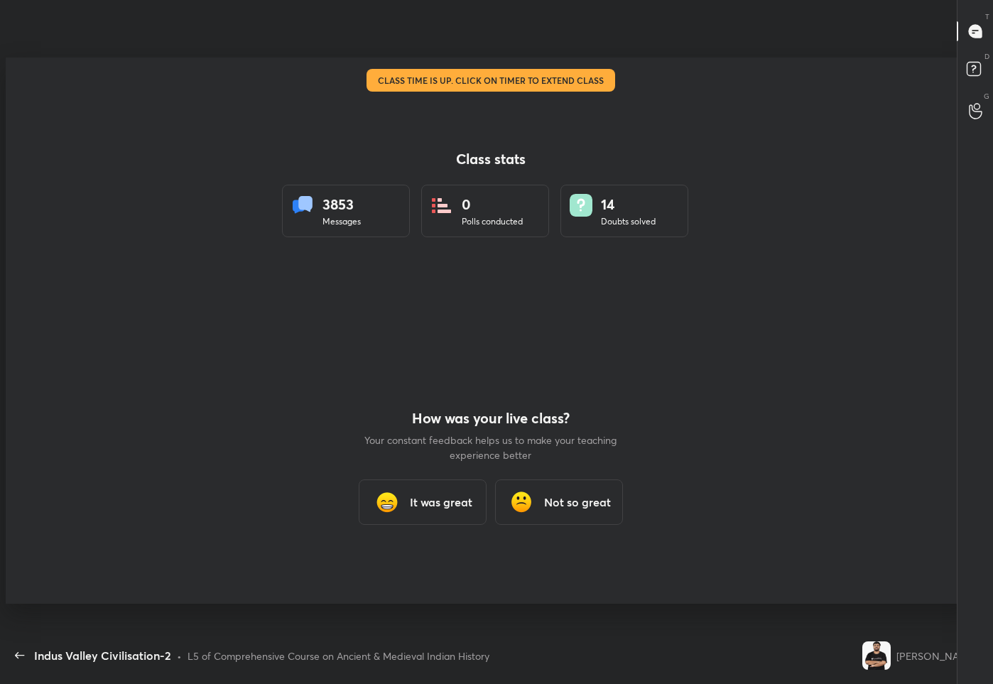
click at [449, 499] on h3 "It was great" at bounding box center [441, 502] width 63 height 17
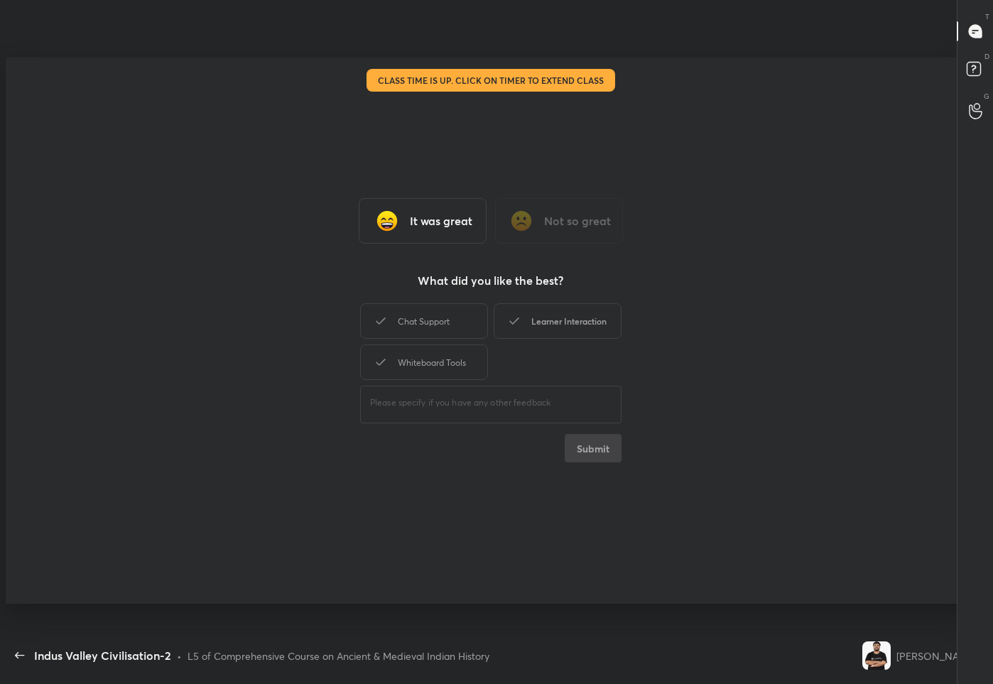
click at [569, 313] on div "Learner Interaction" at bounding box center [558, 321] width 128 height 36
click at [591, 453] on button "Submit" at bounding box center [593, 448] width 57 height 28
